Goal: Task Accomplishment & Management: Manage account settings

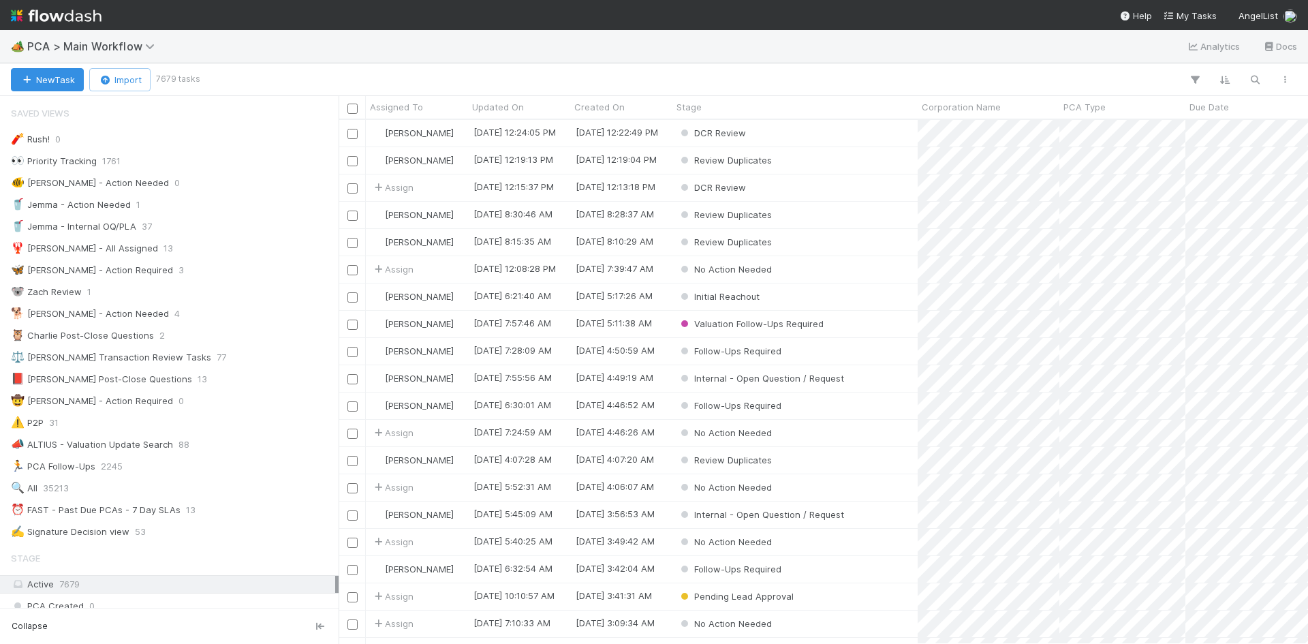
scroll to position [514, 959]
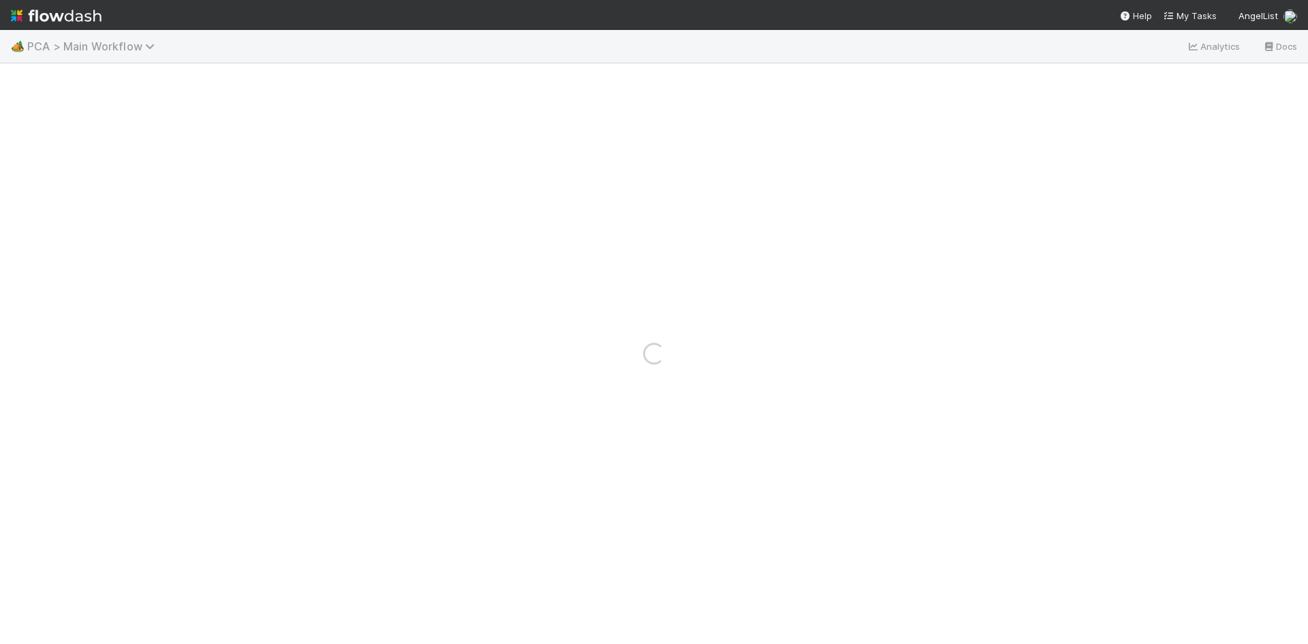
click at [67, 47] on span "PCA > Main Workflow" at bounding box center [94, 47] width 134 height 14
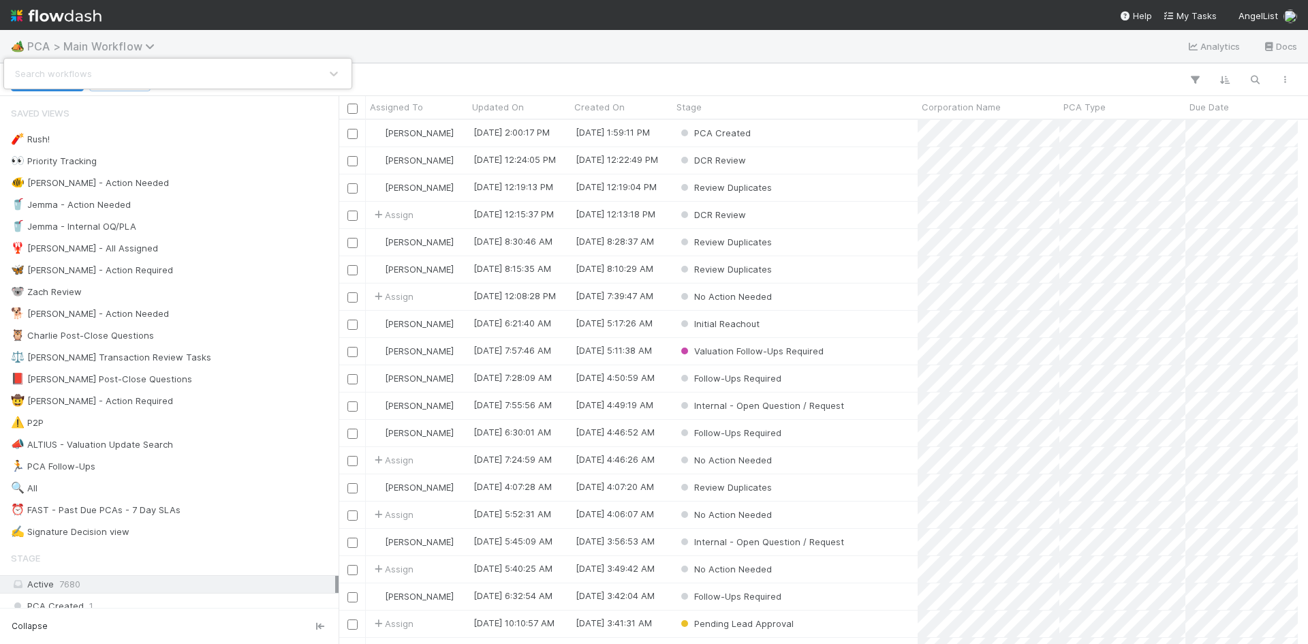
click at [90, 51] on div "Search workflows" at bounding box center [654, 322] width 1308 height 644
click at [106, 50] on span "PCA > Main Workflow" at bounding box center [94, 47] width 134 height 14
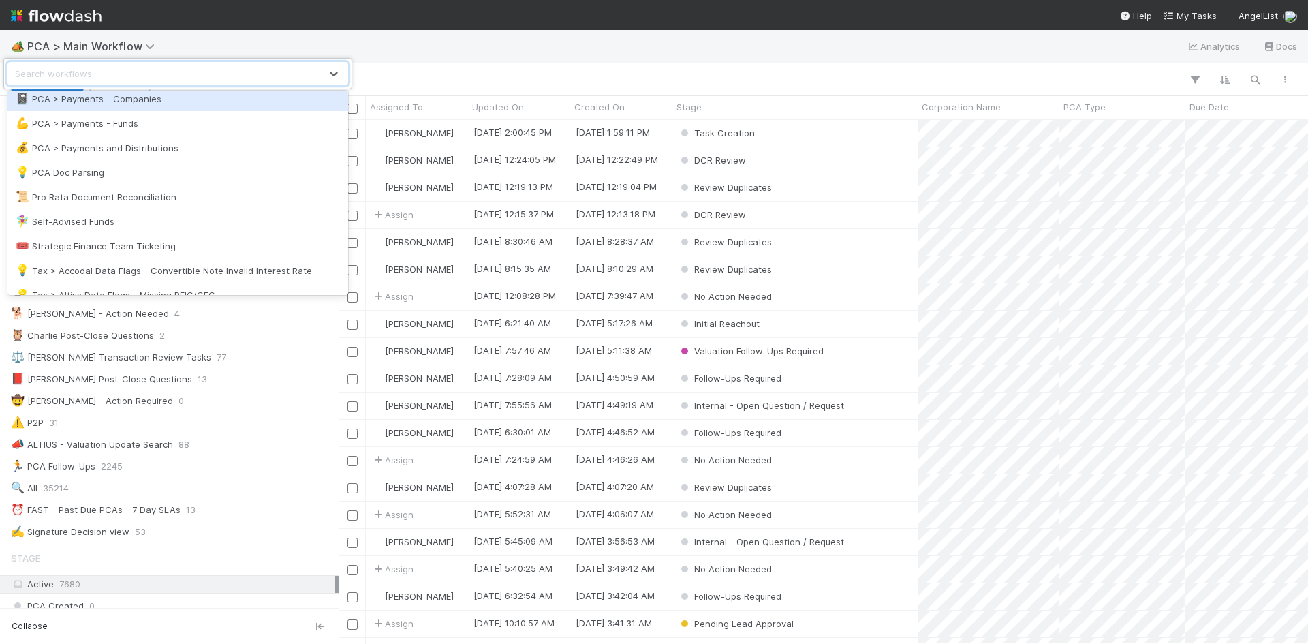
scroll to position [861, 0]
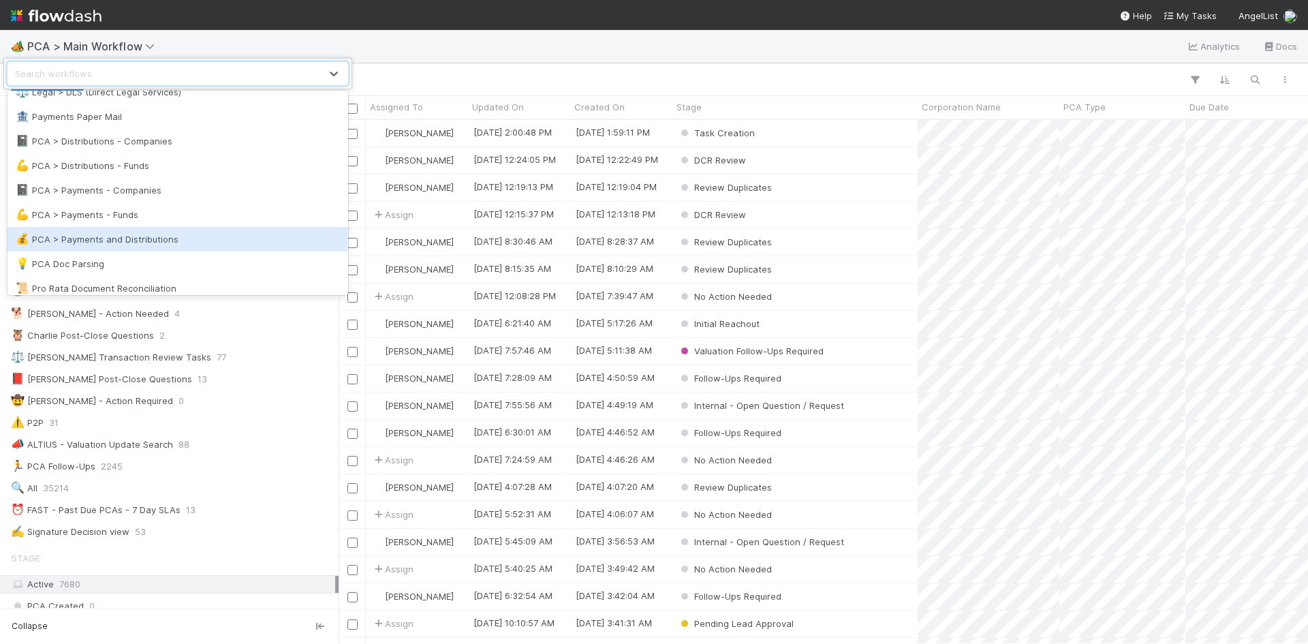
click at [172, 236] on div "💰 PCA > Payments and Distributions" at bounding box center [178, 239] width 324 height 14
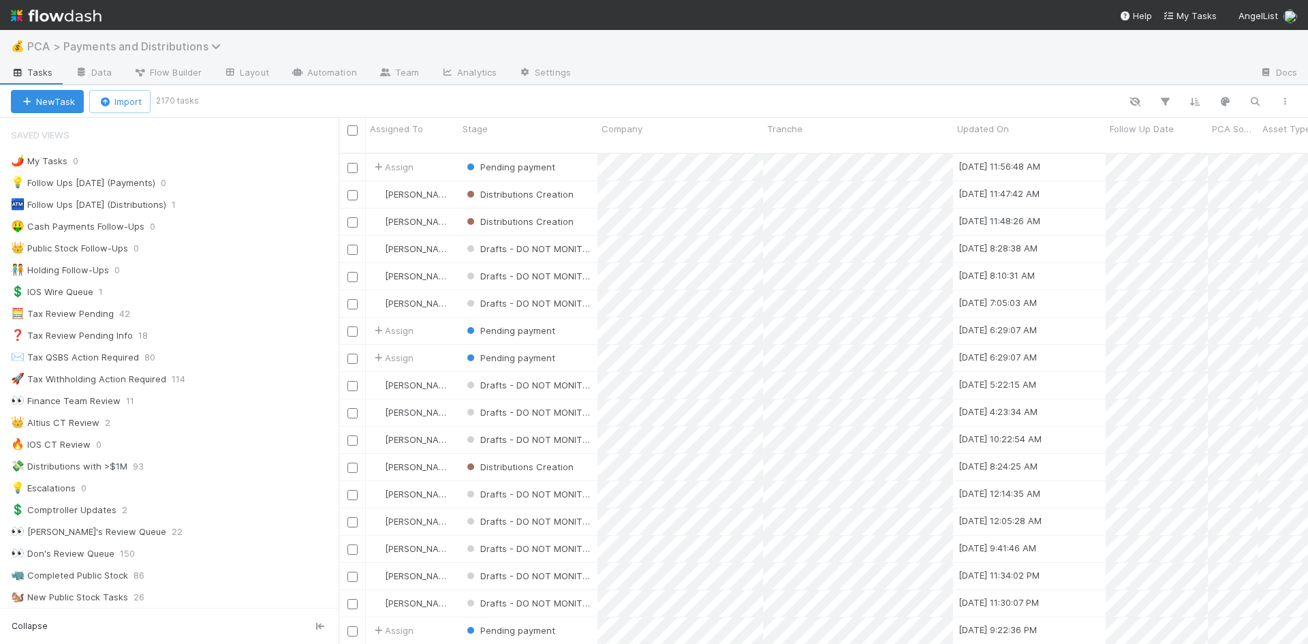
scroll to position [492, 959]
click at [58, 42] on span "PCA > Payments and Distributions" at bounding box center [127, 47] width 200 height 14
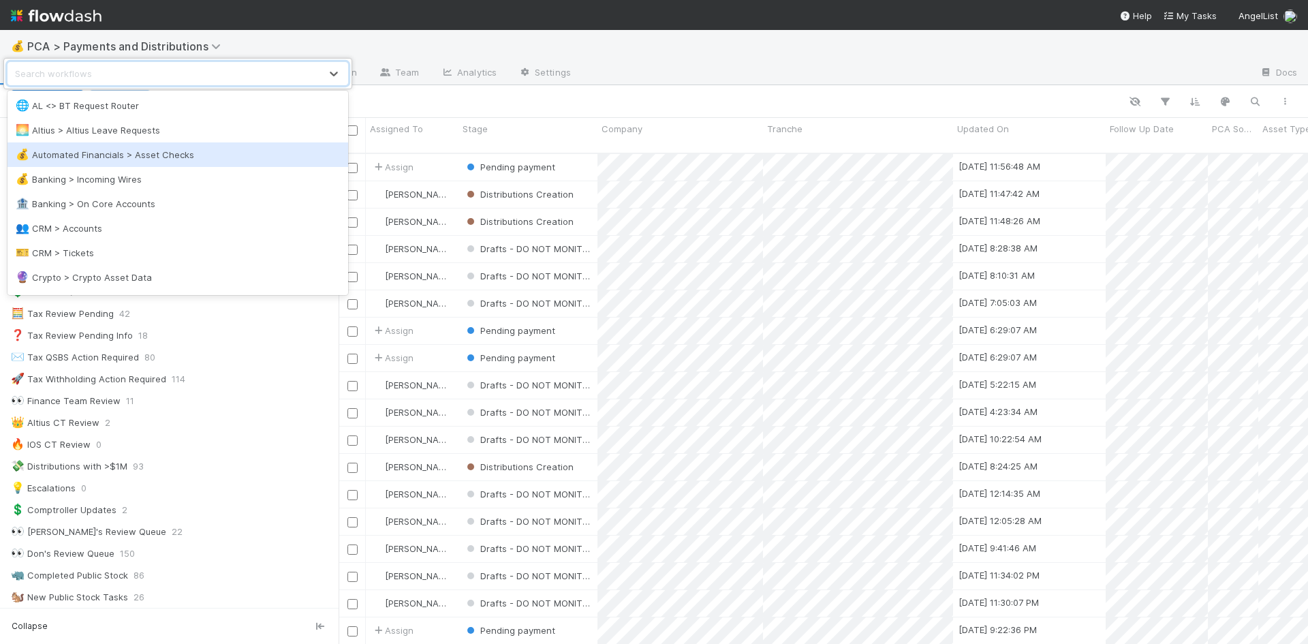
click at [160, 150] on div "💰 Automated Financials > Asset Checks" at bounding box center [178, 155] width 324 height 14
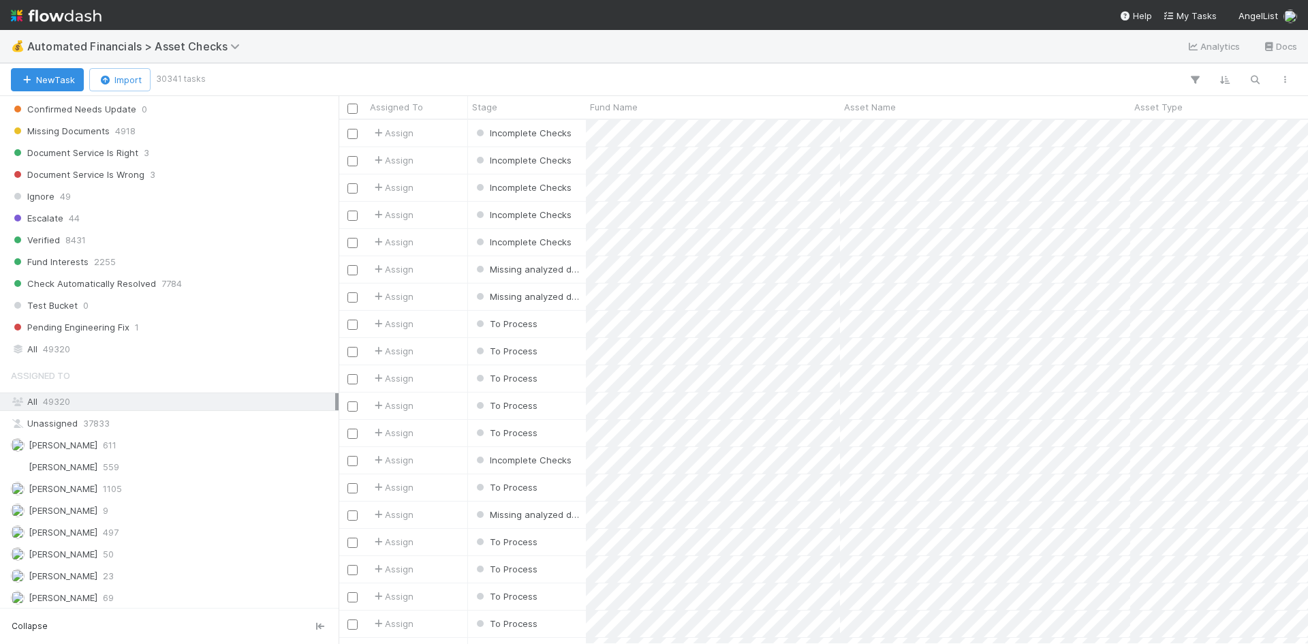
scroll to position [1022, 0]
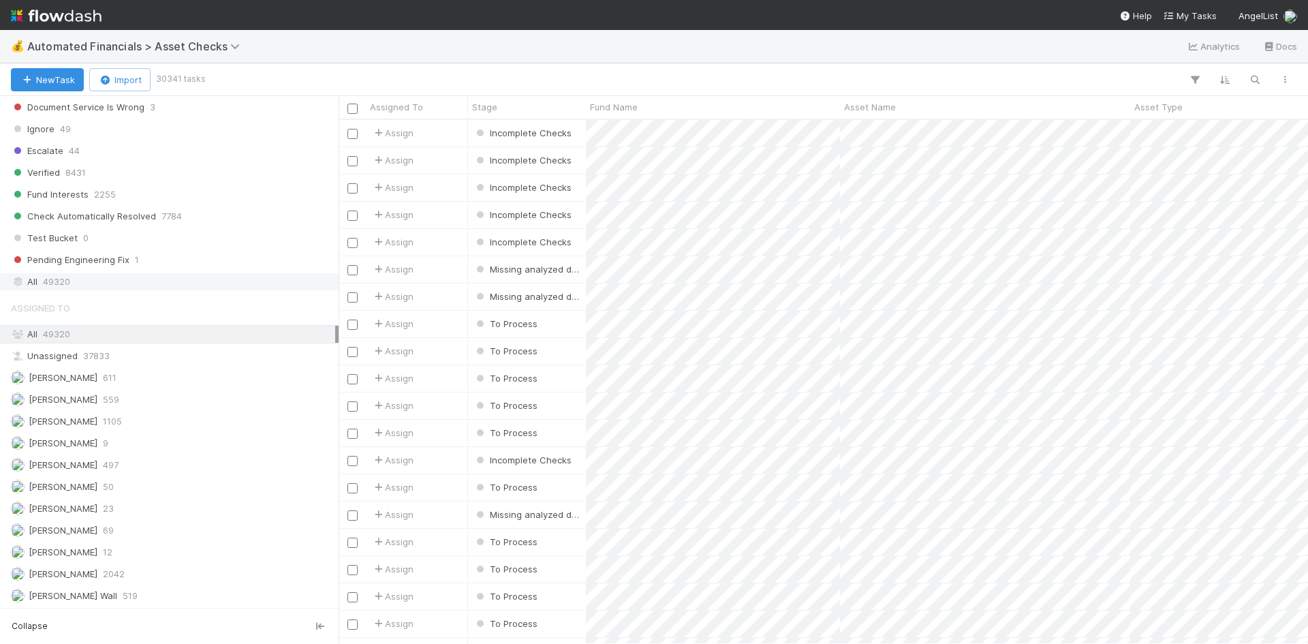
click at [99, 276] on div "All 49320" at bounding box center [173, 281] width 324 height 17
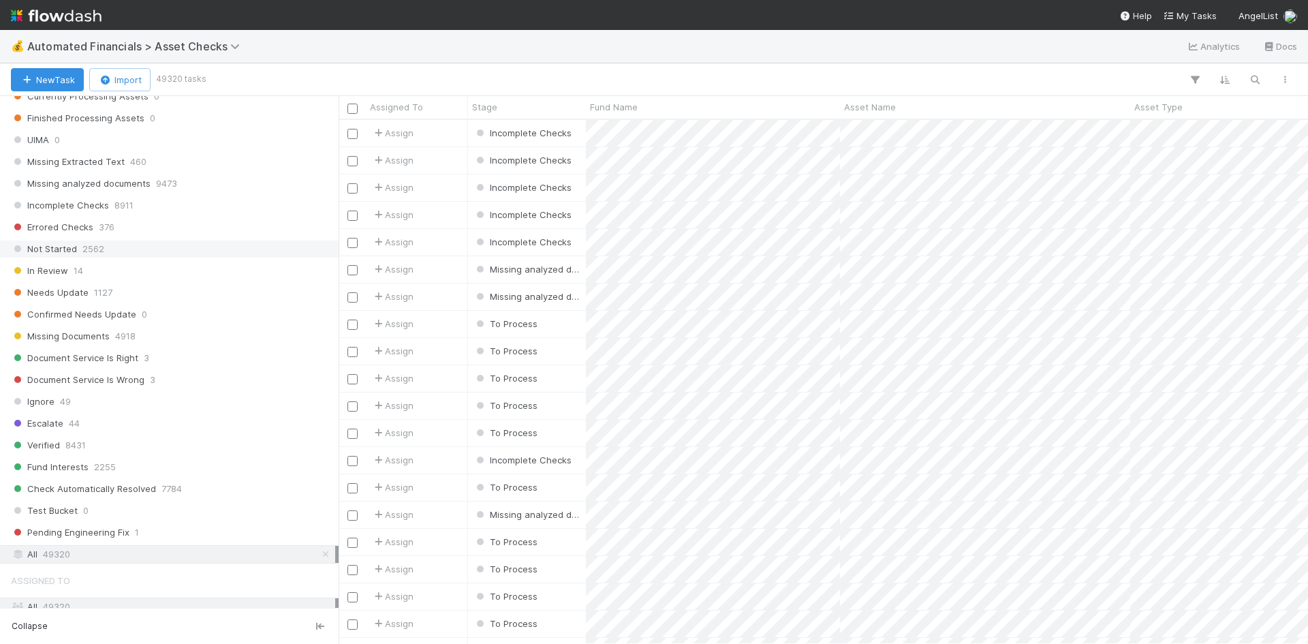
click at [144, 248] on div "Not Started 2562" at bounding box center [173, 248] width 324 height 17
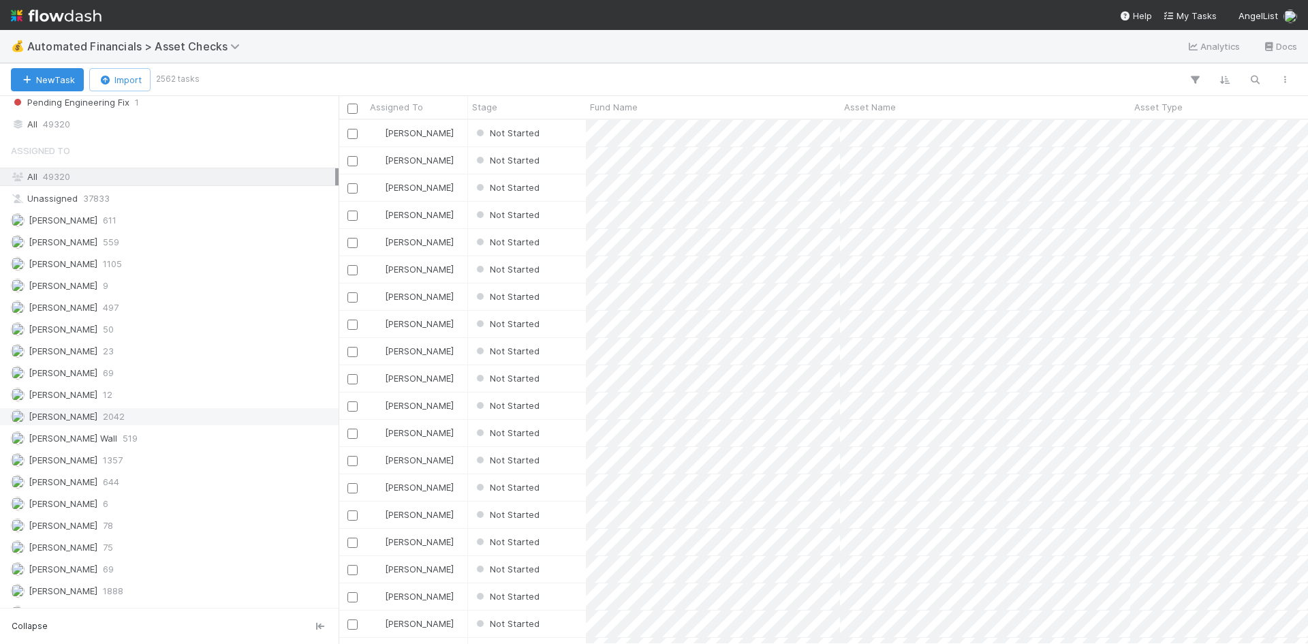
scroll to position [1284, 0]
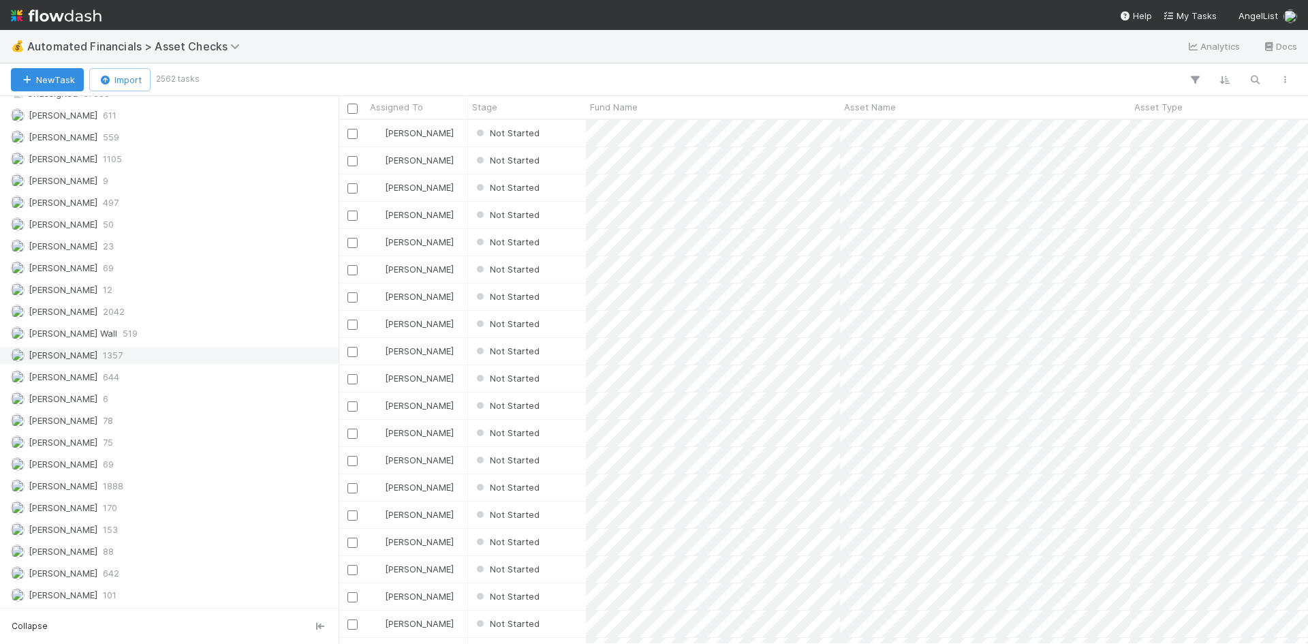
click at [135, 352] on div "Meg Castanare 1357" at bounding box center [173, 355] width 324 height 17
click at [867, 104] on span "Asset Name" at bounding box center [870, 107] width 52 height 14
click at [881, 127] on div "Sort A → Z" at bounding box center [922, 133] width 155 height 20
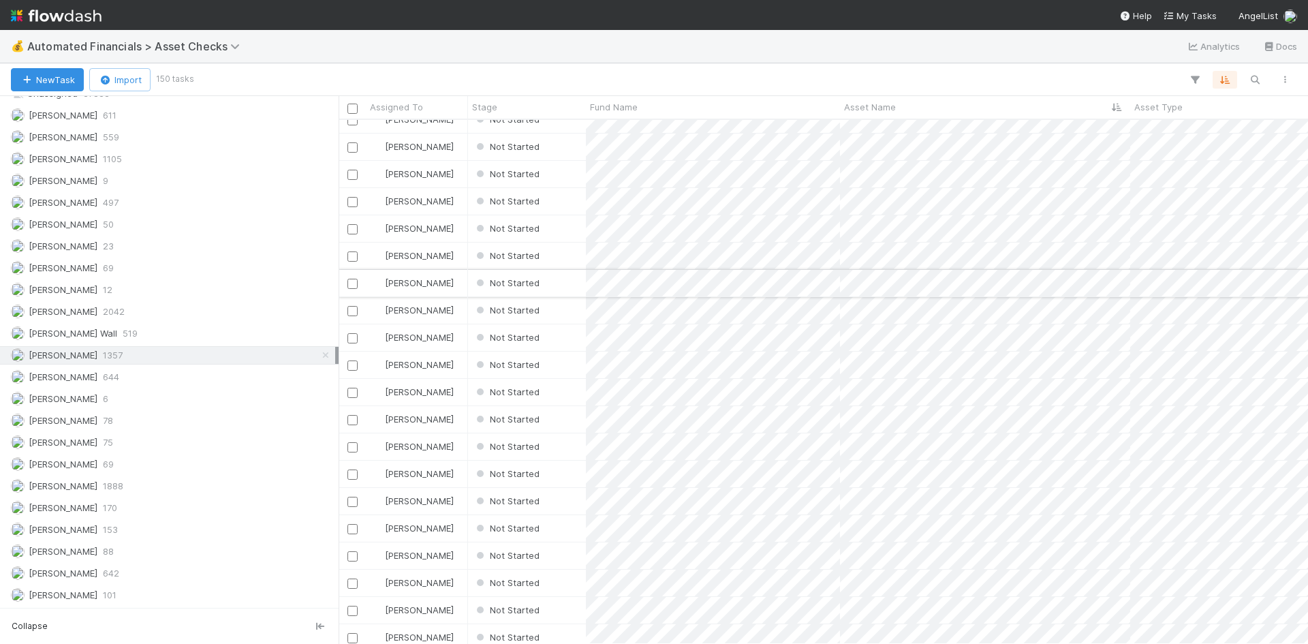
scroll to position [0, 0]
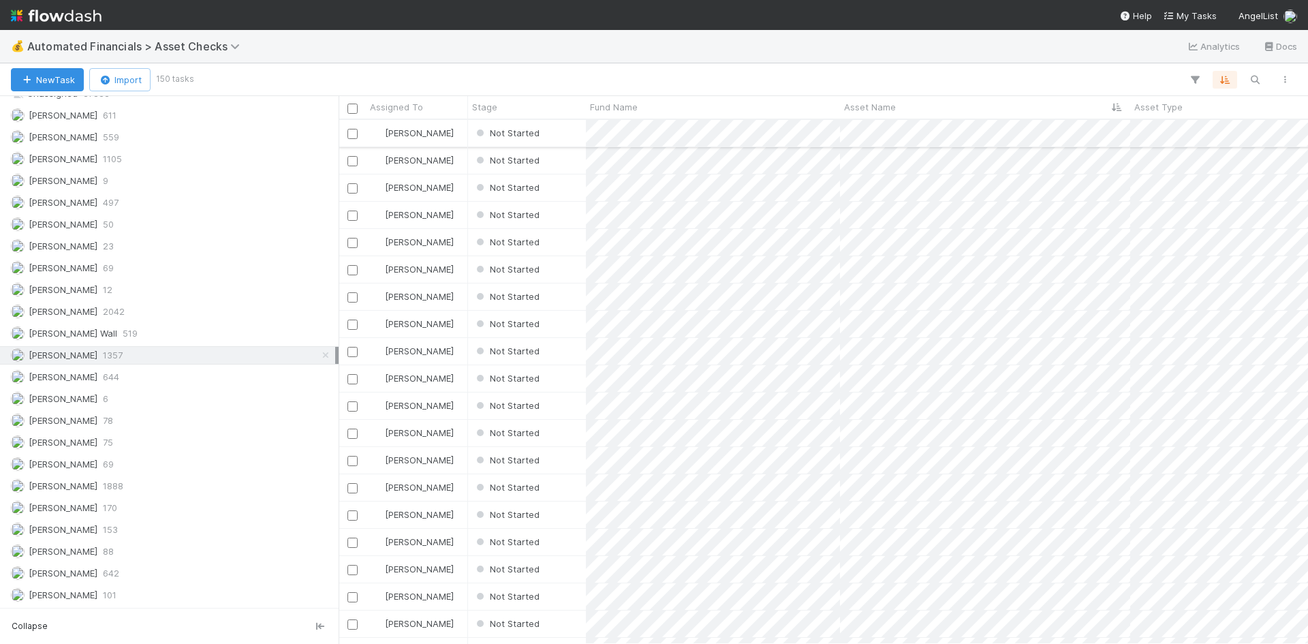
click at [566, 132] on div "Not Started" at bounding box center [527, 133] width 118 height 27
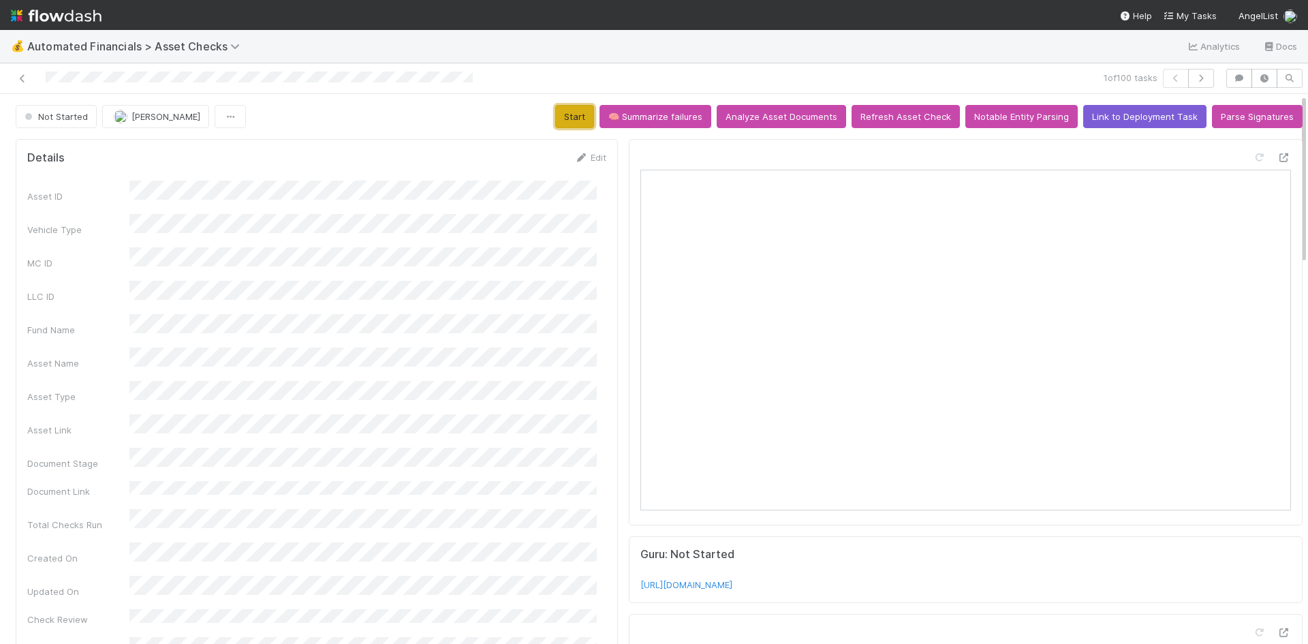
click at [569, 119] on button "Start" at bounding box center [574, 116] width 39 height 23
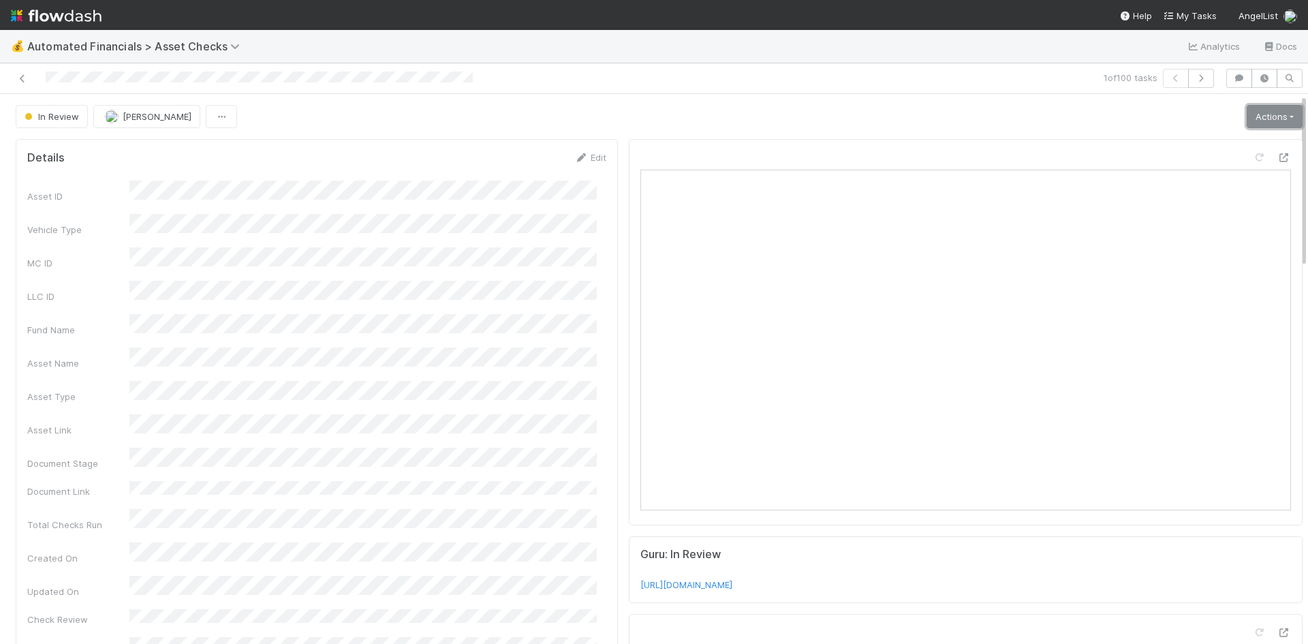
click at [1255, 117] on link "Actions" at bounding box center [1275, 116] width 56 height 23
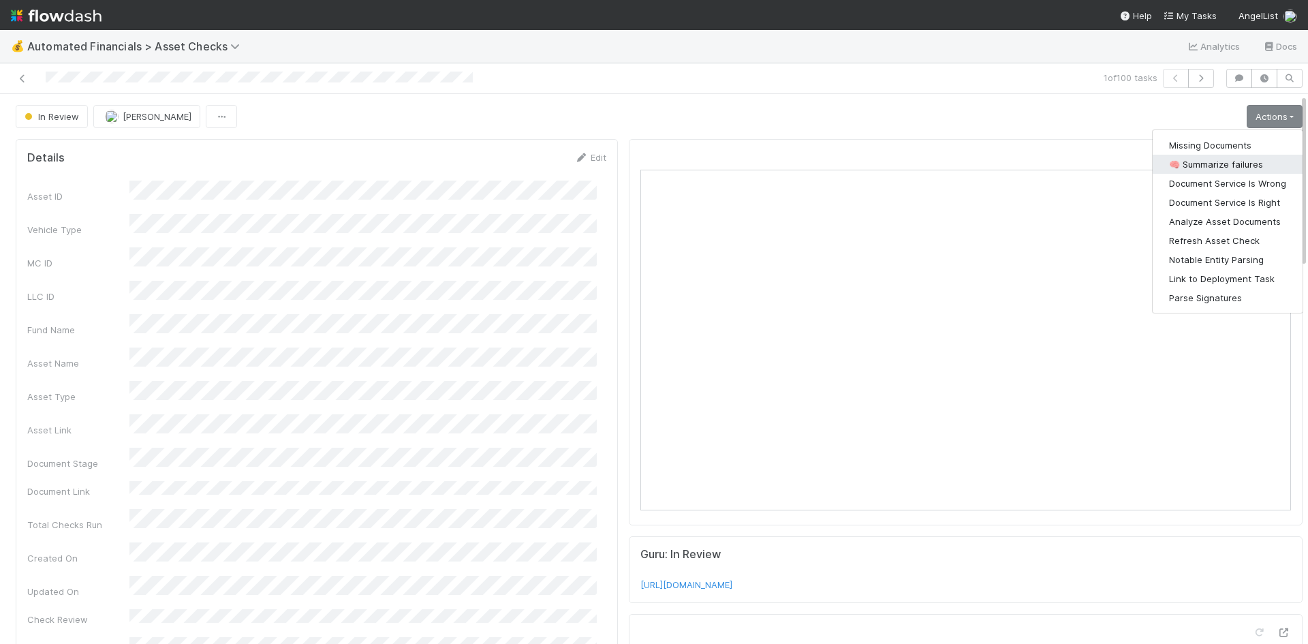
click at [1234, 156] on button "🧠 Summarize failures" at bounding box center [1228, 164] width 150 height 19
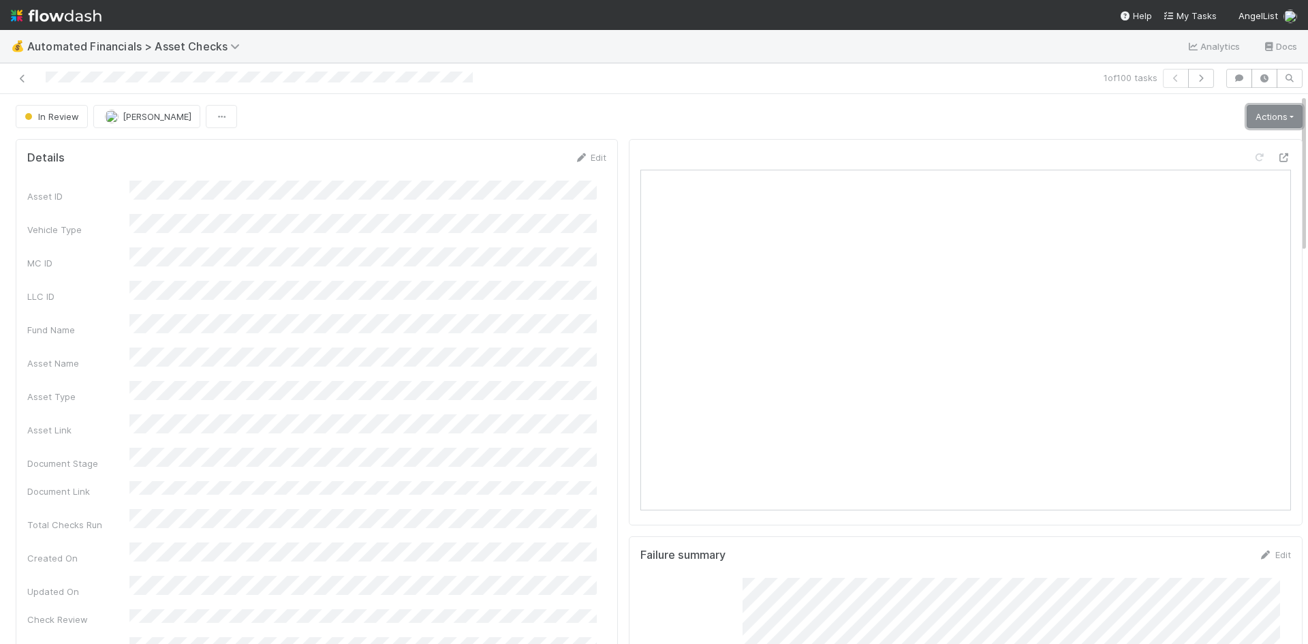
click at [1256, 117] on link "Actions" at bounding box center [1275, 116] width 56 height 23
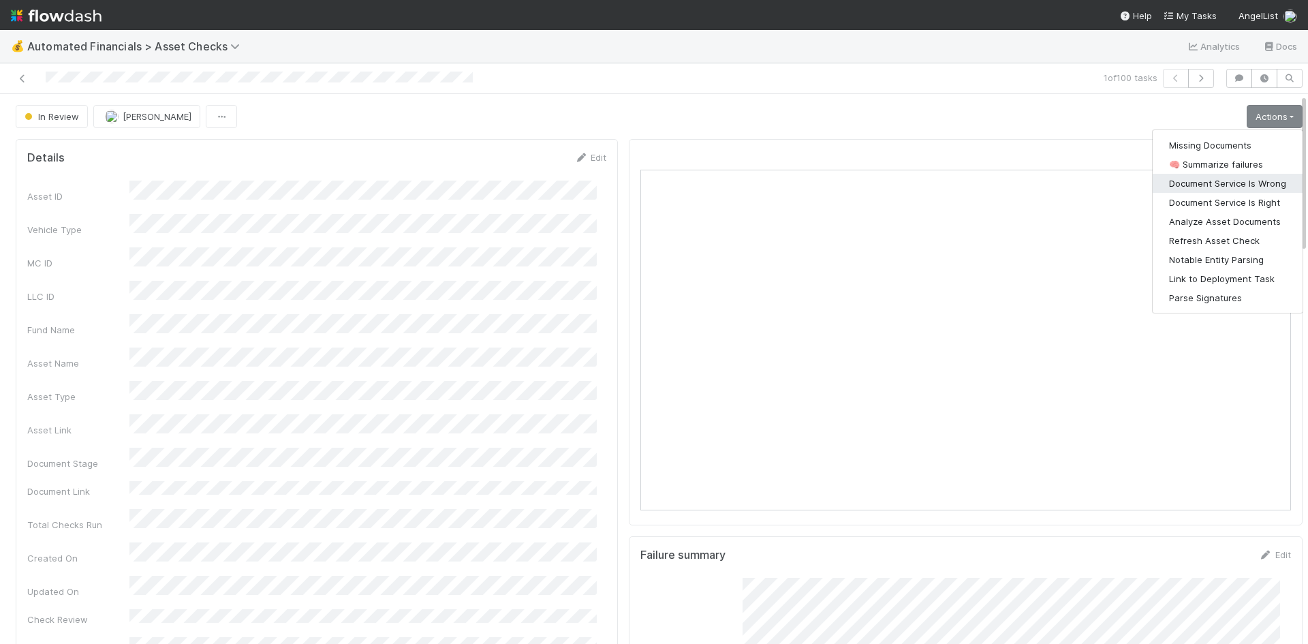
click at [1247, 182] on button "Document Service Is Wrong" at bounding box center [1228, 183] width 150 height 19
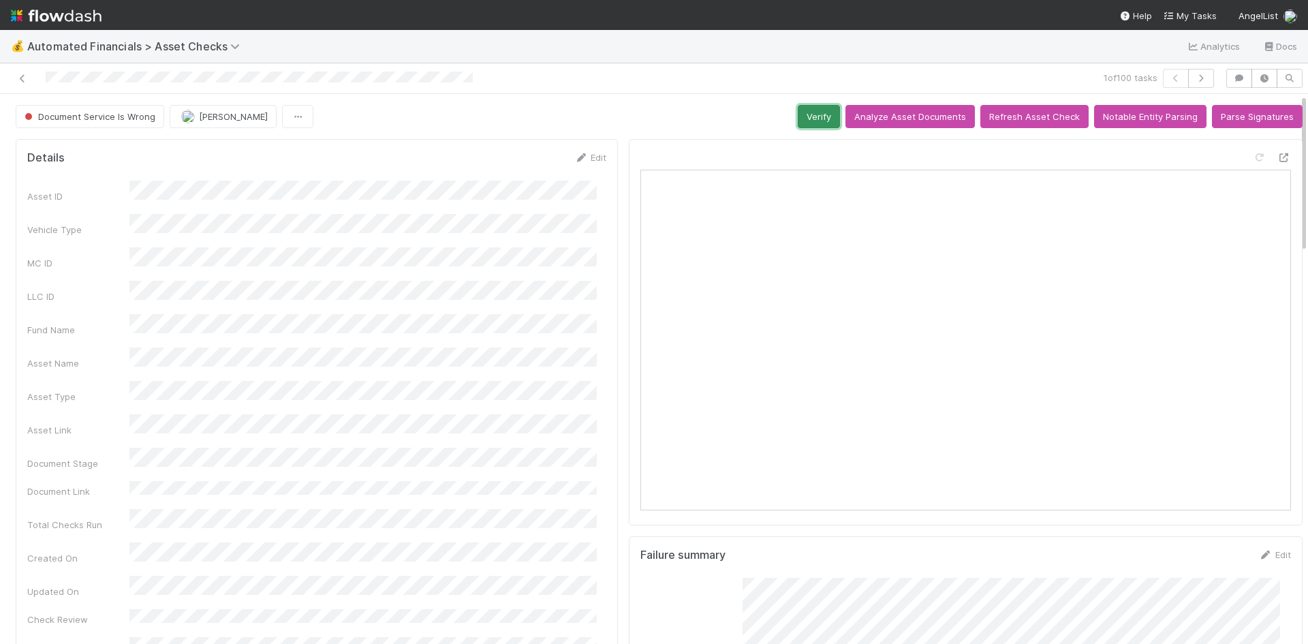
click at [810, 114] on button "Verify" at bounding box center [819, 116] width 42 height 23
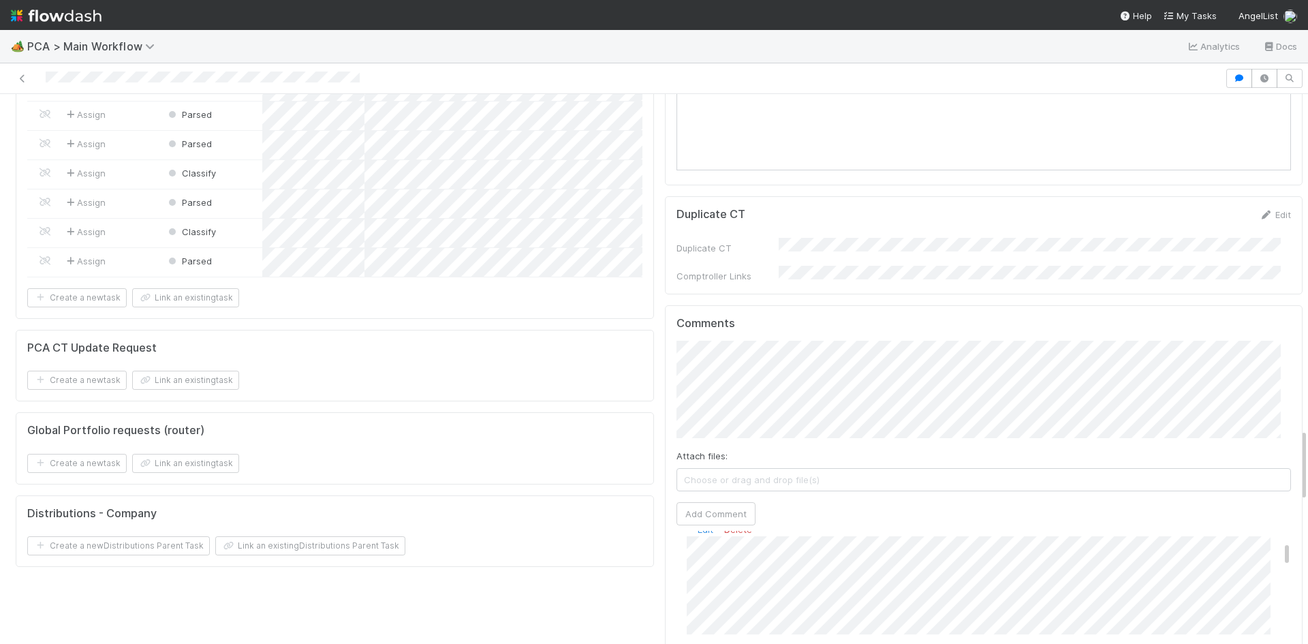
scroll to position [204, 0]
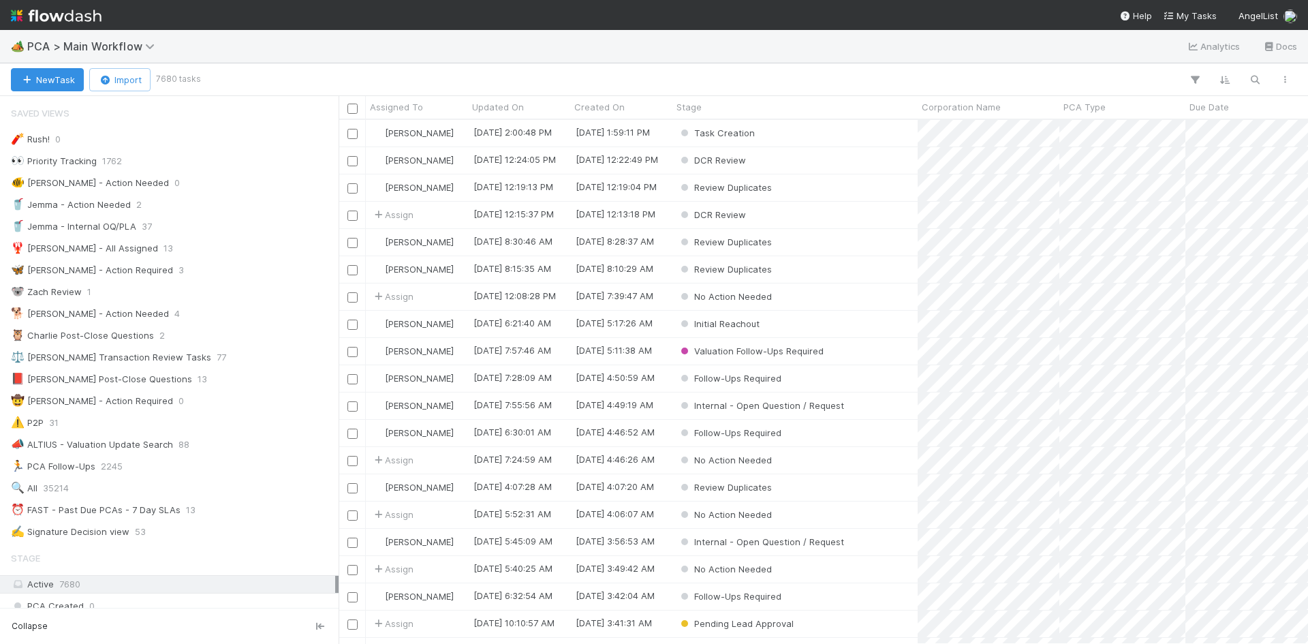
scroll to position [514, 959]
click at [129, 49] on span "PCA > Main Workflow" at bounding box center [94, 47] width 134 height 14
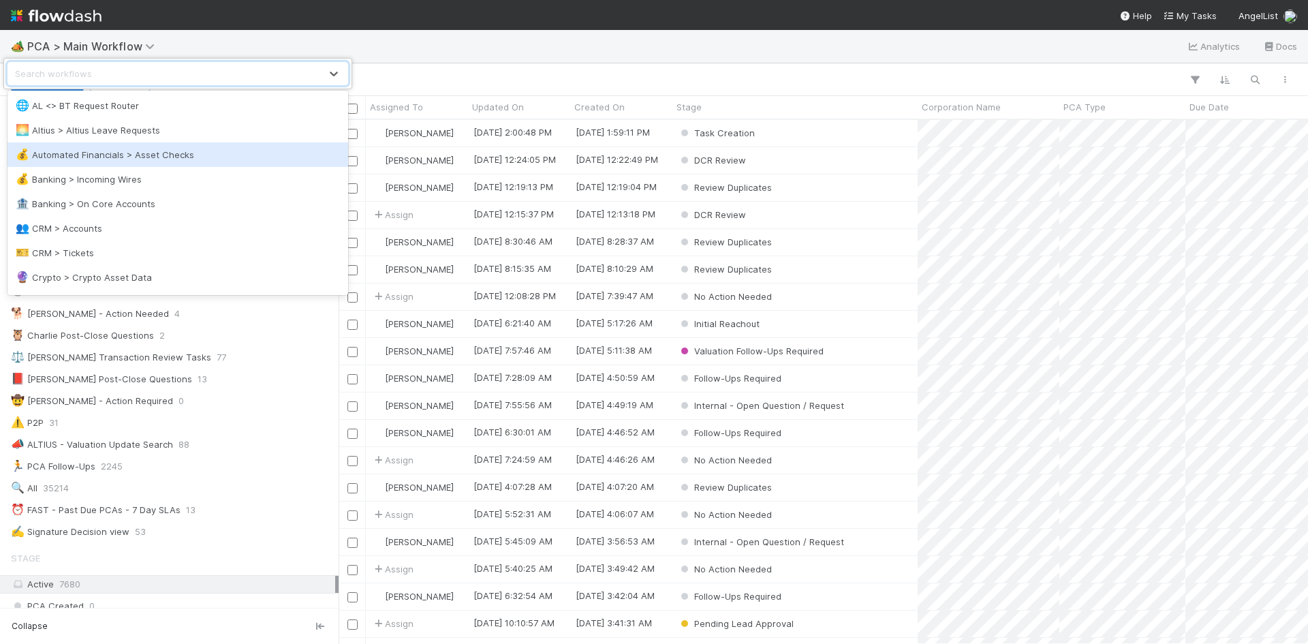
click at [136, 159] on div "💰 Automated Financials > Asset Checks" at bounding box center [178, 155] width 324 height 14
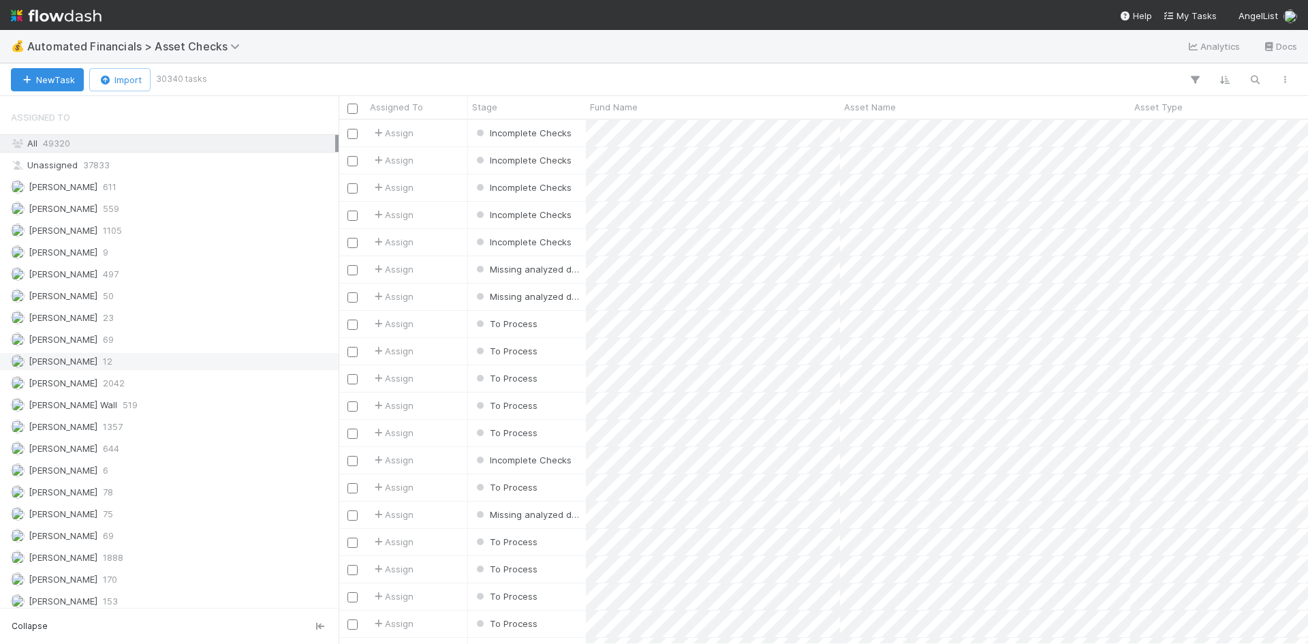
scroll to position [1284, 0]
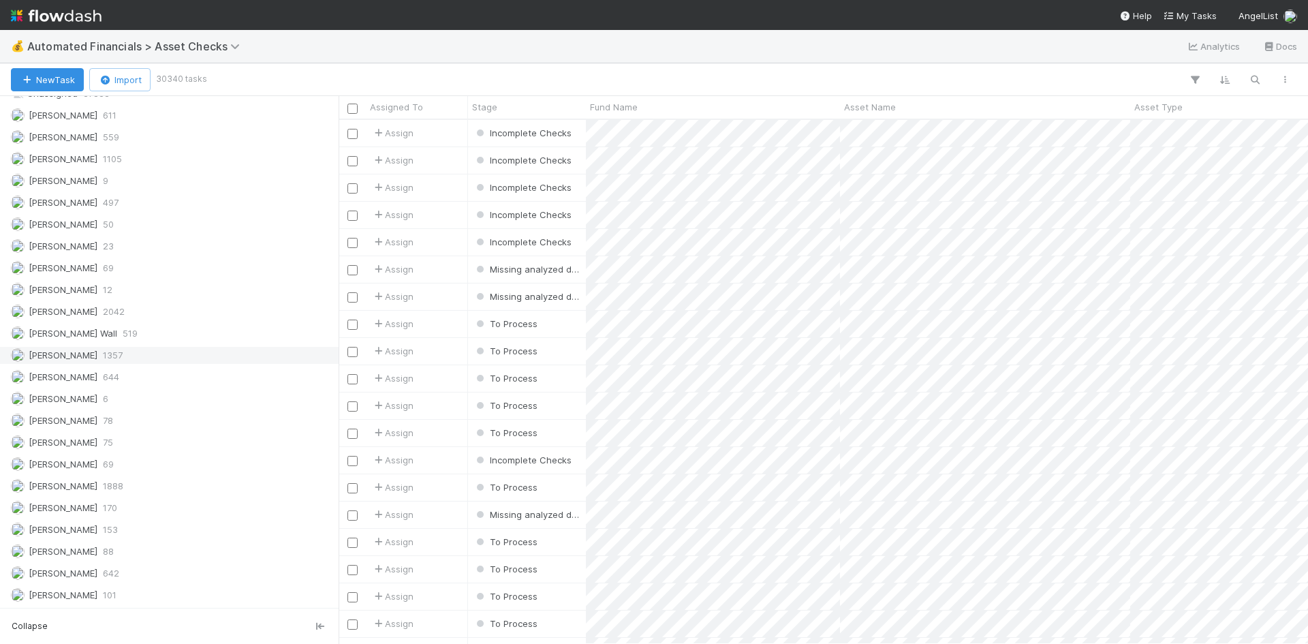
click at [132, 351] on div "Meg Castanare 1357" at bounding box center [173, 355] width 324 height 17
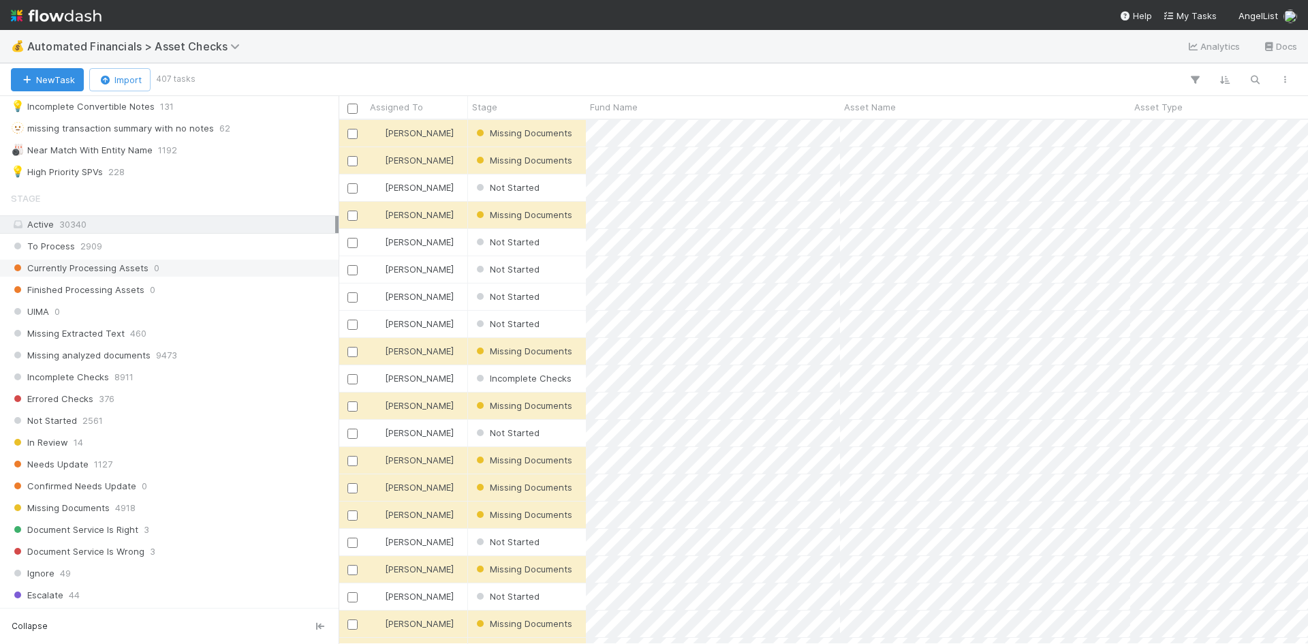
scroll to position [681, 0]
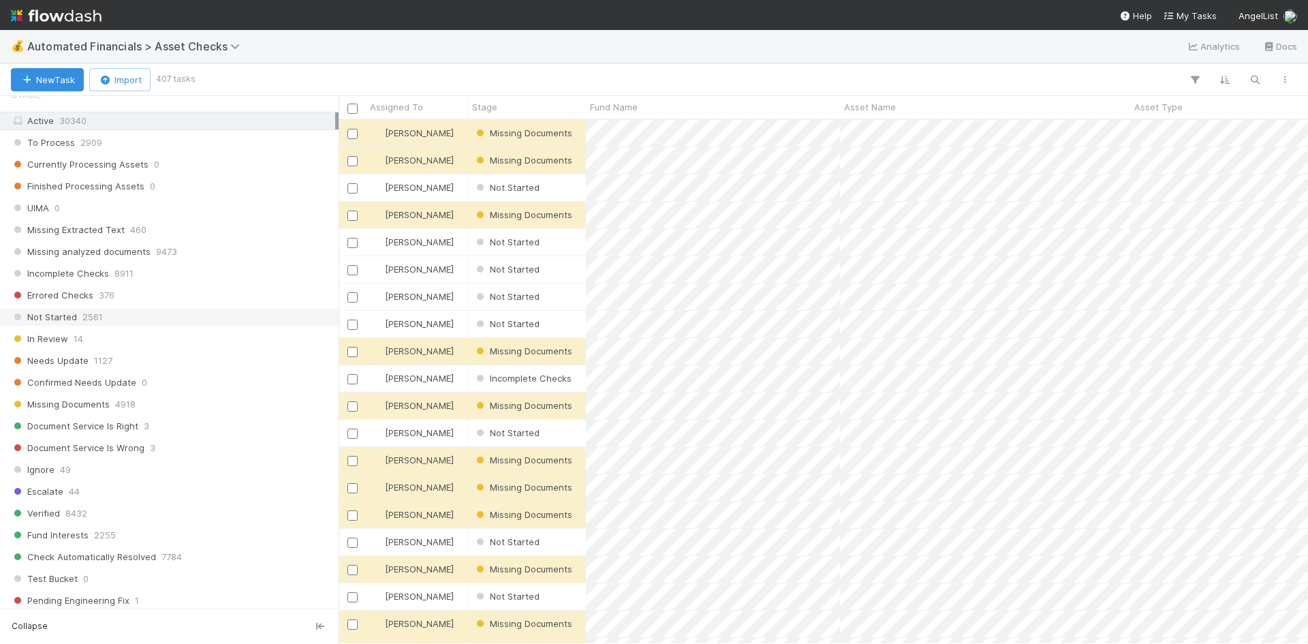
click at [155, 313] on div "Not Started 2561" at bounding box center [173, 317] width 324 height 17
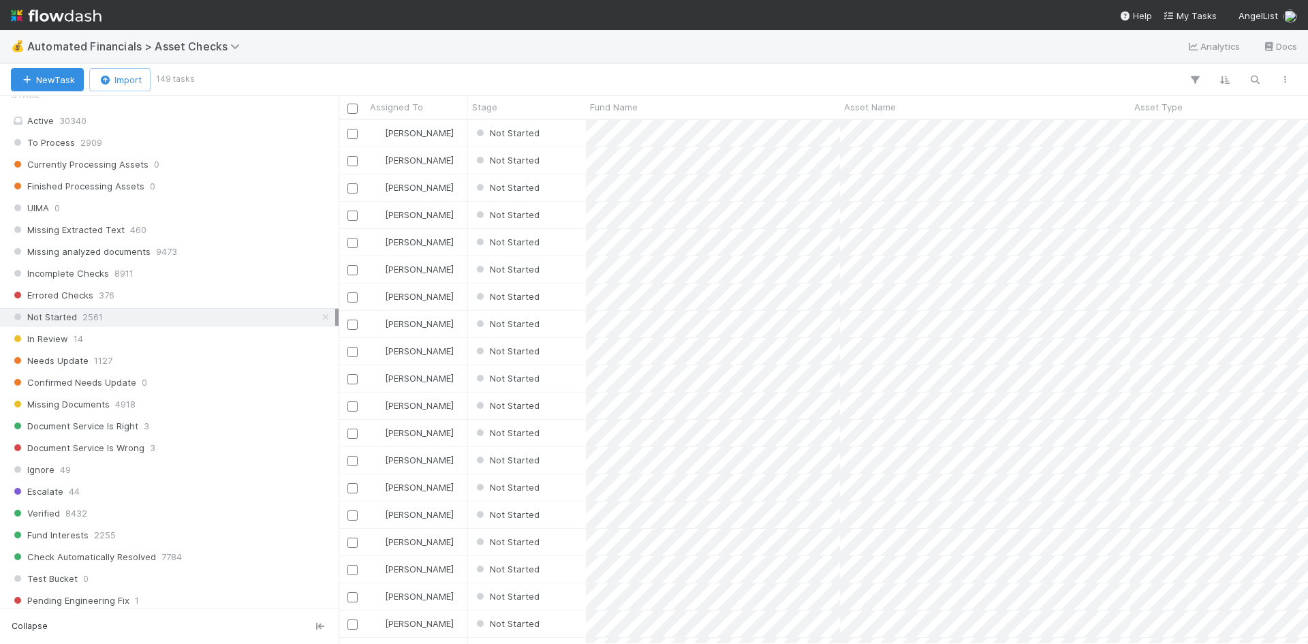
scroll to position [514, 959]
click at [552, 134] on div "Not Started" at bounding box center [527, 133] width 118 height 27
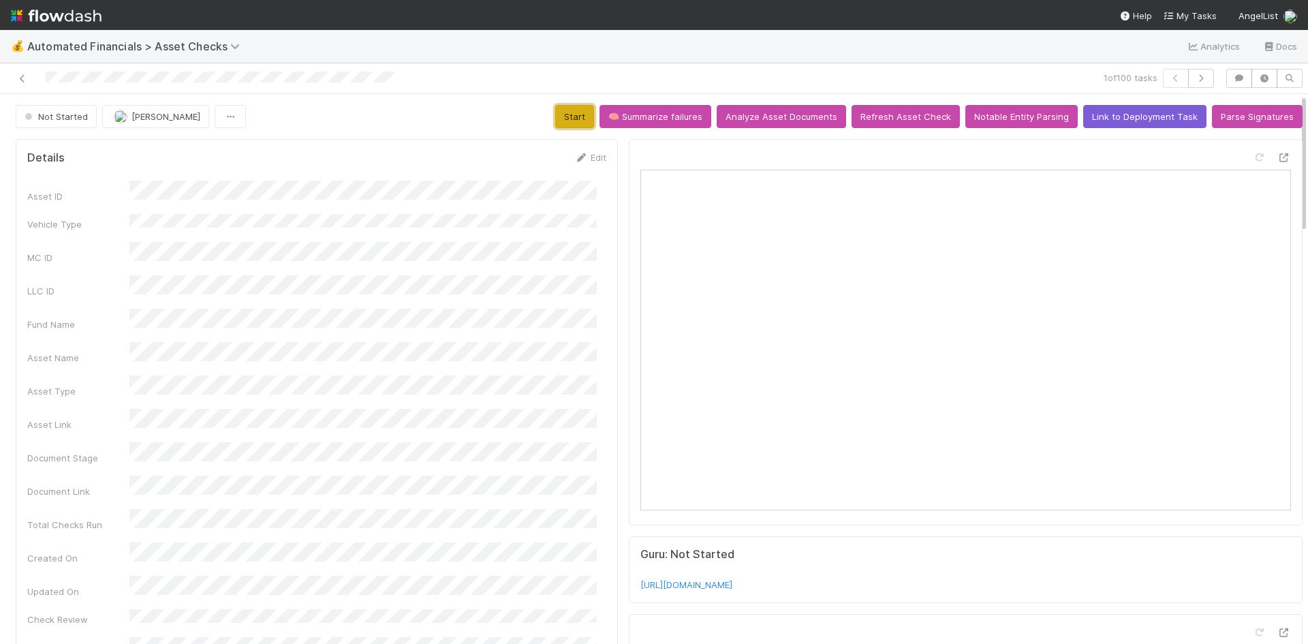
click at [577, 117] on button "Start" at bounding box center [574, 116] width 39 height 23
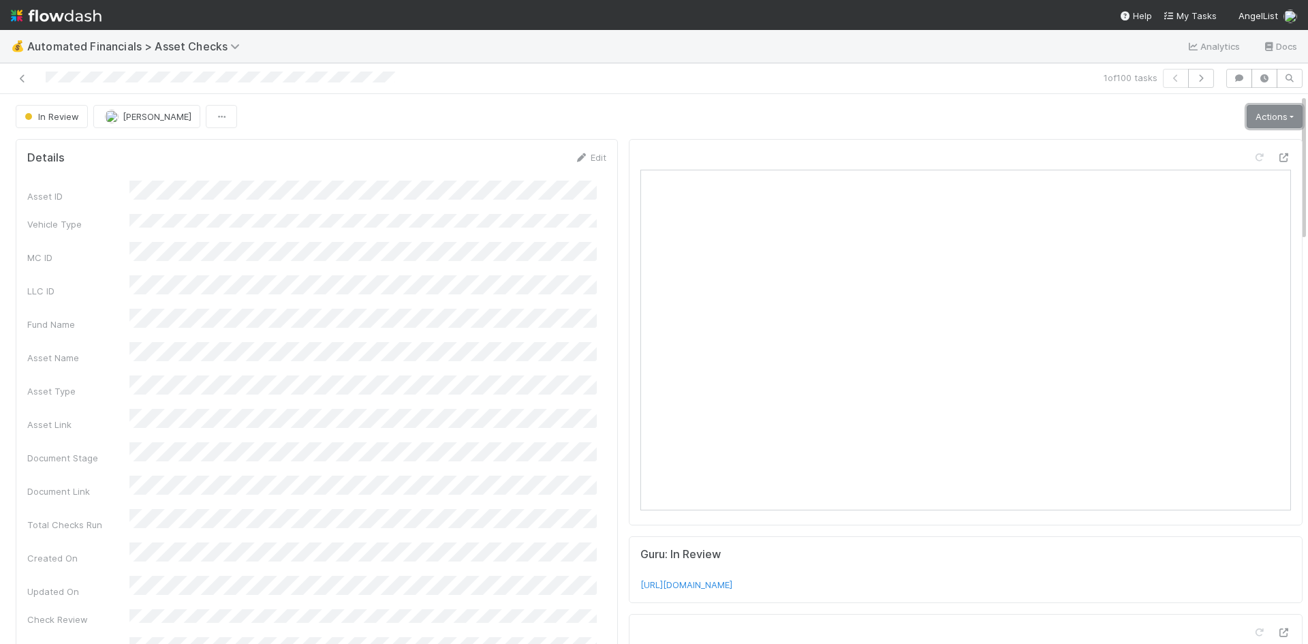
click at [1247, 117] on link "Actions" at bounding box center [1275, 116] width 56 height 23
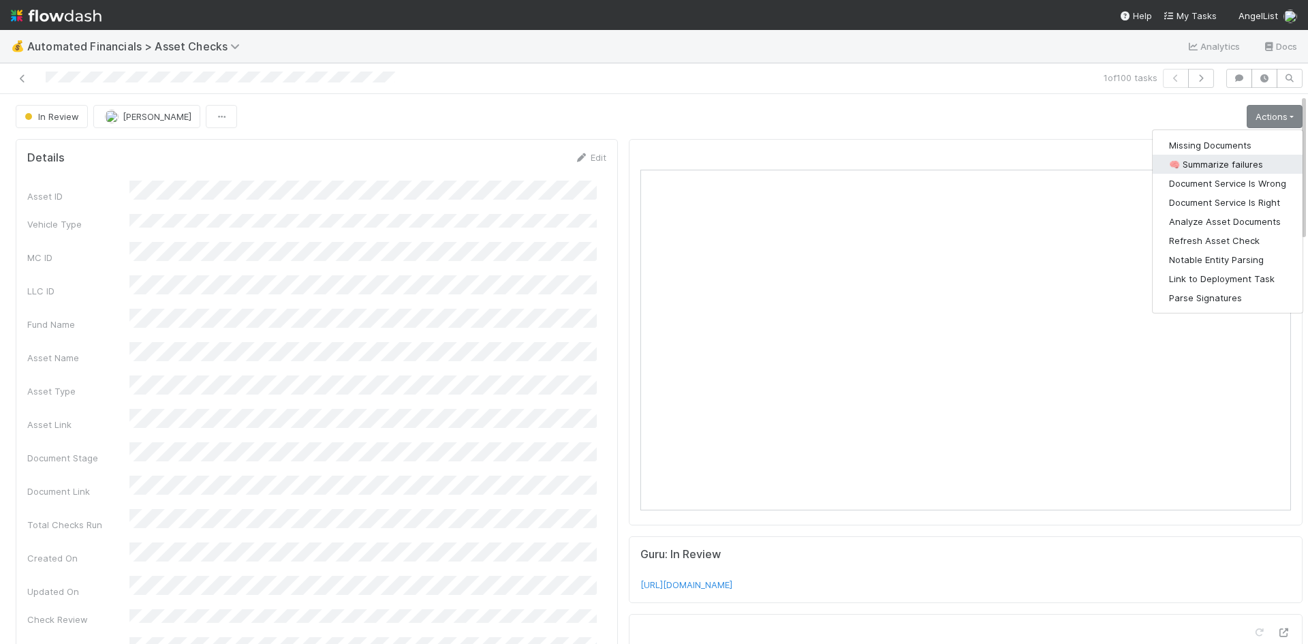
click at [1196, 157] on button "🧠 Summarize failures" at bounding box center [1228, 164] width 150 height 19
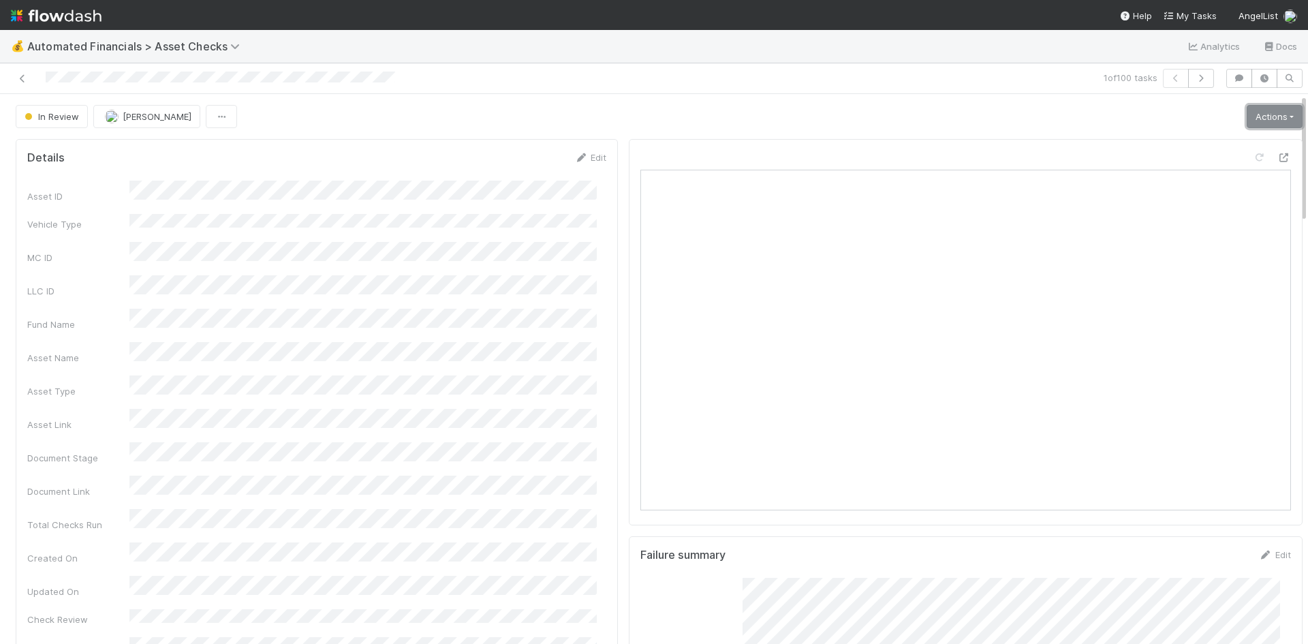
click at [1256, 119] on link "Actions" at bounding box center [1275, 116] width 56 height 23
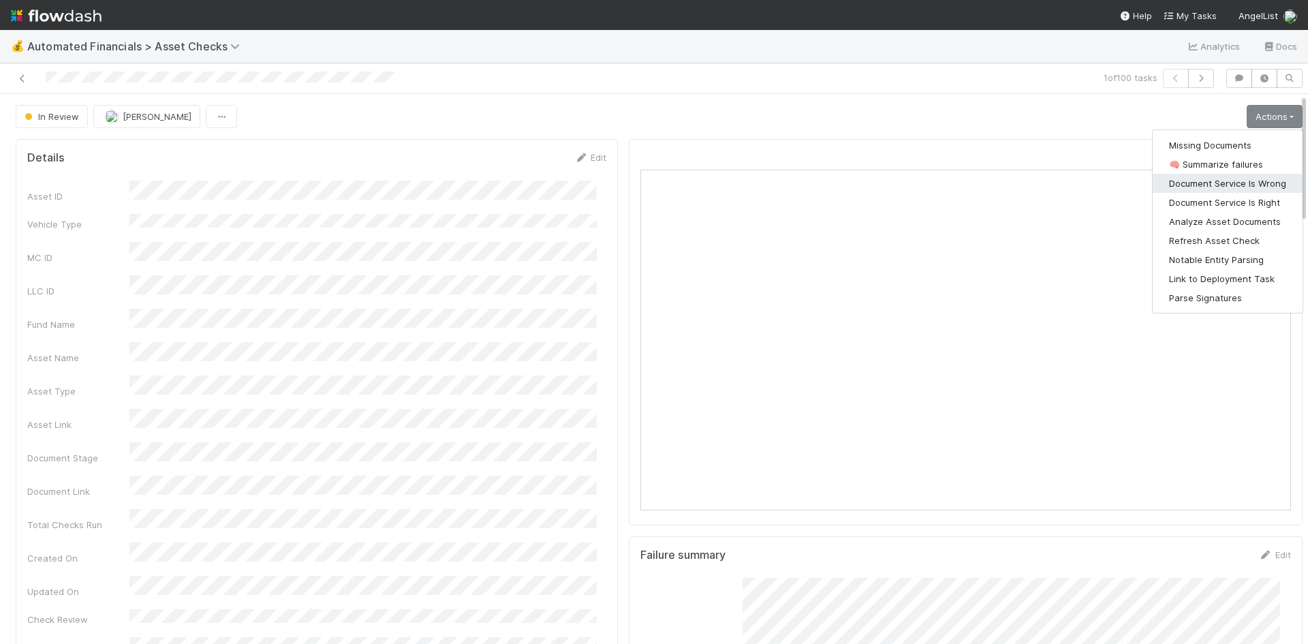
click at [1232, 182] on button "Document Service Is Wrong" at bounding box center [1228, 183] width 150 height 19
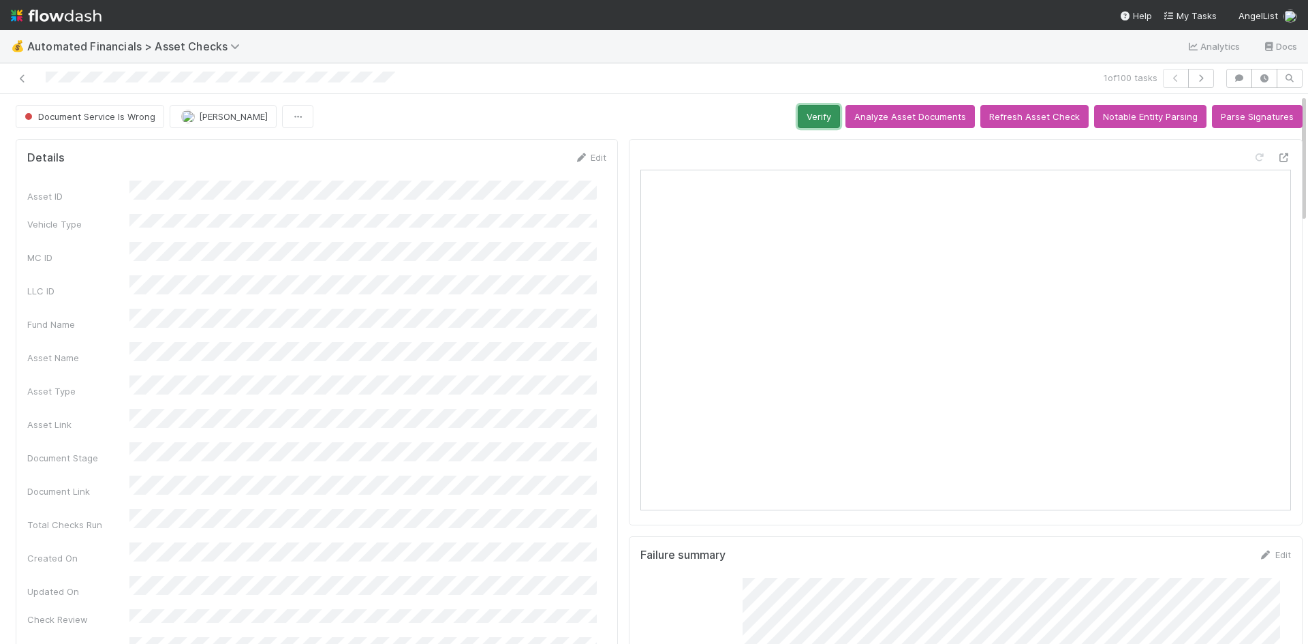
click at [809, 116] on button "Verify" at bounding box center [819, 116] width 42 height 23
click at [24, 75] on icon at bounding box center [23, 78] width 14 height 9
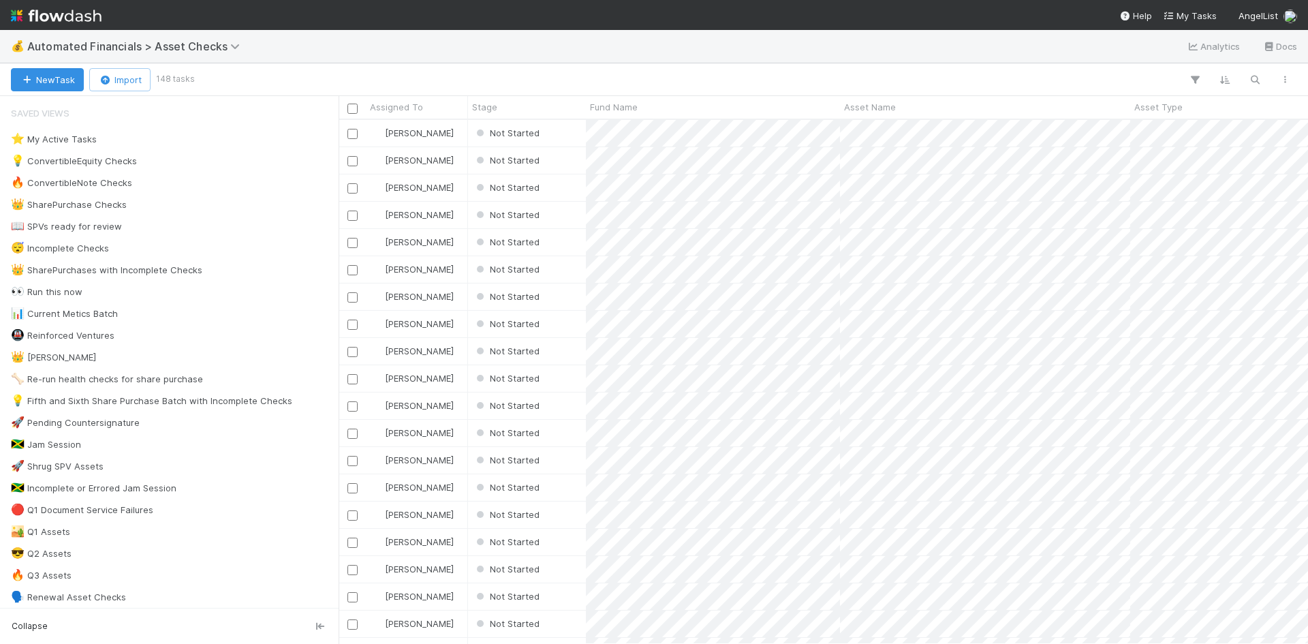
scroll to position [514, 959]
click at [572, 131] on div "Not Started" at bounding box center [527, 133] width 118 height 27
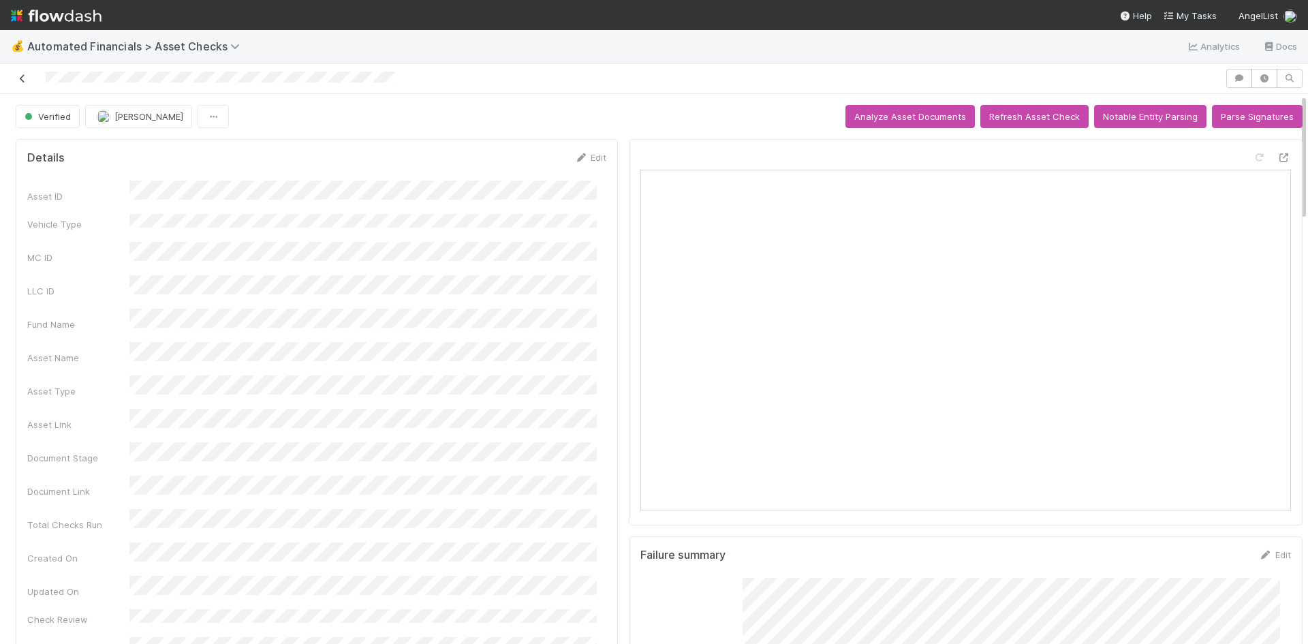
click at [24, 77] on icon at bounding box center [23, 78] width 14 height 9
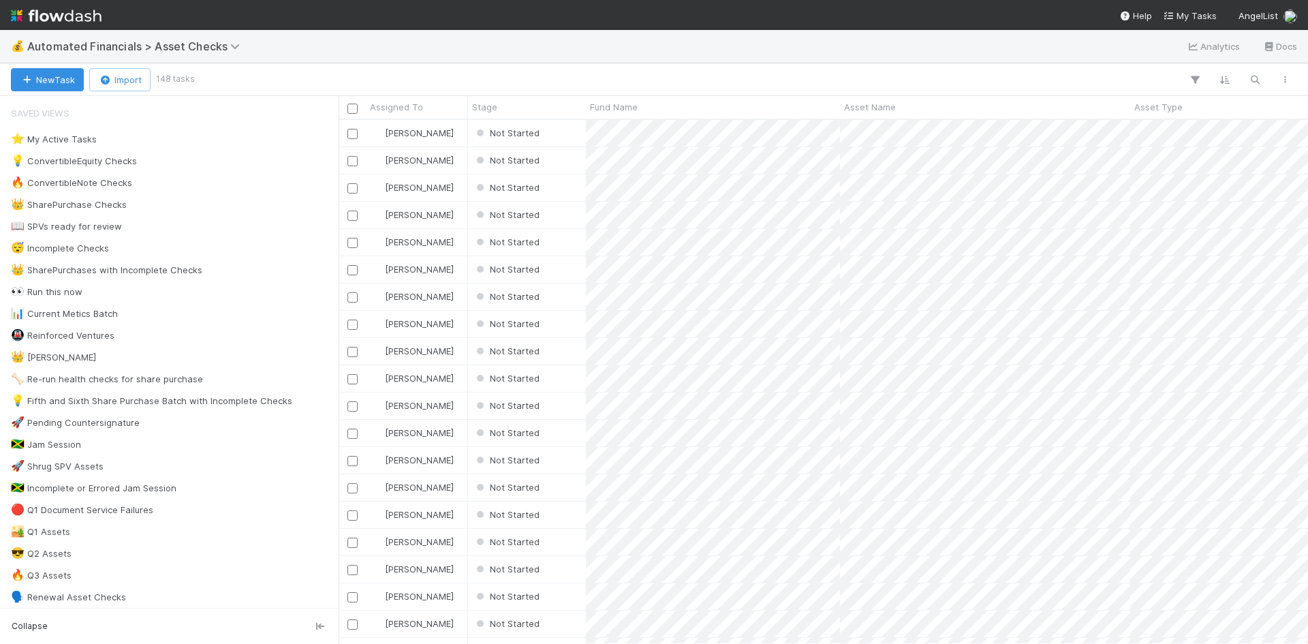
scroll to position [514, 959]
click at [570, 137] on div "Not Started" at bounding box center [527, 133] width 118 height 27
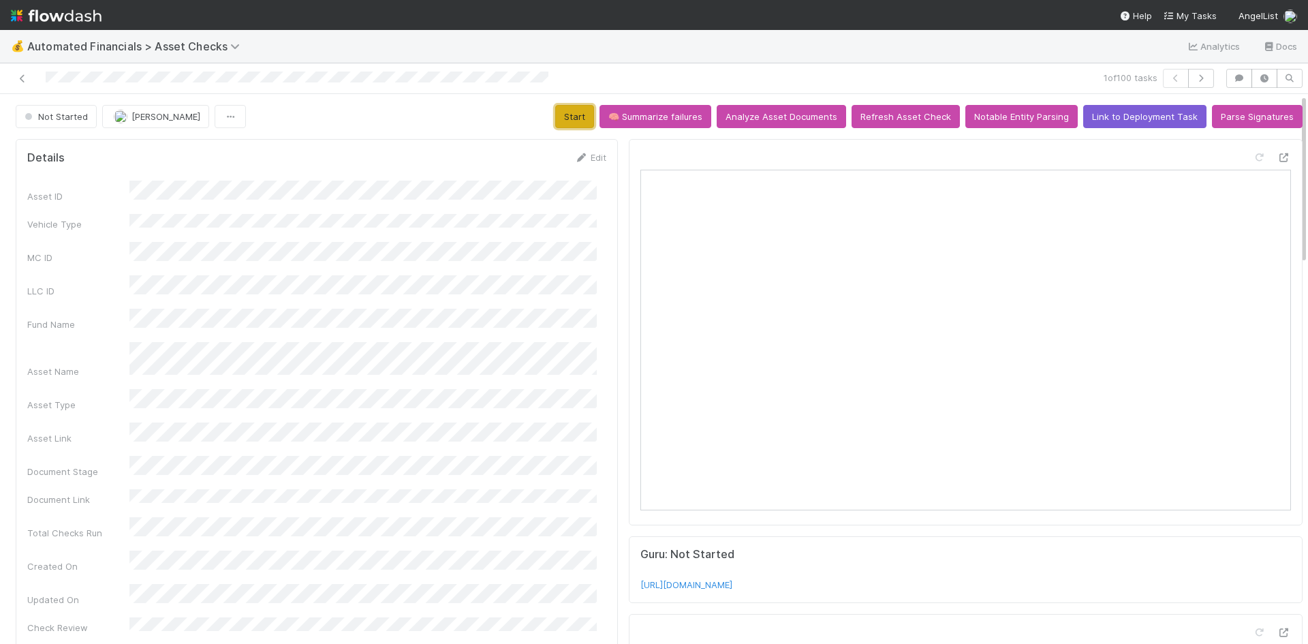
click at [558, 110] on button "Start" at bounding box center [574, 116] width 39 height 23
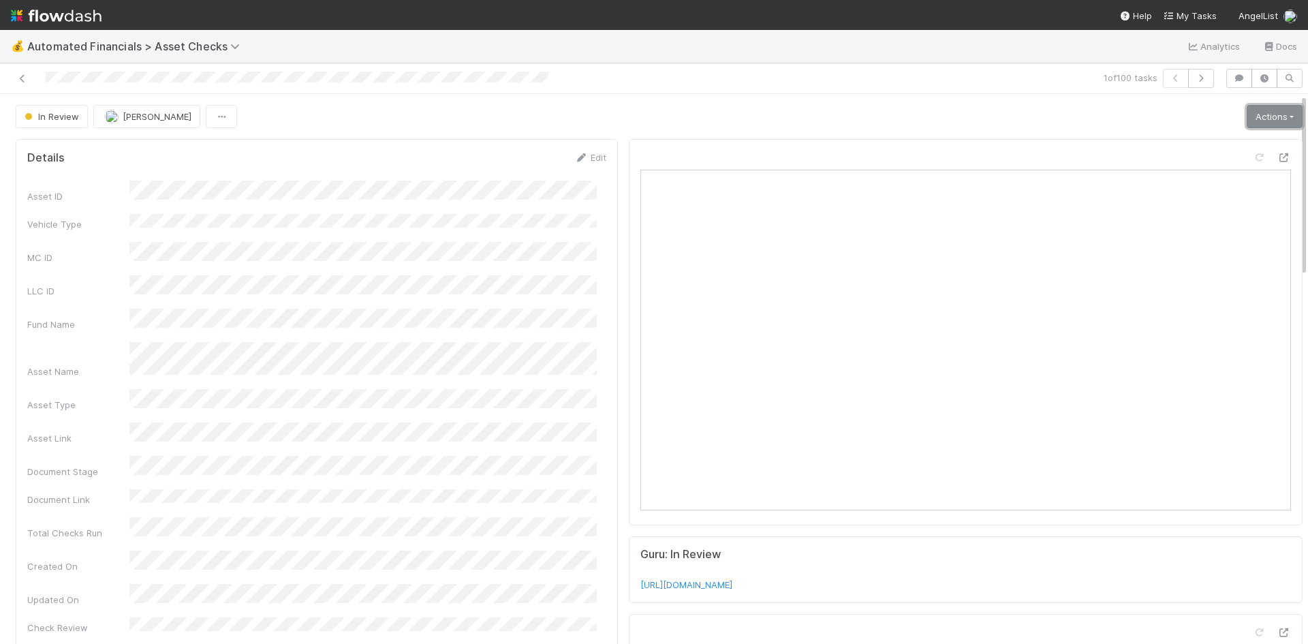
click at [1252, 110] on link "Actions" at bounding box center [1275, 116] width 56 height 23
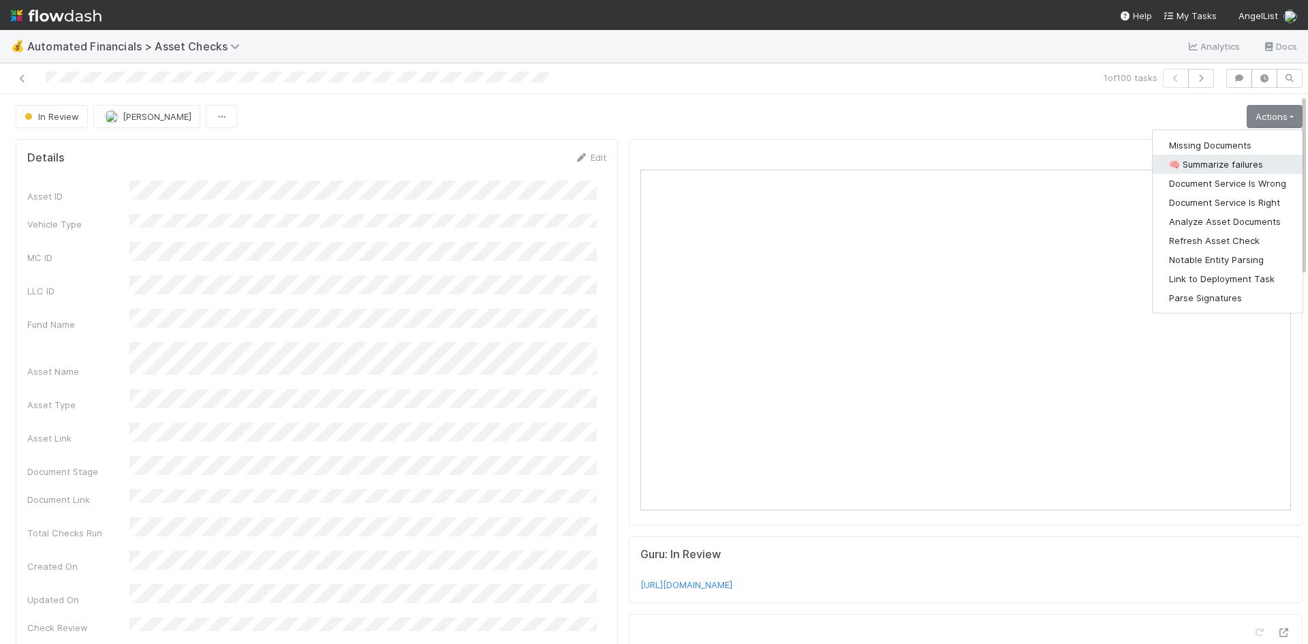
click at [1210, 159] on button "🧠 Summarize failures" at bounding box center [1228, 164] width 150 height 19
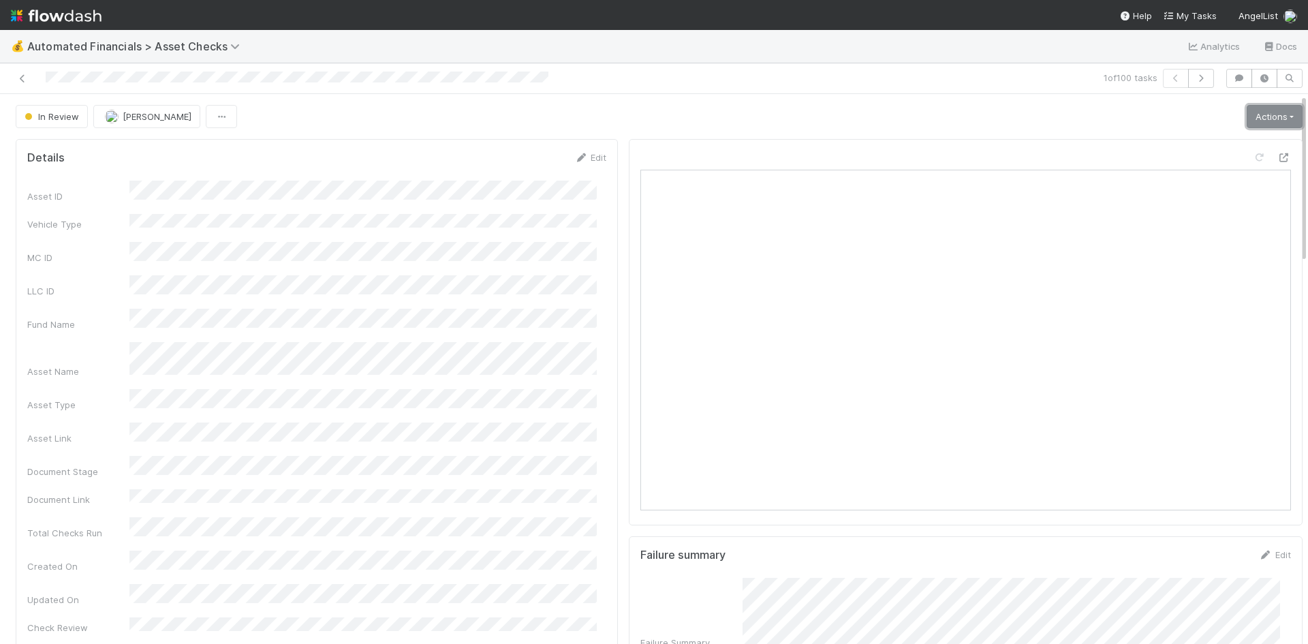
click at [1247, 111] on link "Actions" at bounding box center [1275, 116] width 56 height 23
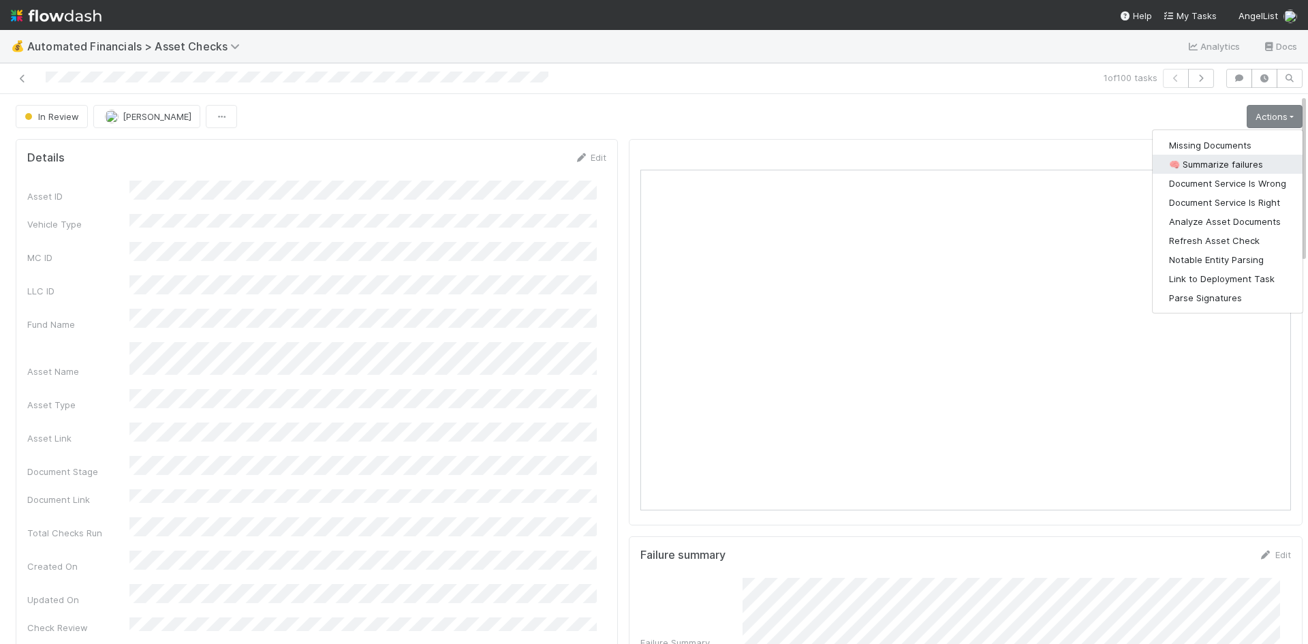
click at [1230, 158] on button "🧠 Summarize failures" at bounding box center [1228, 164] width 150 height 19
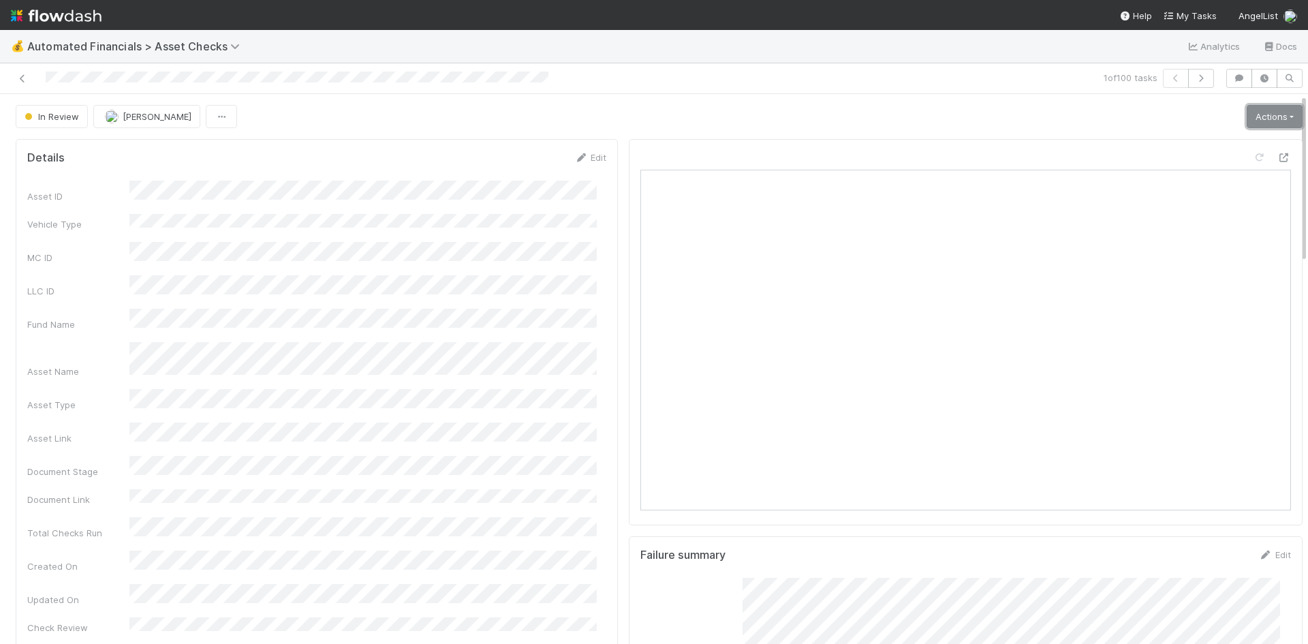
click at [1247, 116] on link "Actions" at bounding box center [1275, 116] width 56 height 23
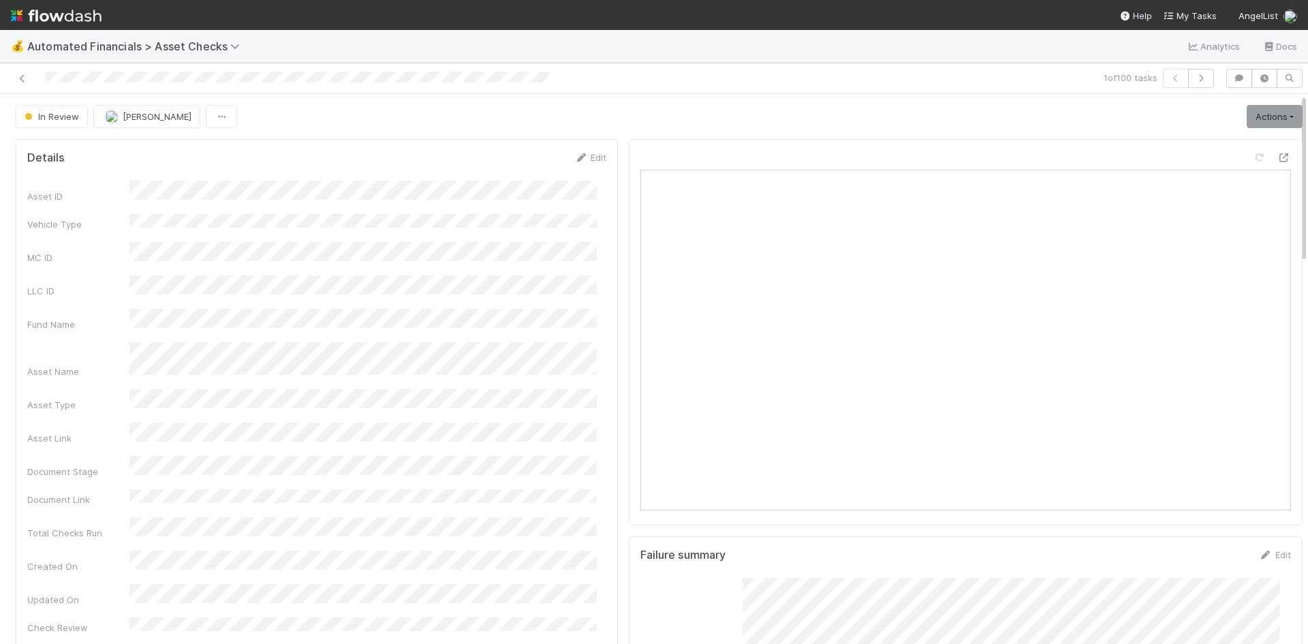
click at [1247, 112] on link "Actions" at bounding box center [1275, 116] width 56 height 23
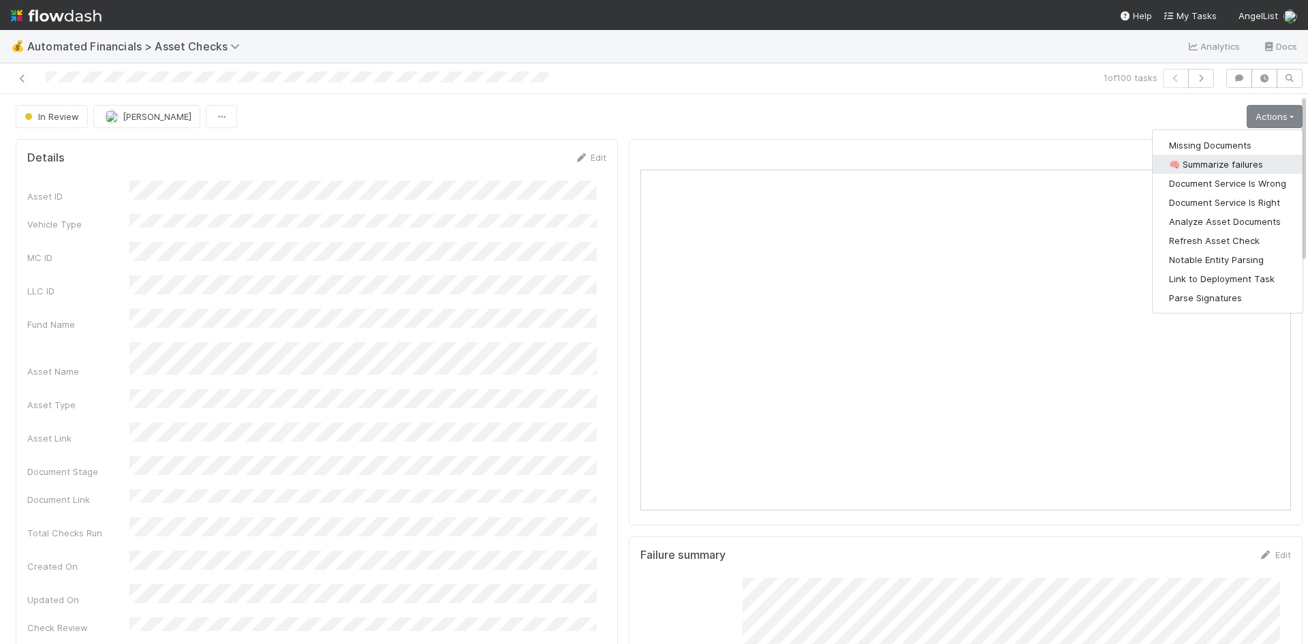
click at [1234, 163] on button "🧠 Summarize failures" at bounding box center [1228, 164] width 150 height 19
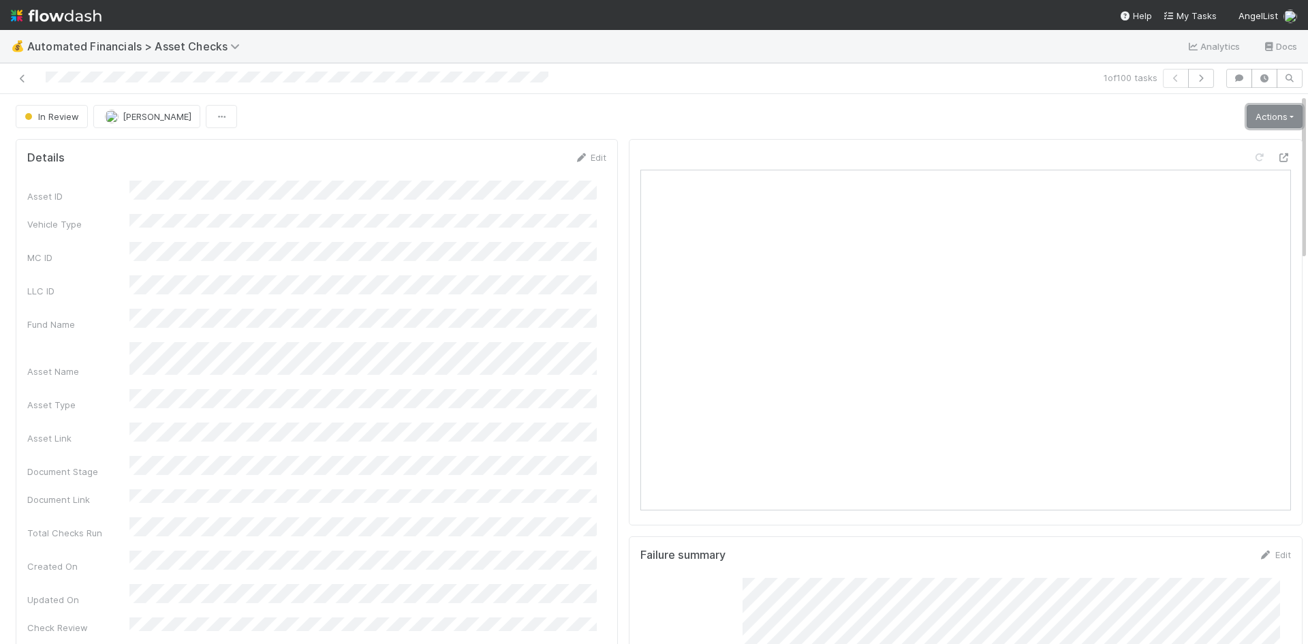
click at [1247, 118] on link "Actions" at bounding box center [1275, 116] width 56 height 23
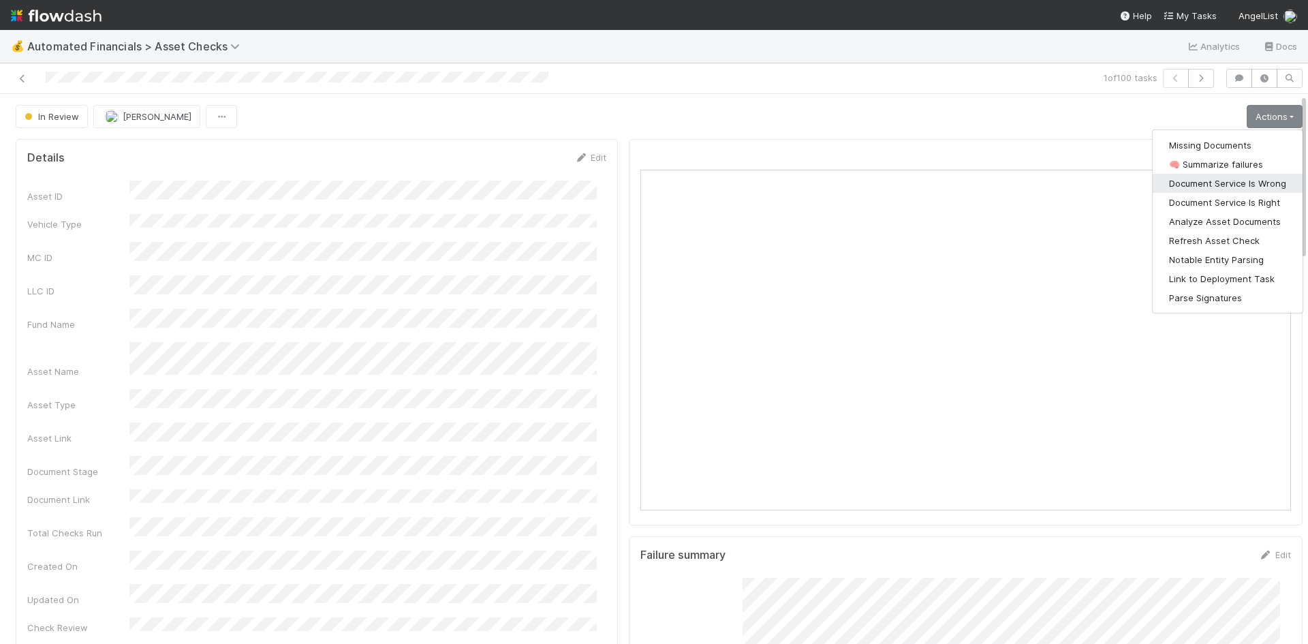
click at [1215, 180] on button "Document Service Is Wrong" at bounding box center [1228, 183] width 150 height 19
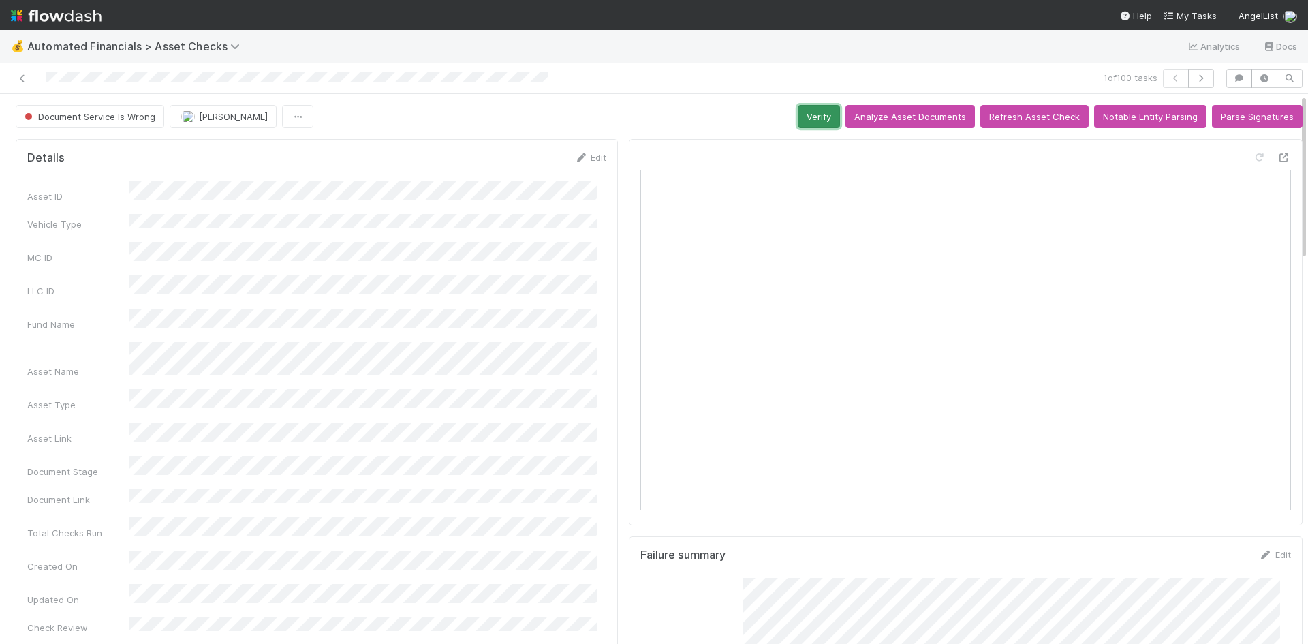
click at [820, 121] on button "Verify" at bounding box center [819, 116] width 42 height 23
click at [19, 80] on icon at bounding box center [23, 78] width 14 height 9
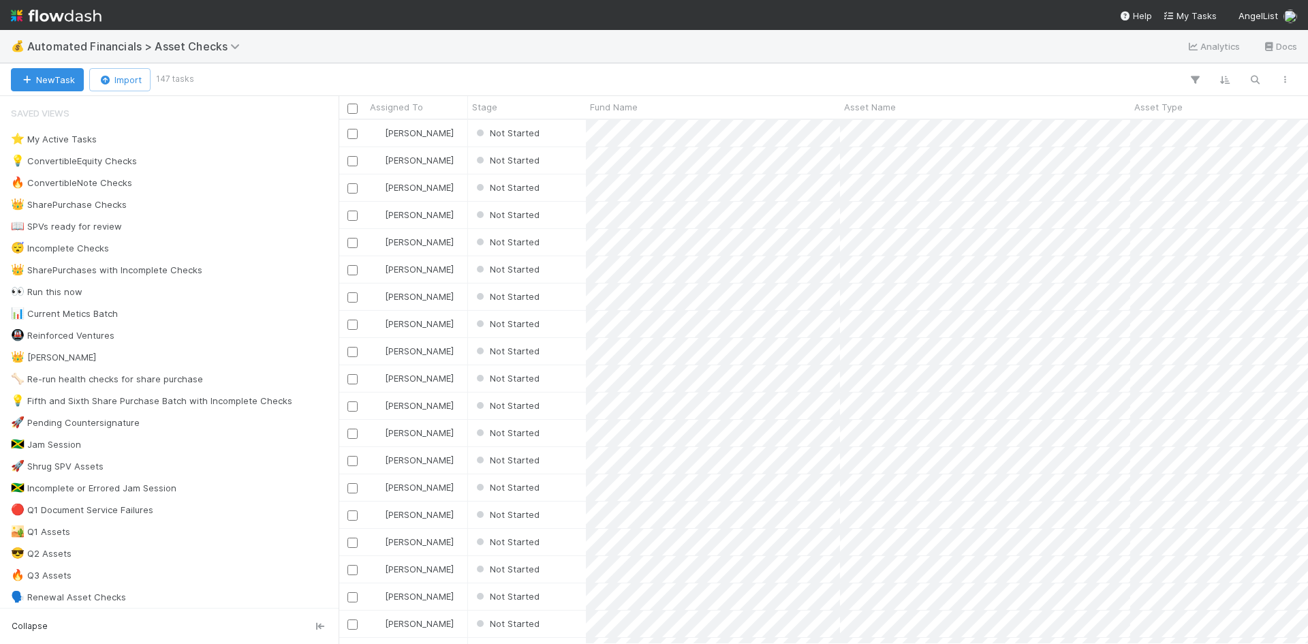
scroll to position [514, 959]
click at [571, 127] on div "Not Started" at bounding box center [527, 133] width 118 height 27
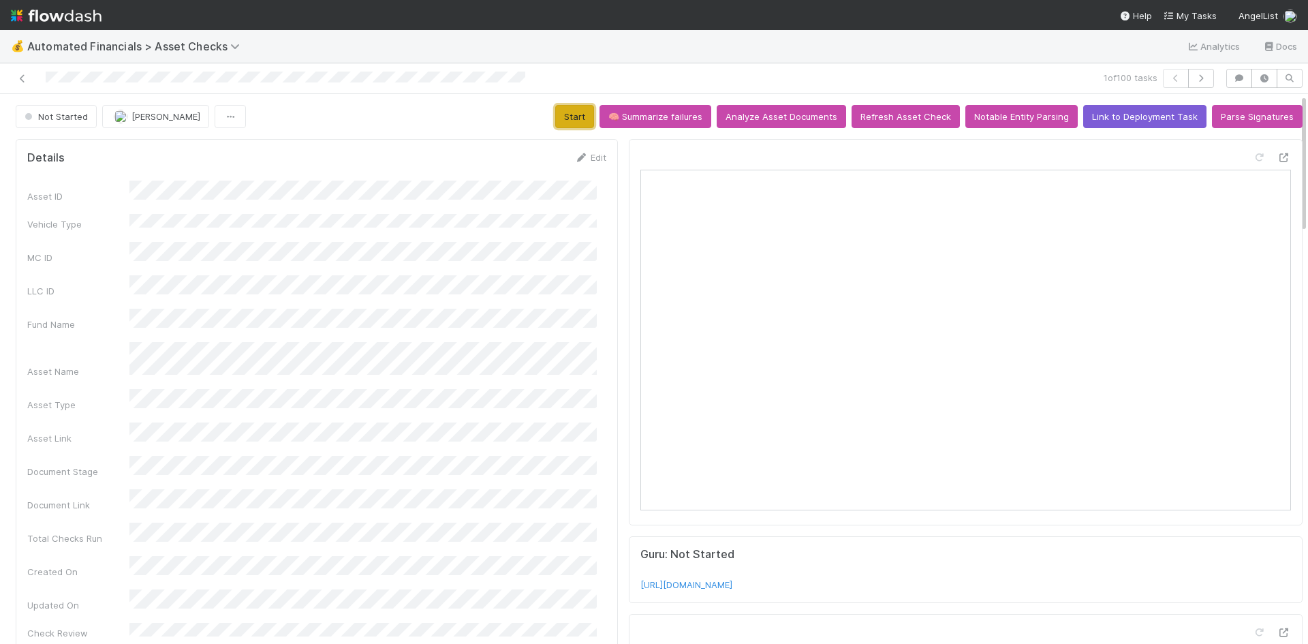
click at [572, 119] on button "Start" at bounding box center [574, 116] width 39 height 23
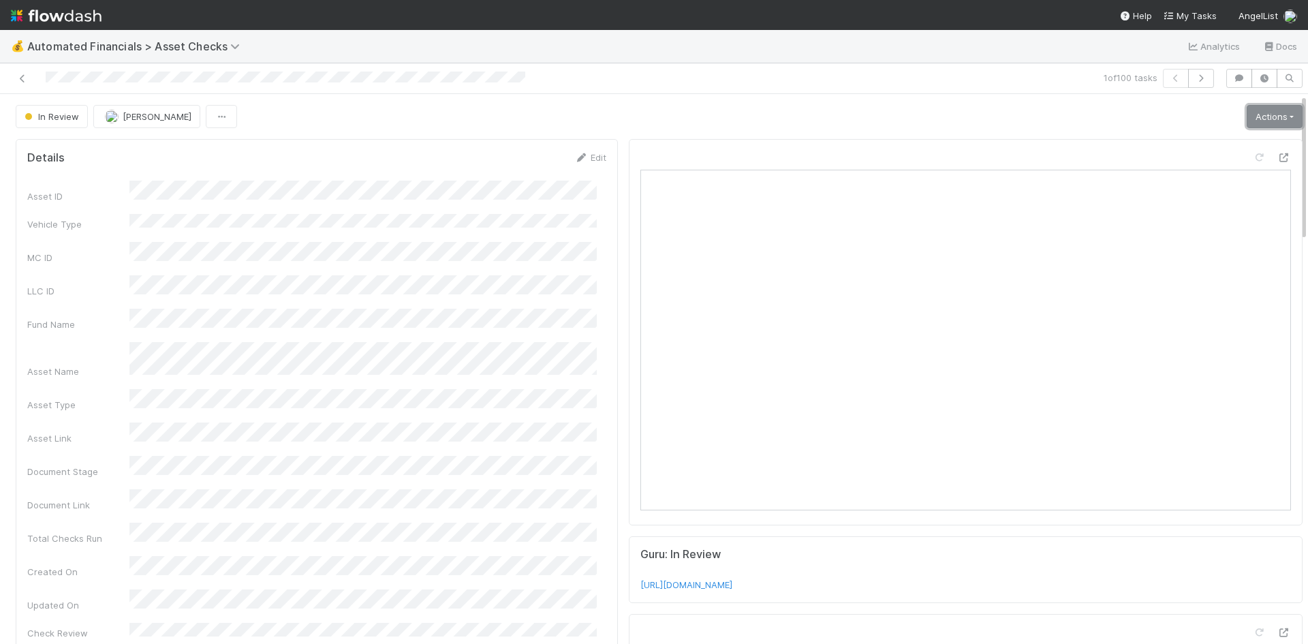
click at [1247, 116] on link "Actions" at bounding box center [1275, 116] width 56 height 23
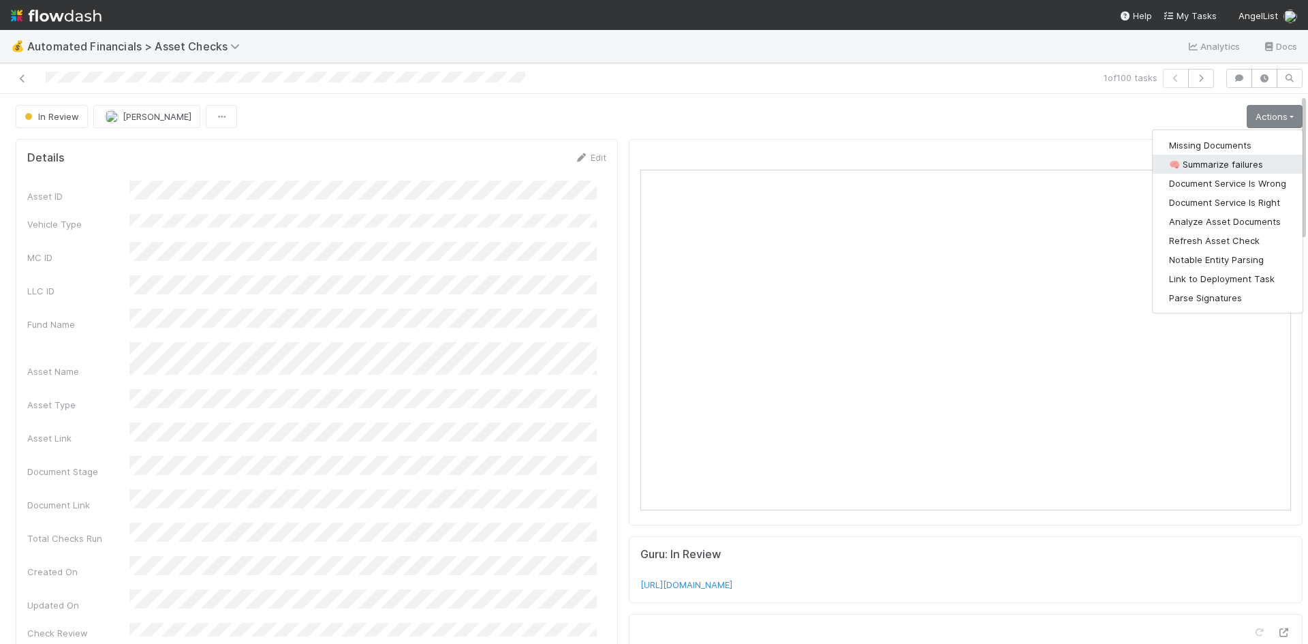
click at [1224, 163] on button "🧠 Summarize failures" at bounding box center [1228, 164] width 150 height 19
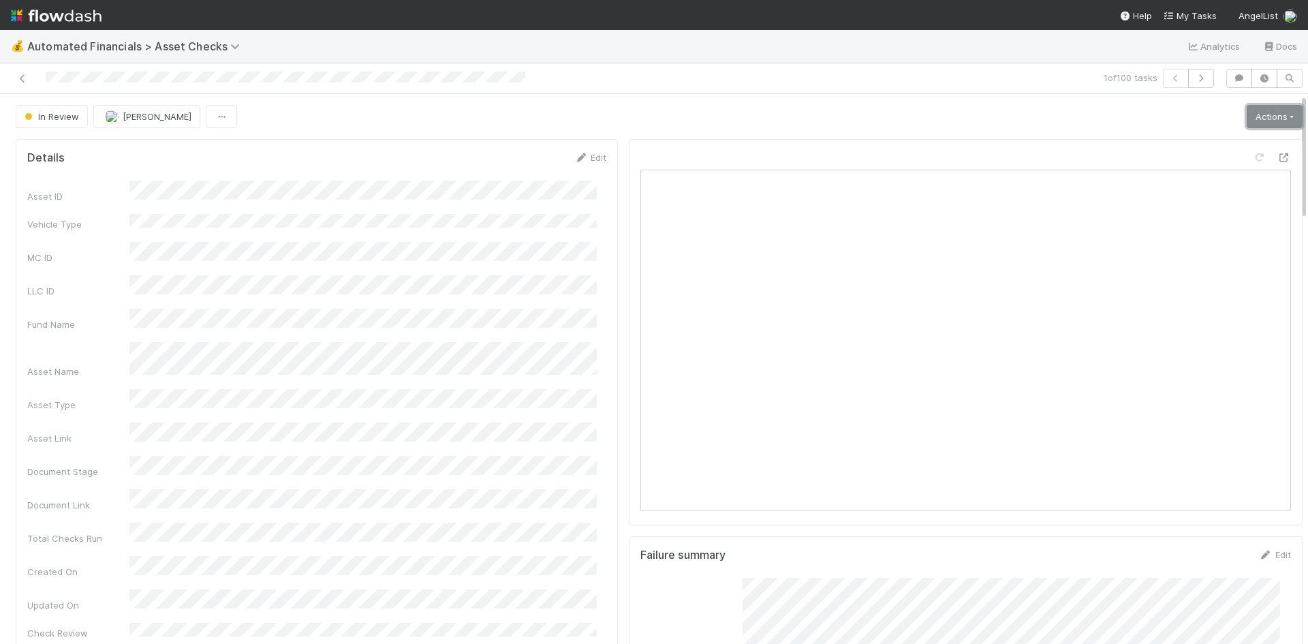
click at [1257, 116] on link "Actions" at bounding box center [1275, 116] width 56 height 23
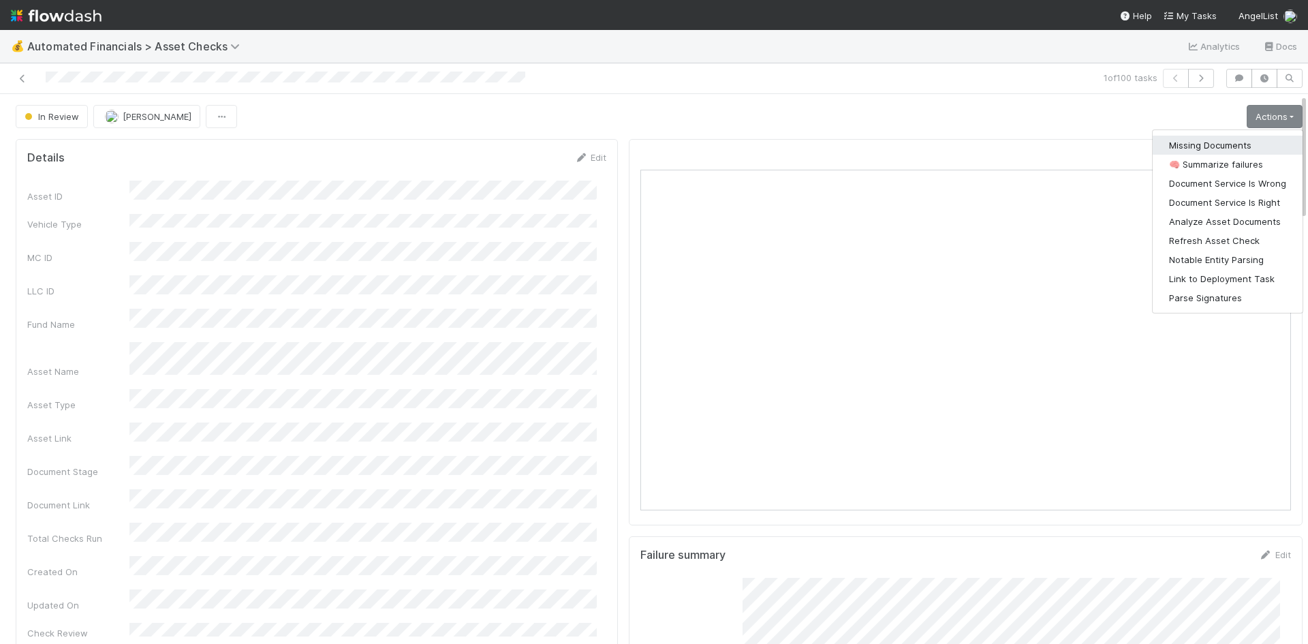
click at [1207, 144] on button "Missing Documents" at bounding box center [1228, 145] width 150 height 19
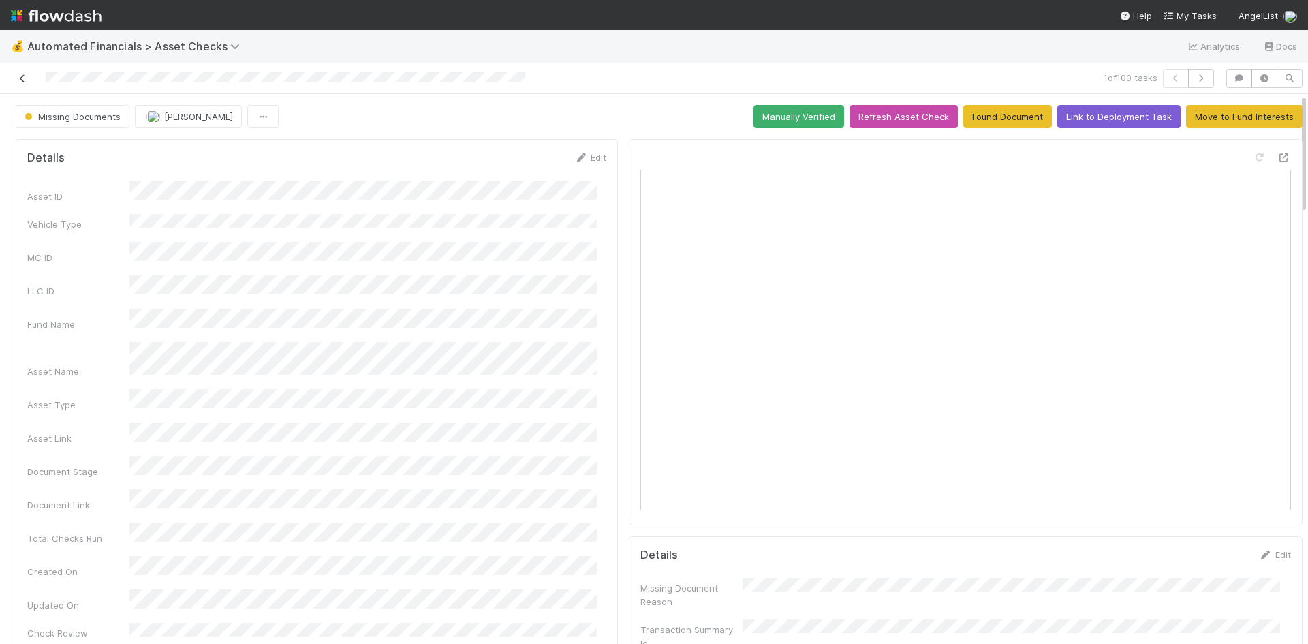
click at [21, 76] on icon at bounding box center [23, 78] width 14 height 9
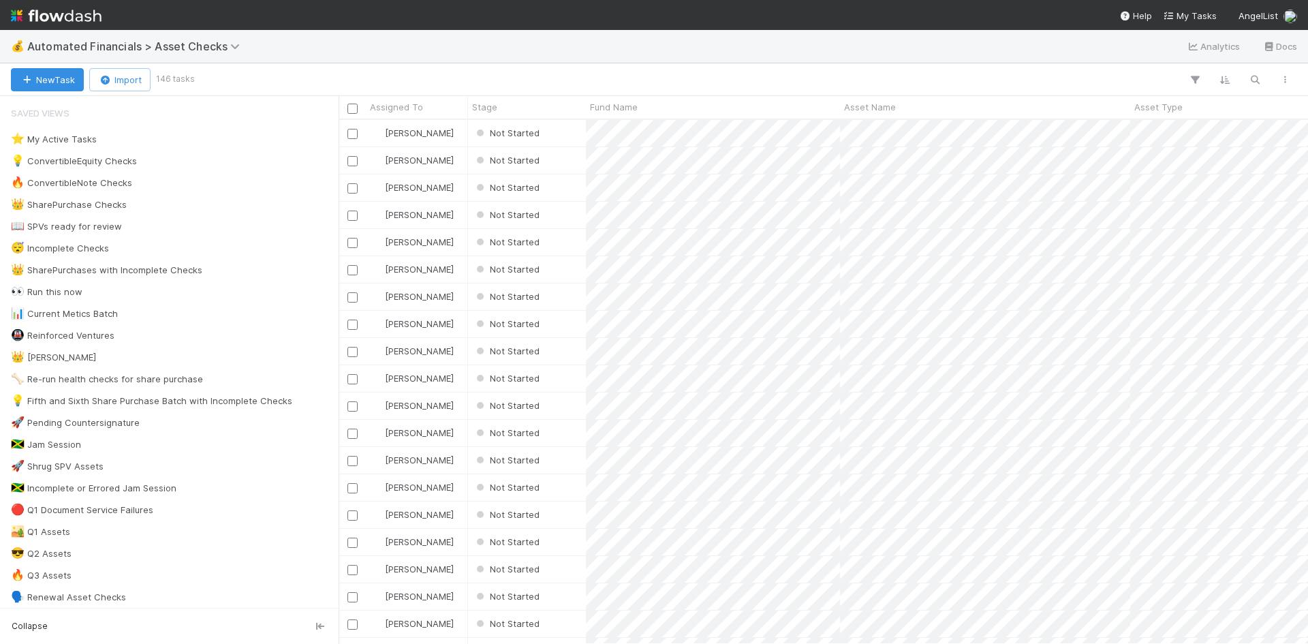
scroll to position [11, 11]
click at [580, 137] on div "Not Started" at bounding box center [527, 133] width 118 height 27
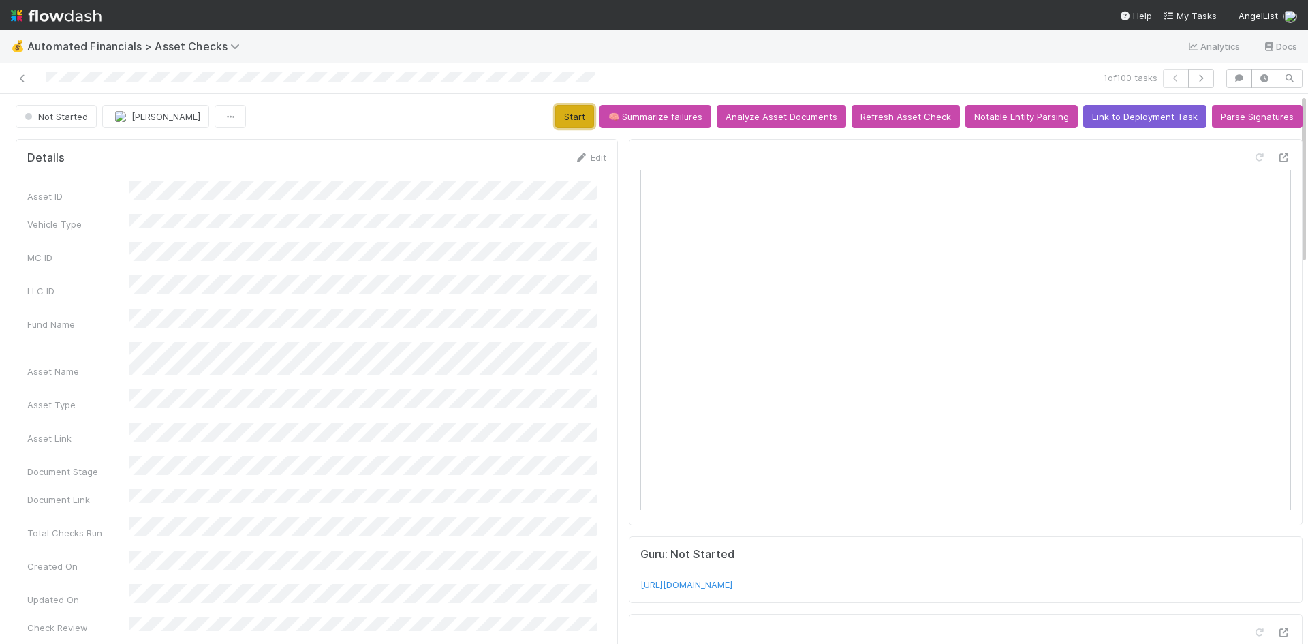
click at [572, 116] on button "Start" at bounding box center [574, 116] width 39 height 23
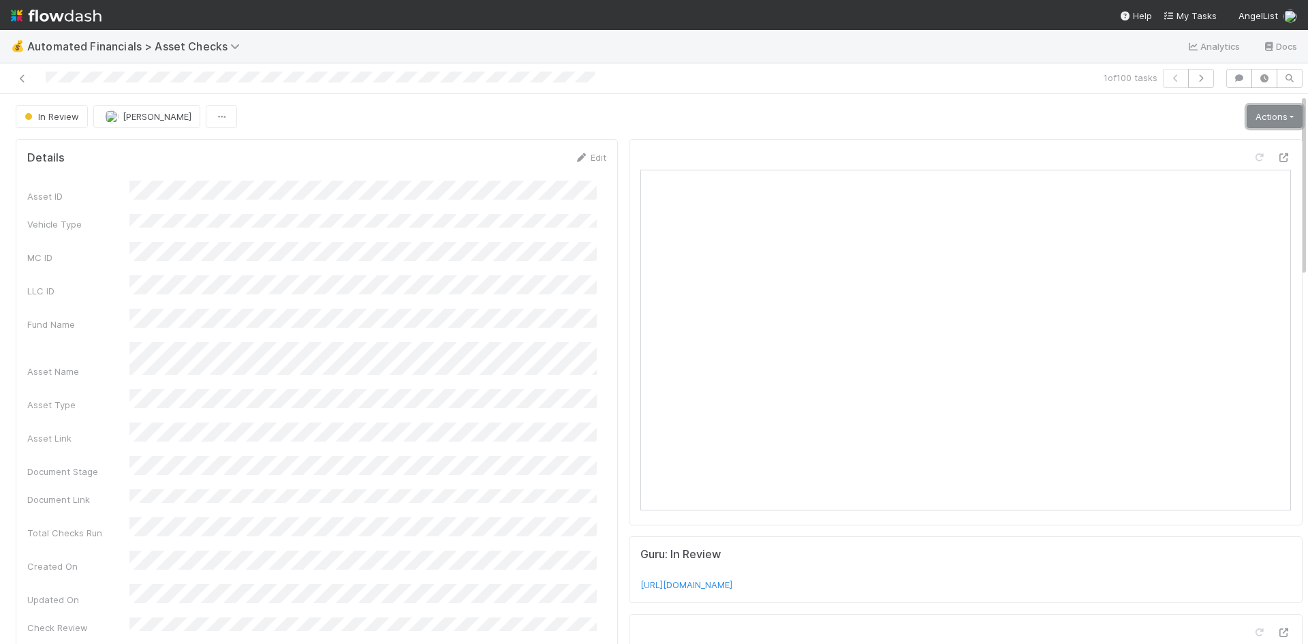
click at [1255, 112] on link "Actions" at bounding box center [1275, 116] width 56 height 23
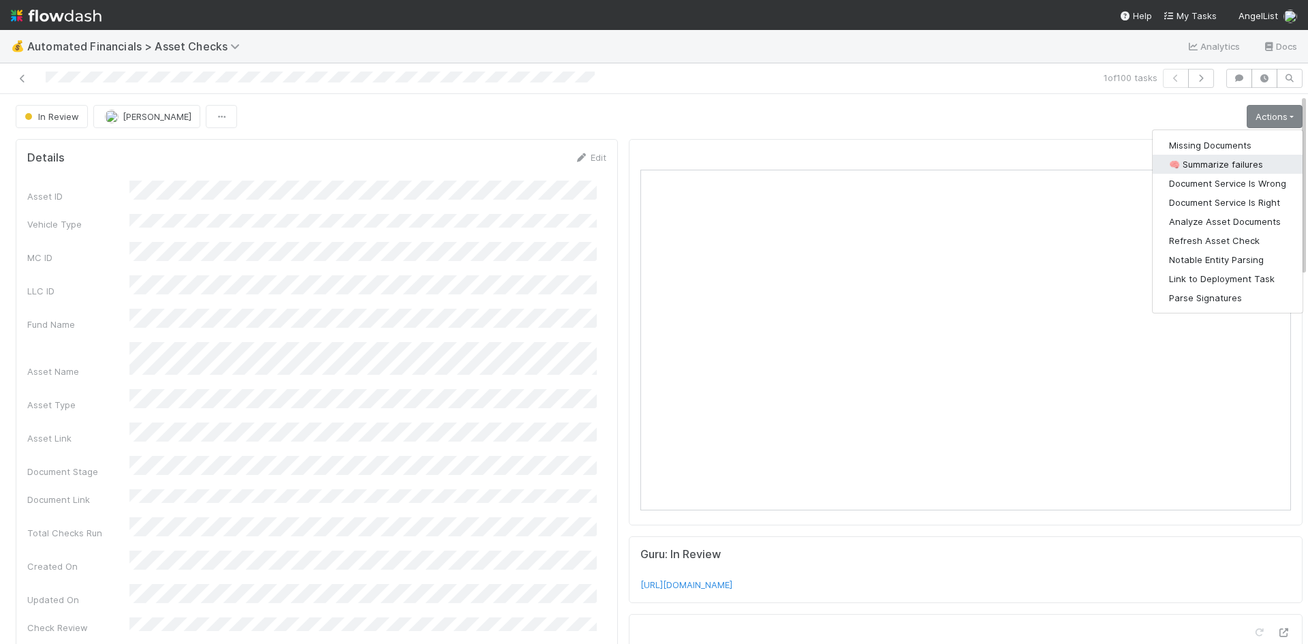
click at [1222, 163] on button "🧠 Summarize failures" at bounding box center [1228, 164] width 150 height 19
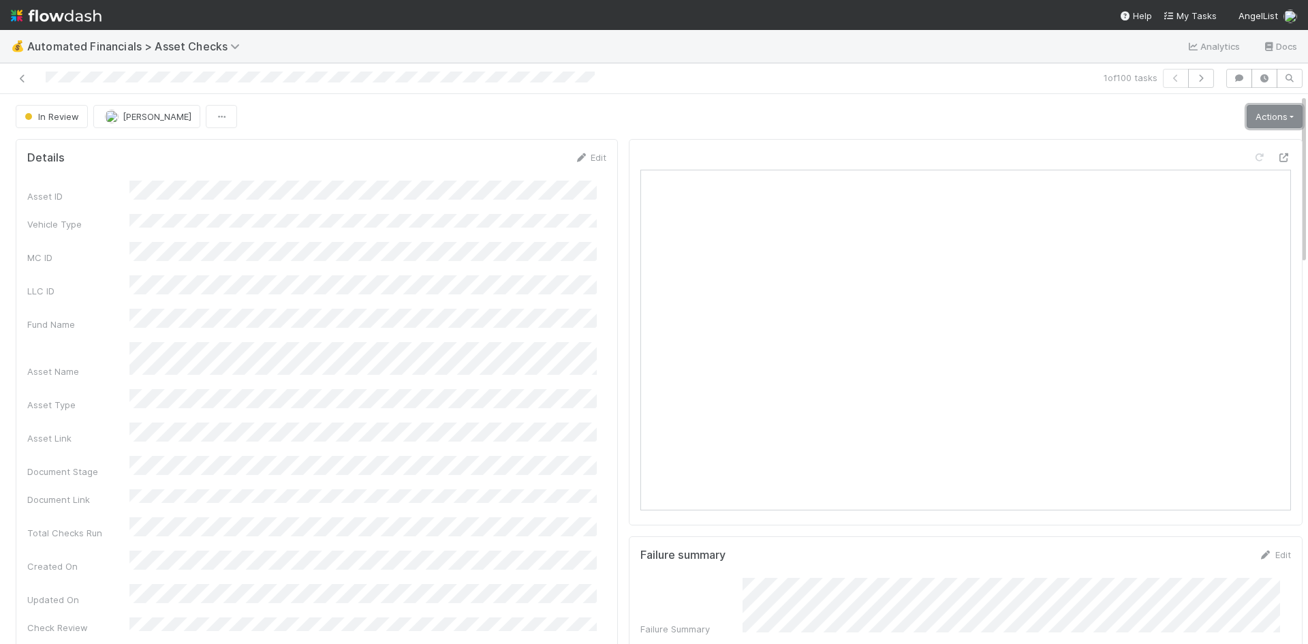
click at [1253, 115] on link "Actions" at bounding box center [1275, 116] width 56 height 23
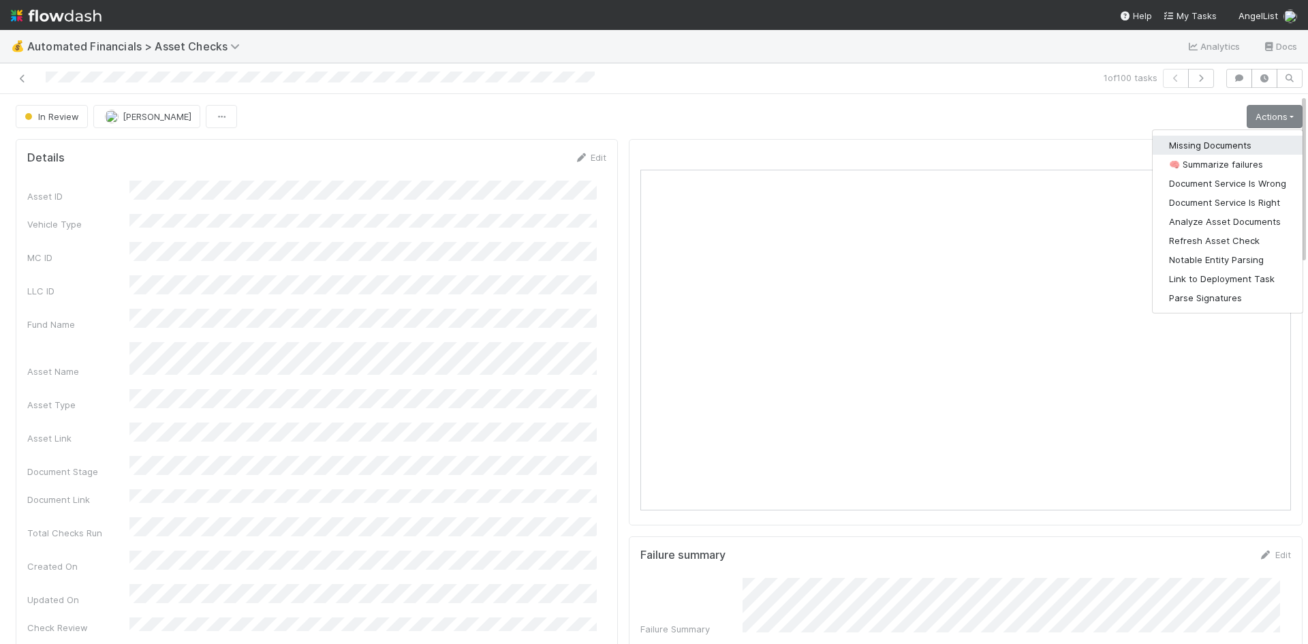
click at [1217, 143] on button "Missing Documents" at bounding box center [1228, 145] width 150 height 19
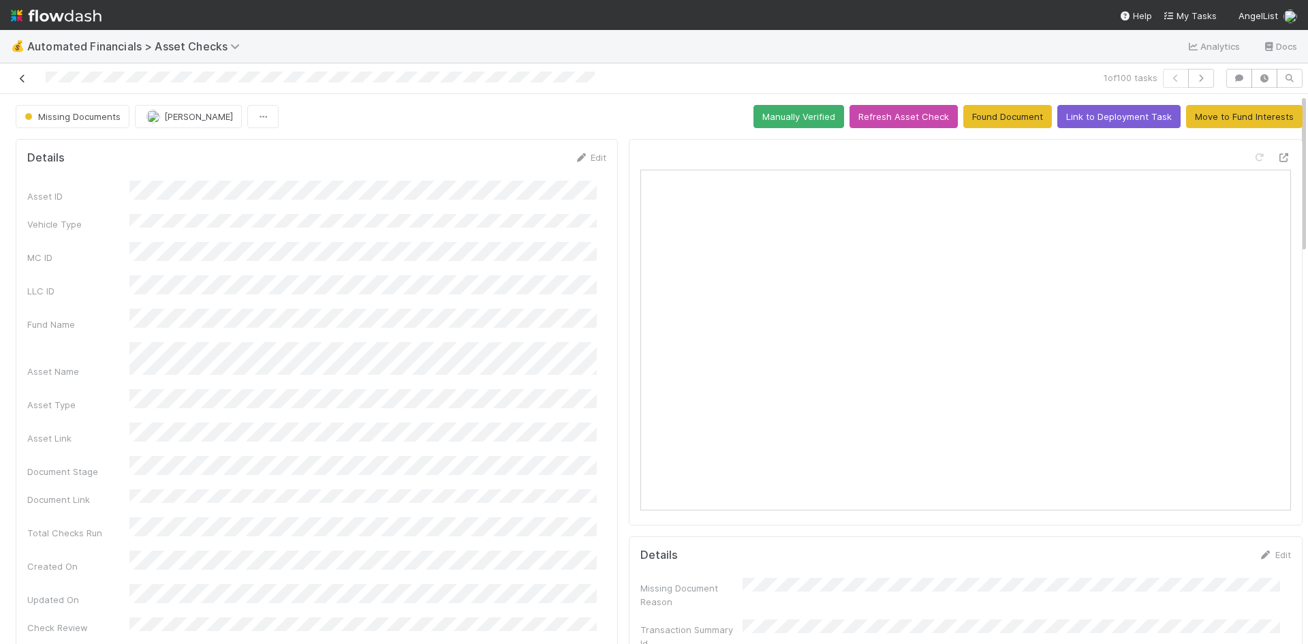
click at [22, 80] on icon at bounding box center [23, 78] width 14 height 9
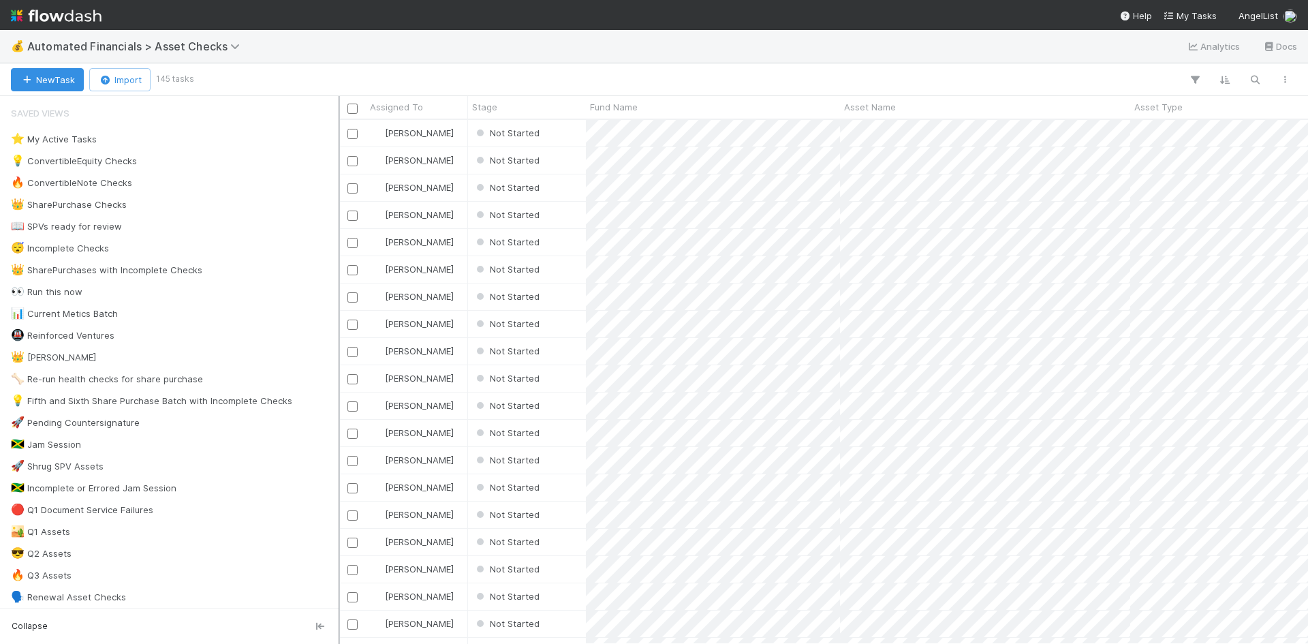
scroll to position [514, 959]
click at [575, 136] on div "Not Started" at bounding box center [527, 133] width 118 height 27
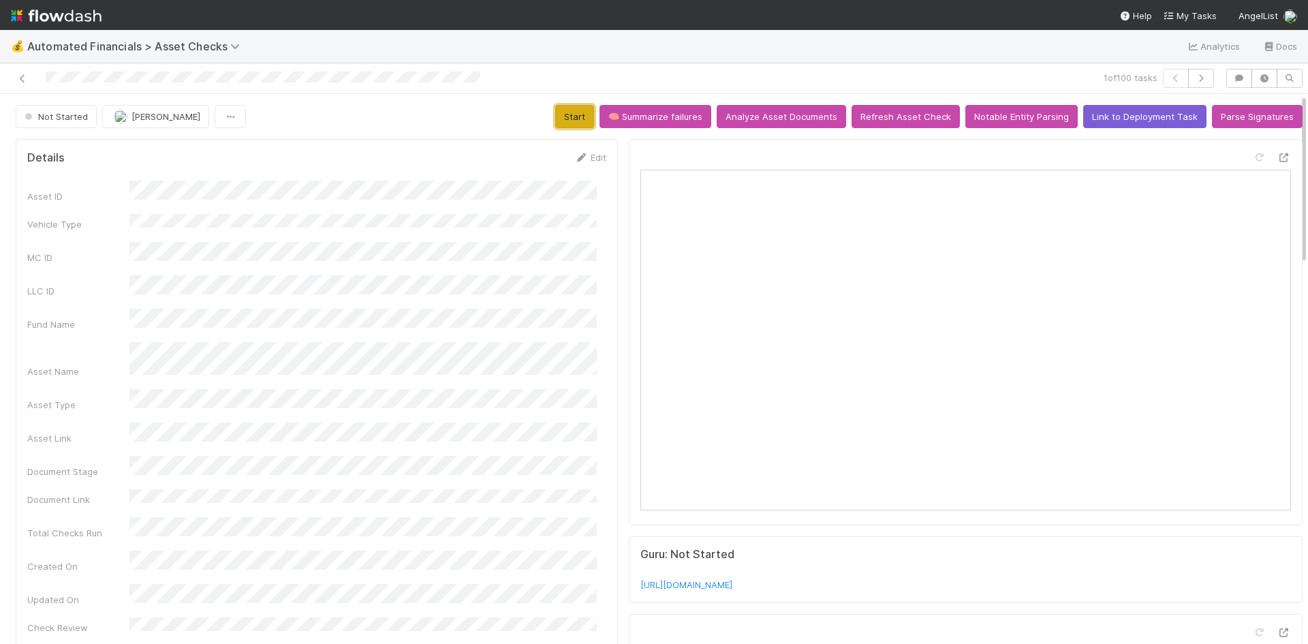
click at [567, 114] on button "Start" at bounding box center [574, 116] width 39 height 23
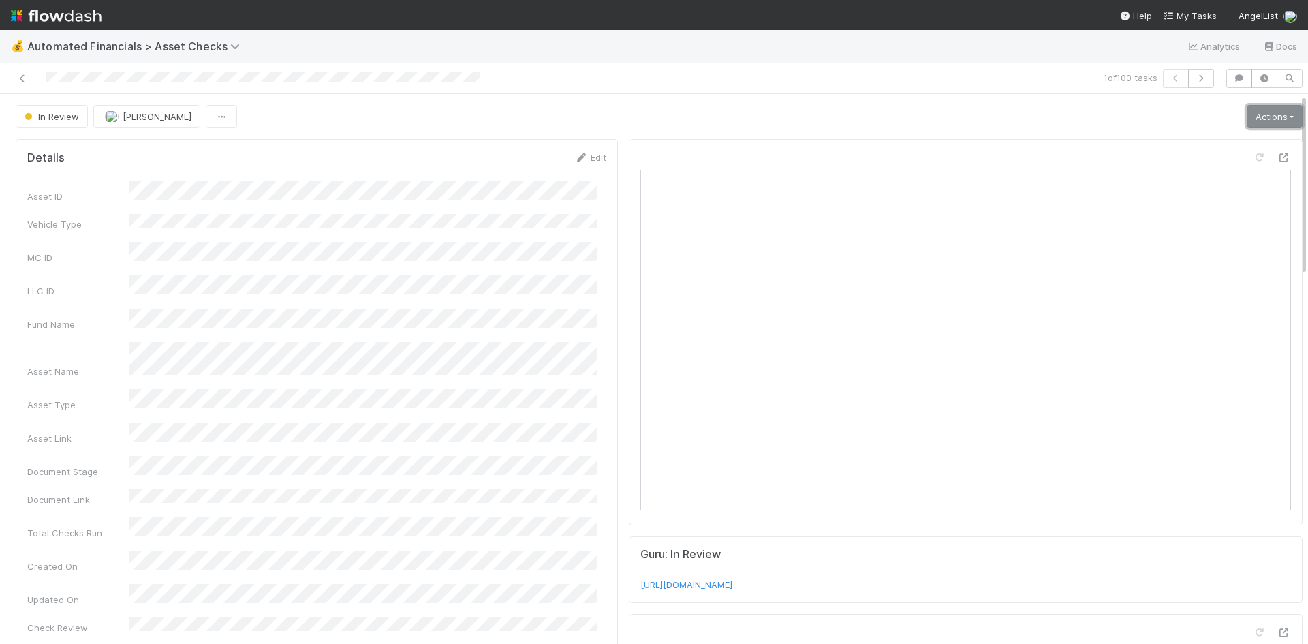
click at [1247, 108] on link "Actions" at bounding box center [1275, 116] width 56 height 23
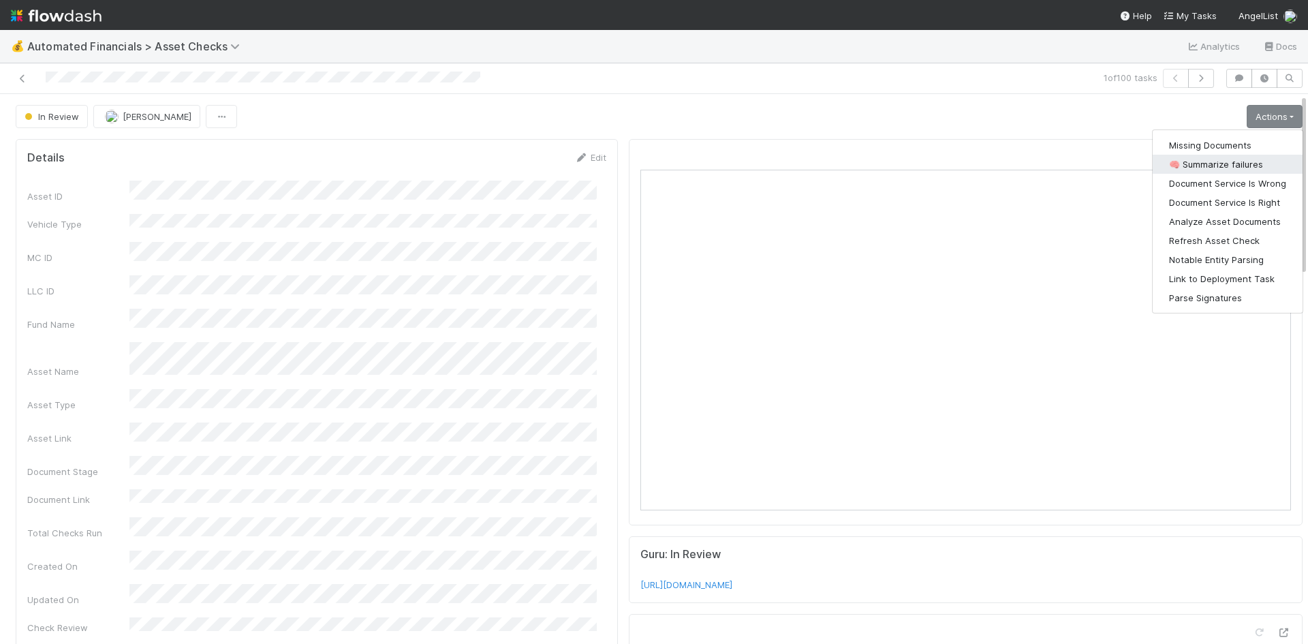
click at [1228, 162] on button "🧠 Summarize failures" at bounding box center [1228, 164] width 150 height 19
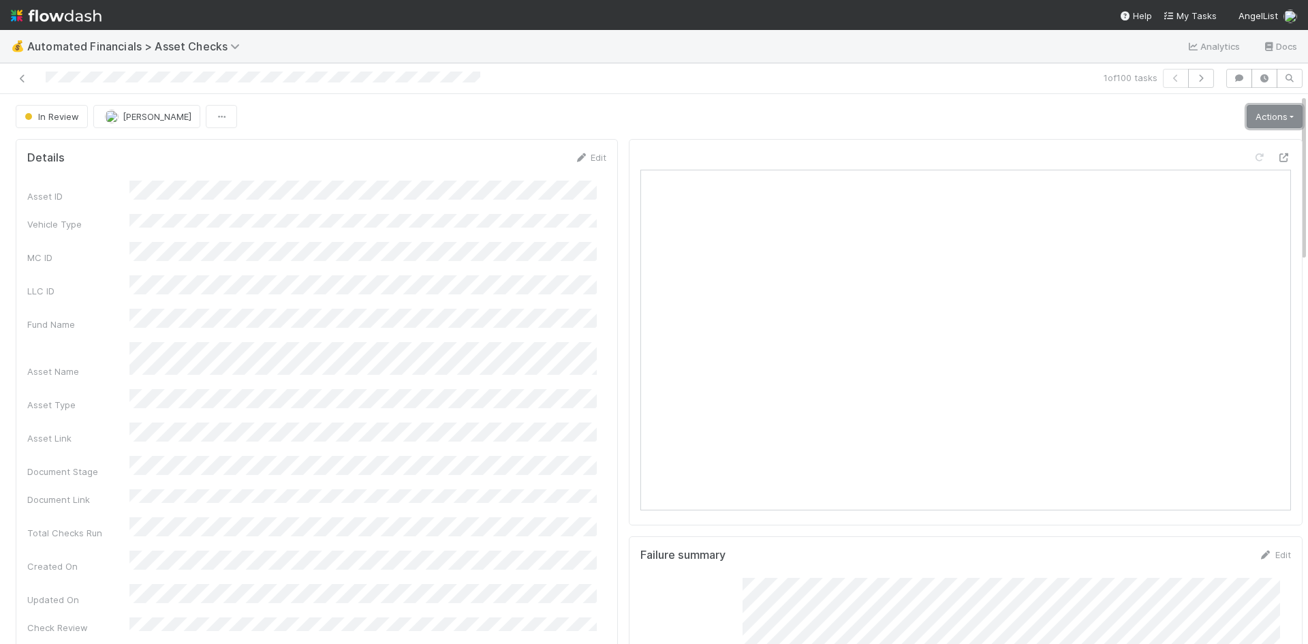
click at [1250, 116] on link "Actions" at bounding box center [1275, 116] width 56 height 23
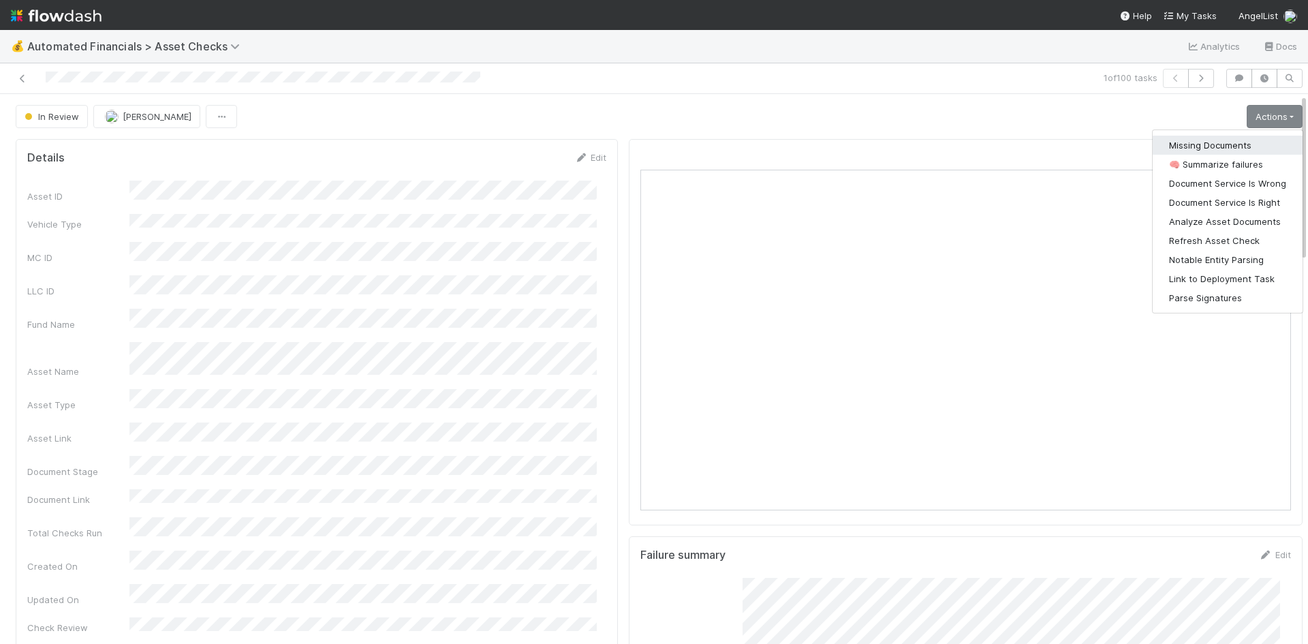
drag, startPoint x: 1217, startPoint y: 149, endPoint x: 1083, endPoint y: 120, distance: 137.4
click at [1217, 149] on button "Missing Documents" at bounding box center [1228, 145] width 150 height 19
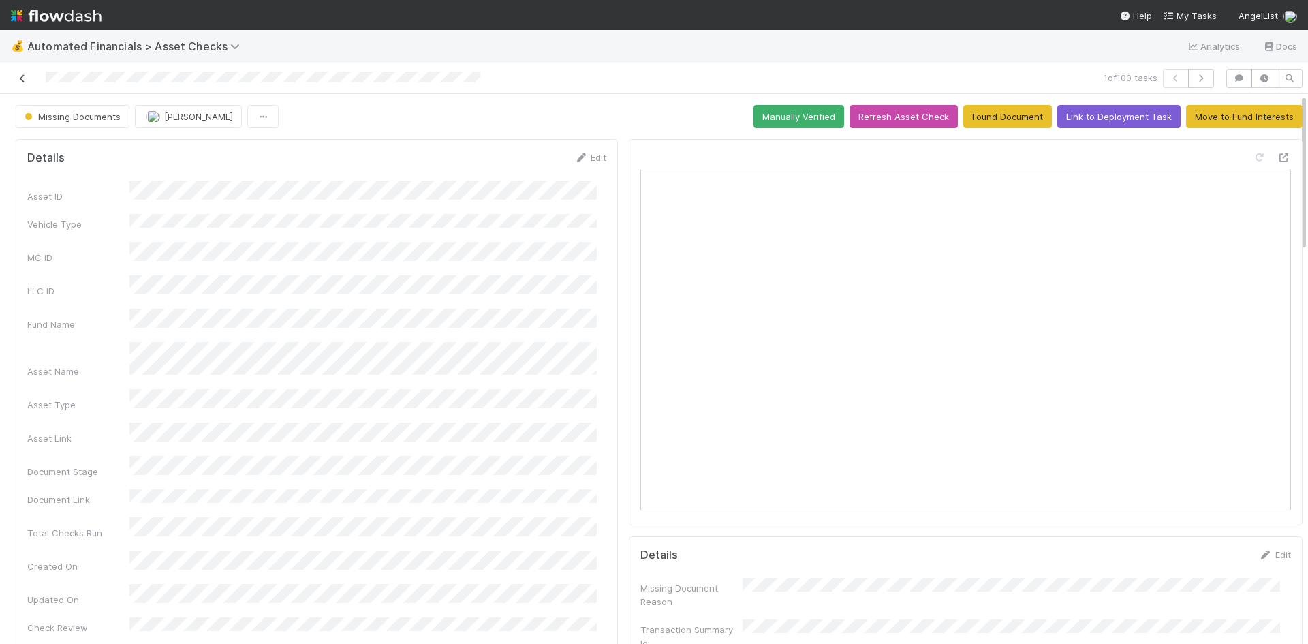
click at [26, 75] on icon at bounding box center [23, 78] width 14 height 9
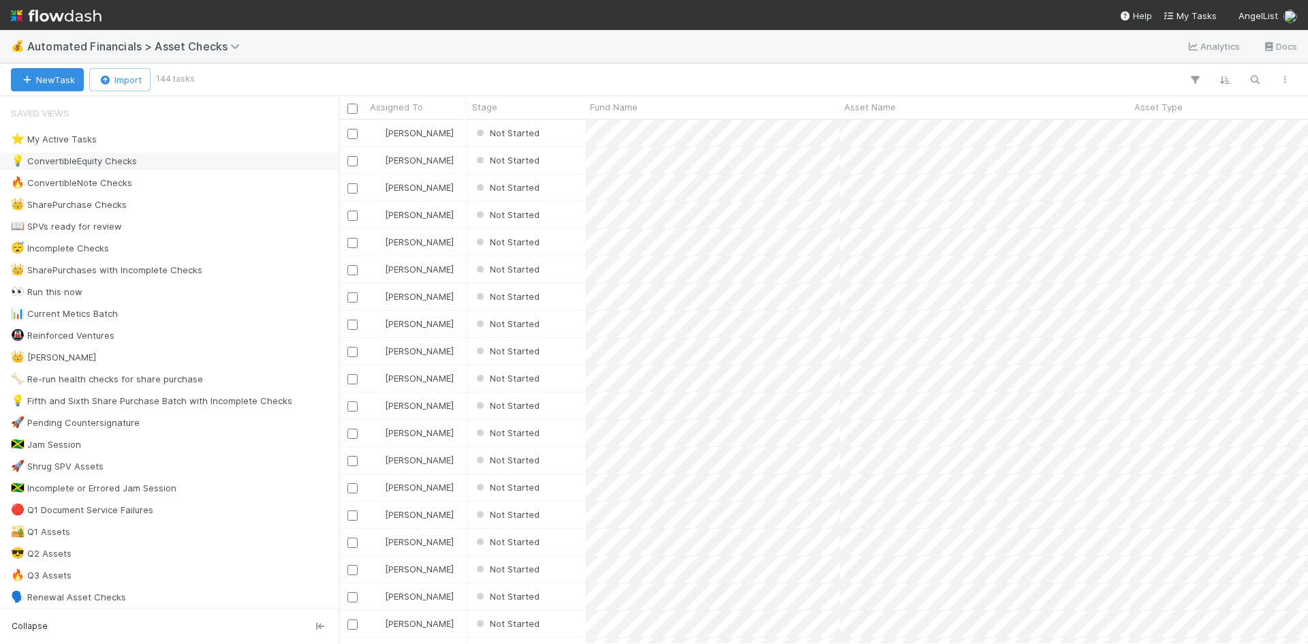
scroll to position [514, 959]
click at [580, 145] on div "Not Started" at bounding box center [527, 133] width 118 height 27
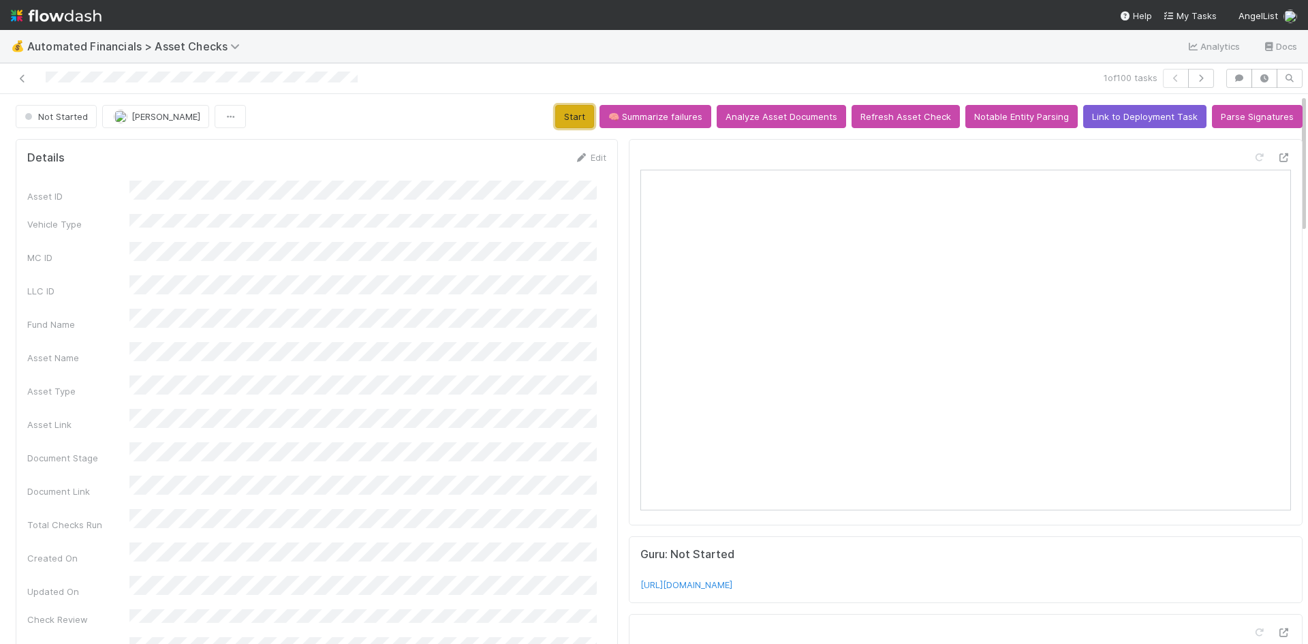
drag, startPoint x: 563, startPoint y: 115, endPoint x: 626, endPoint y: 126, distance: 63.6
click at [563, 114] on button "Start" at bounding box center [574, 116] width 39 height 23
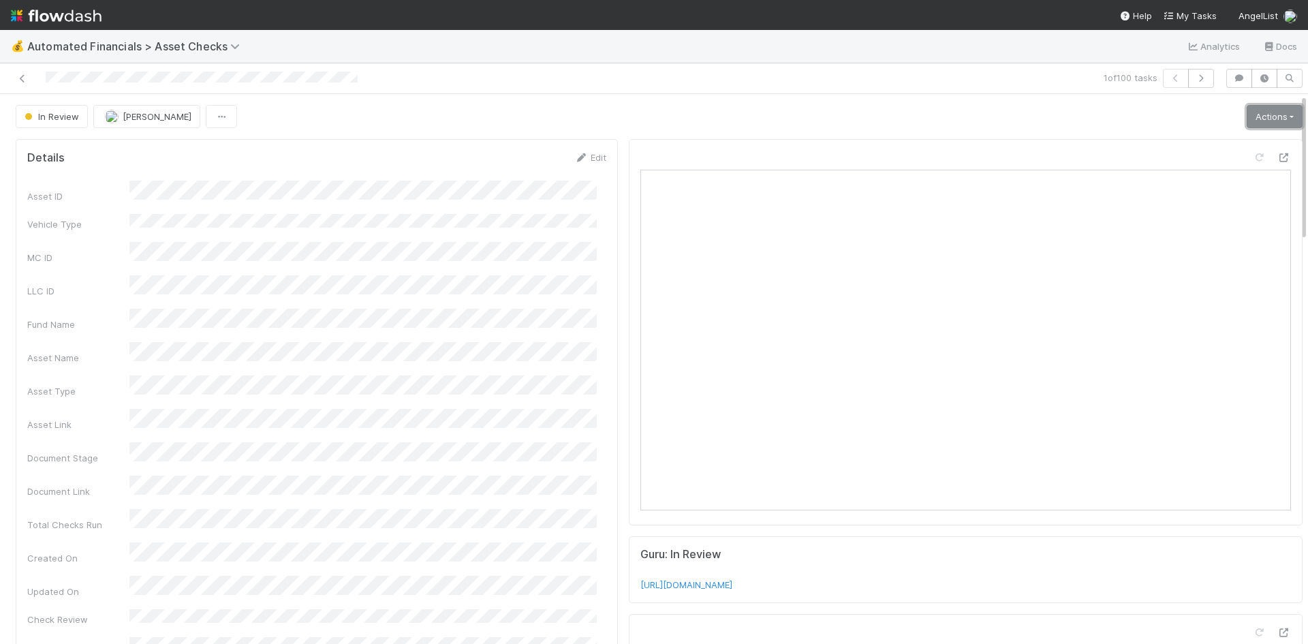
drag, startPoint x: 1253, startPoint y: 116, endPoint x: 1249, endPoint y: 126, distance: 10.1
click at [1253, 116] on link "Actions" at bounding box center [1275, 116] width 56 height 23
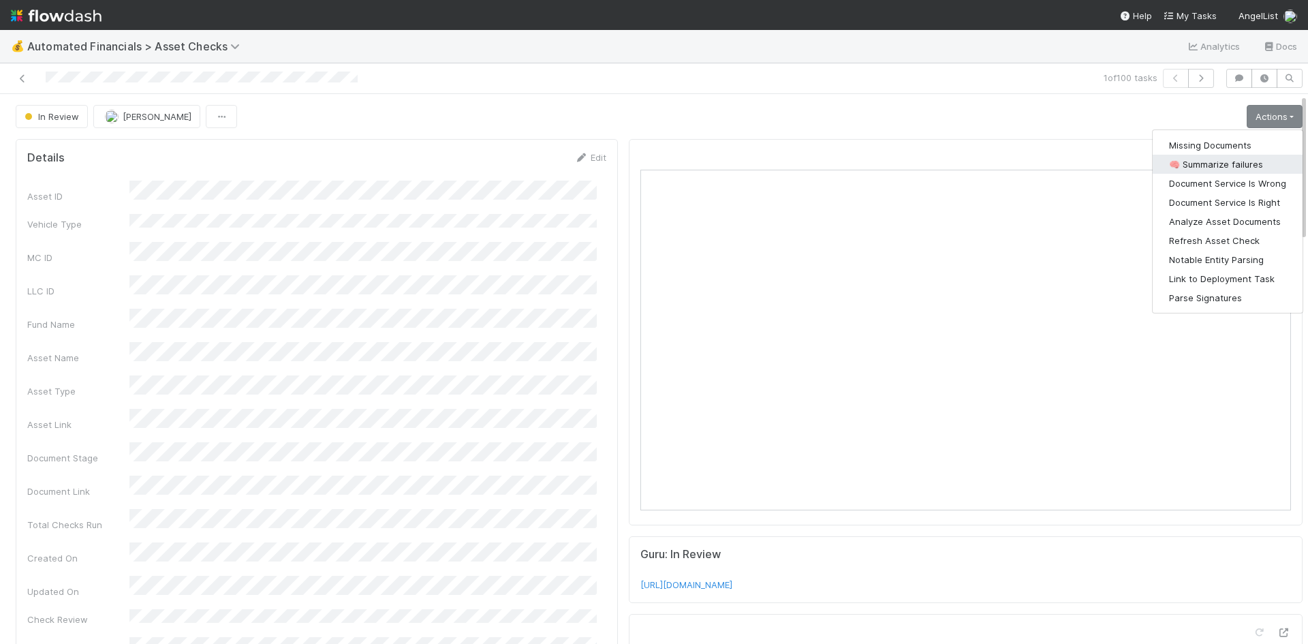
click at [1228, 168] on button "🧠 Summarize failures" at bounding box center [1228, 164] width 150 height 19
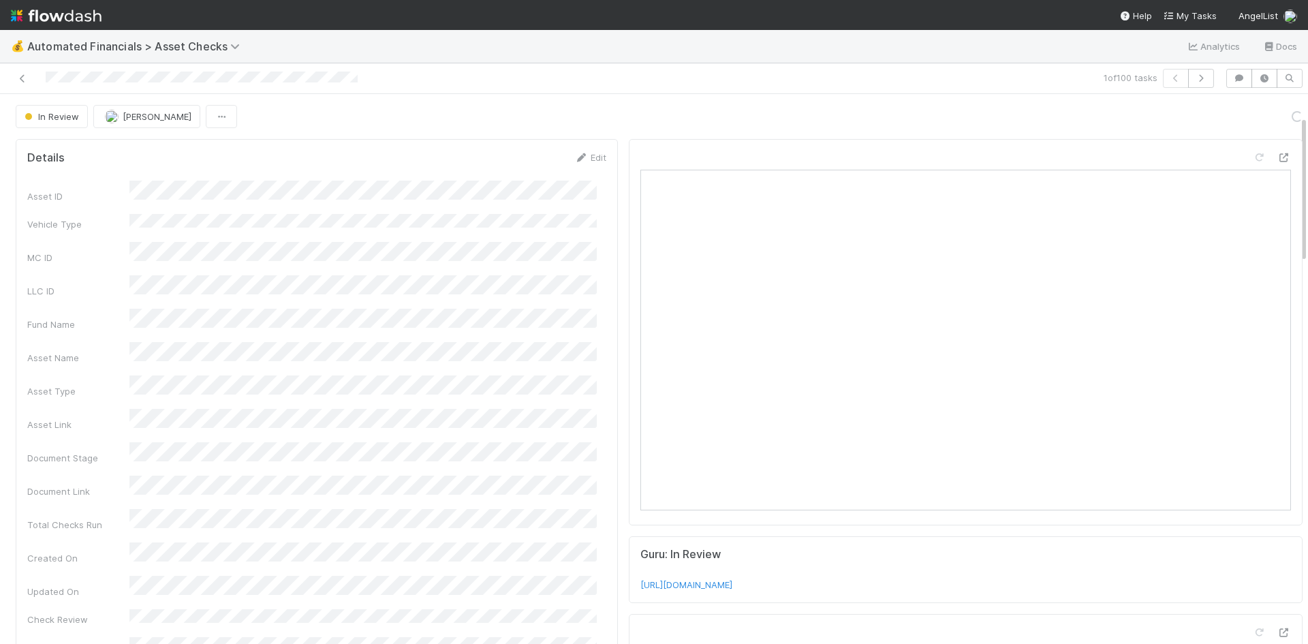
scroll to position [272, 0]
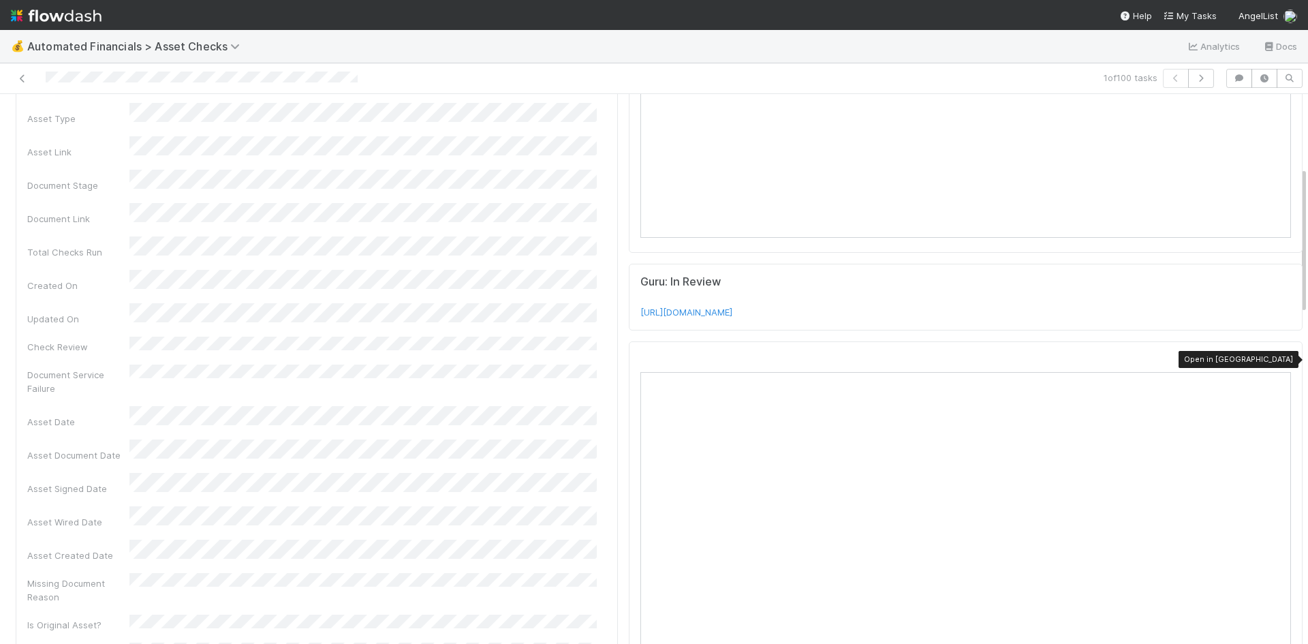
drag, startPoint x: 1267, startPoint y: 358, endPoint x: 1259, endPoint y: 362, distance: 8.9
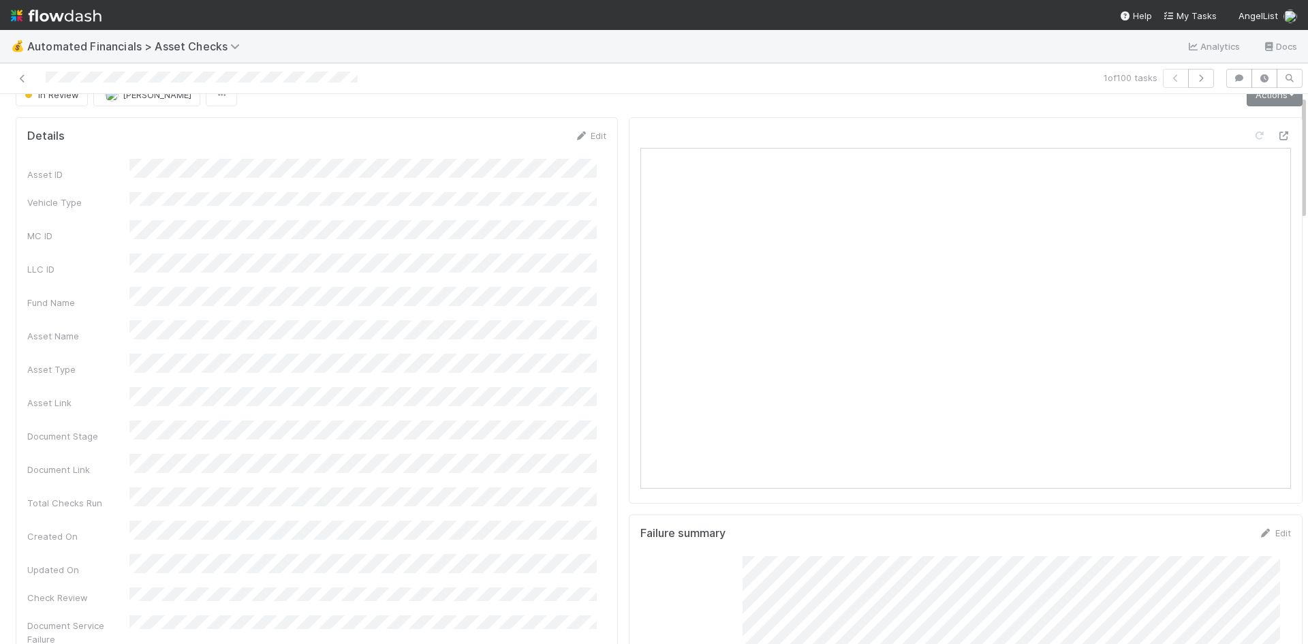
scroll to position [0, 0]
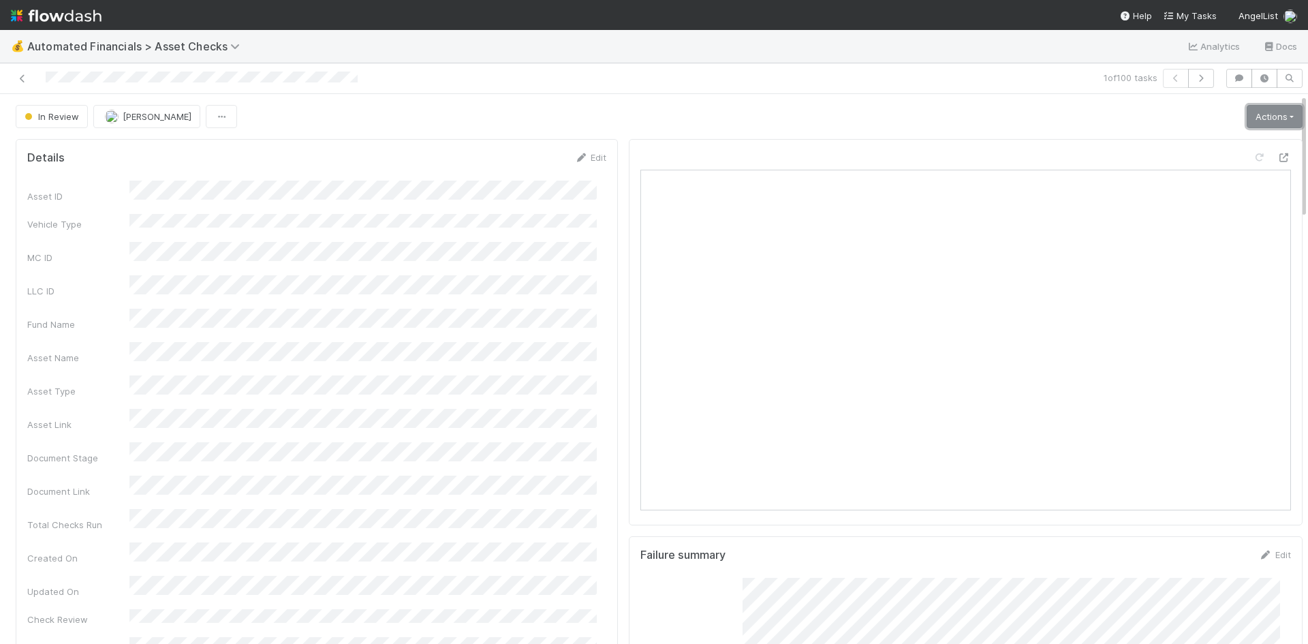
click at [1250, 116] on link "Actions" at bounding box center [1275, 116] width 56 height 23
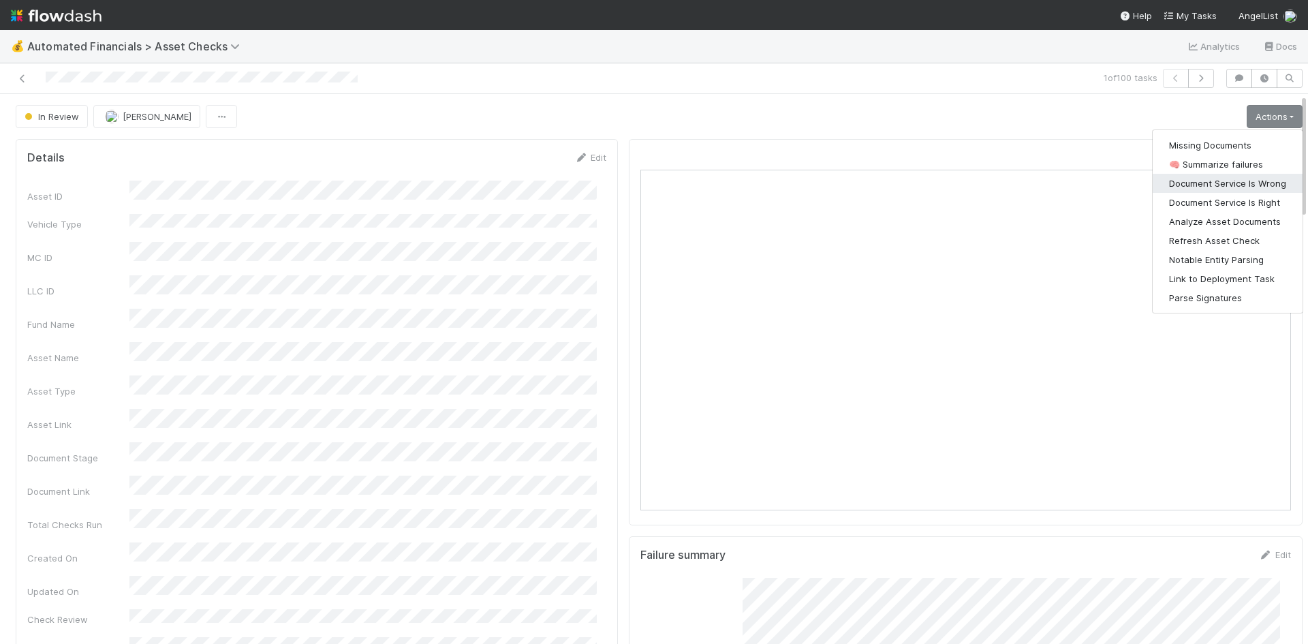
click at [1233, 178] on button "Document Service Is Wrong" at bounding box center [1228, 183] width 150 height 19
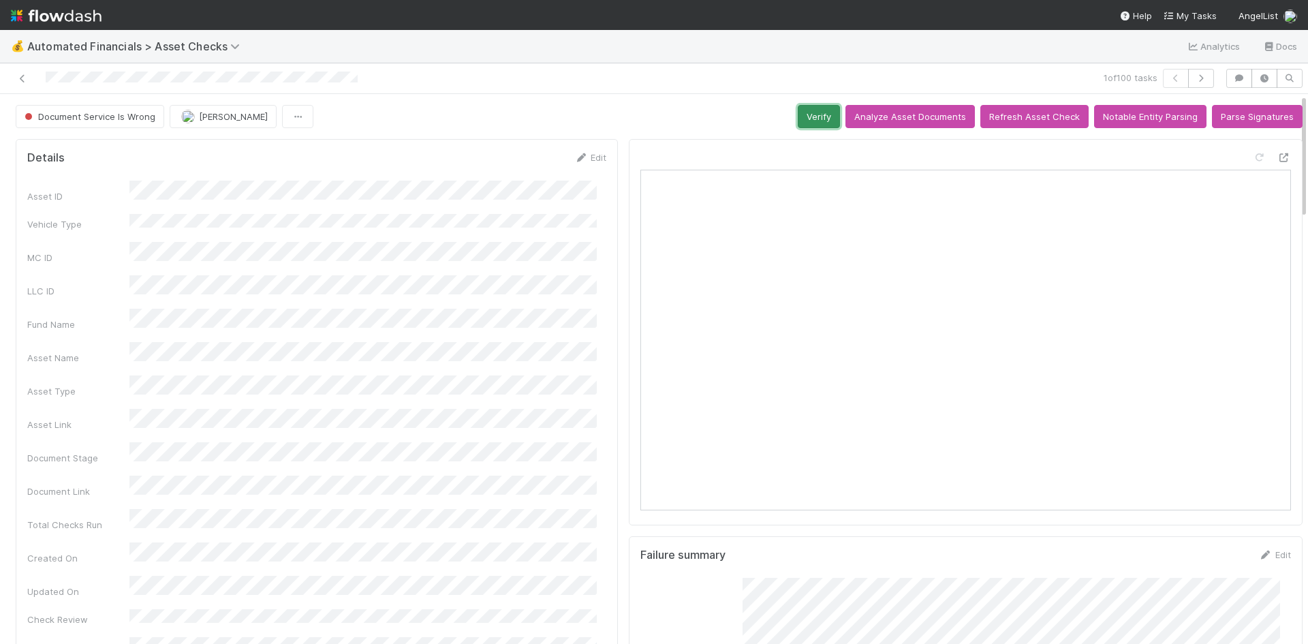
click at [819, 112] on button "Verify" at bounding box center [819, 116] width 42 height 23
click at [24, 77] on icon at bounding box center [23, 78] width 14 height 9
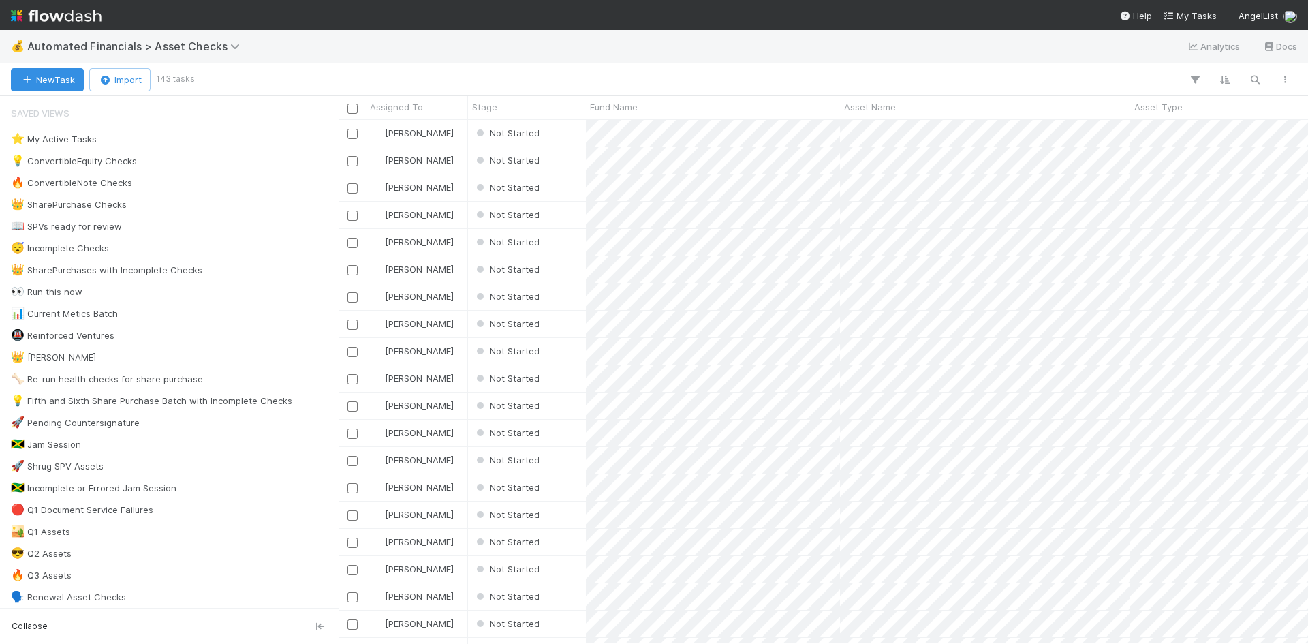
scroll to position [514, 959]
click at [574, 137] on div "Not Started" at bounding box center [527, 133] width 118 height 27
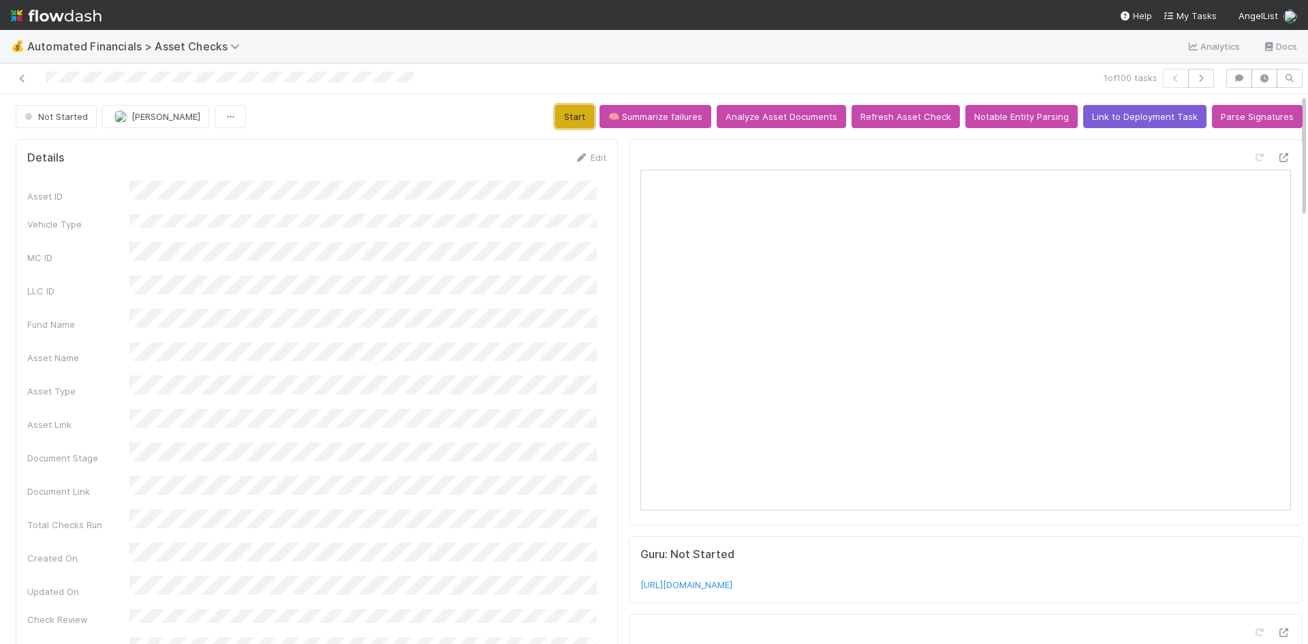
click at [572, 120] on button "Start" at bounding box center [574, 116] width 39 height 23
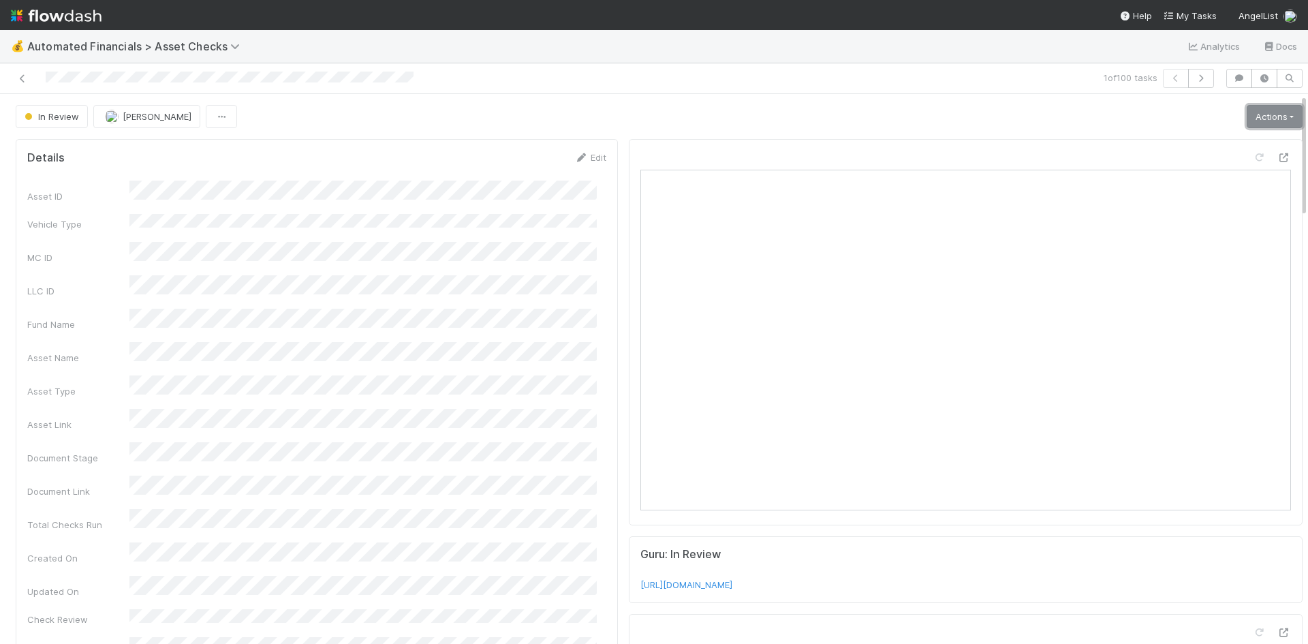
click at [1259, 115] on link "Actions" at bounding box center [1275, 116] width 56 height 23
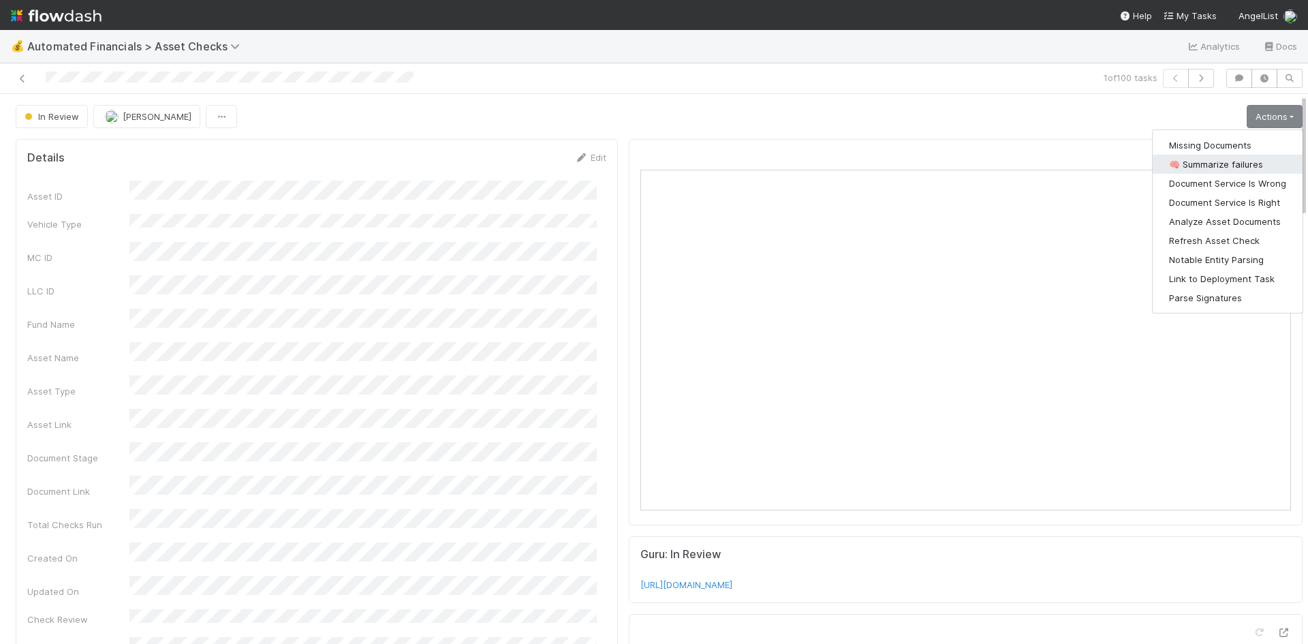
click at [1225, 161] on button "🧠 Summarize failures" at bounding box center [1228, 164] width 150 height 19
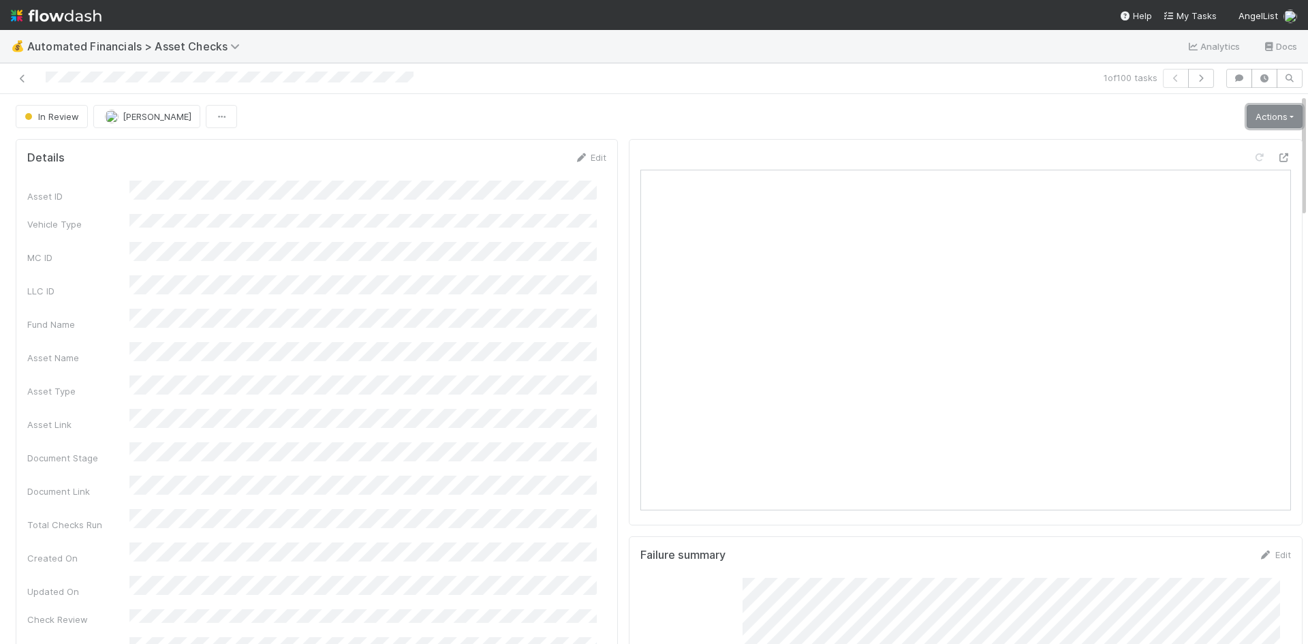
click at [1262, 114] on link "Actions" at bounding box center [1275, 116] width 56 height 23
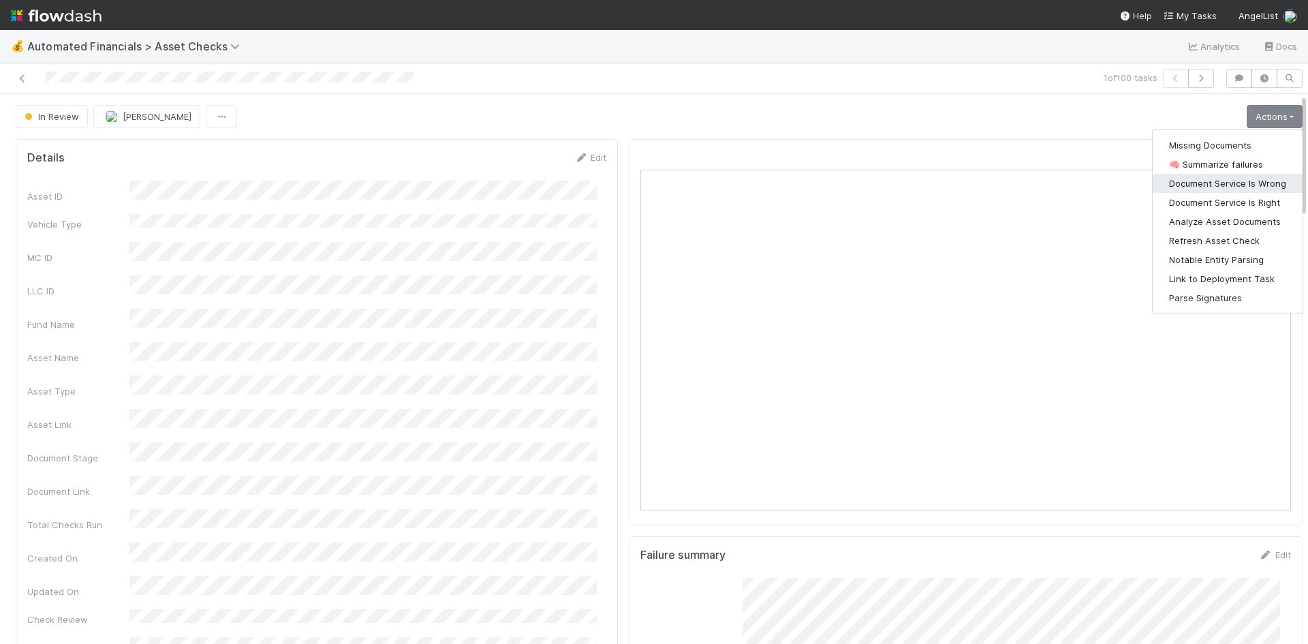
click at [1228, 182] on button "Document Service Is Wrong" at bounding box center [1228, 183] width 150 height 19
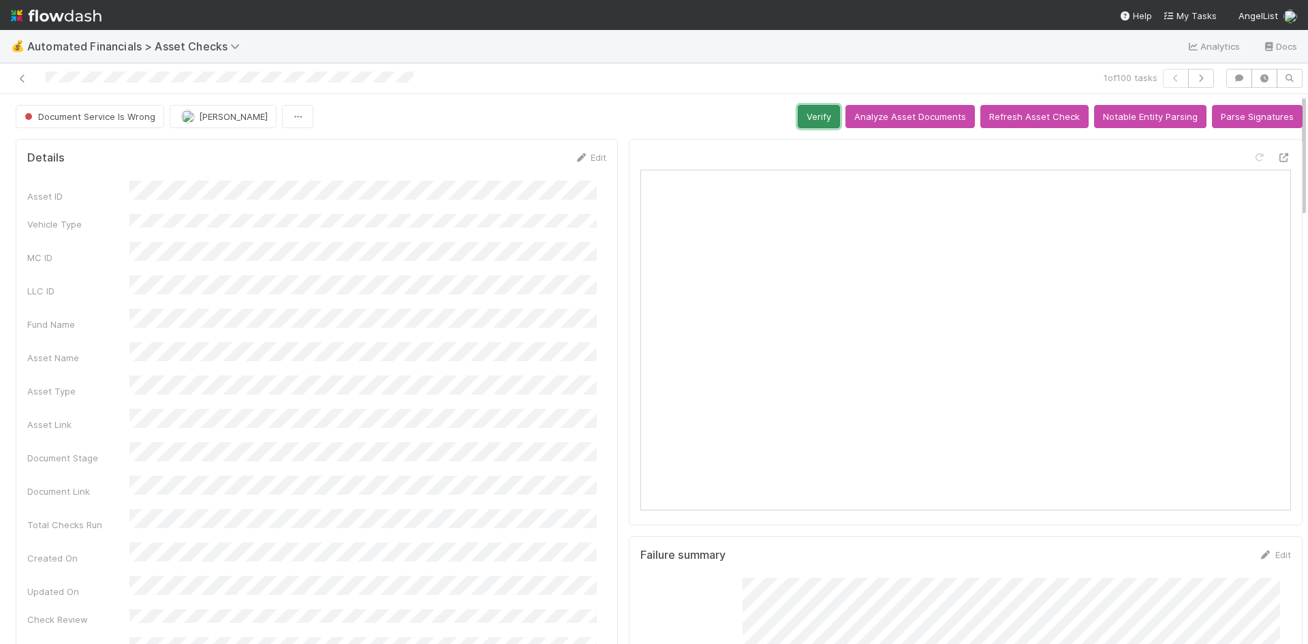
click at [827, 114] on button "Verify" at bounding box center [819, 116] width 42 height 23
click at [17, 78] on icon at bounding box center [23, 78] width 14 height 9
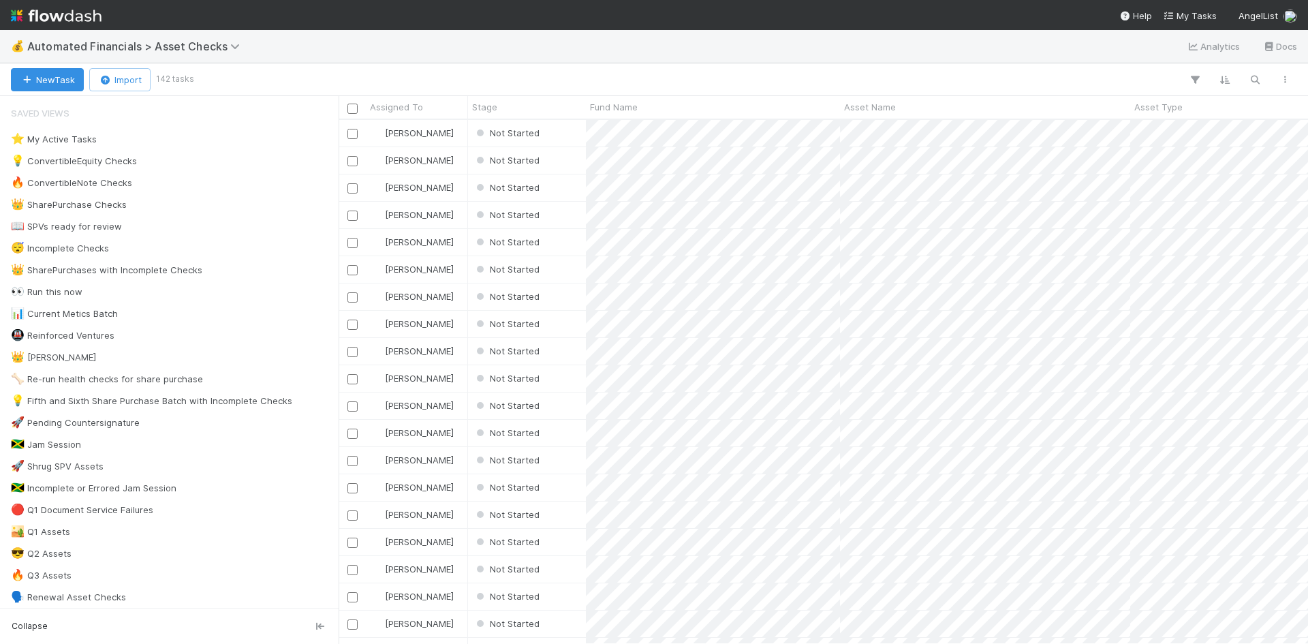
scroll to position [514, 959]
click at [561, 136] on div "Not Started" at bounding box center [527, 133] width 118 height 27
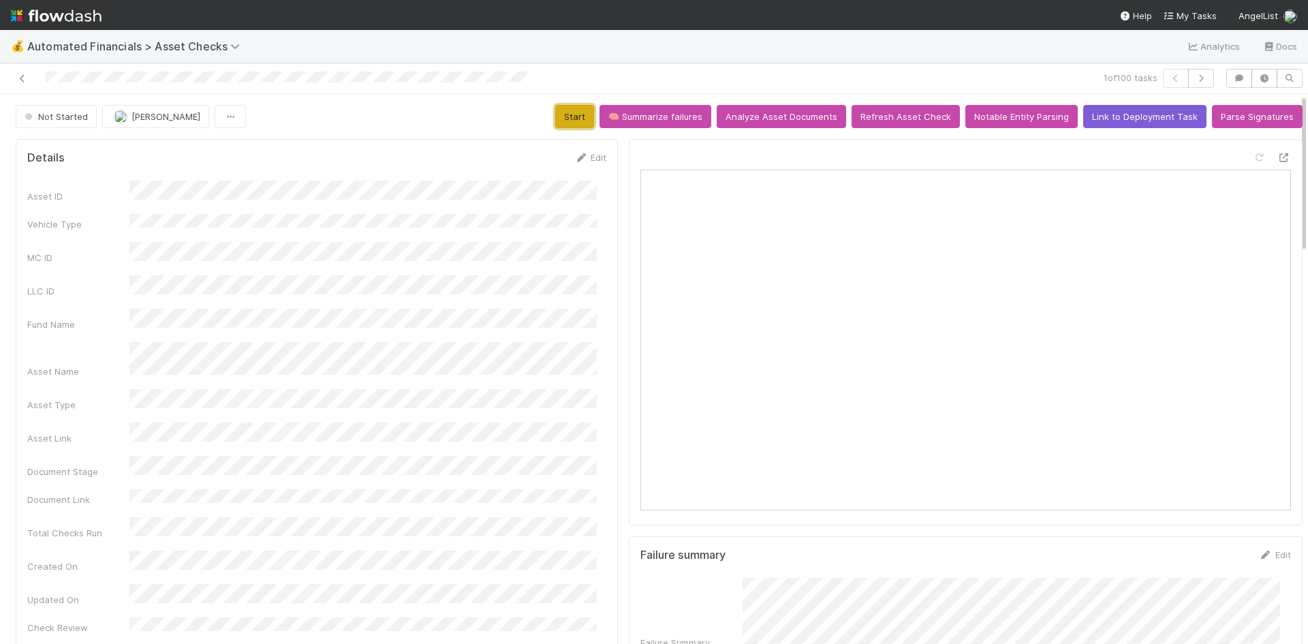
drag, startPoint x: 547, startPoint y: 114, endPoint x: 555, endPoint y: 112, distance: 8.4
click at [555, 114] on button "Start" at bounding box center [574, 116] width 39 height 23
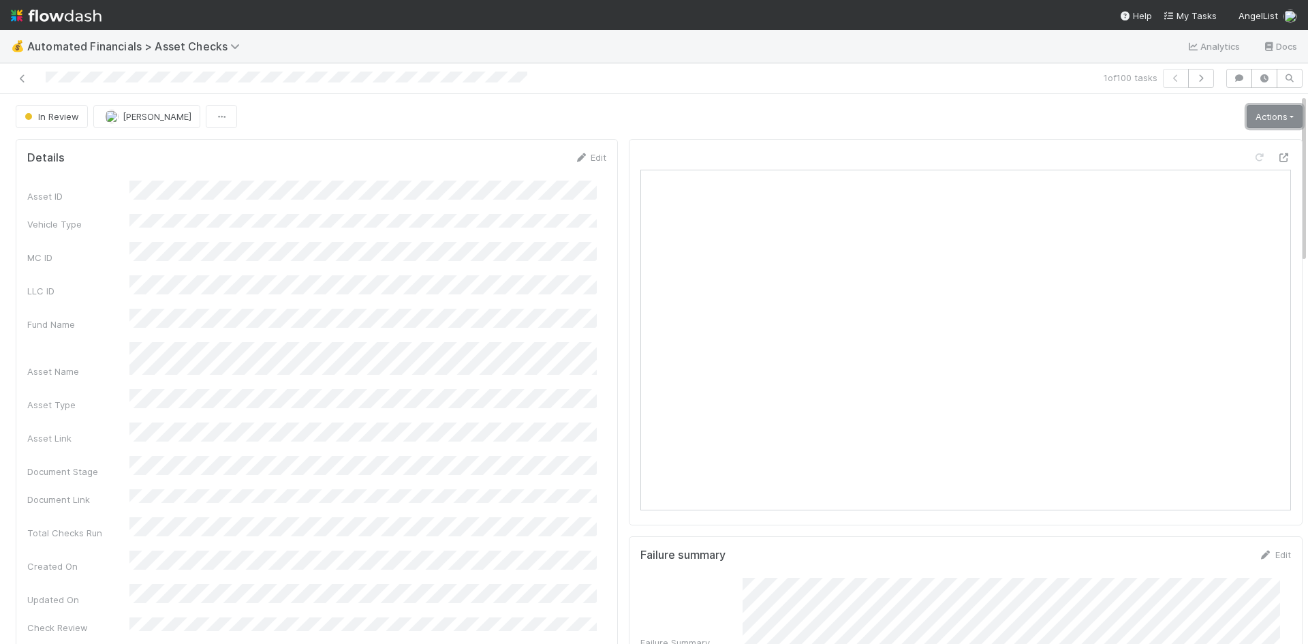
click at [1255, 112] on link "Actions" at bounding box center [1275, 116] width 56 height 23
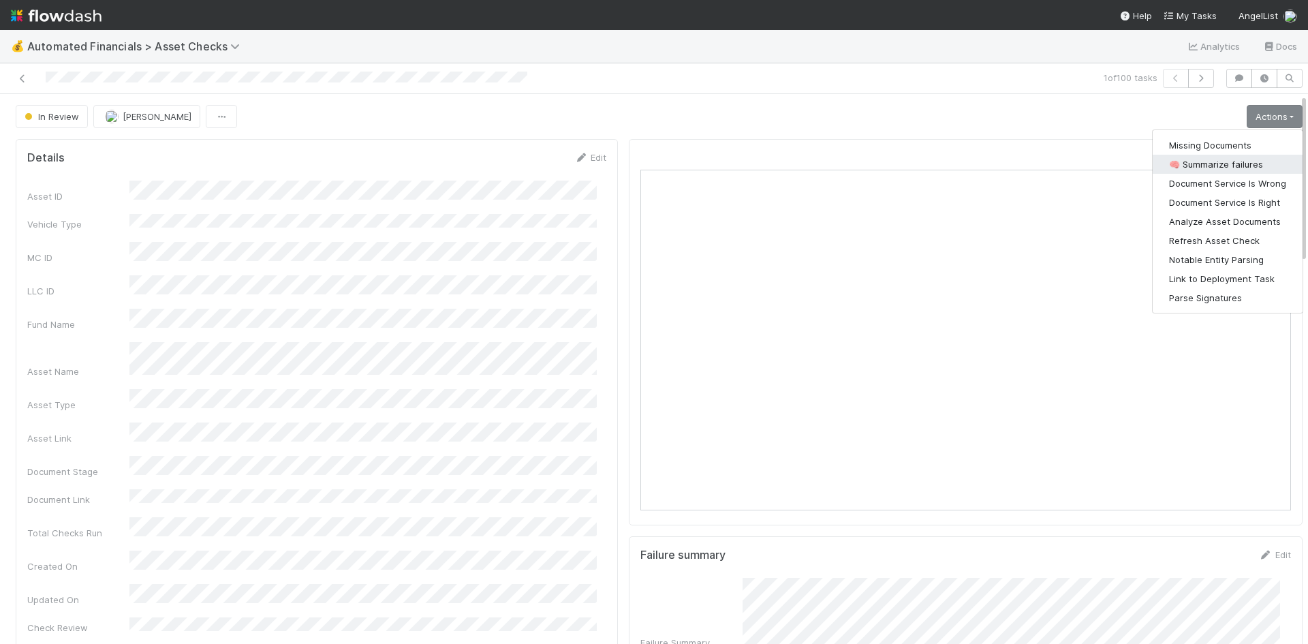
drag, startPoint x: 1240, startPoint y: 160, endPoint x: 1208, endPoint y: 159, distance: 32.0
click at [1240, 160] on button "🧠 Summarize failures" at bounding box center [1228, 164] width 150 height 19
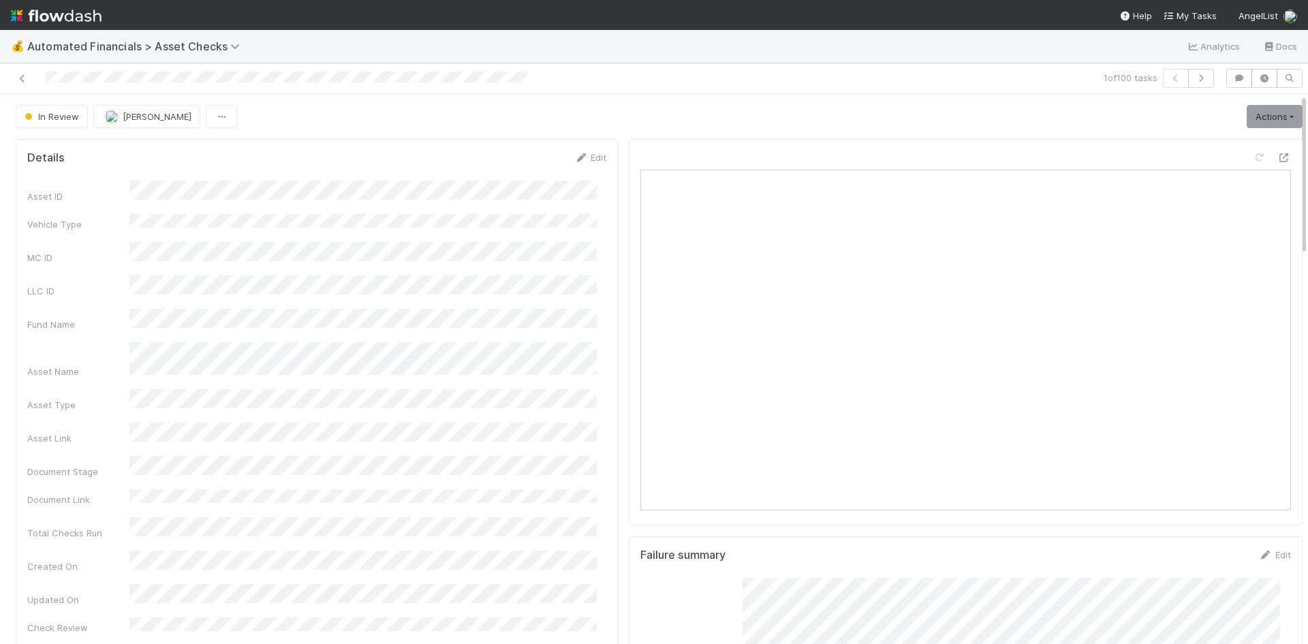
click at [1262, 114] on link "Actions" at bounding box center [1275, 116] width 56 height 23
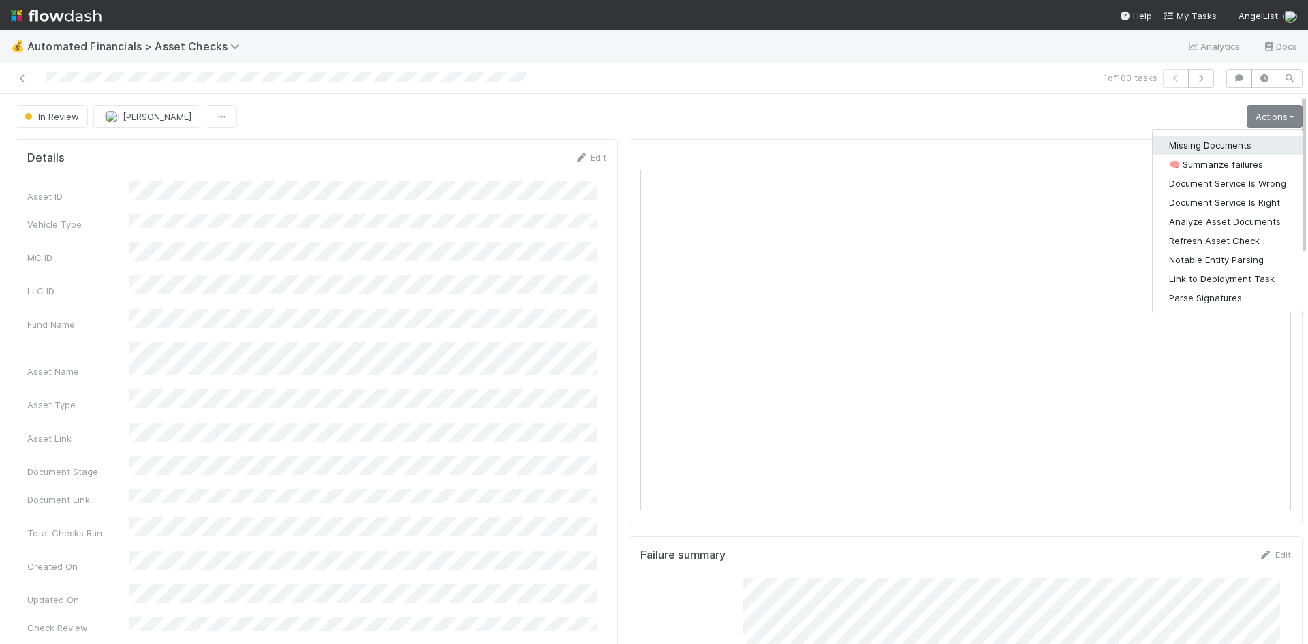
click at [1244, 142] on button "Missing Documents" at bounding box center [1228, 145] width 150 height 19
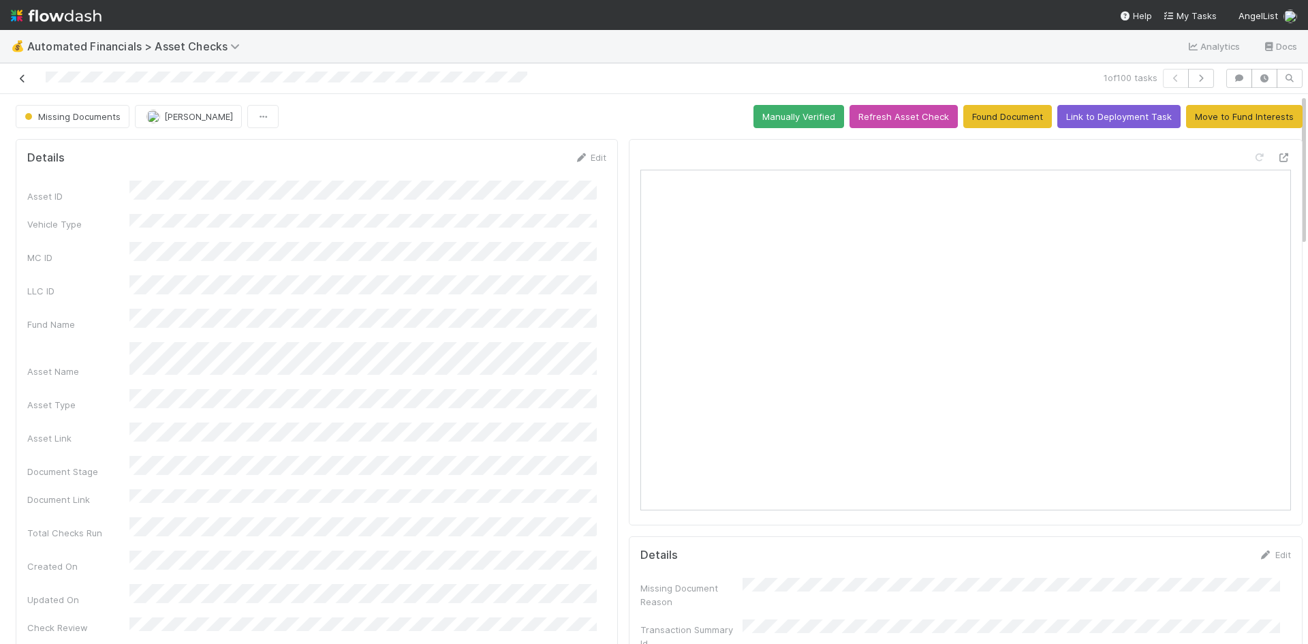
click at [23, 77] on icon at bounding box center [23, 78] width 14 height 9
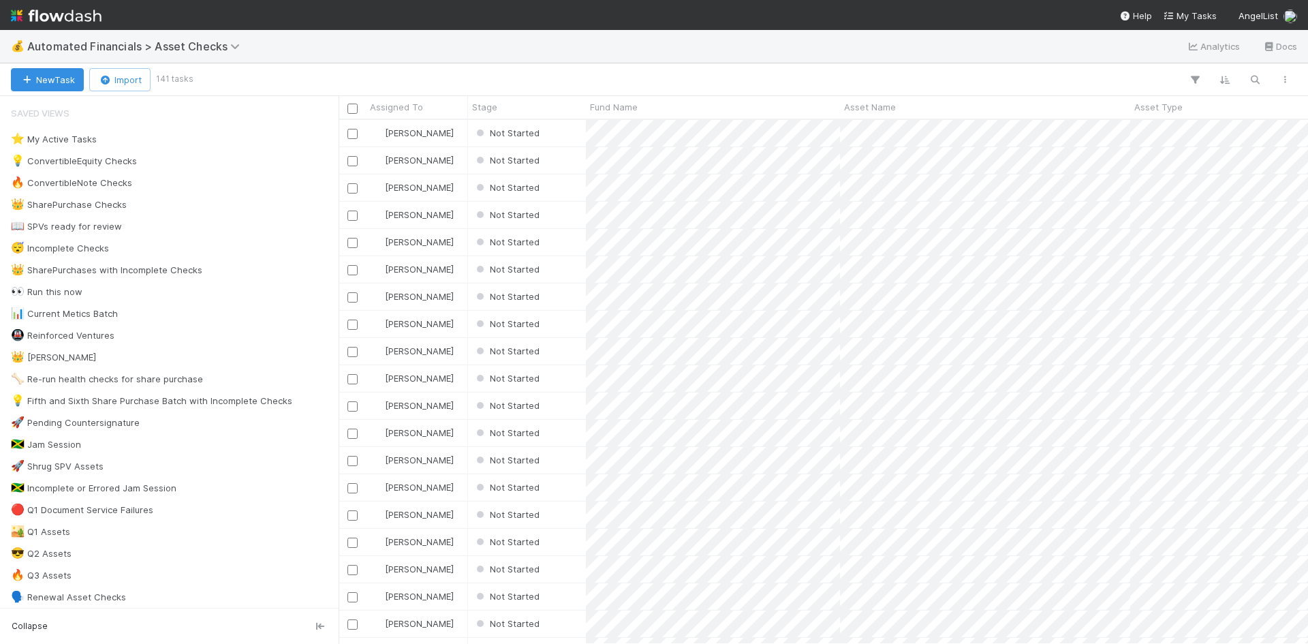
scroll to position [514, 959]
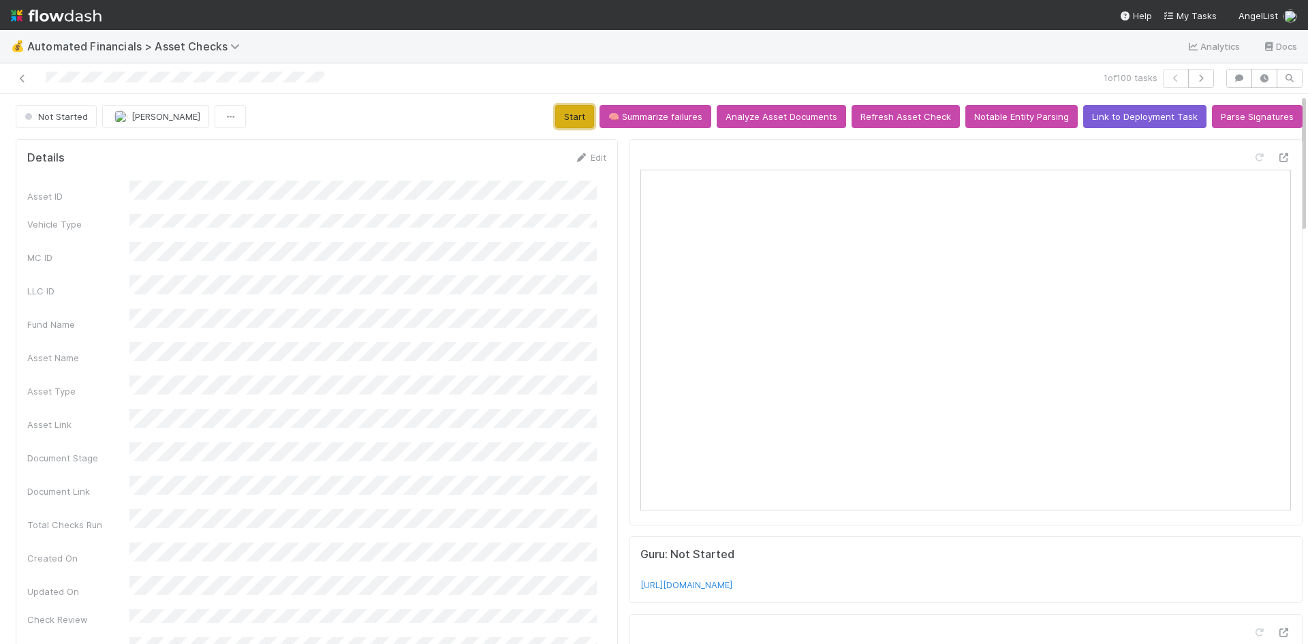
click at [559, 105] on button "Start" at bounding box center [574, 116] width 39 height 23
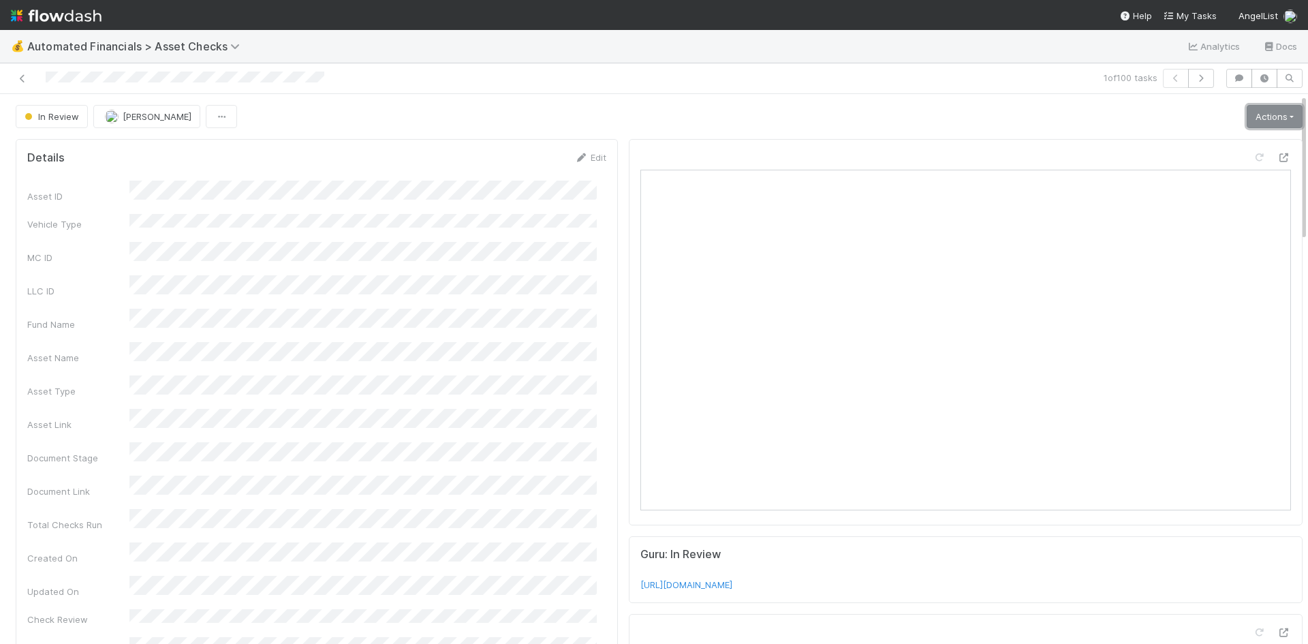
click at [1259, 114] on link "Actions" at bounding box center [1275, 116] width 56 height 23
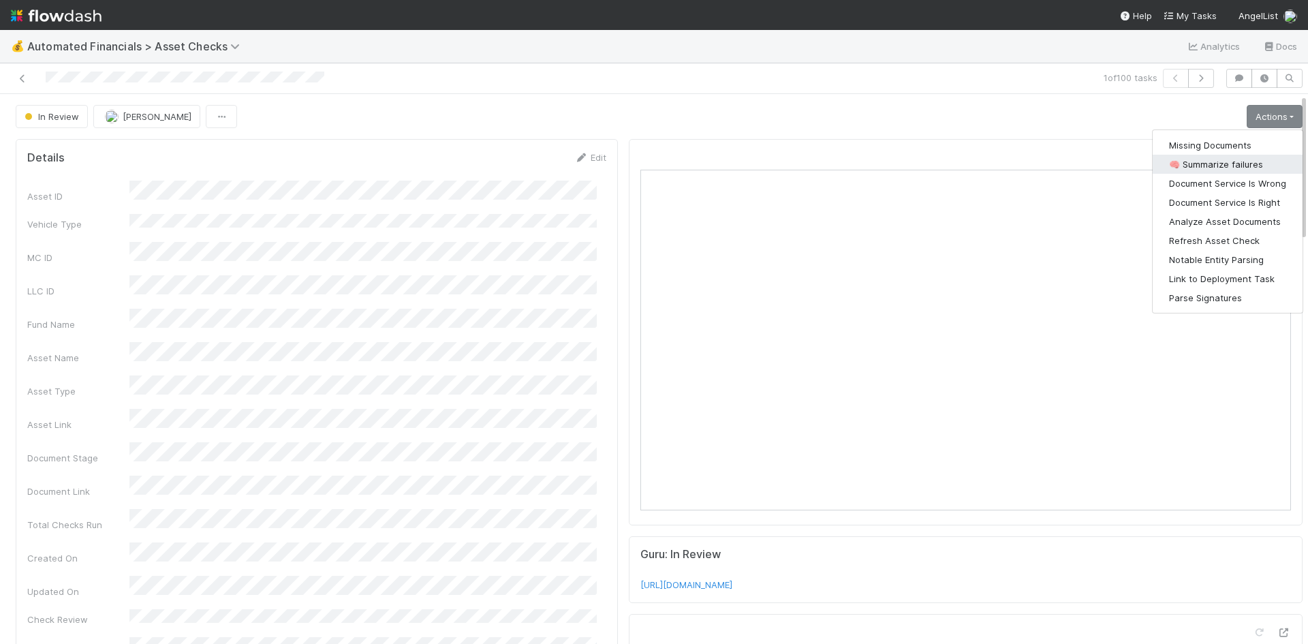
click at [1245, 156] on button "🧠 Summarize failures" at bounding box center [1228, 164] width 150 height 19
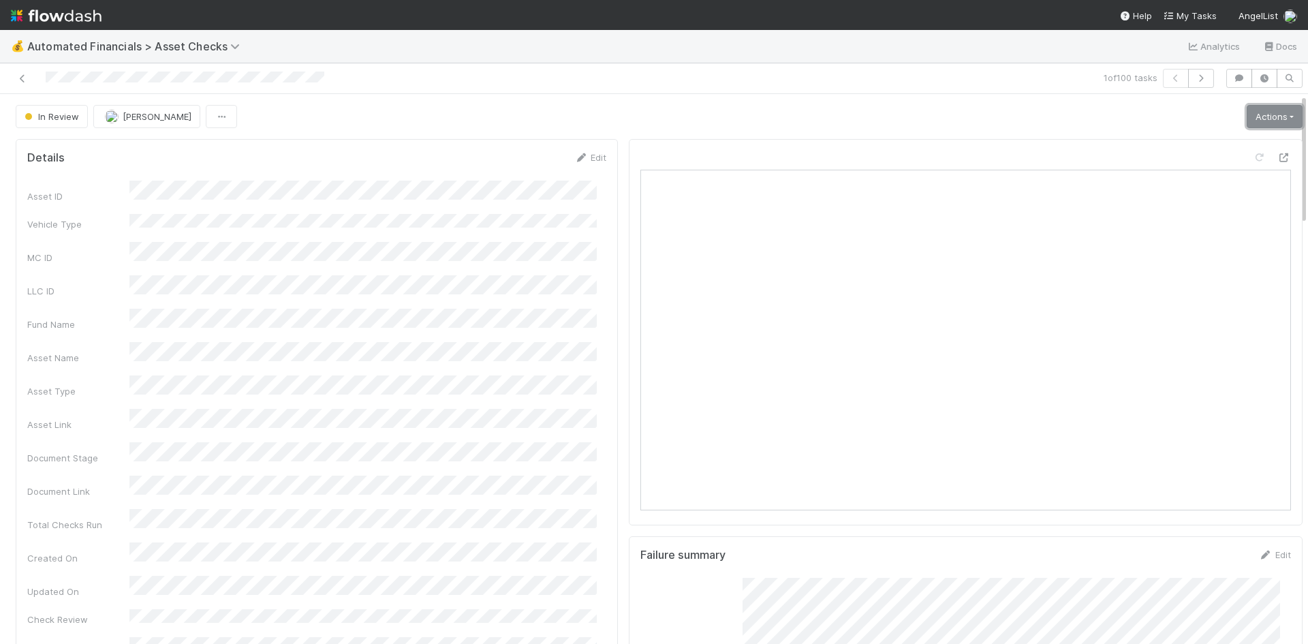
click at [1249, 112] on link "Actions" at bounding box center [1275, 116] width 56 height 23
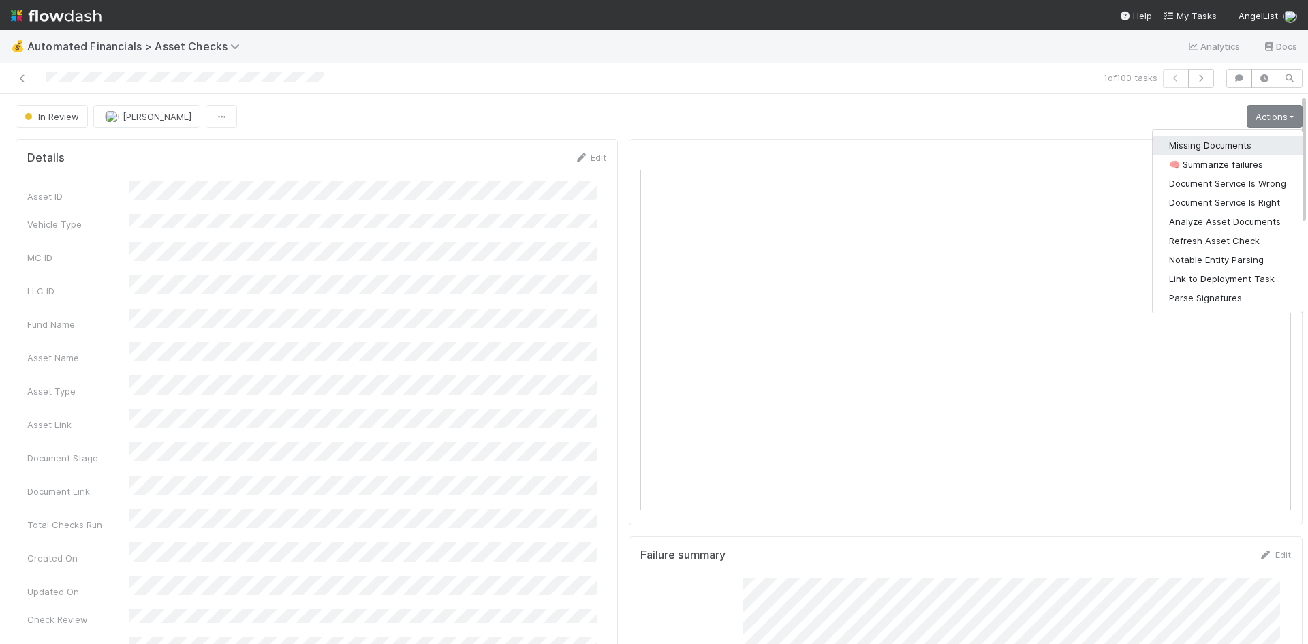
click at [1215, 146] on button "Missing Documents" at bounding box center [1228, 145] width 150 height 19
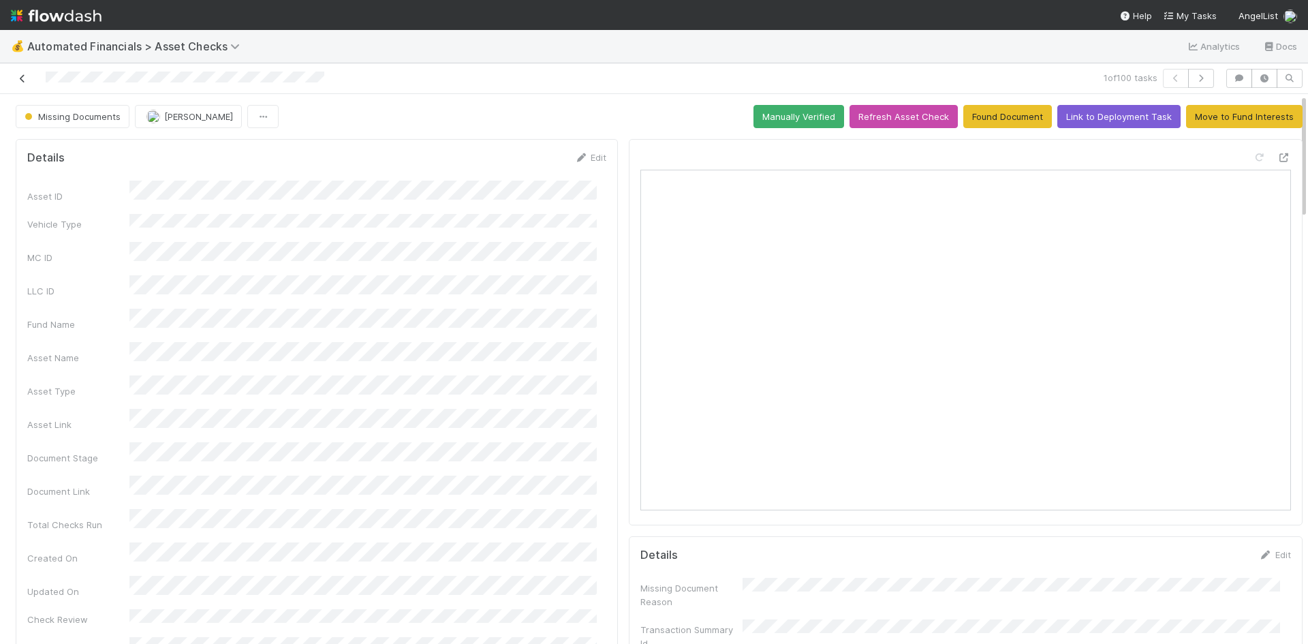
click at [25, 77] on icon at bounding box center [23, 78] width 14 height 9
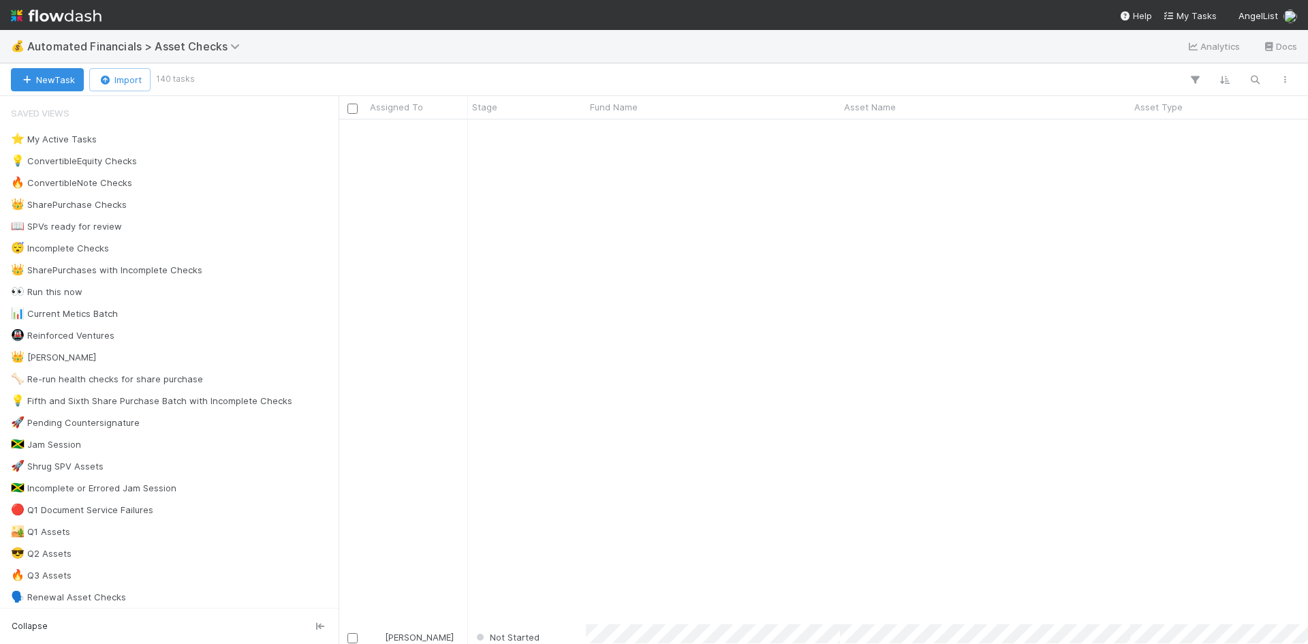
scroll to position [1703, 0]
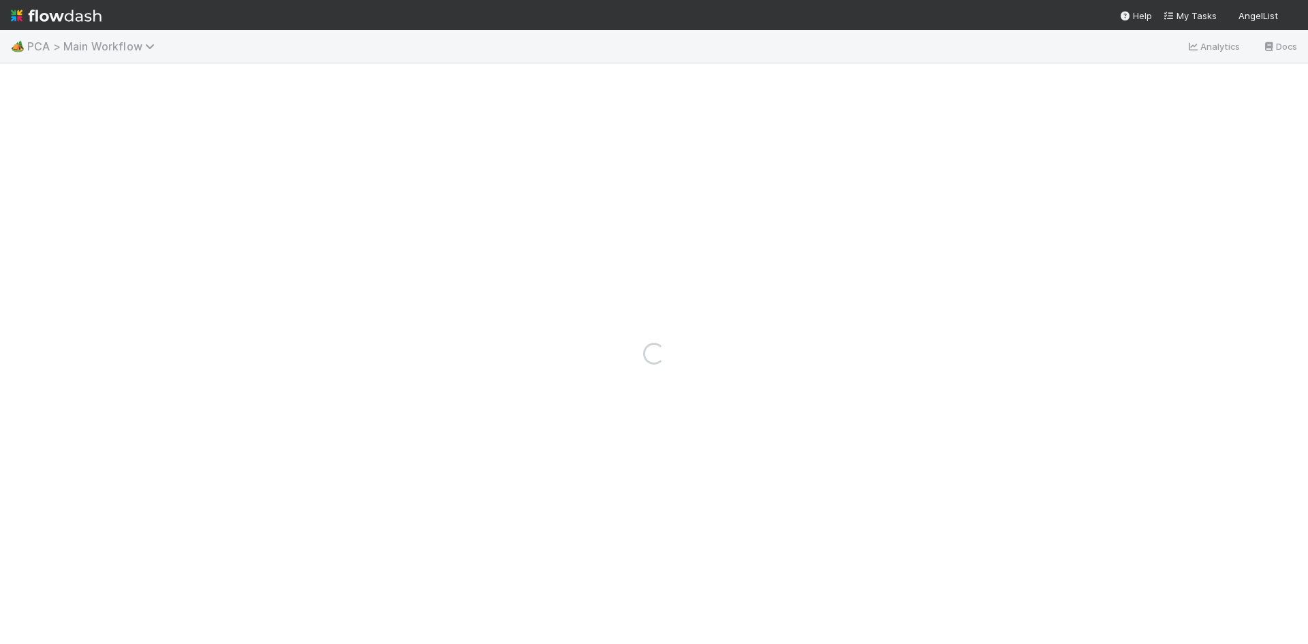
click at [132, 44] on span "PCA > Main Workflow" at bounding box center [94, 47] width 134 height 14
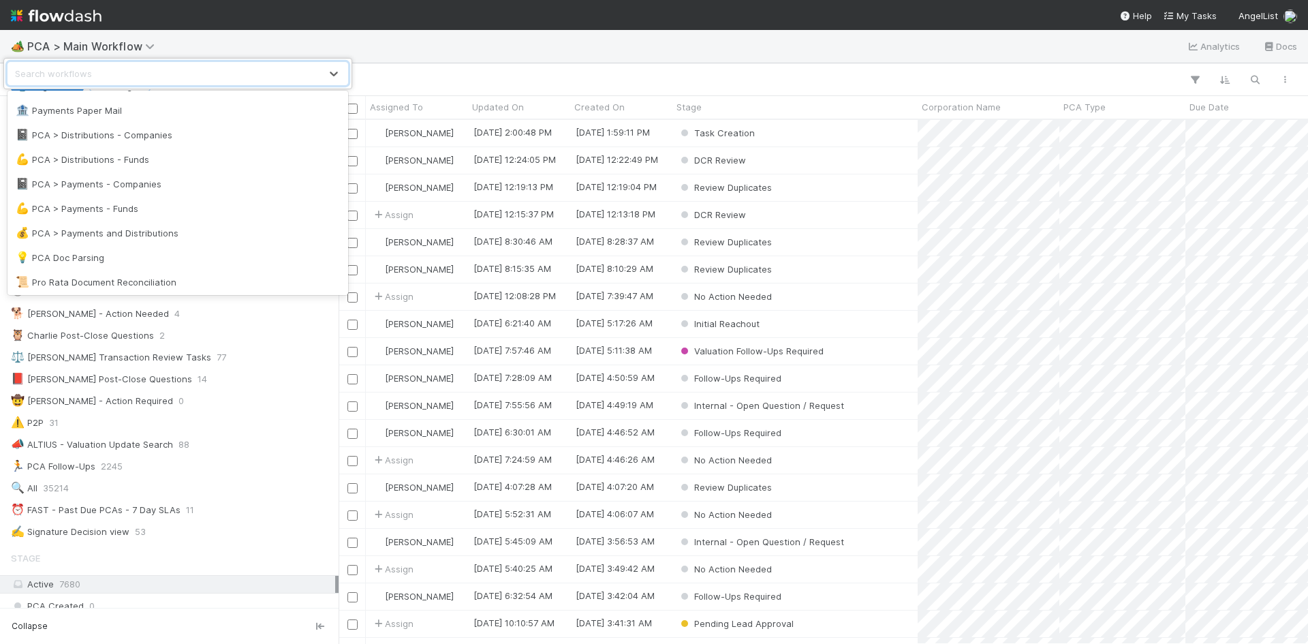
scroll to position [861, 0]
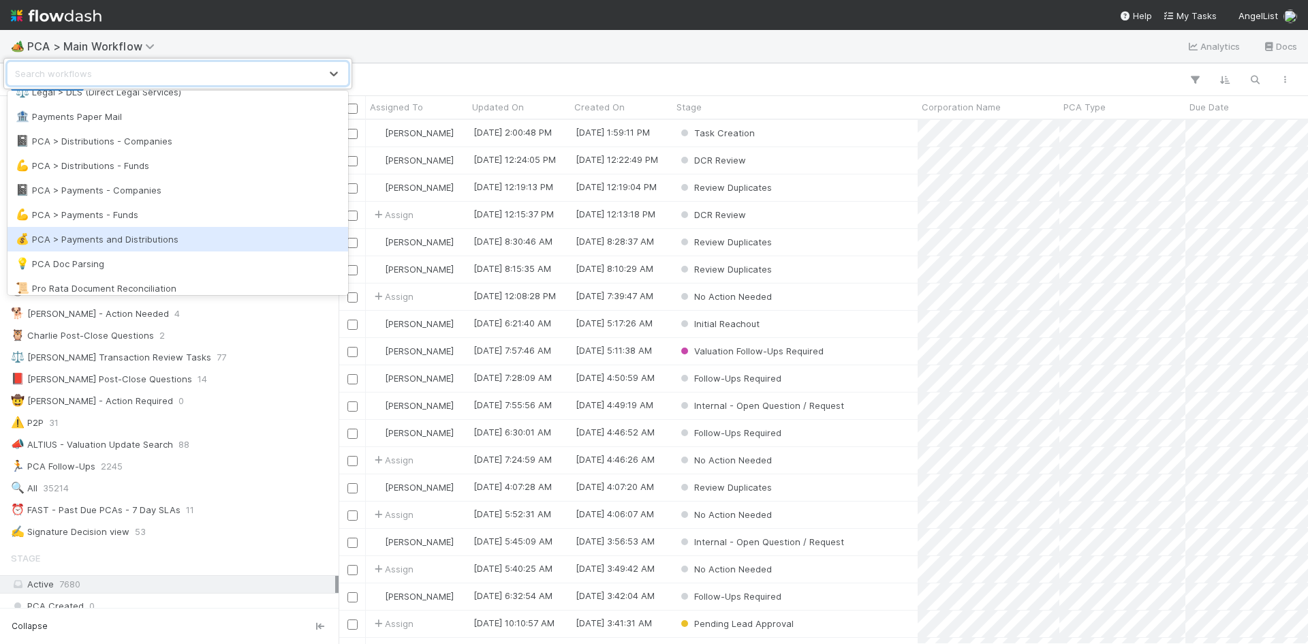
click at [170, 237] on div "💰 PCA > Payments and Distributions" at bounding box center [178, 239] width 324 height 14
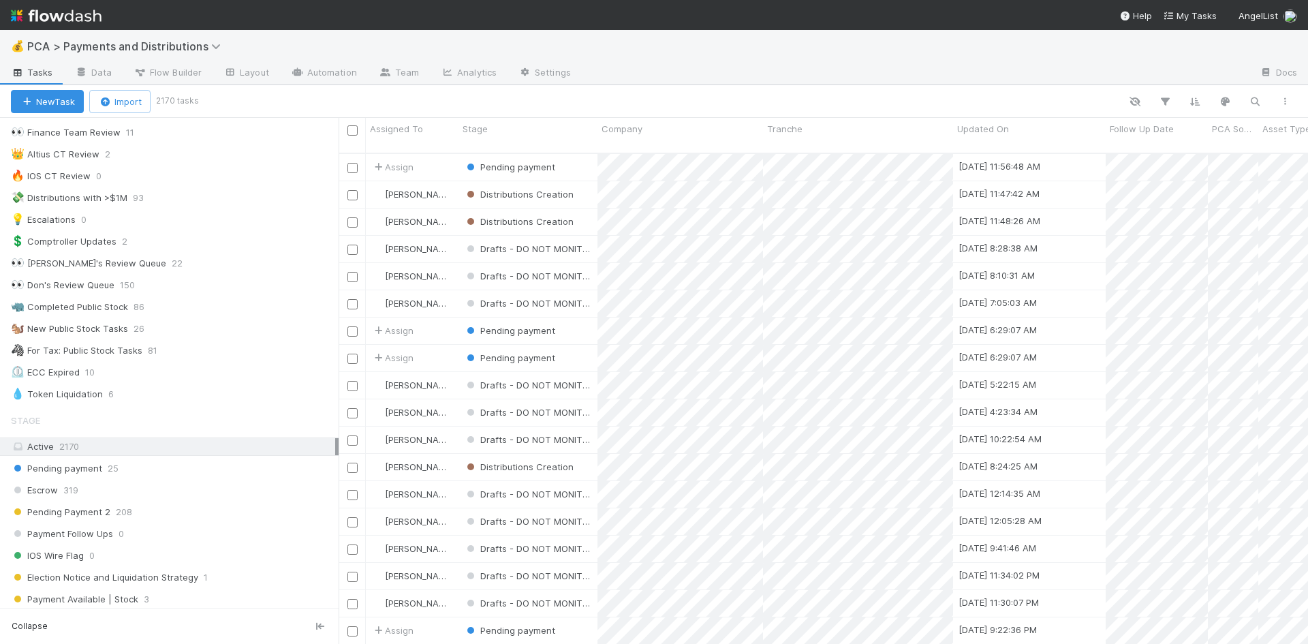
scroll to position [341, 0]
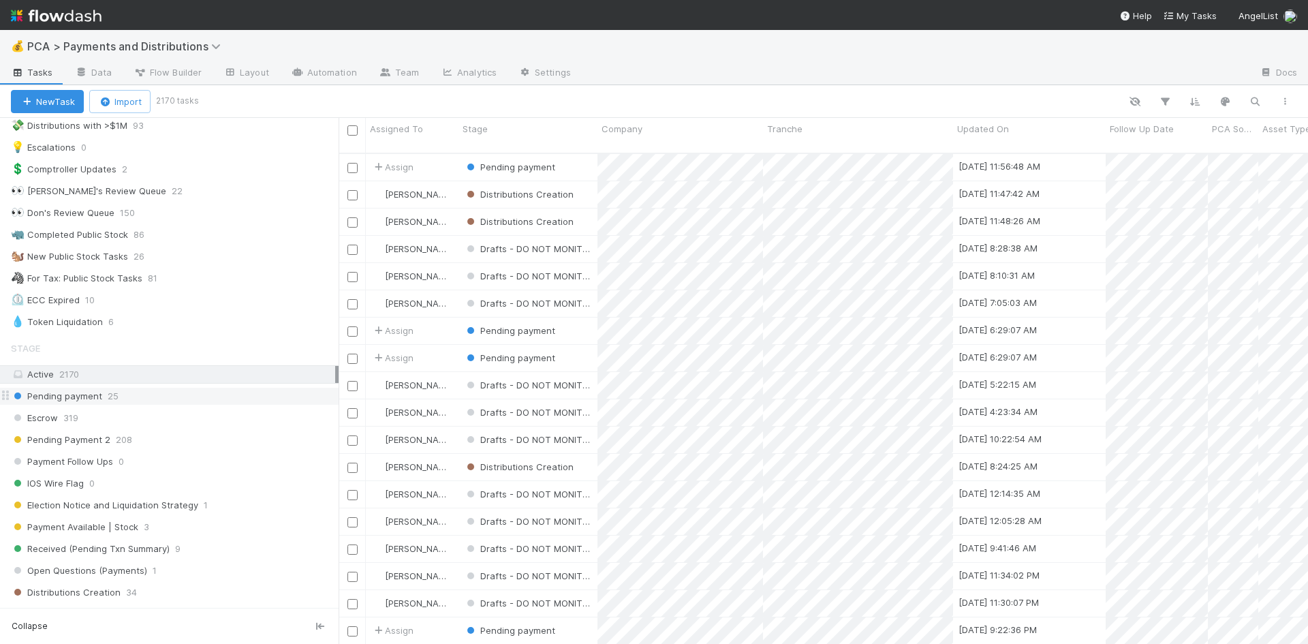
click at [119, 393] on div "Pending payment 25" at bounding box center [175, 396] width 328 height 17
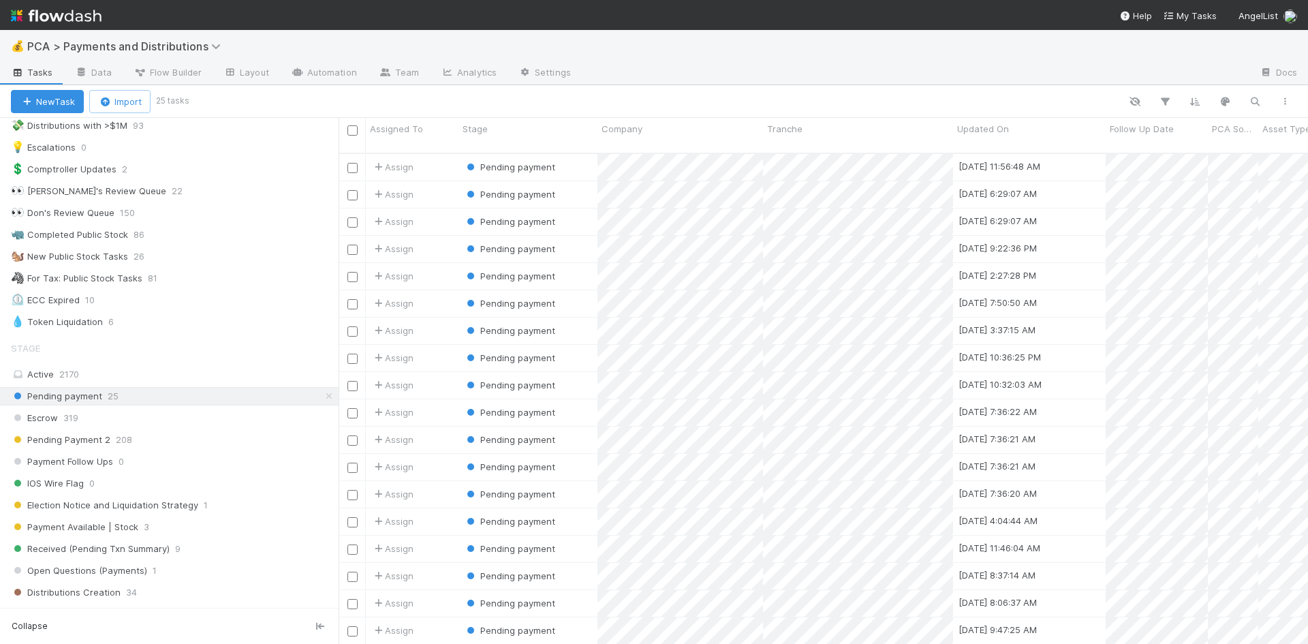
scroll to position [492, 959]
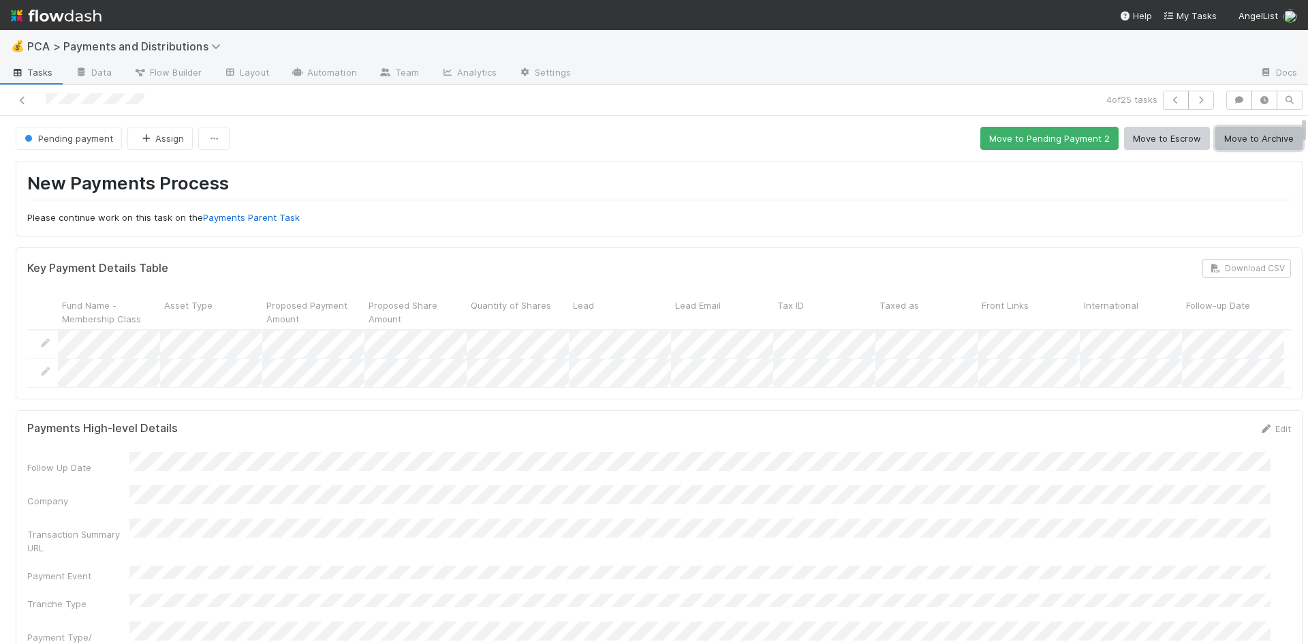
click at [1236, 144] on button "Move to Archive" at bounding box center [1258, 138] width 87 height 23
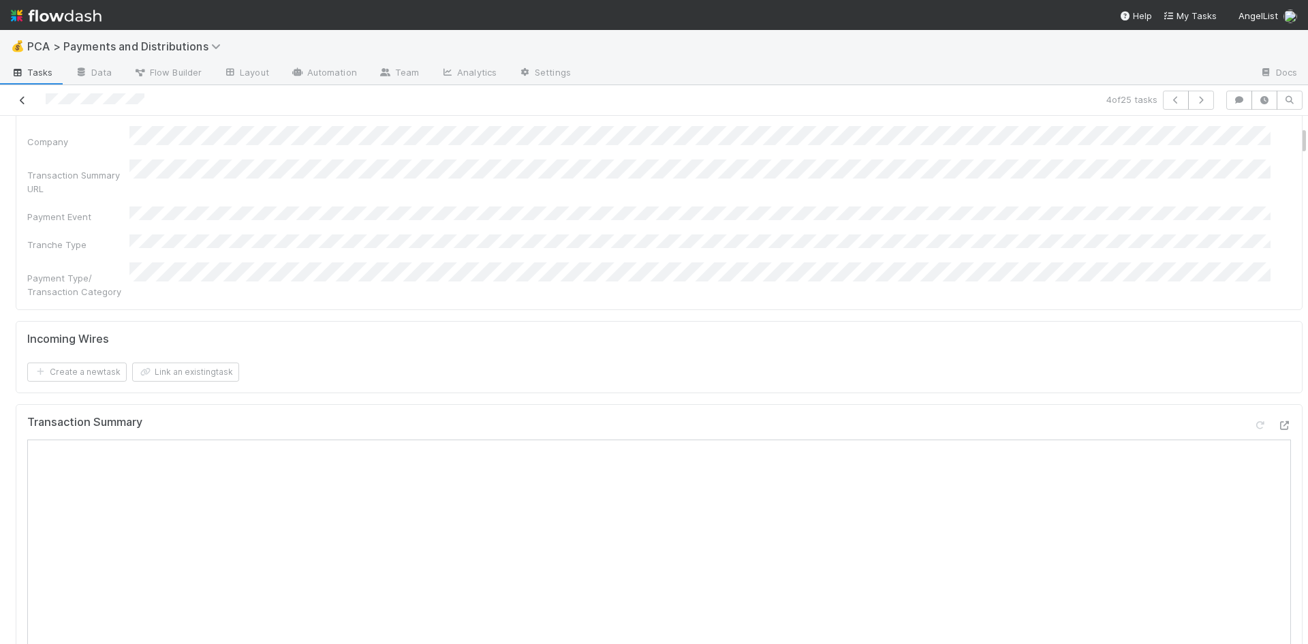
scroll to position [186, 0]
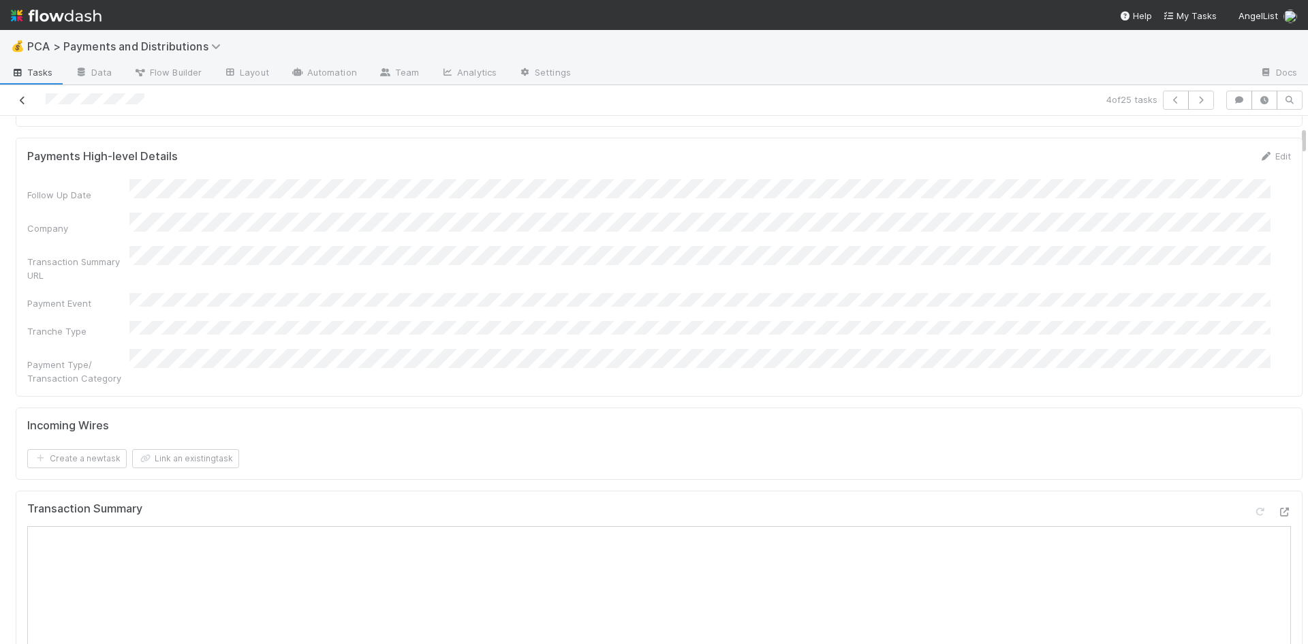
click at [22, 100] on icon at bounding box center [23, 100] width 14 height 9
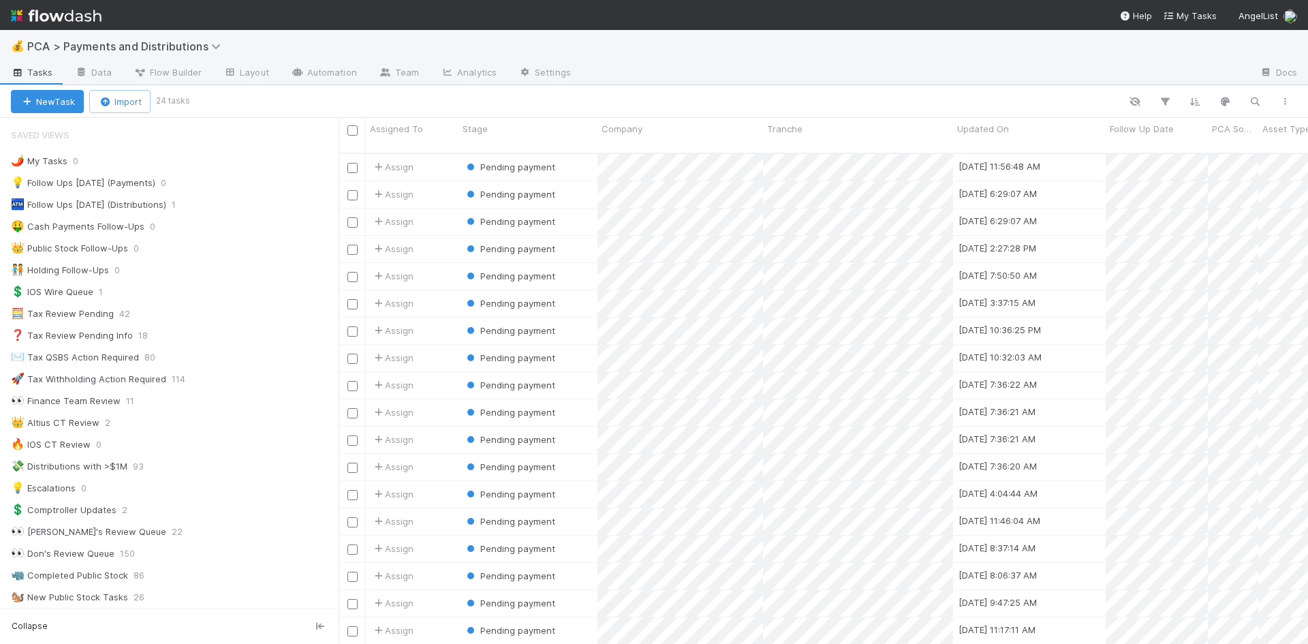
scroll to position [11, 11]
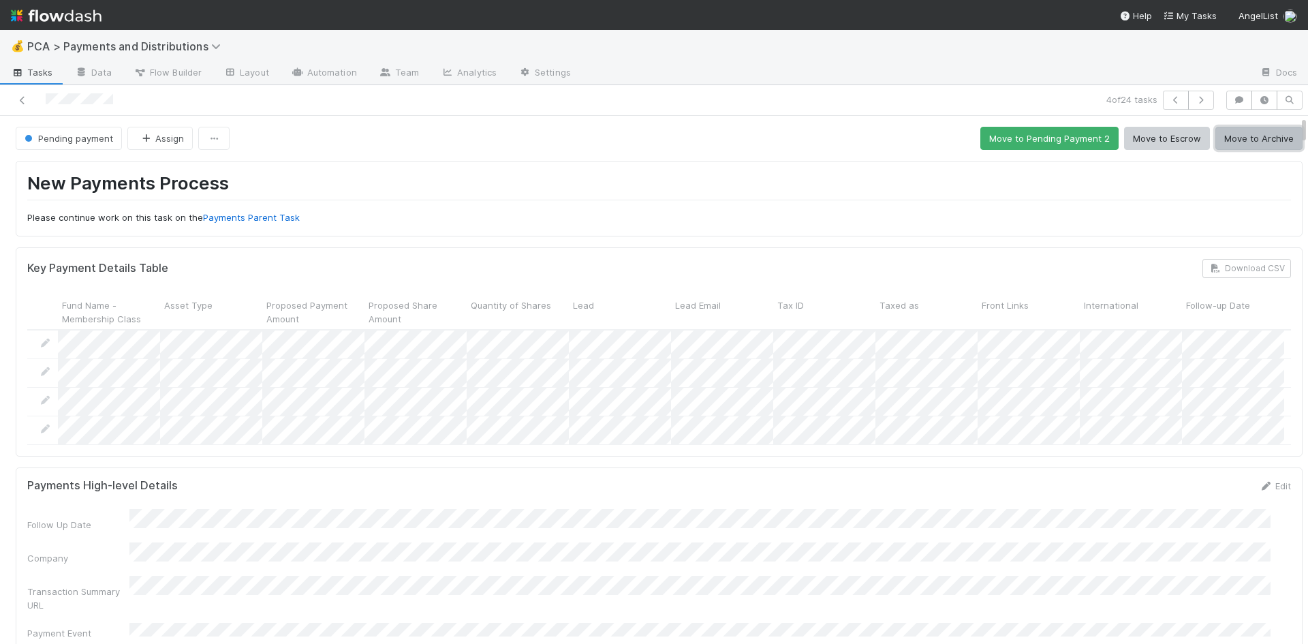
click at [1228, 134] on button "Move to Archive" at bounding box center [1258, 138] width 87 height 23
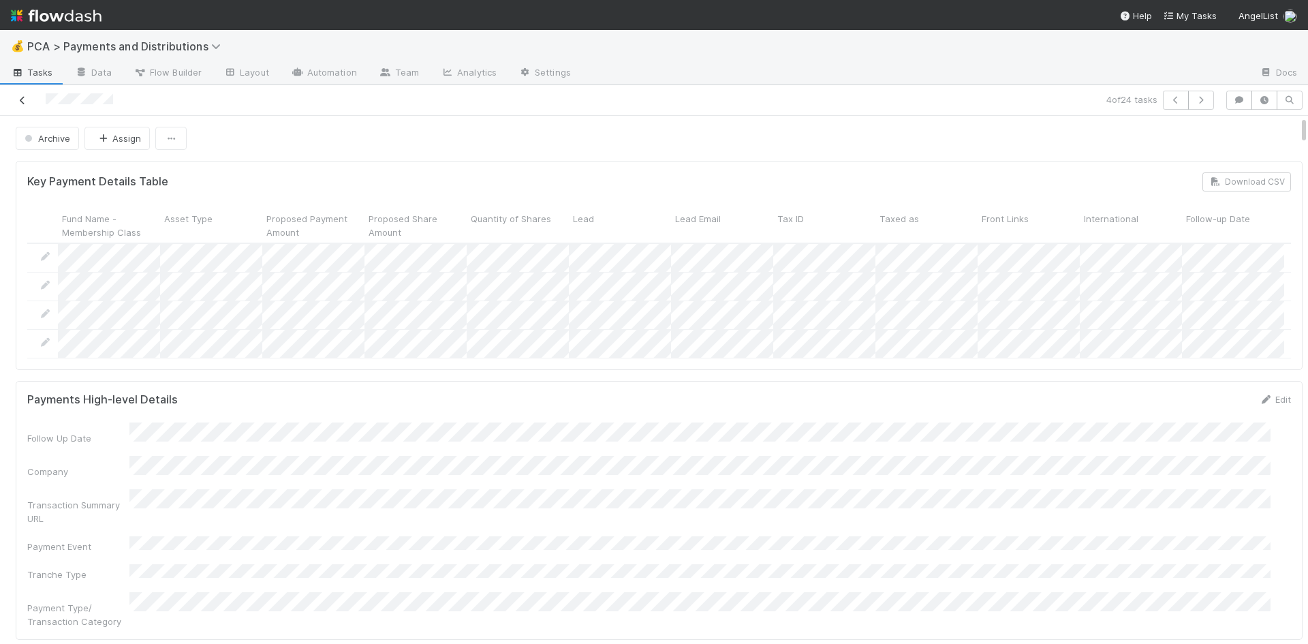
click at [25, 96] on icon at bounding box center [23, 100] width 14 height 9
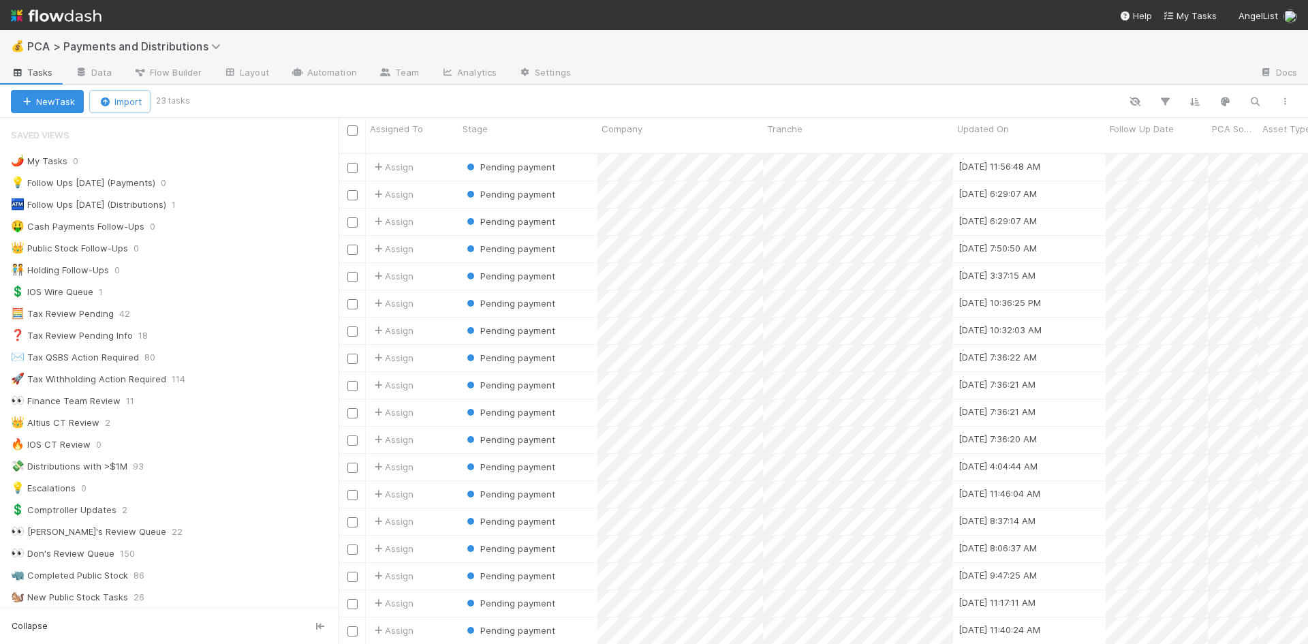
scroll to position [492, 959]
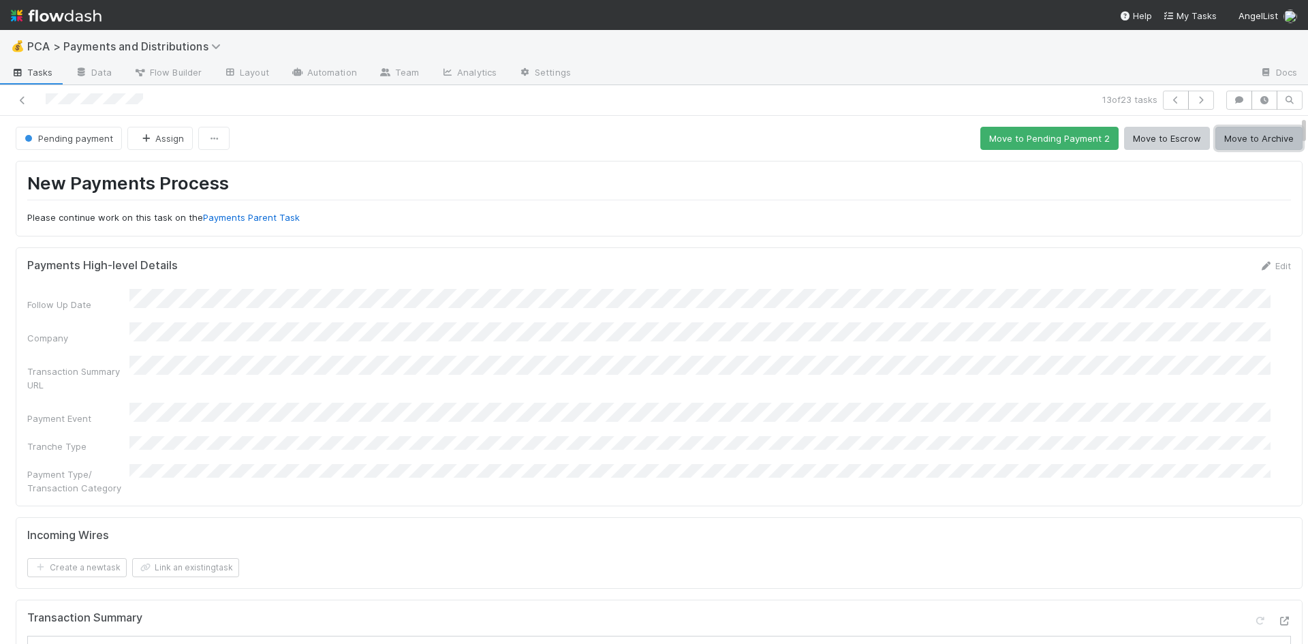
click at [1251, 140] on button "Move to Archive" at bounding box center [1258, 138] width 87 height 23
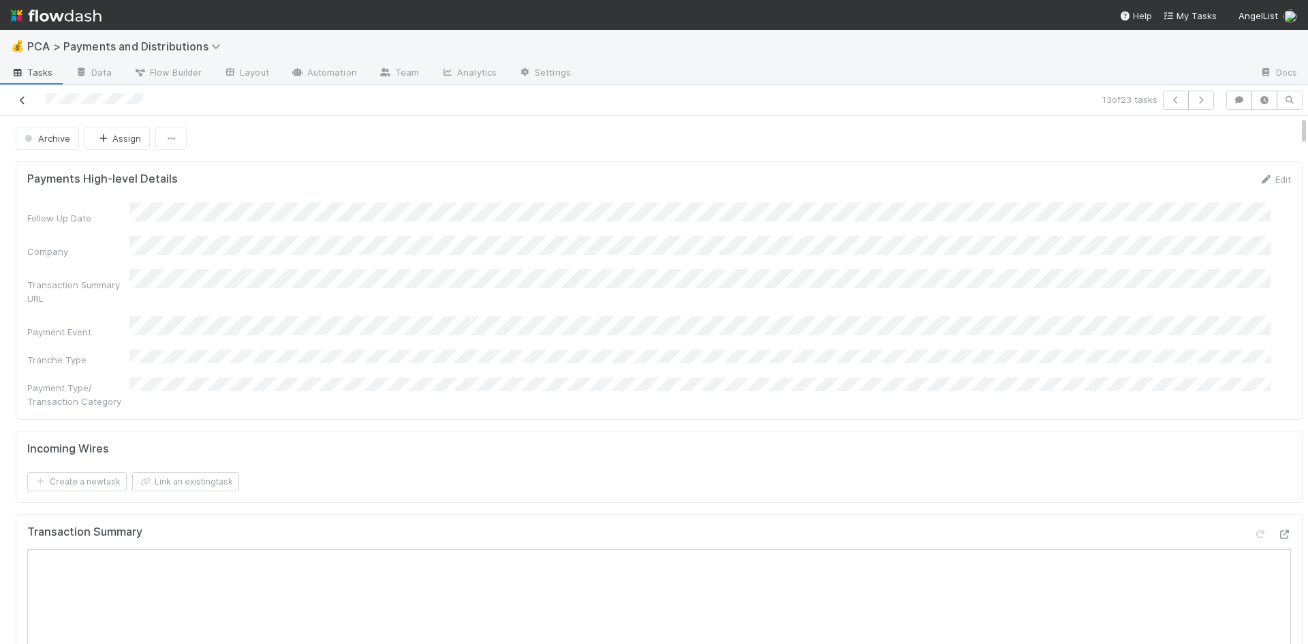
click at [20, 96] on icon at bounding box center [23, 100] width 14 height 9
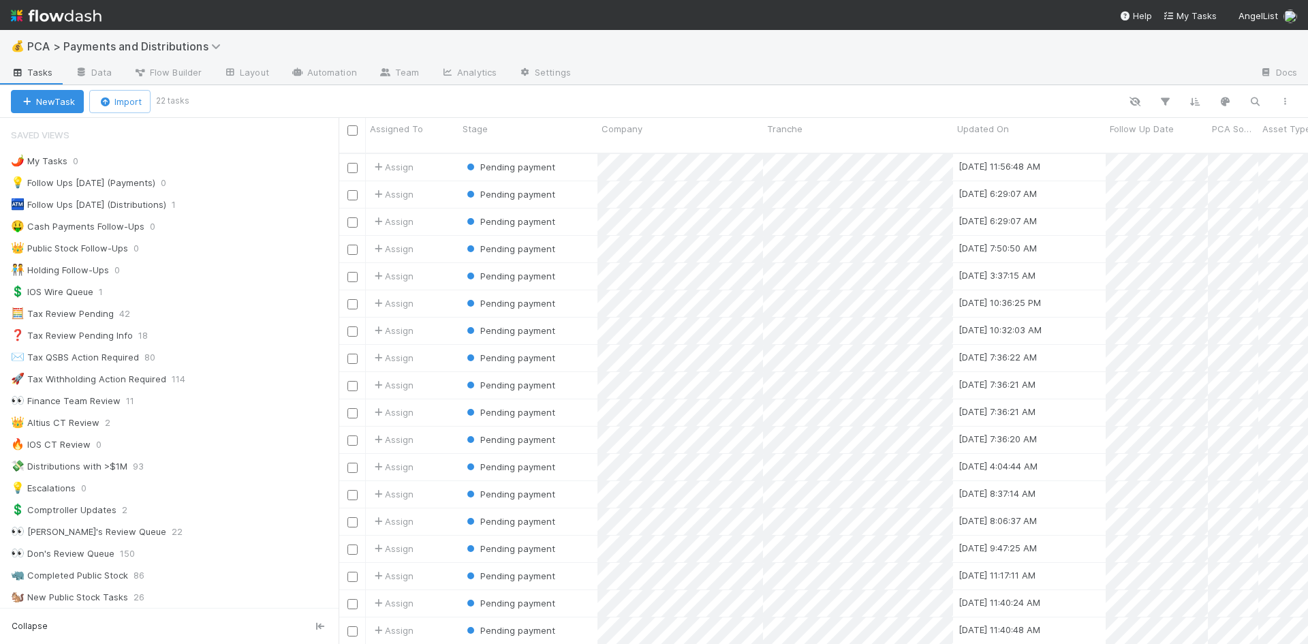
scroll to position [492, 959]
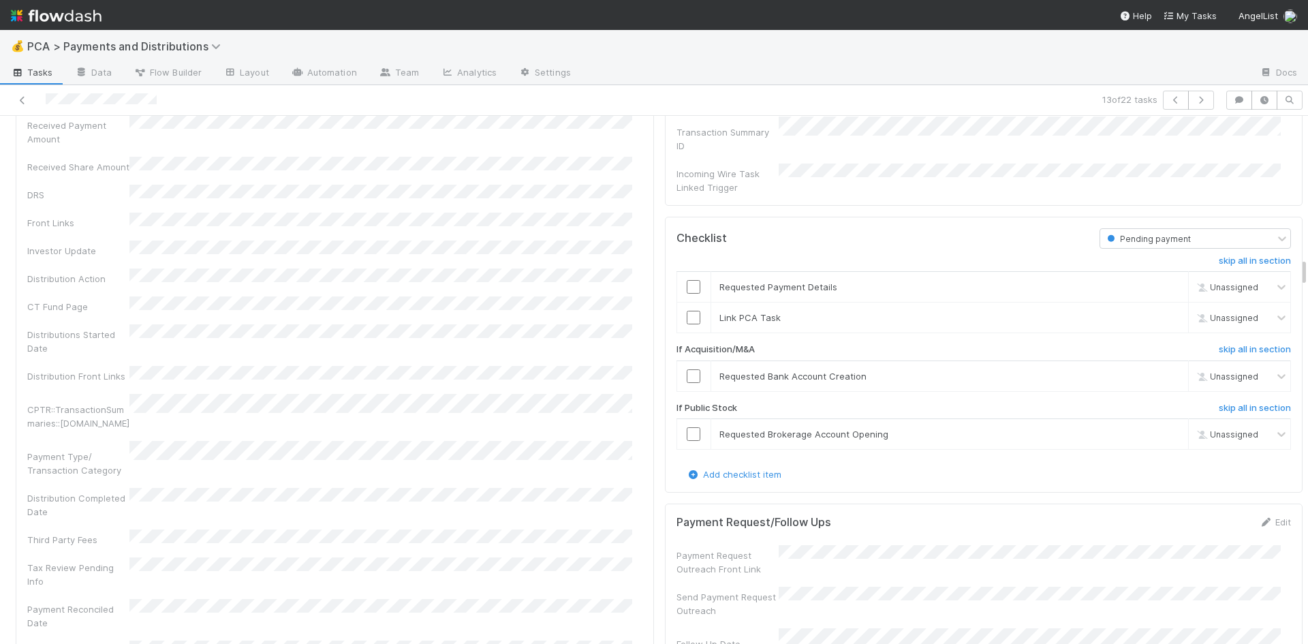
scroll to position [2180, 0]
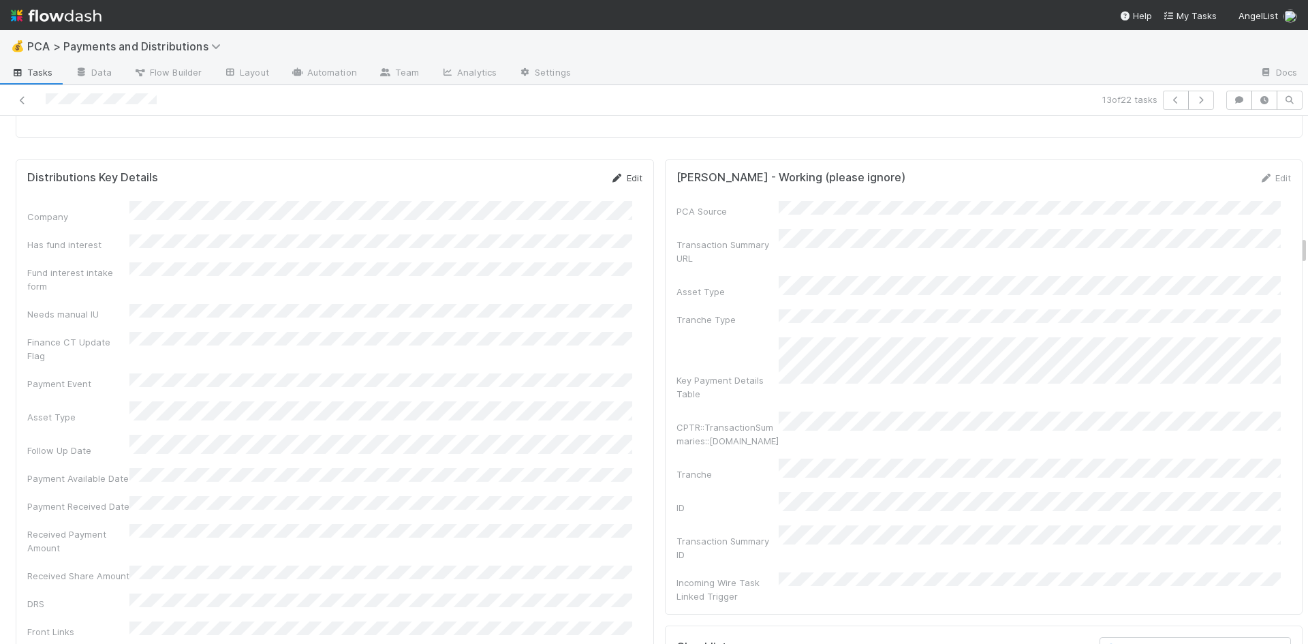
click at [614, 172] on link "Edit" at bounding box center [626, 177] width 32 height 11
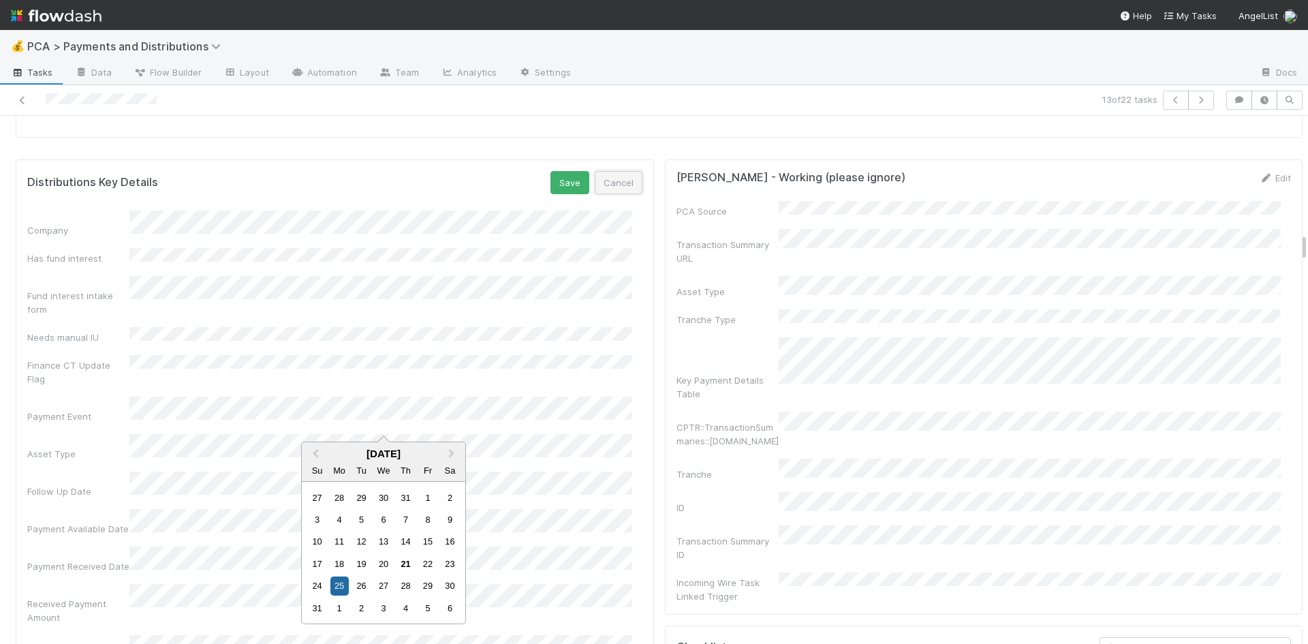
click at [605, 171] on button "Cancel" at bounding box center [619, 182] width 48 height 23
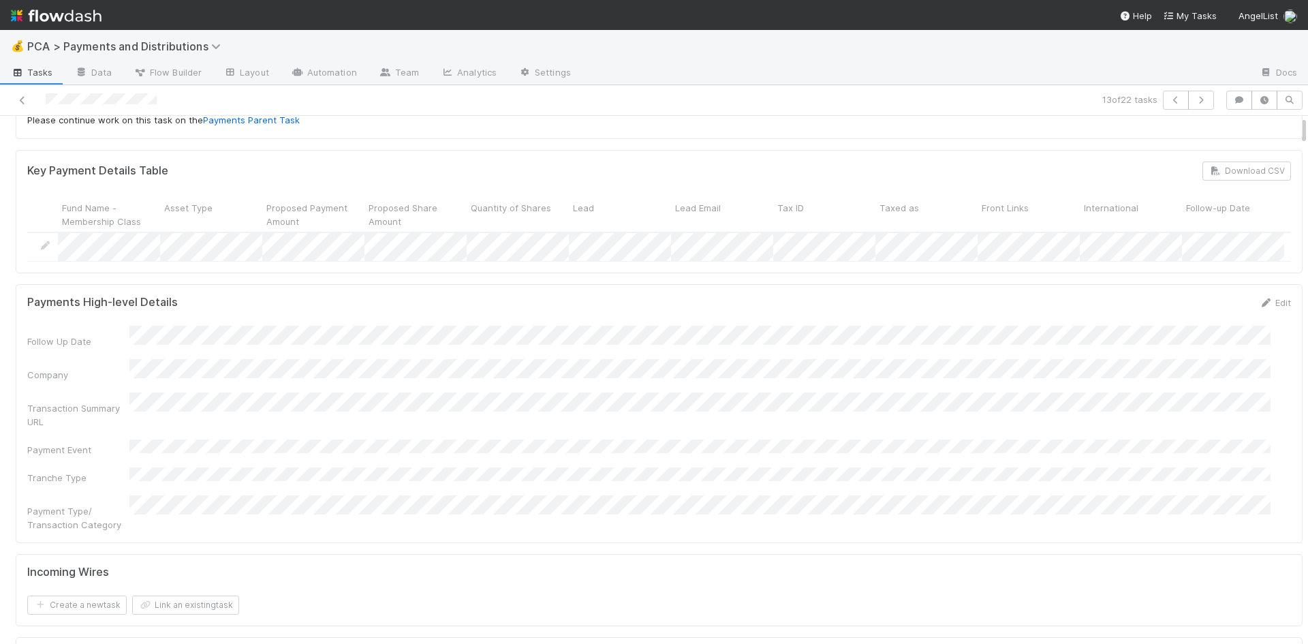
scroll to position [0, 0]
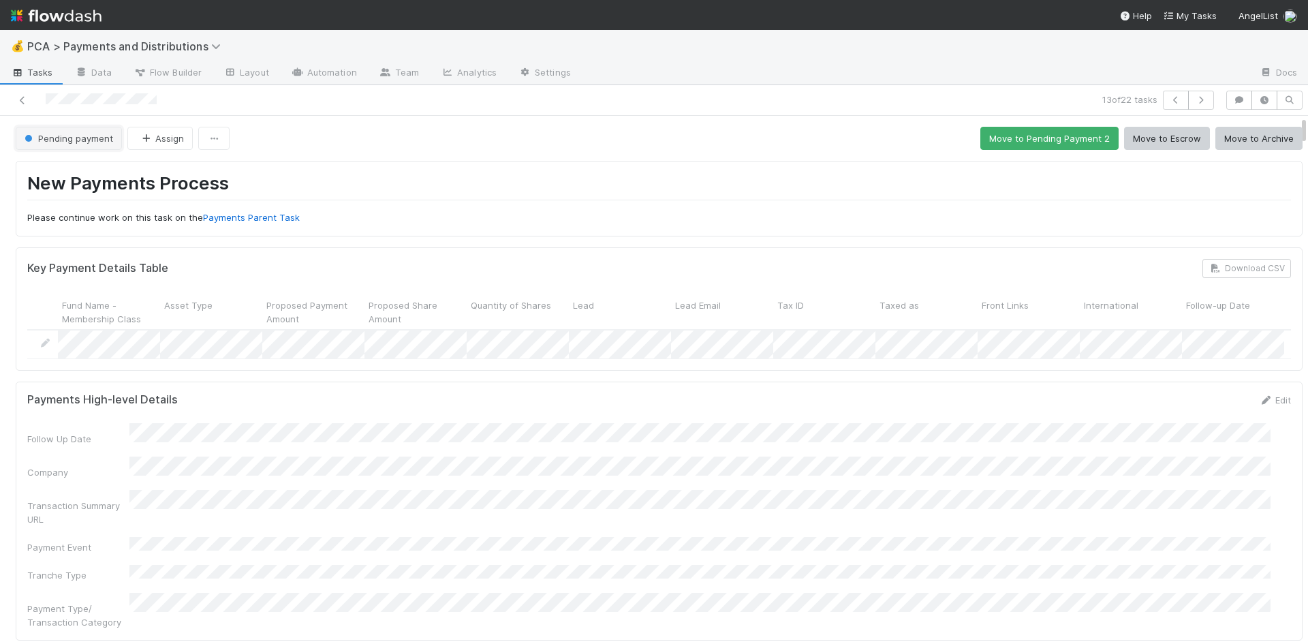
click at [76, 141] on span "Pending payment" at bounding box center [67, 138] width 91 height 11
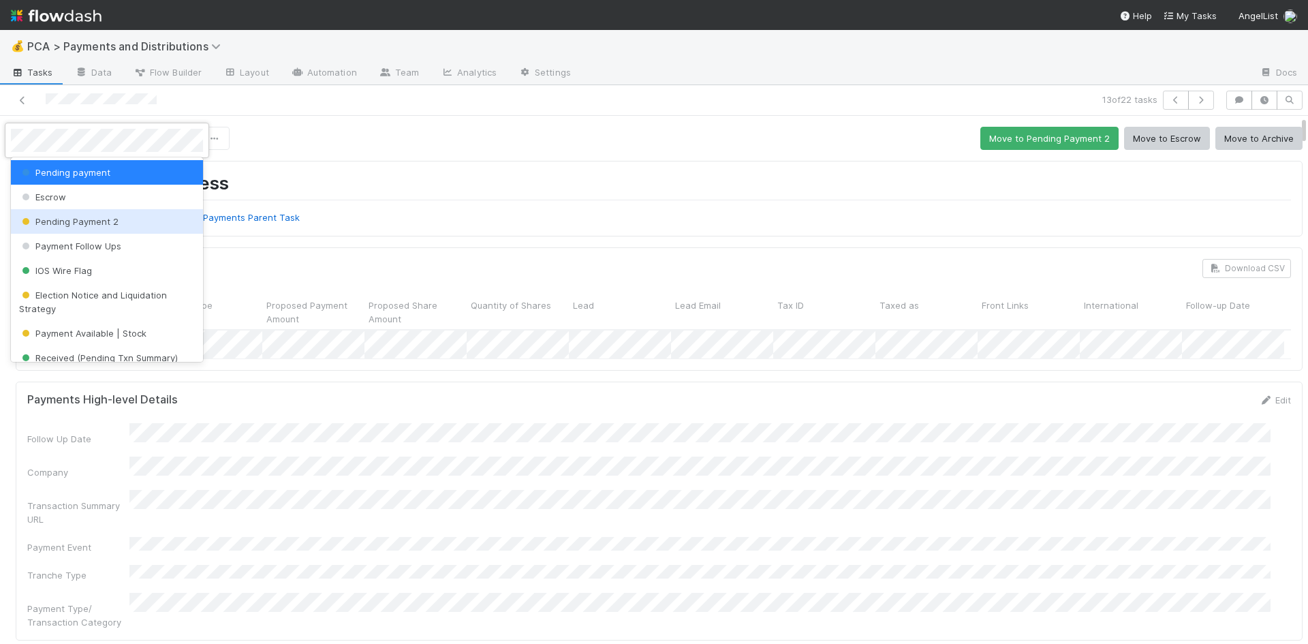
click at [91, 223] on span "Pending Payment 2" at bounding box center [68, 221] width 99 height 11
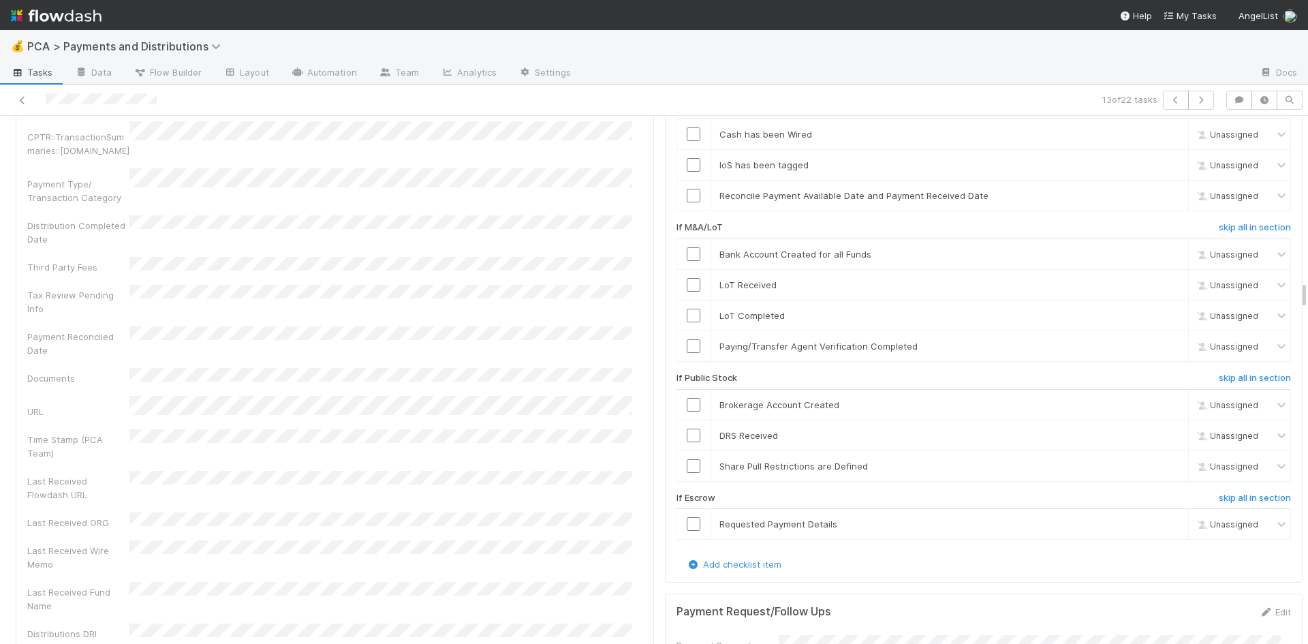
scroll to position [3747, 0]
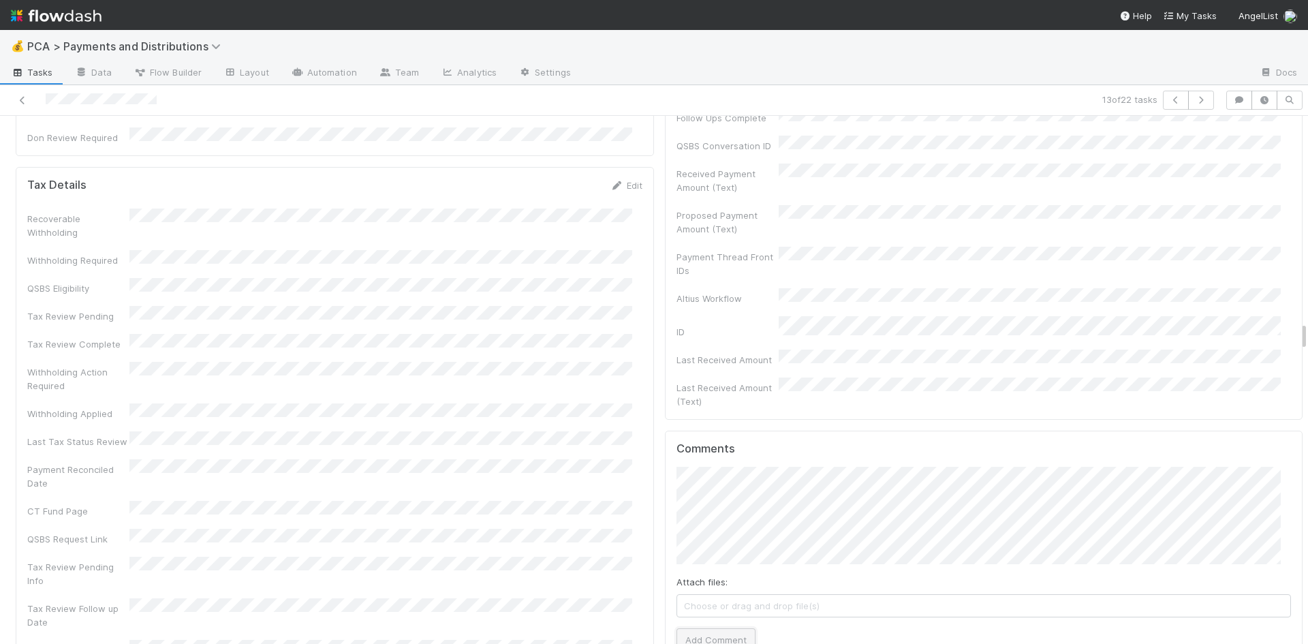
click at [688, 628] on button "Add Comment" at bounding box center [715, 639] width 79 height 23
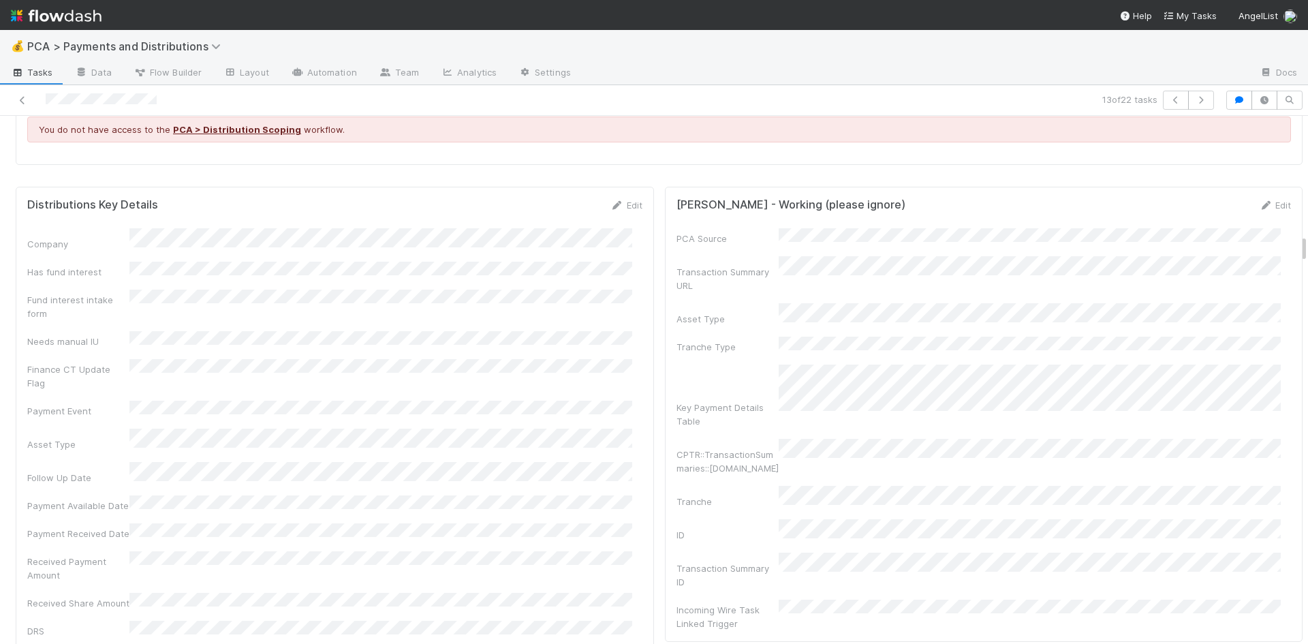
scroll to position [2044, 0]
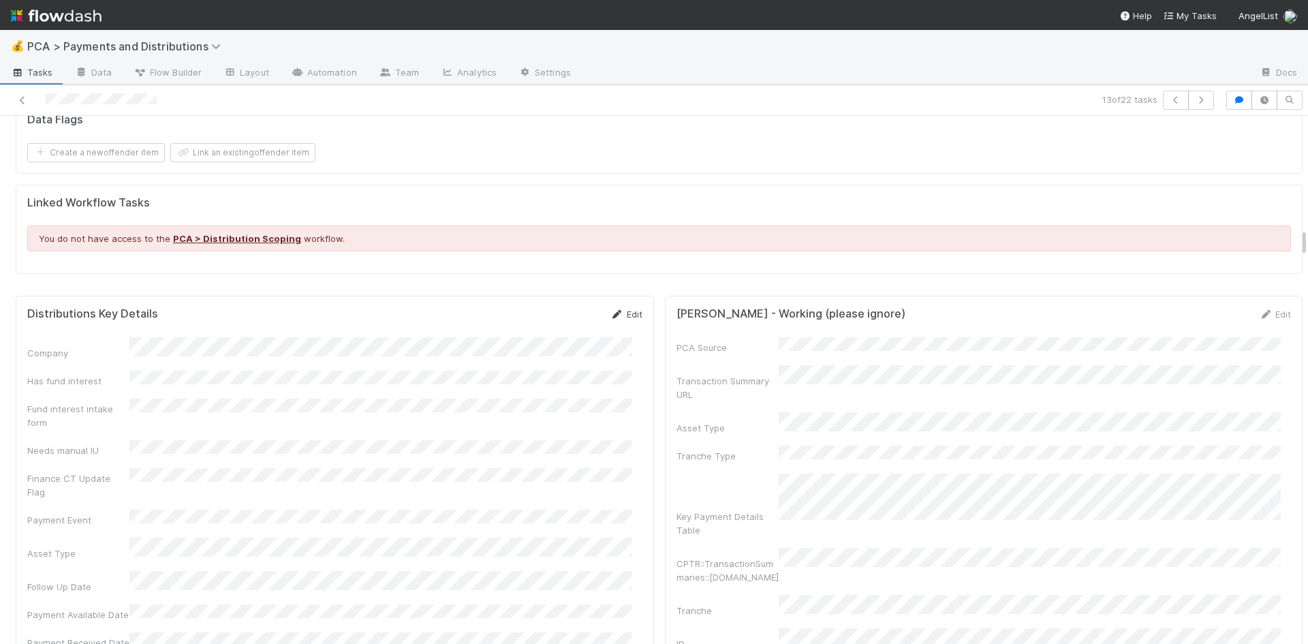
click at [616, 309] on link "Edit" at bounding box center [626, 314] width 32 height 11
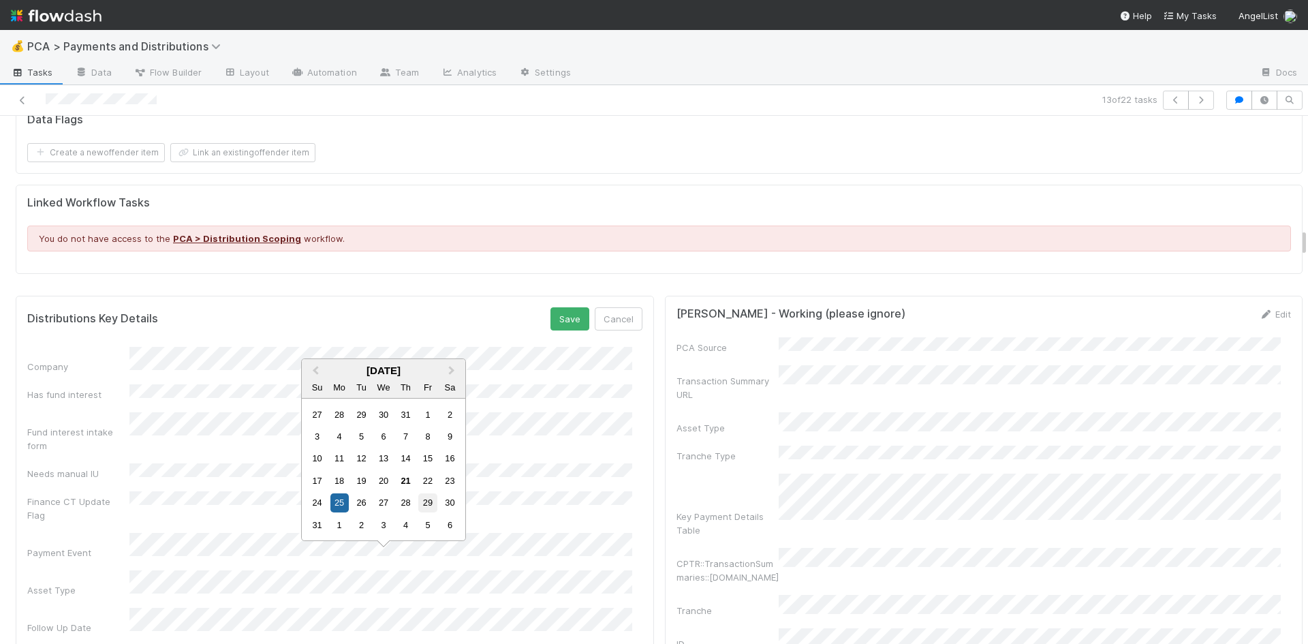
click at [426, 502] on div "29" at bounding box center [427, 502] width 18 height 18
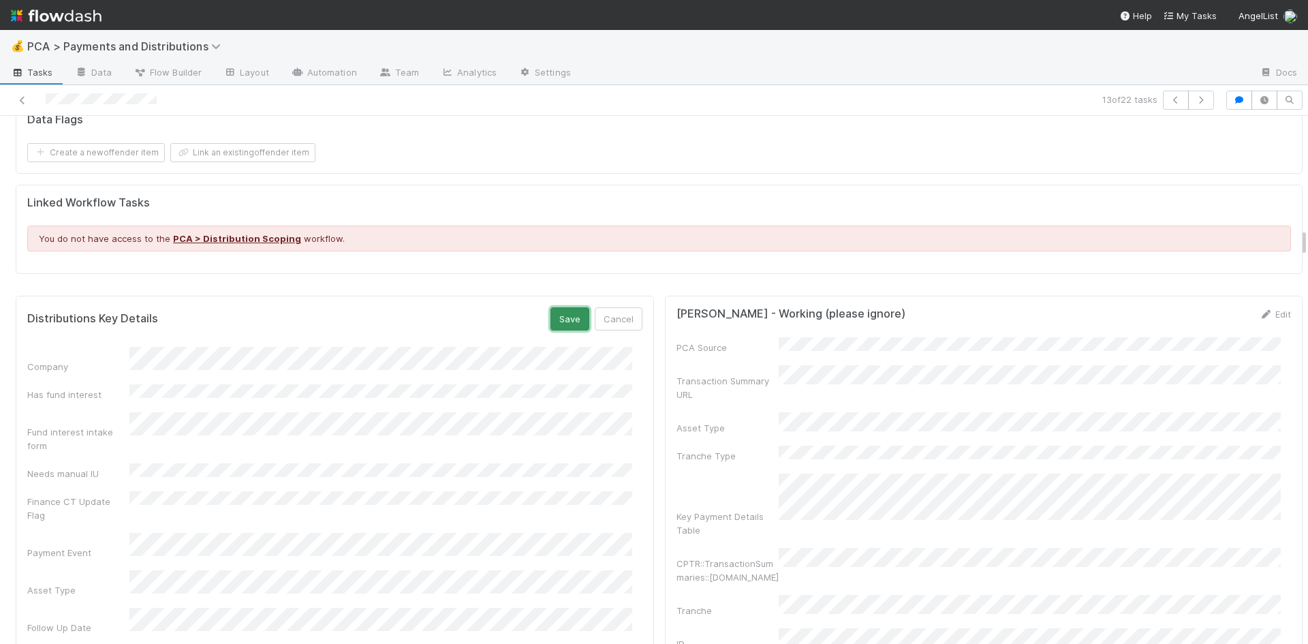
click at [561, 307] on button "Save" at bounding box center [569, 318] width 39 height 23
click at [22, 101] on icon at bounding box center [23, 100] width 14 height 9
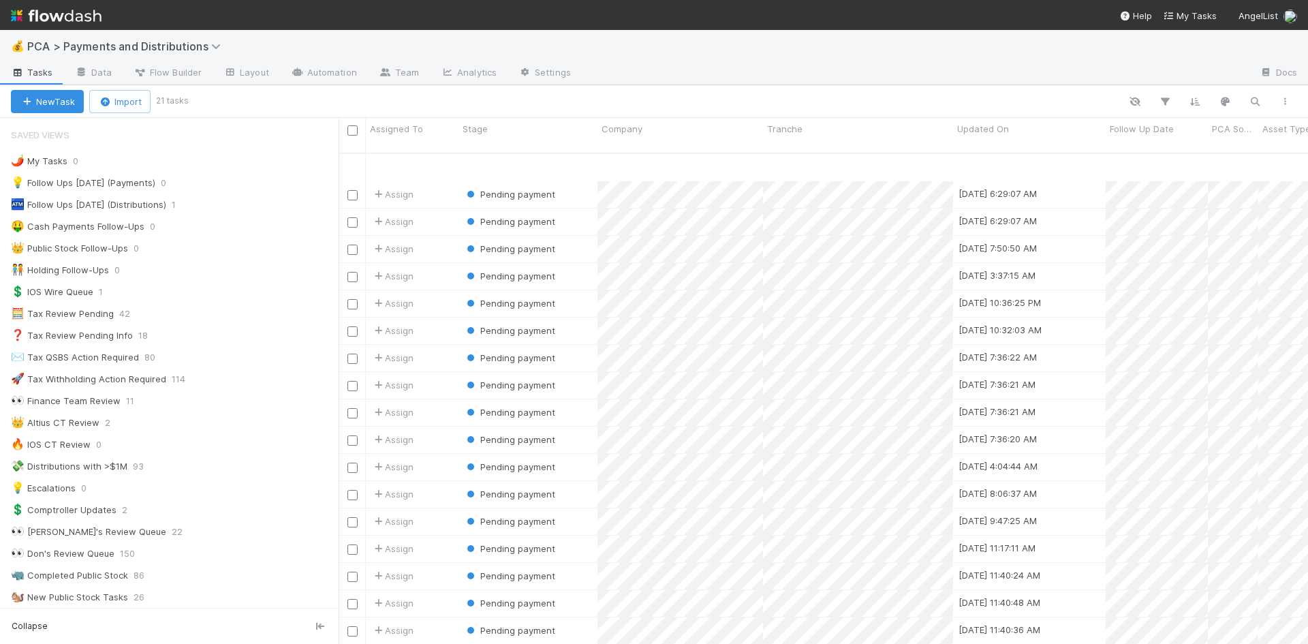
scroll to position [81, 0]
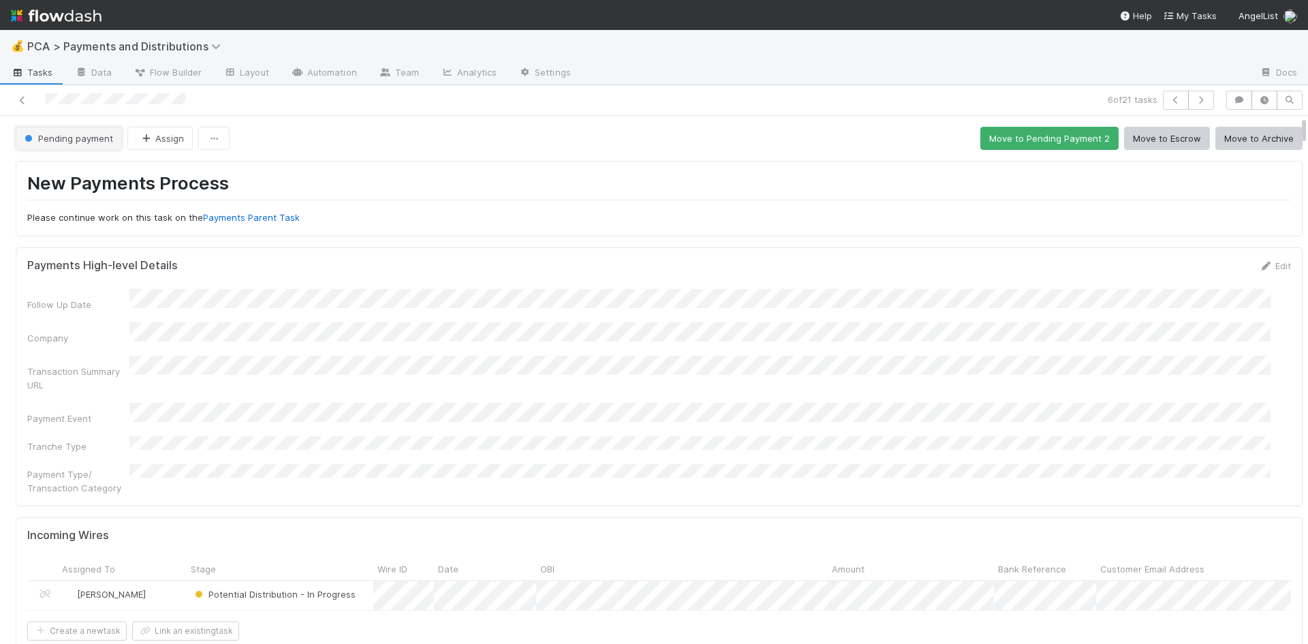
click at [84, 143] on span "Pending payment" at bounding box center [67, 138] width 91 height 11
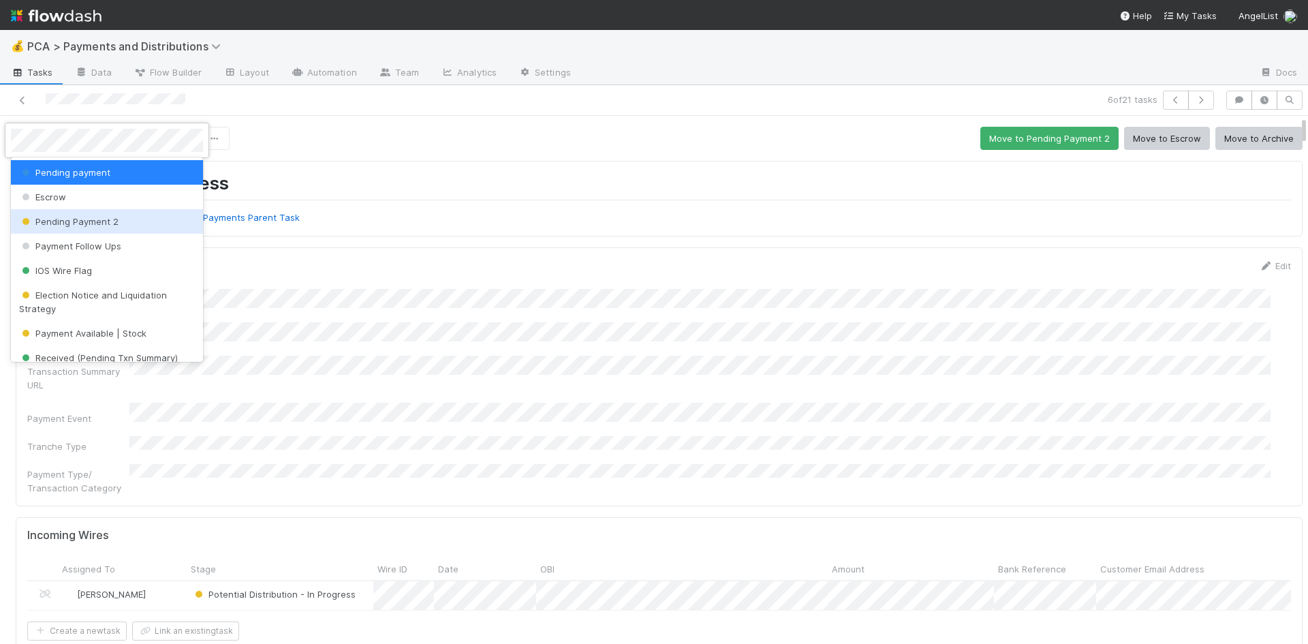
click at [112, 221] on span "Pending Payment 2" at bounding box center [68, 221] width 99 height 11
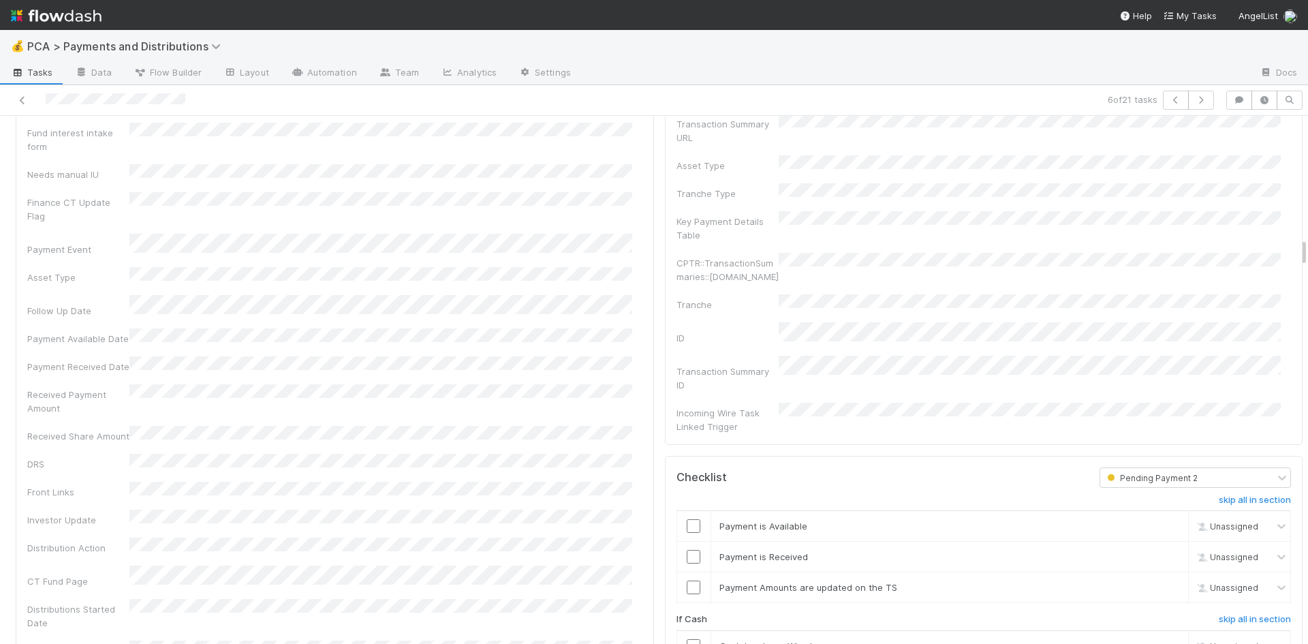
scroll to position [2112, 0]
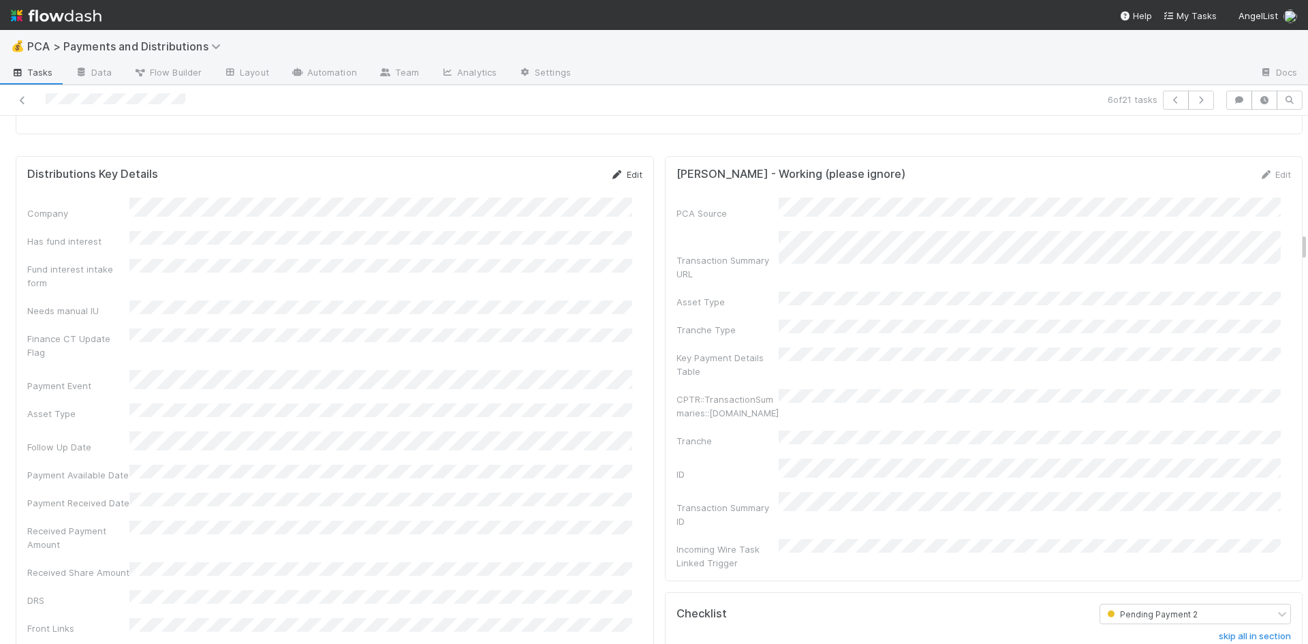
click at [616, 169] on link "Edit" at bounding box center [626, 174] width 32 height 11
click at [619, 168] on button "Cancel" at bounding box center [619, 179] width 48 height 23
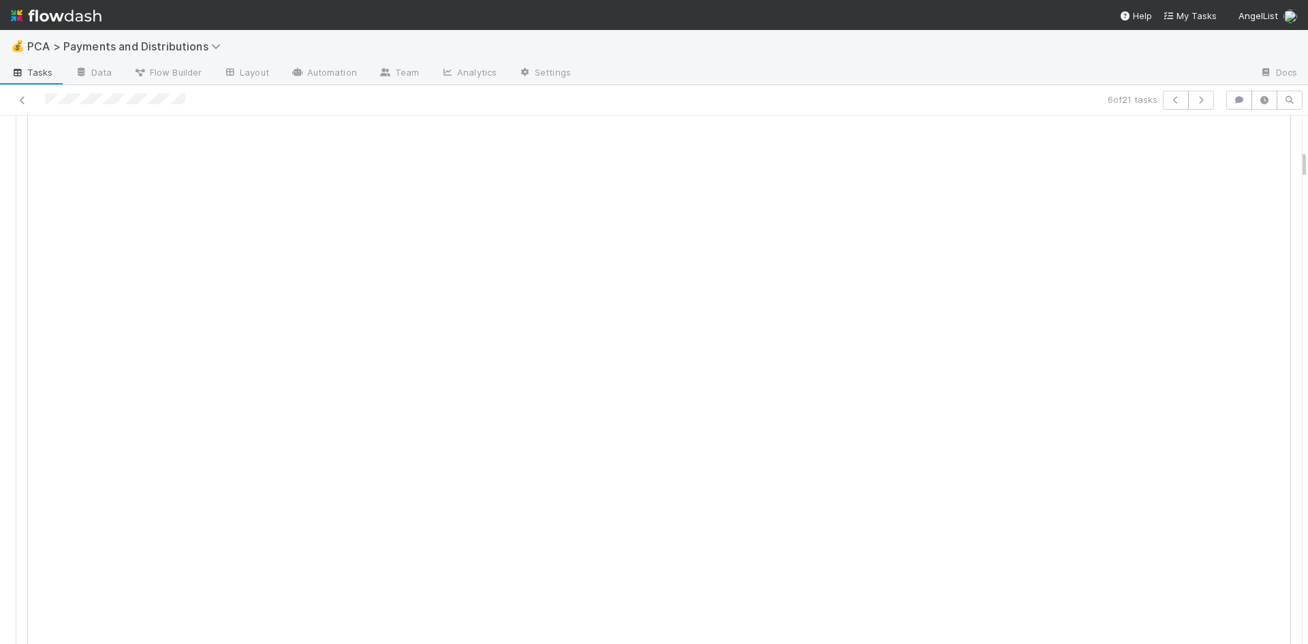
scroll to position [68, 0]
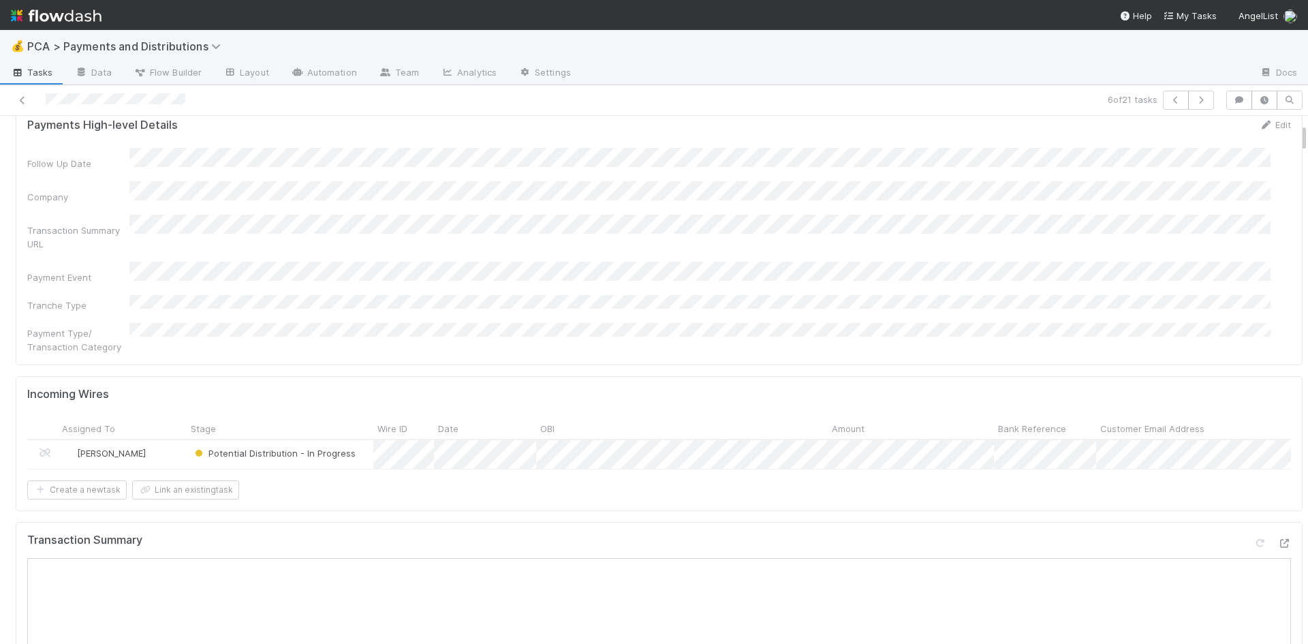
scroll to position [136, 0]
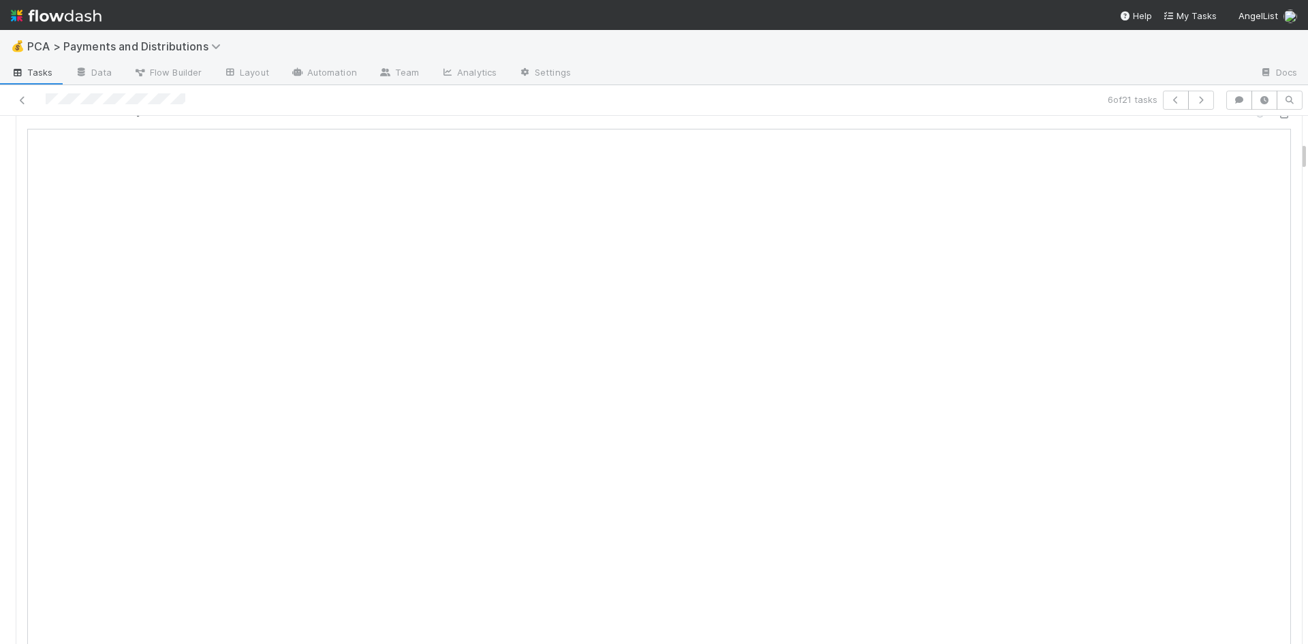
scroll to position [613, 0]
click at [25, 100] on icon at bounding box center [23, 100] width 14 height 9
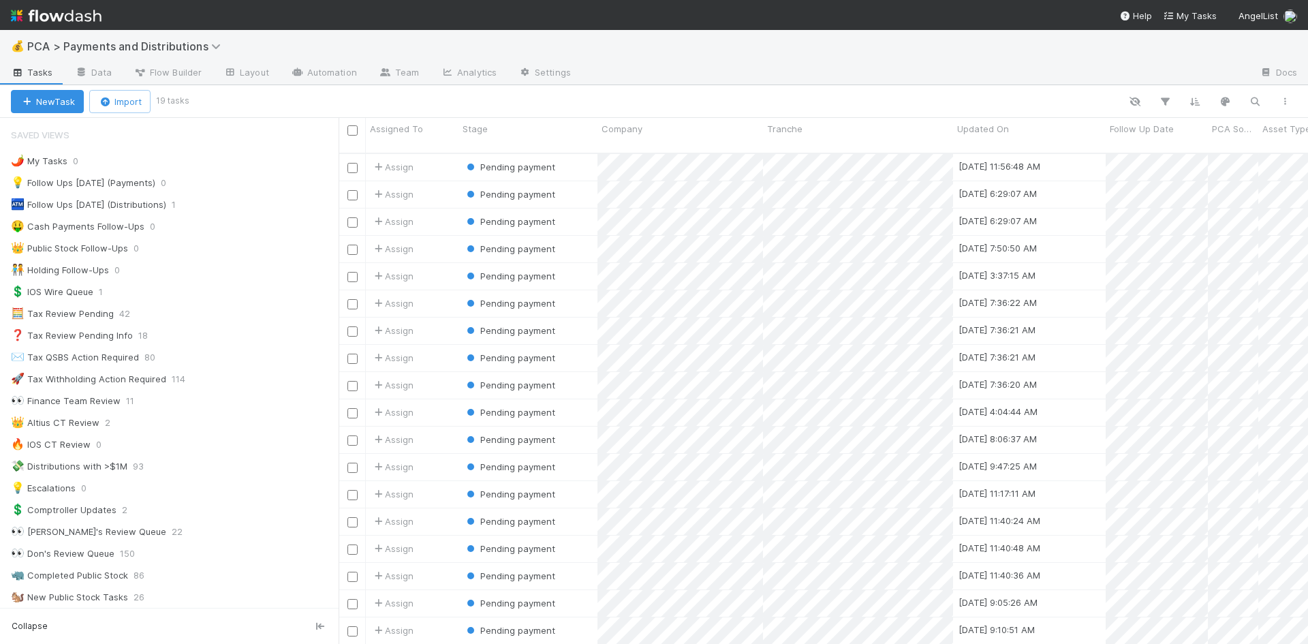
scroll to position [492, 959]
click at [355, 299] on input "checkbox" at bounding box center [352, 304] width 10 height 10
click at [352, 326] on input "checkbox" at bounding box center [352, 331] width 10 height 10
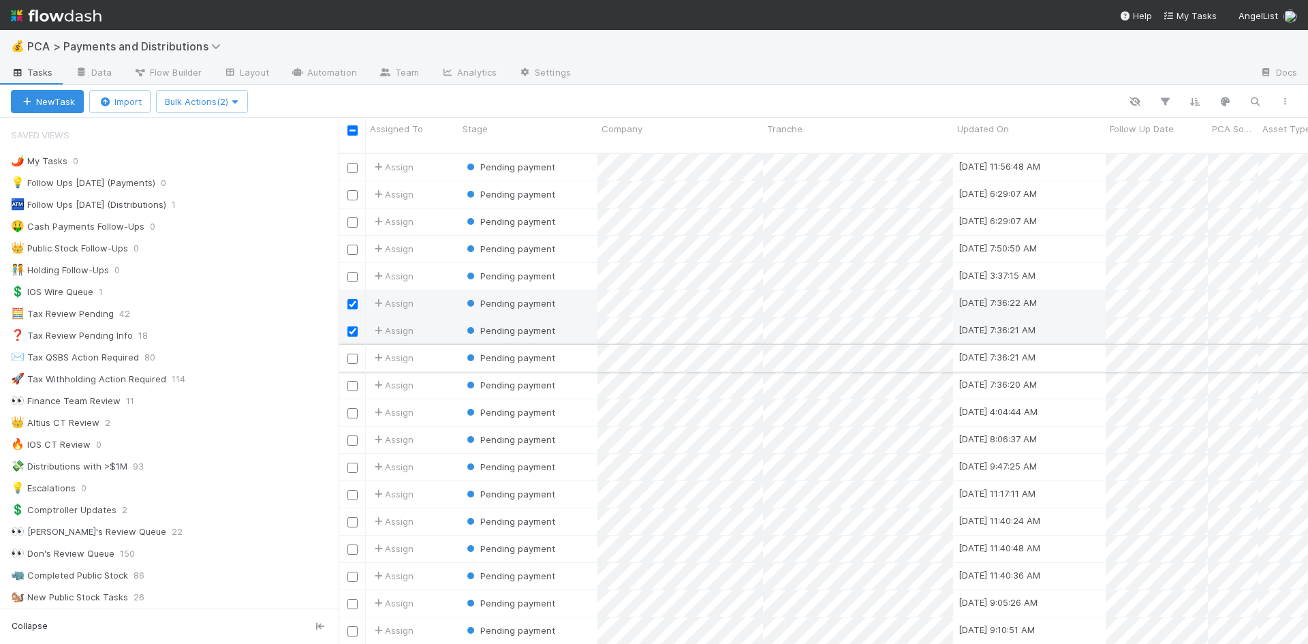
click at [352, 354] on input "checkbox" at bounding box center [352, 359] width 10 height 10
click at [182, 101] on span "Bulk Actions (4)" at bounding box center [202, 101] width 74 height 11
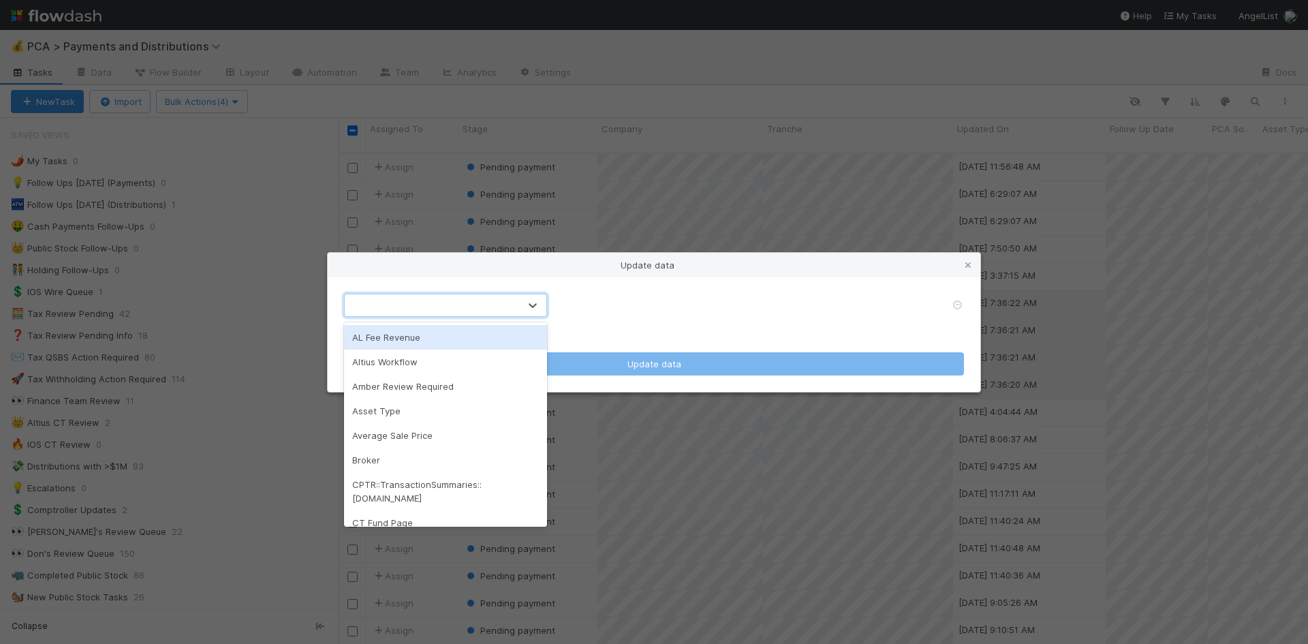
click at [413, 300] on div at bounding box center [432, 305] width 174 height 22
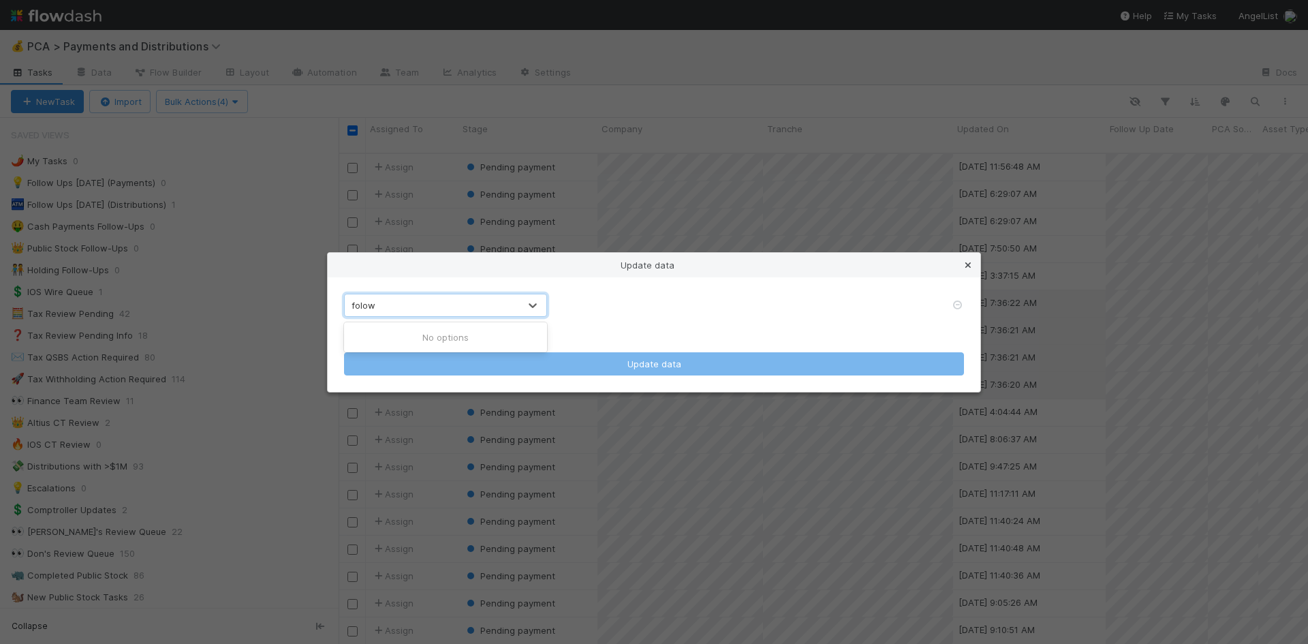
type input "folow"
click at [968, 263] on icon at bounding box center [968, 265] width 14 height 9
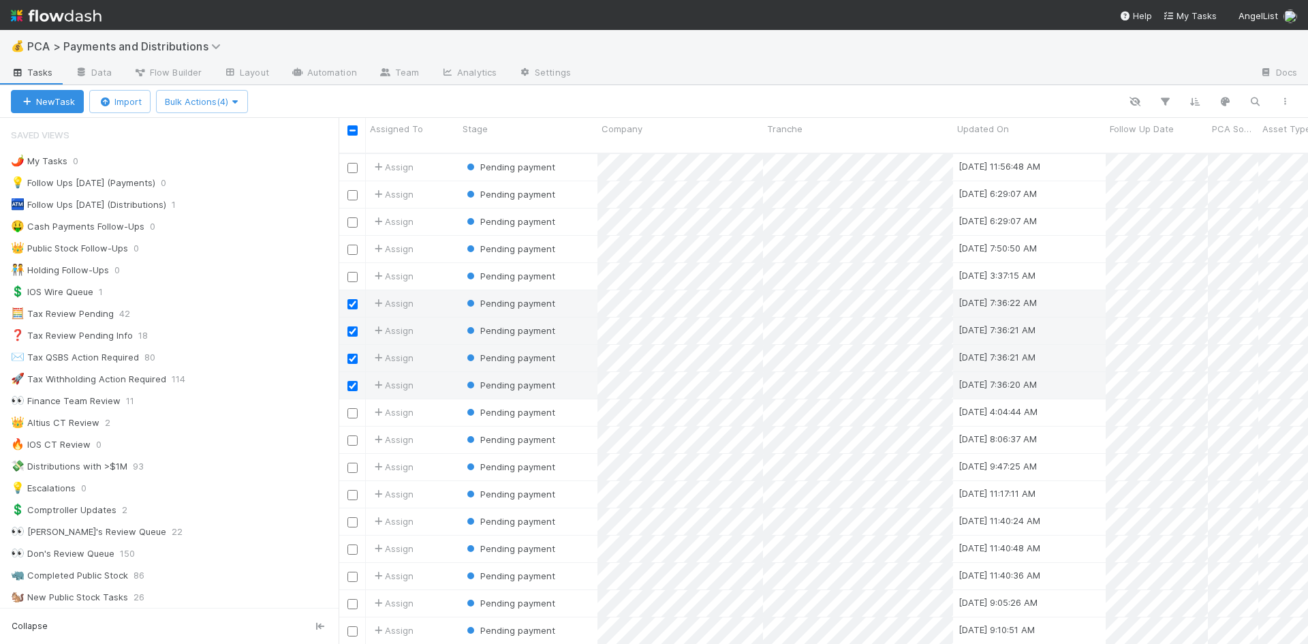
click at [710, 100] on div at bounding box center [775, 102] width 1049 height 18
click at [355, 131] on input "checkbox" at bounding box center [352, 130] width 10 height 10
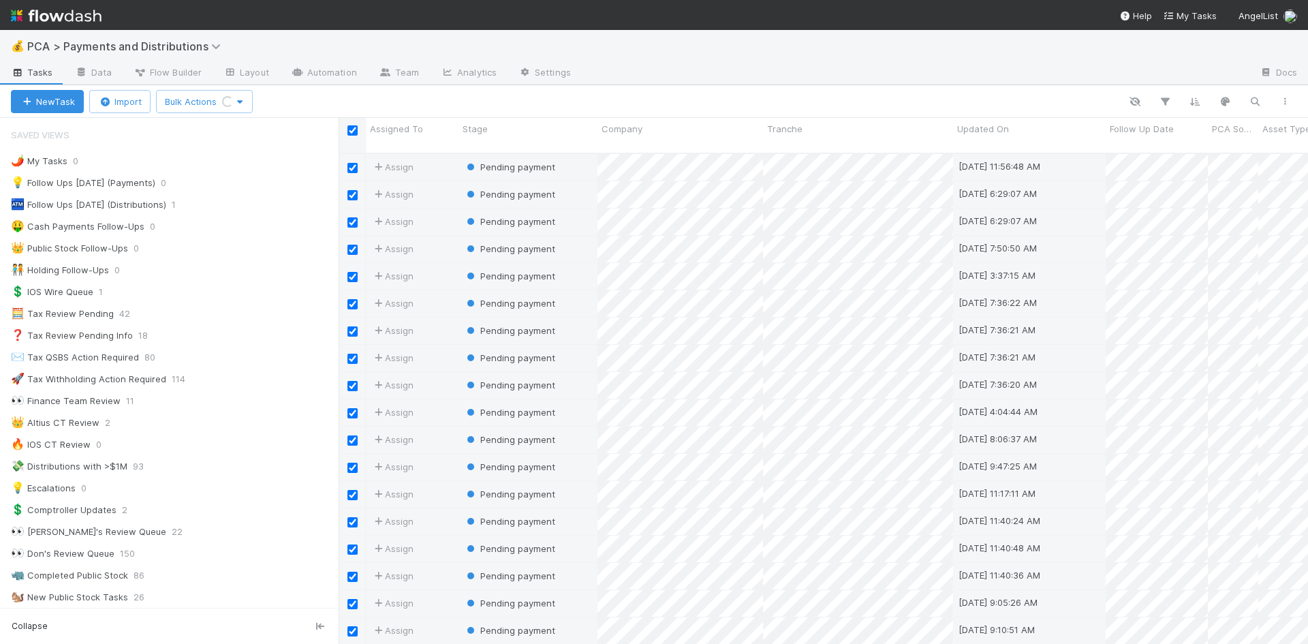
click at [354, 131] on input "checkbox" at bounding box center [352, 130] width 10 height 10
checkbox input "false"
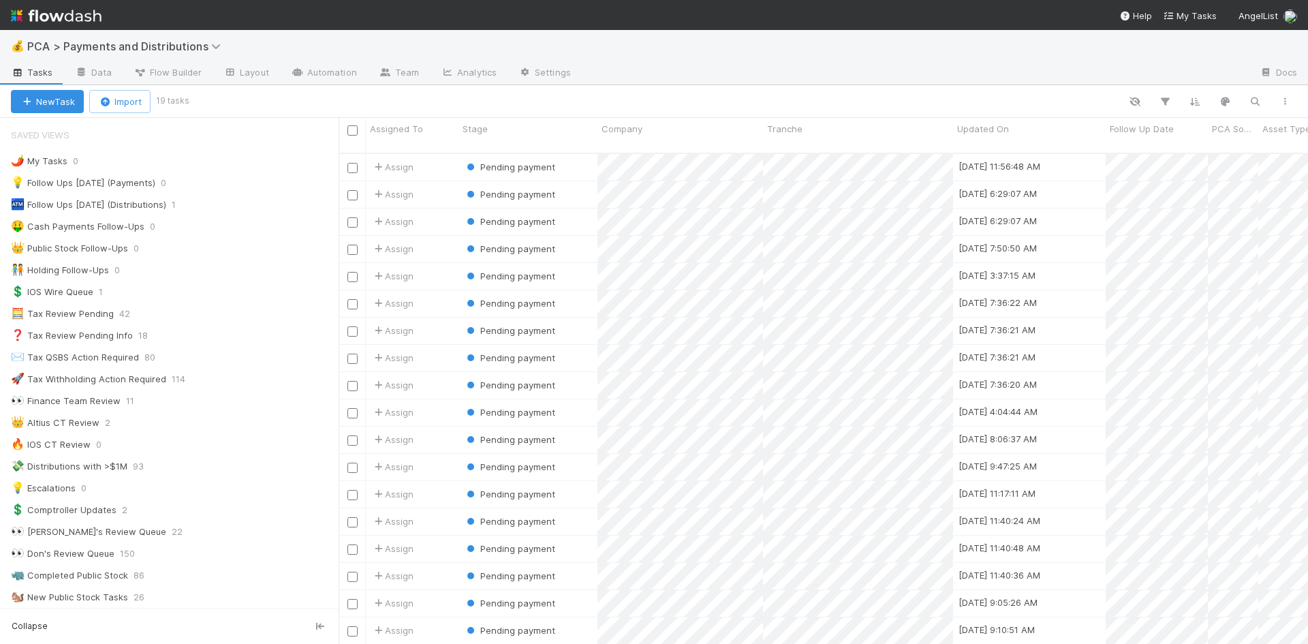
scroll to position [27, 0]
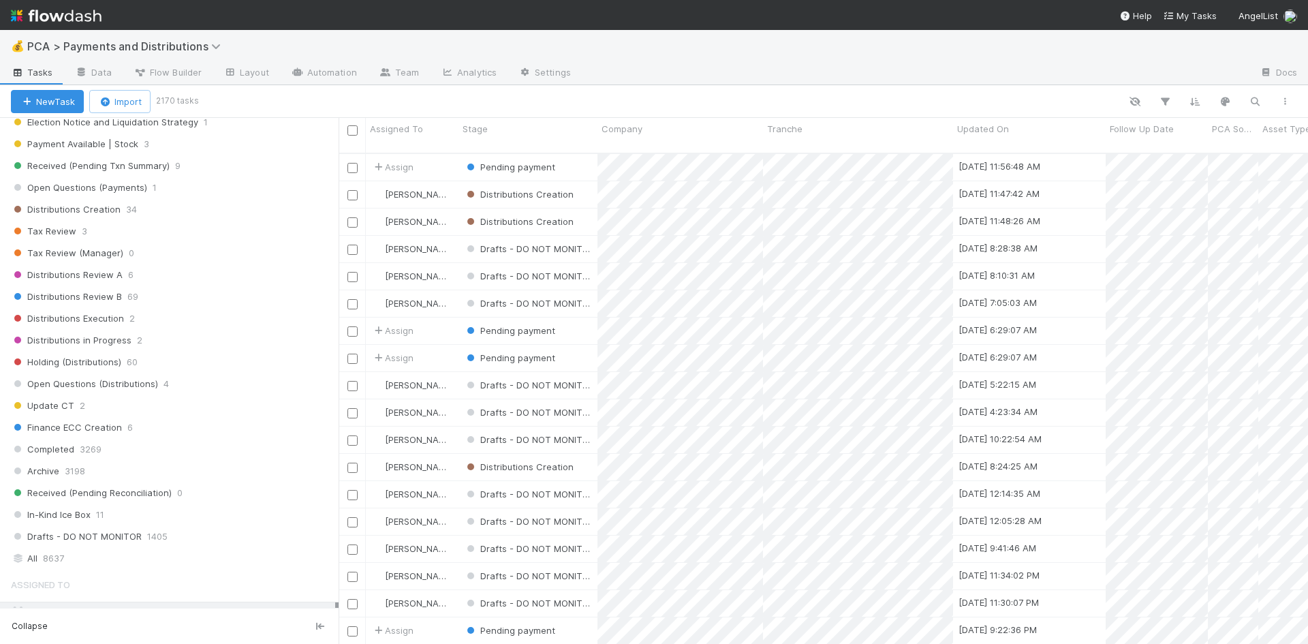
scroll to position [817, 0]
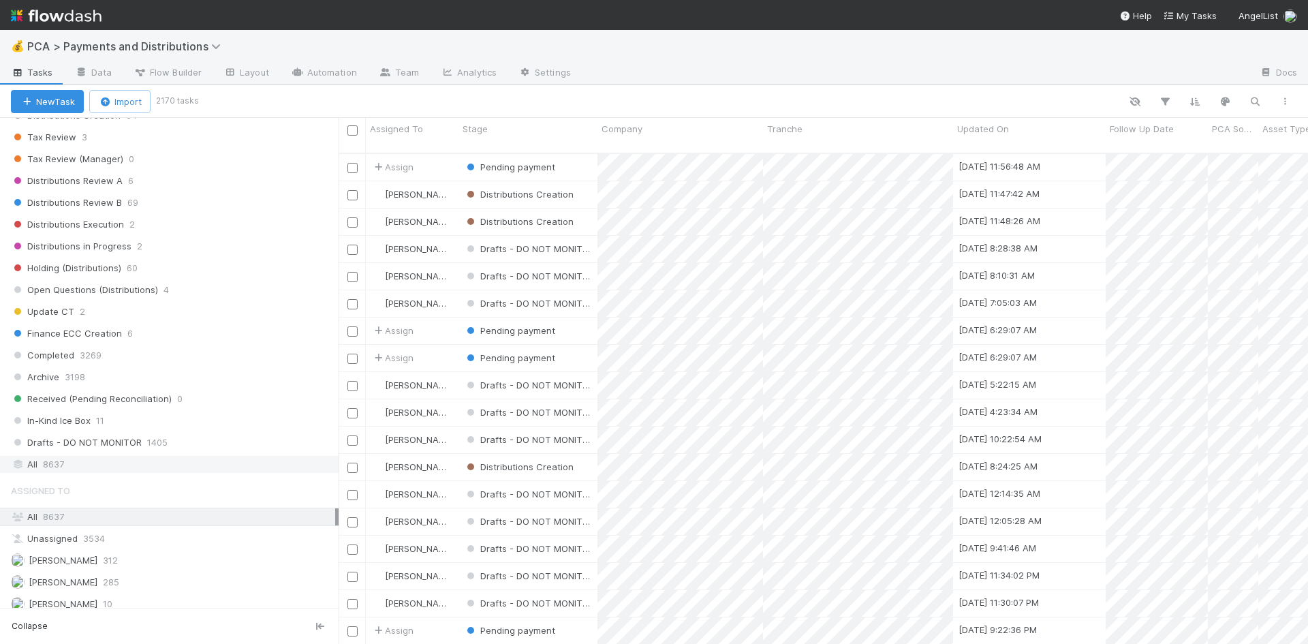
click at [80, 461] on div "All 8637" at bounding box center [173, 464] width 324 height 17
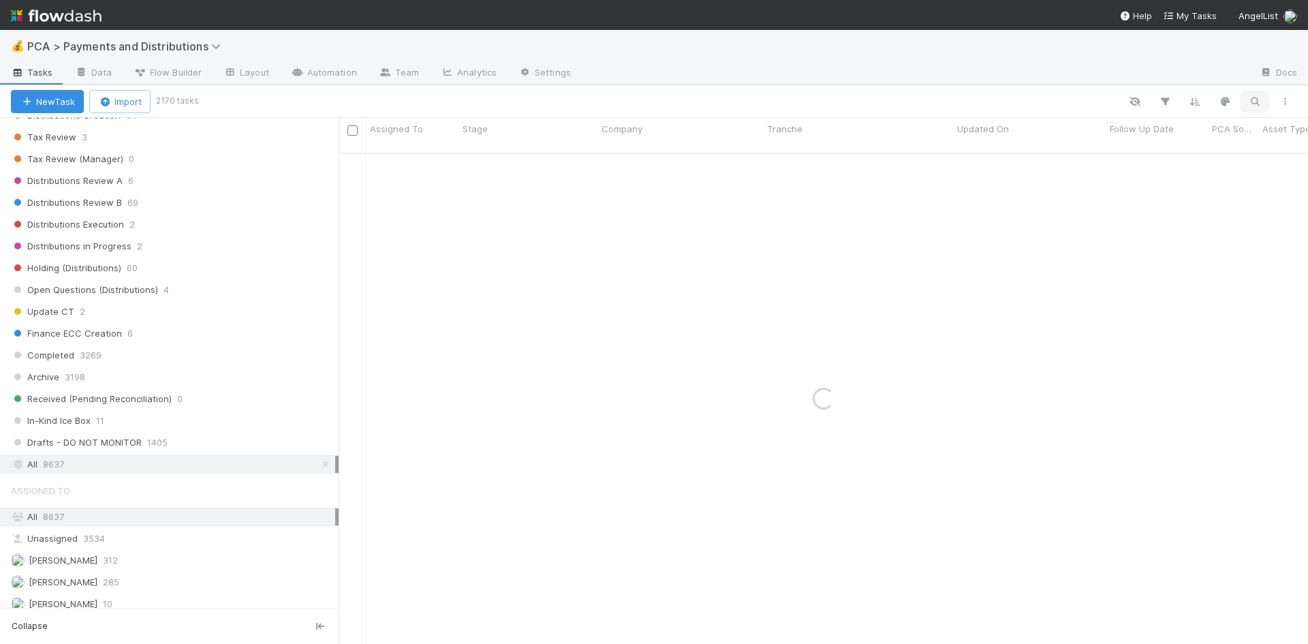
click at [1257, 100] on icon "button" at bounding box center [1255, 101] width 14 height 12
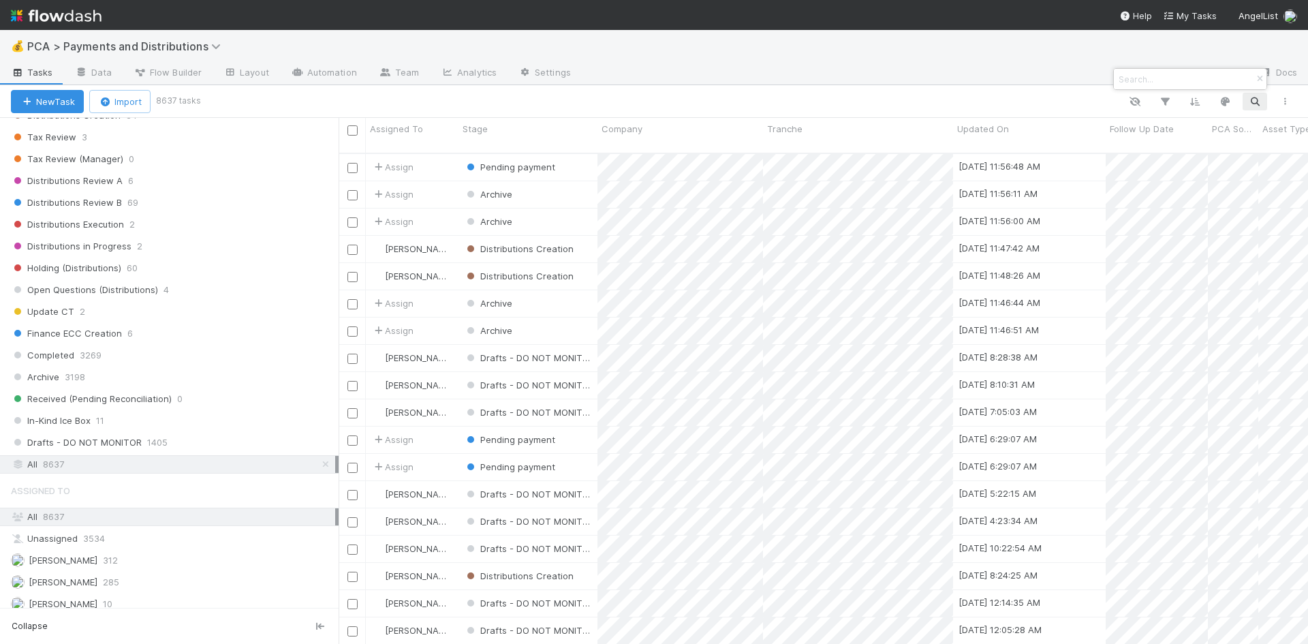
scroll to position [492, 959]
click at [1172, 76] on input at bounding box center [1184, 79] width 136 height 16
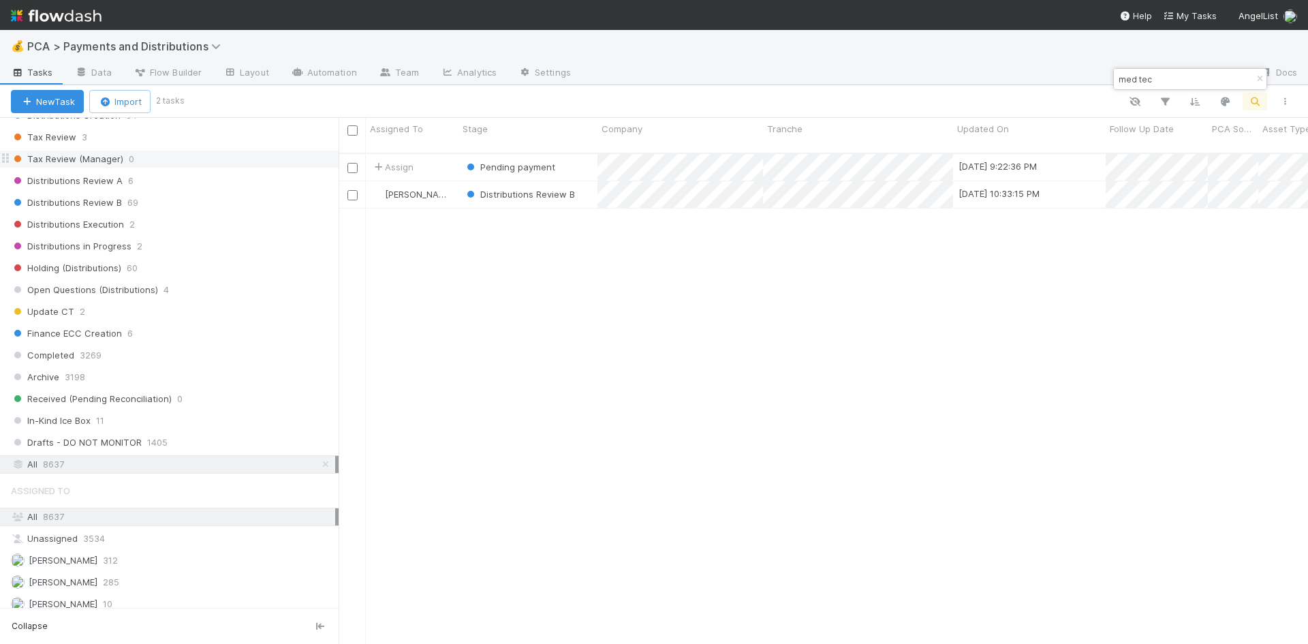
type input "med tec"
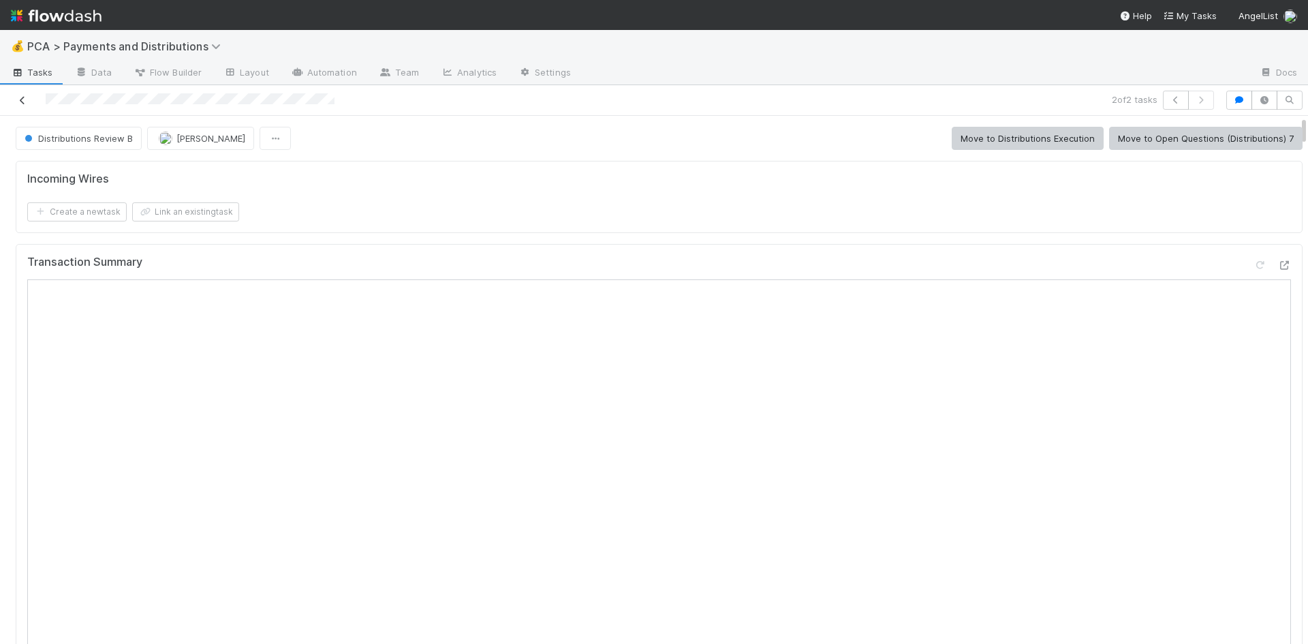
click at [20, 100] on icon at bounding box center [23, 100] width 14 height 9
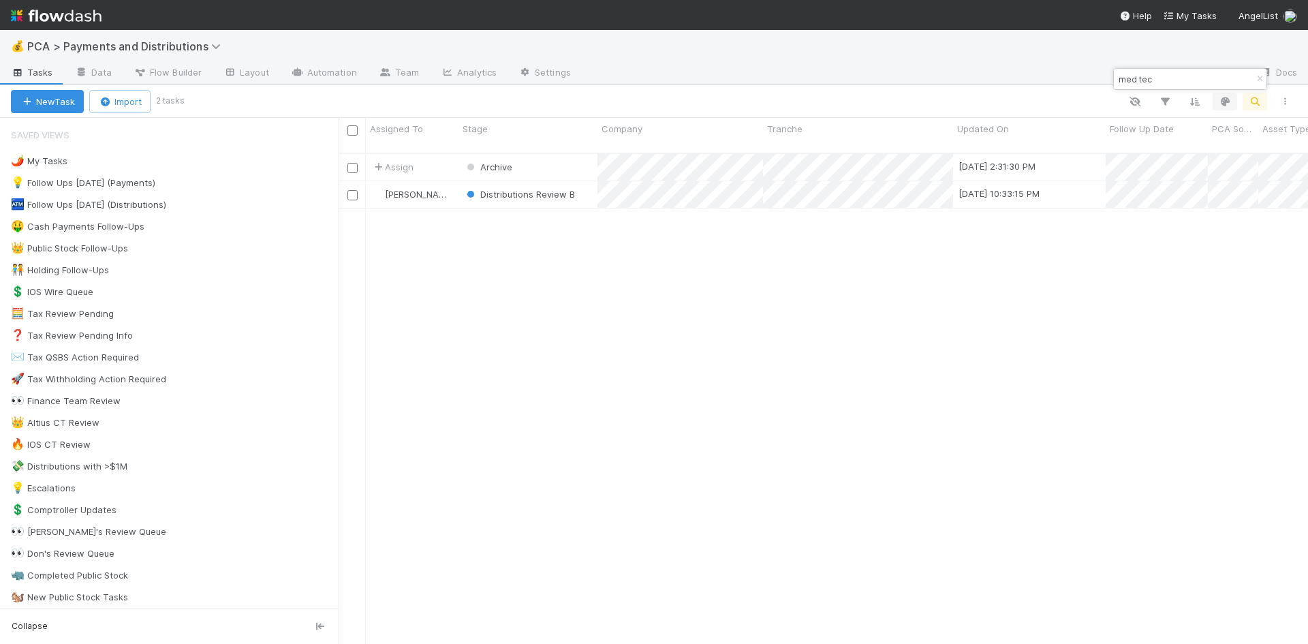
scroll to position [492, 959]
drag, startPoint x: 1159, startPoint y: 77, endPoint x: 1113, endPoint y: 76, distance: 45.6
click at [1113, 76] on div "med tec" at bounding box center [1190, 79] width 154 height 22
type input "codex"
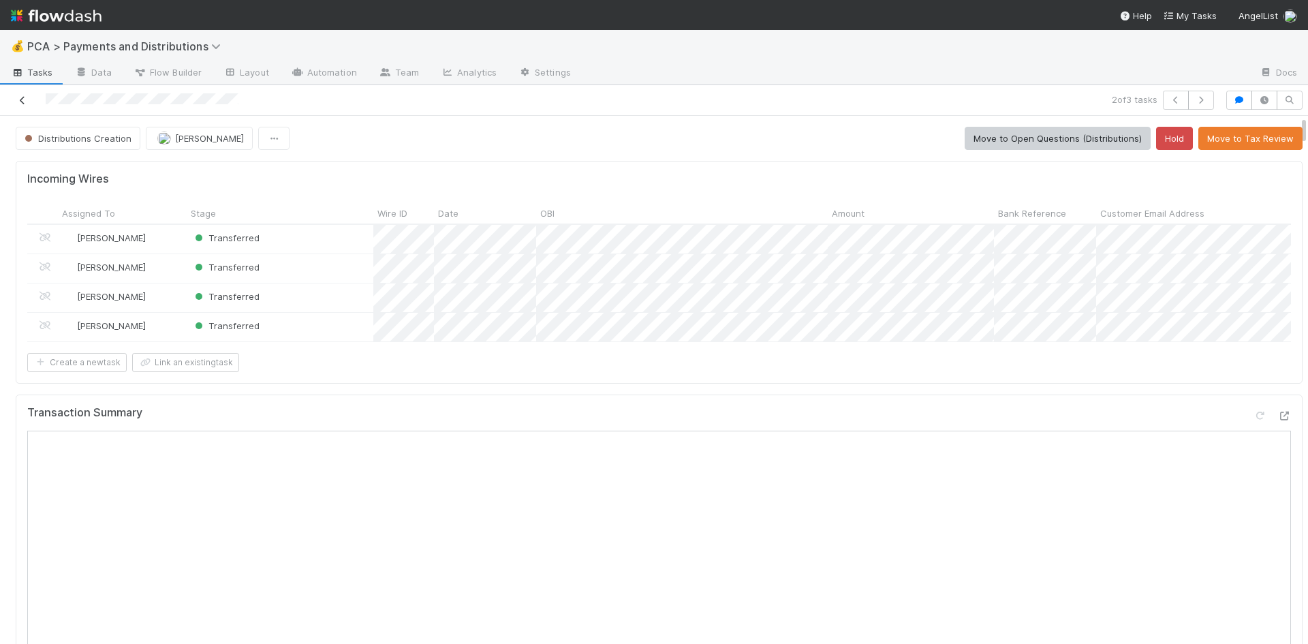
click at [26, 98] on icon at bounding box center [23, 100] width 14 height 9
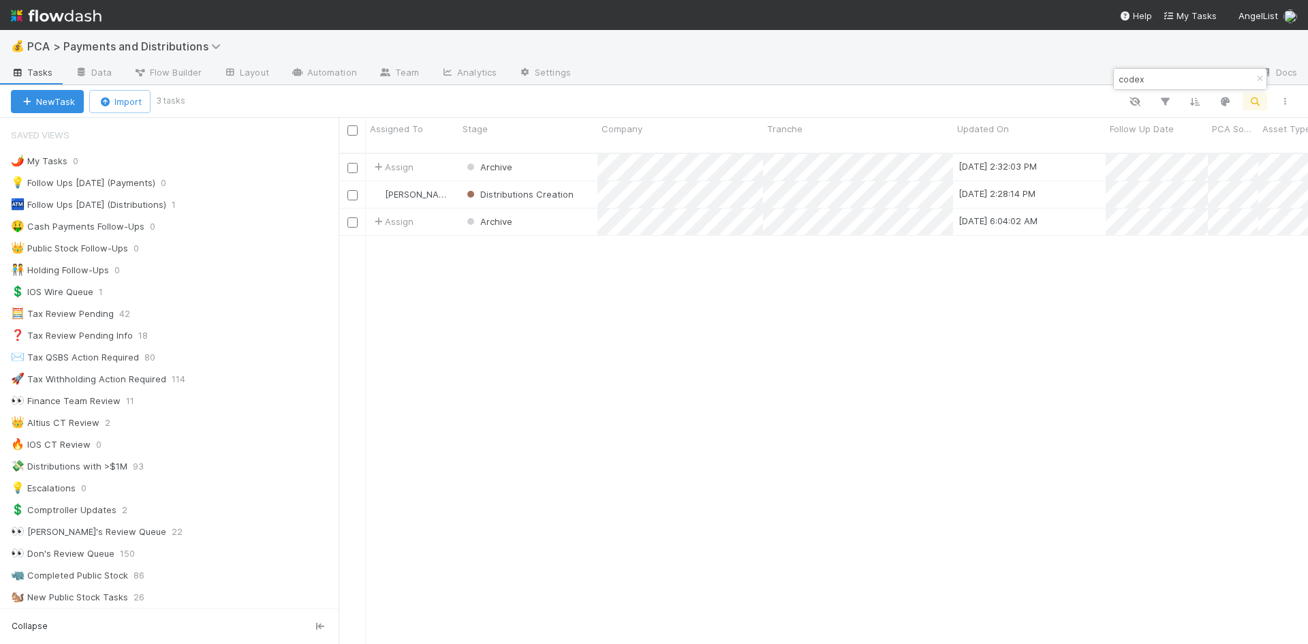
scroll to position [492, 959]
click at [1129, 78] on input "codex" at bounding box center [1184, 79] width 136 height 16
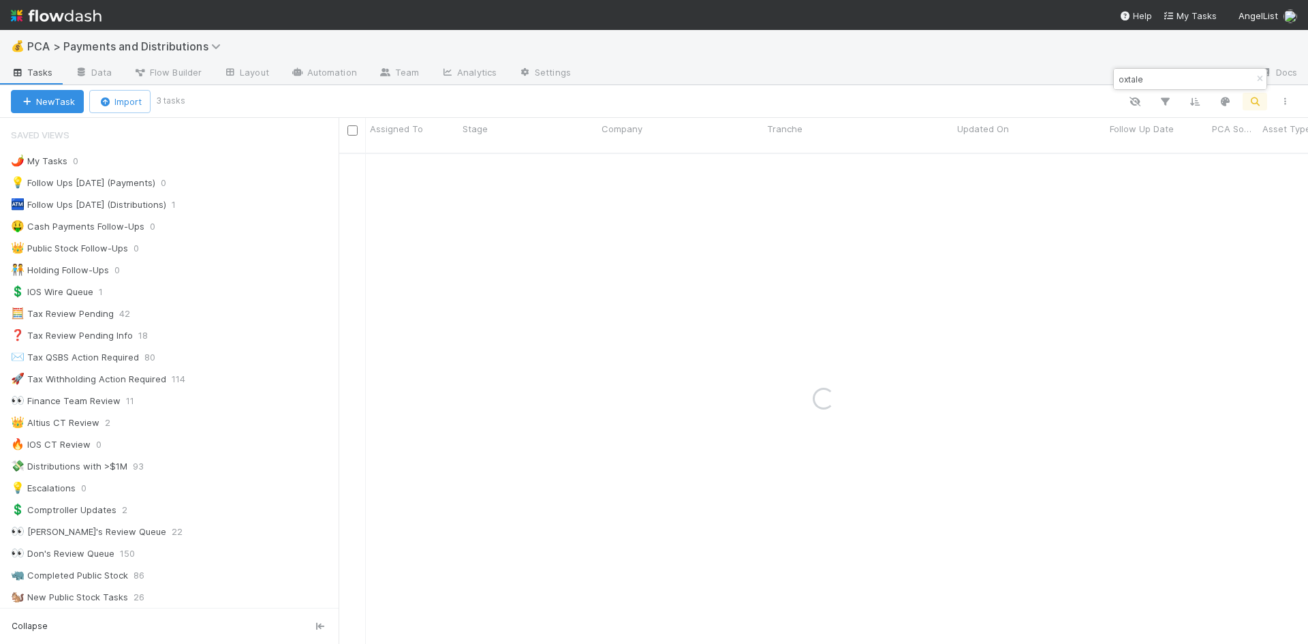
type input "oxtale"
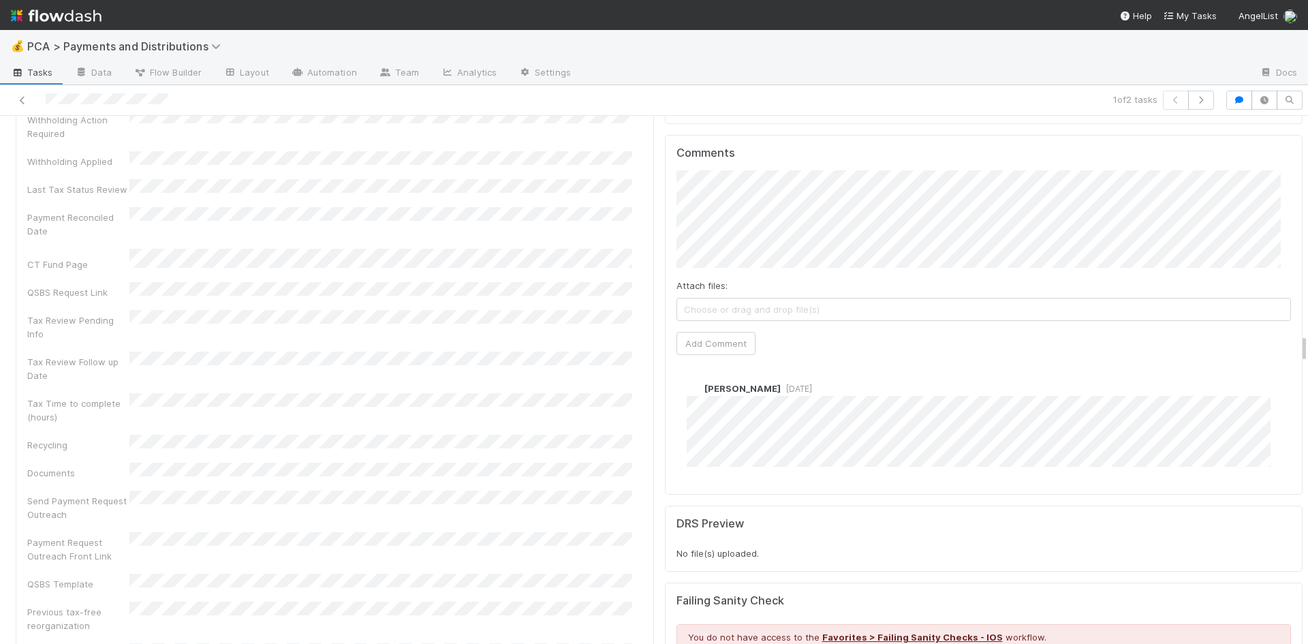
scroll to position [3883, 0]
click at [25, 94] on link at bounding box center [23, 100] width 14 height 14
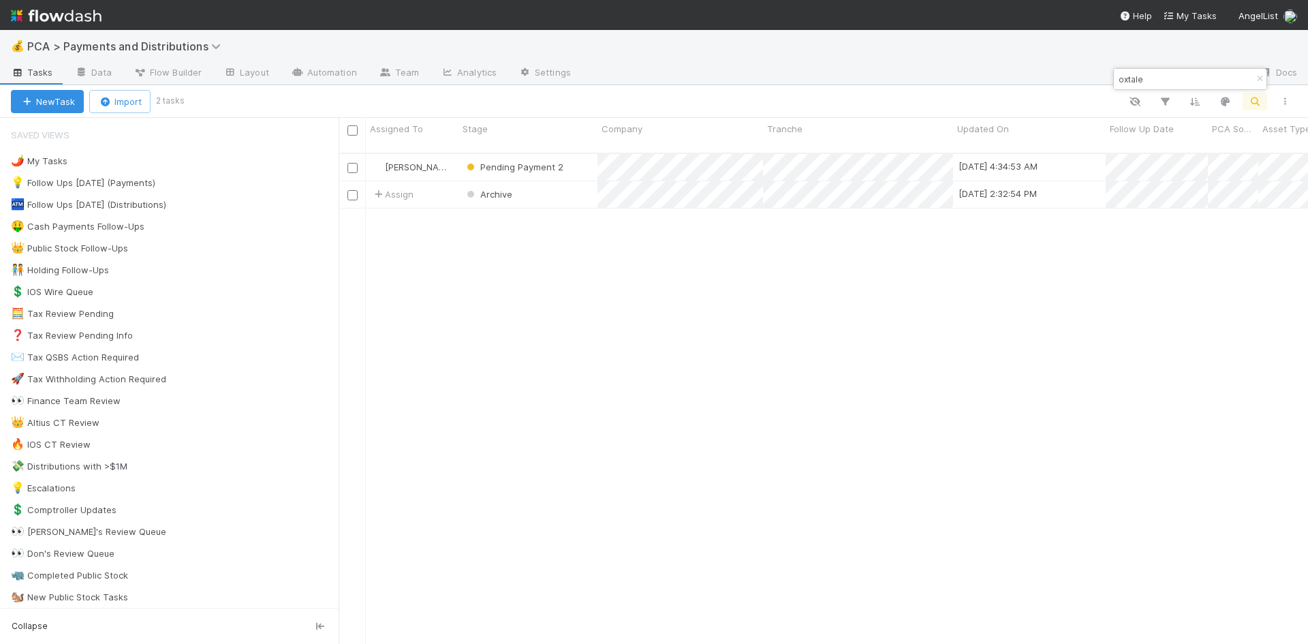
scroll to position [492, 959]
click at [1121, 80] on input "oxtale" at bounding box center [1184, 79] width 136 height 16
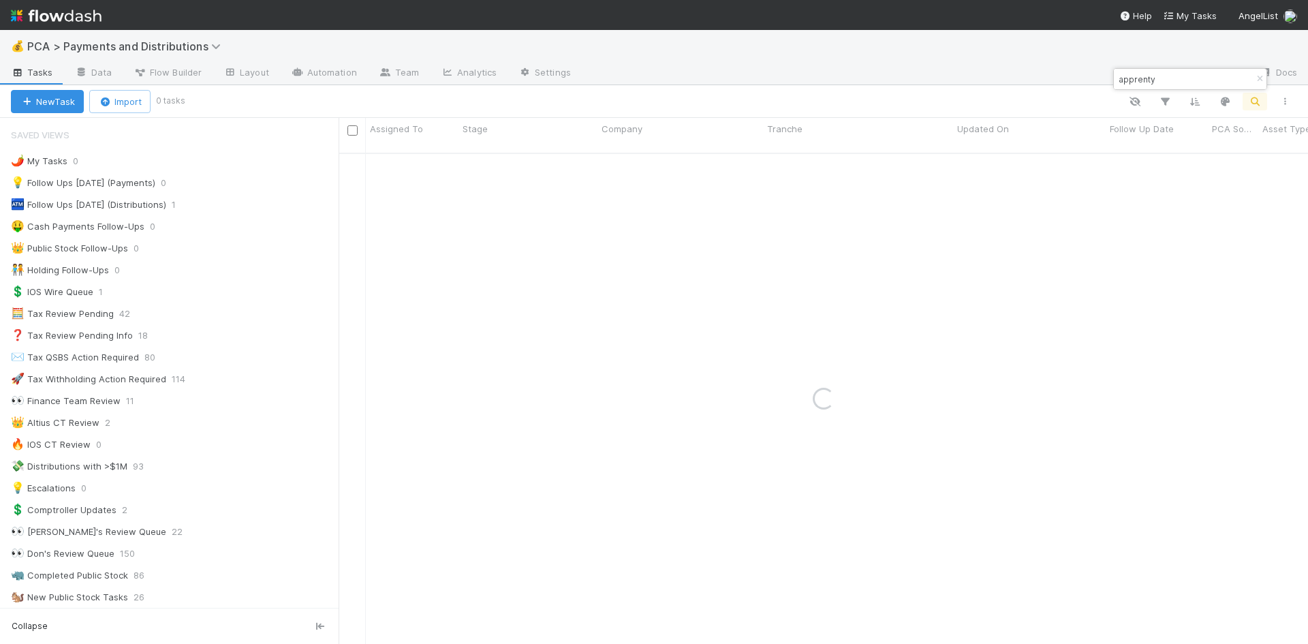
type input "apprenty"
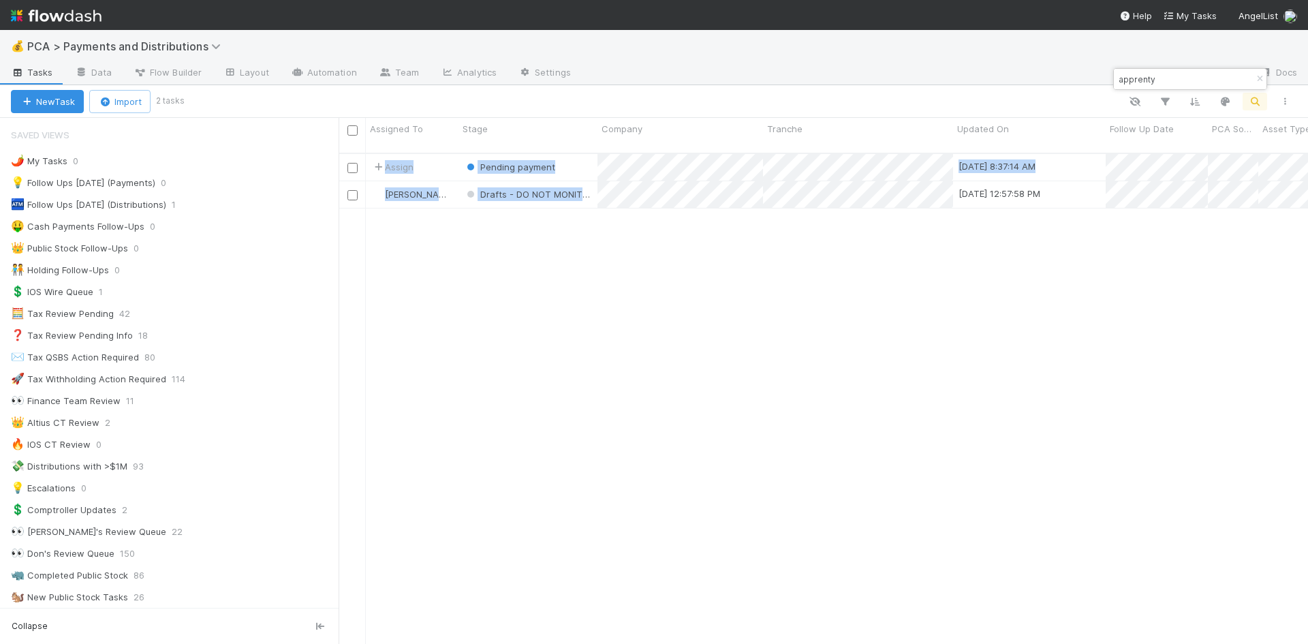
click at [887, 196] on div "Assign Pending payment 8/18/25, 8:37:14 AM 8/18/25, 8:37:13 AM 0 0 0 0 0 Thomas…" at bounding box center [823, 404] width 969 height 501
drag, startPoint x: 881, startPoint y: 249, endPoint x: 886, endPoint y: 225, distance: 24.9
click at [881, 250] on div "Assign Pending payment 8/18/25, 8:37:14 AM 8/18/25, 8:37:13 AM 0 0 0 0 0 Thomas…" at bounding box center [823, 404] width 969 height 501
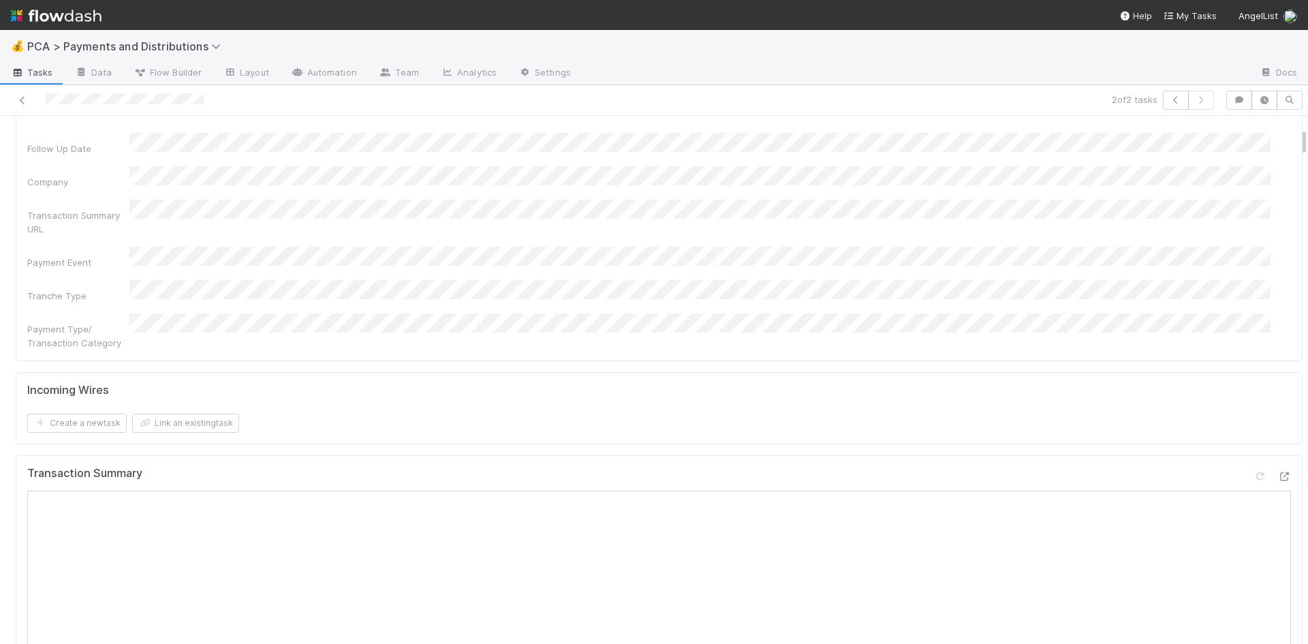
scroll to position [204, 0]
click at [24, 99] on icon at bounding box center [23, 100] width 14 height 9
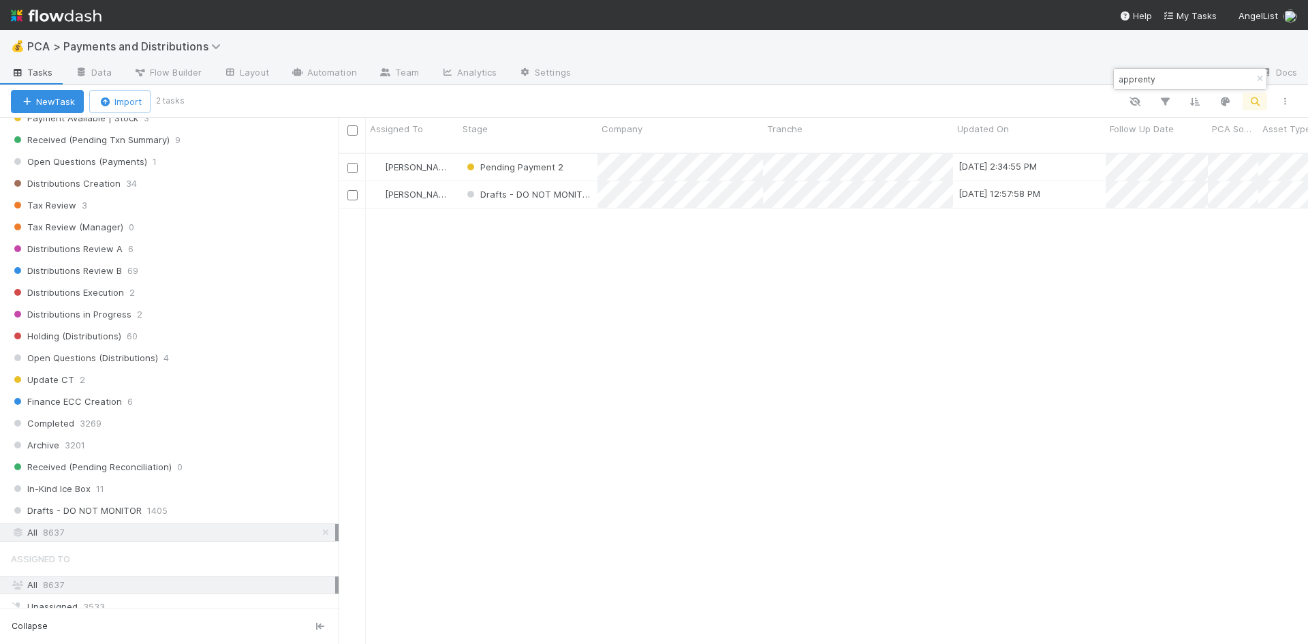
scroll to position [886, 0]
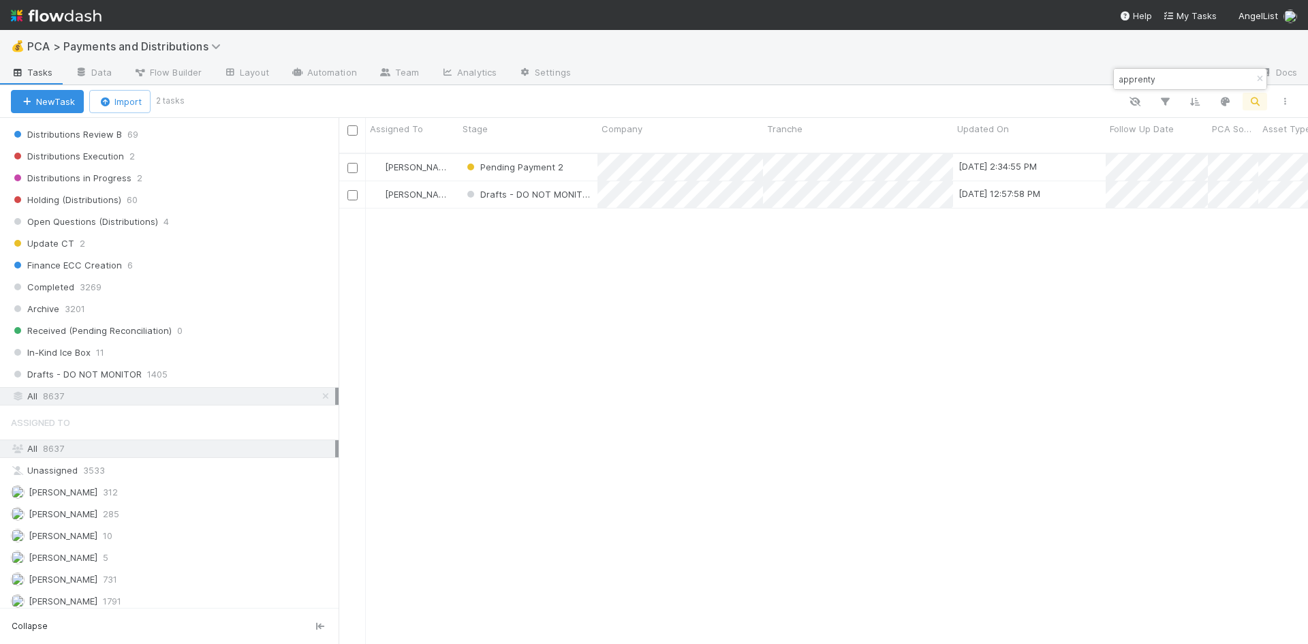
click at [1138, 79] on input "apprenty" at bounding box center [1184, 79] width 136 height 16
drag, startPoint x: 1163, startPoint y: 80, endPoint x: 1116, endPoint y: 79, distance: 47.0
click at [1116, 79] on input "de oro de" at bounding box center [1184, 79] width 136 height 16
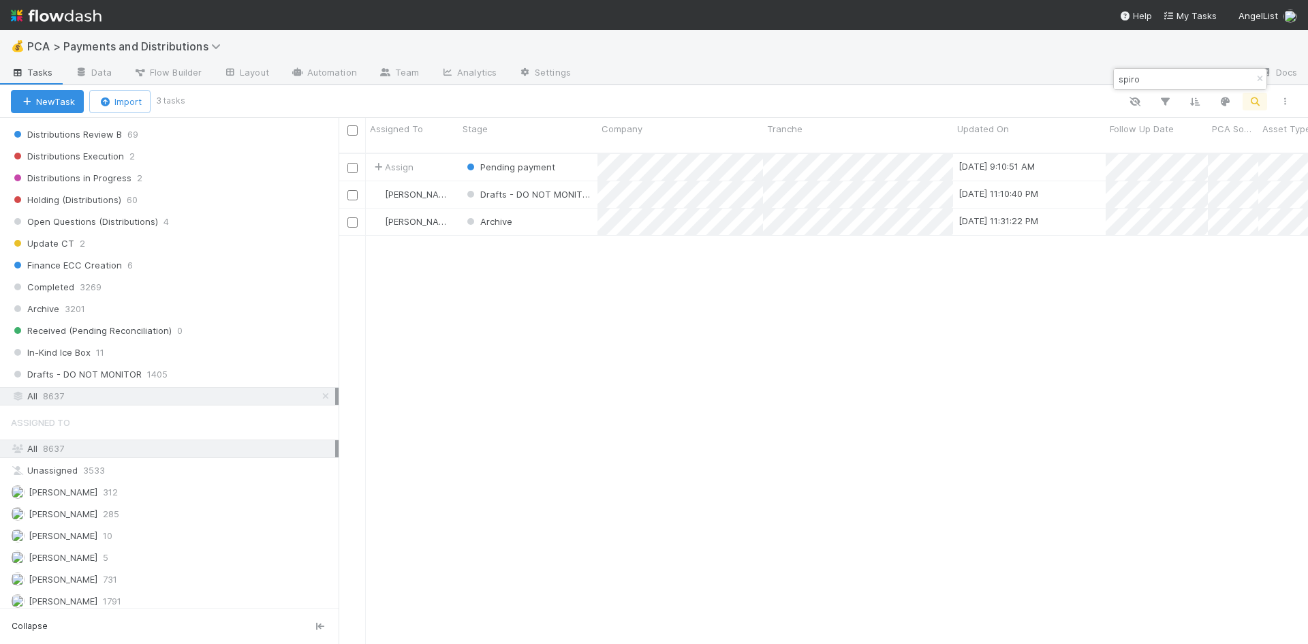
type input "spiro"
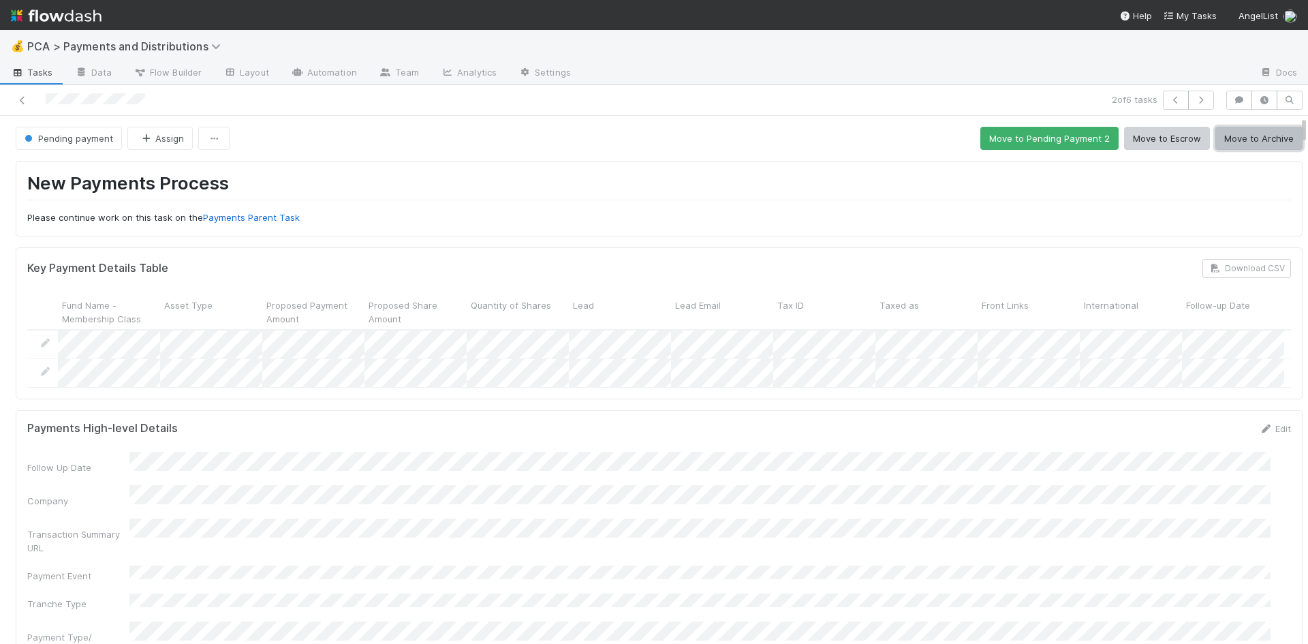
click at [1236, 140] on button "Move to Archive" at bounding box center [1258, 138] width 87 height 23
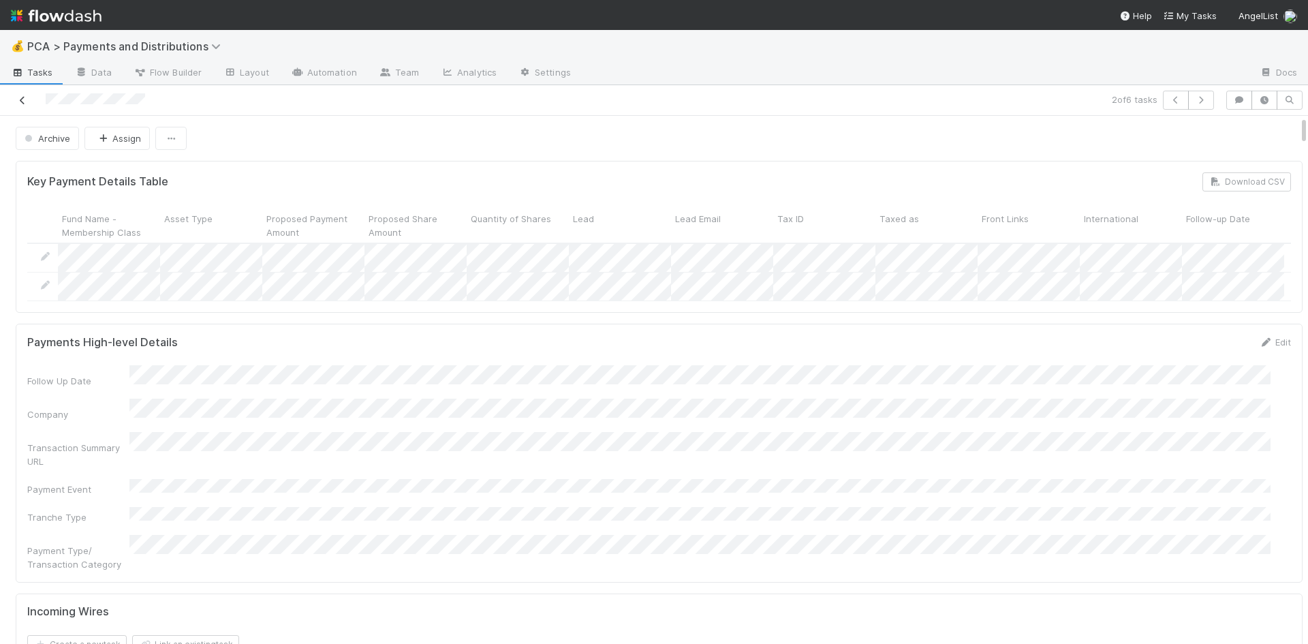
click at [24, 97] on icon at bounding box center [23, 100] width 14 height 9
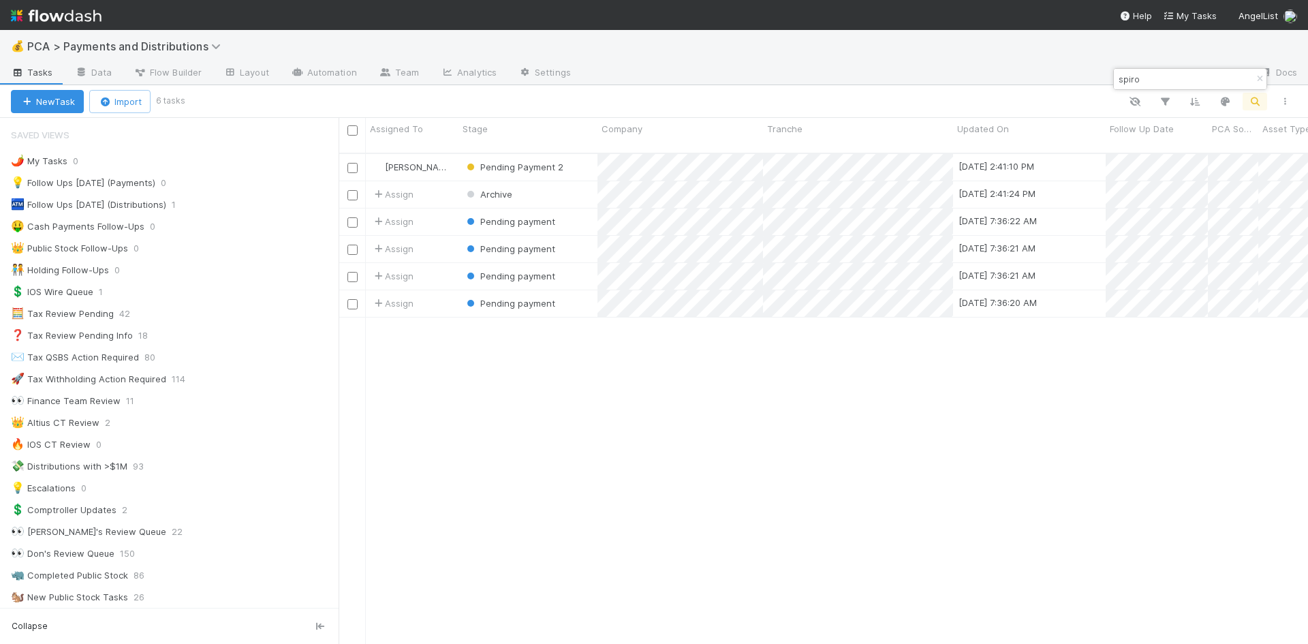
scroll to position [492, 959]
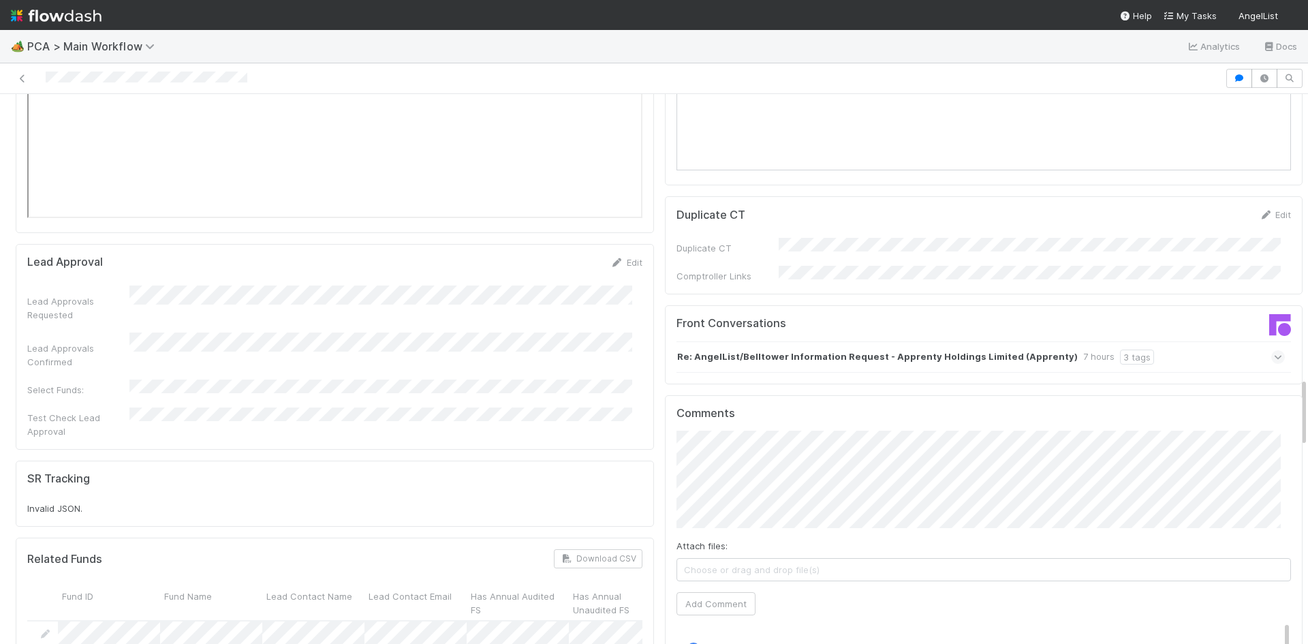
scroll to position [2248, 0]
